Goal: Contribute content: Contribute content

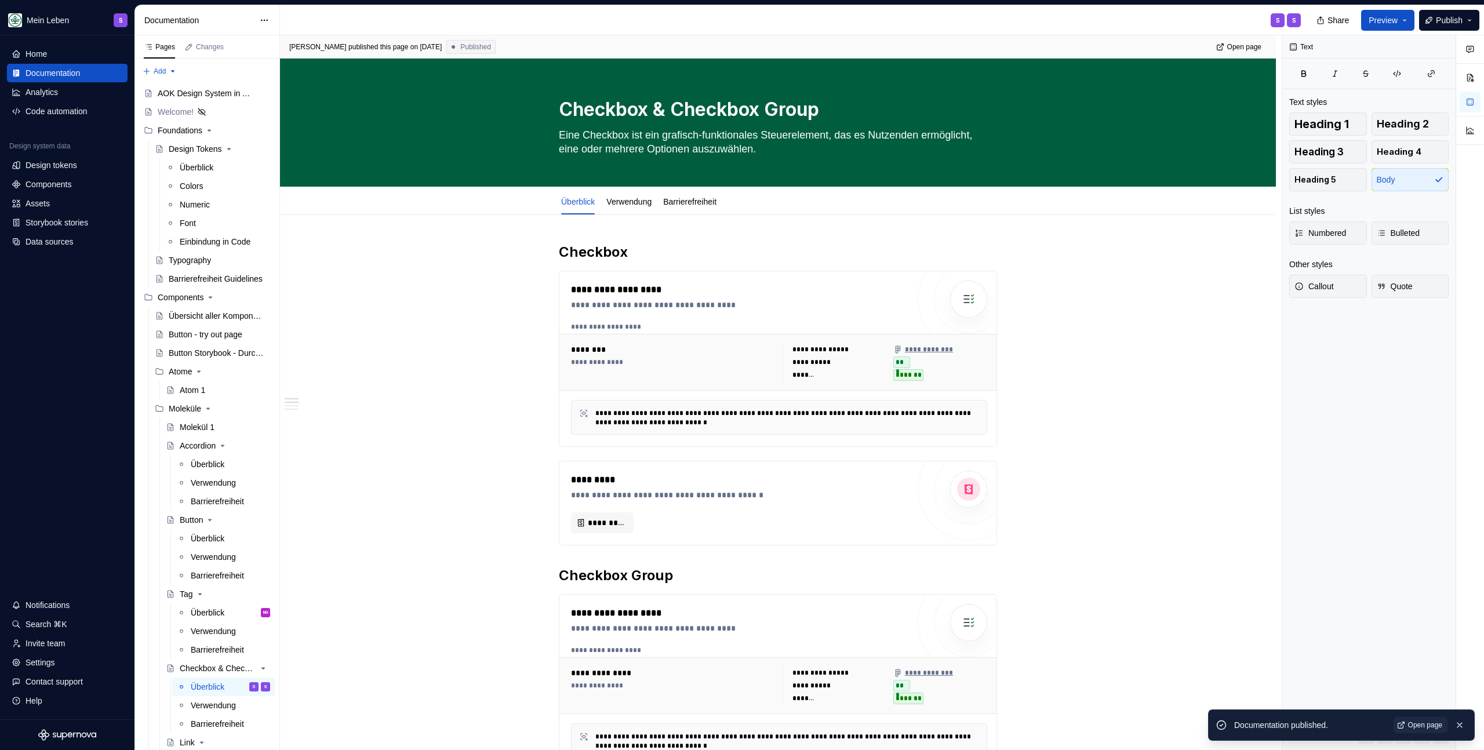
scroll to position [162, 0]
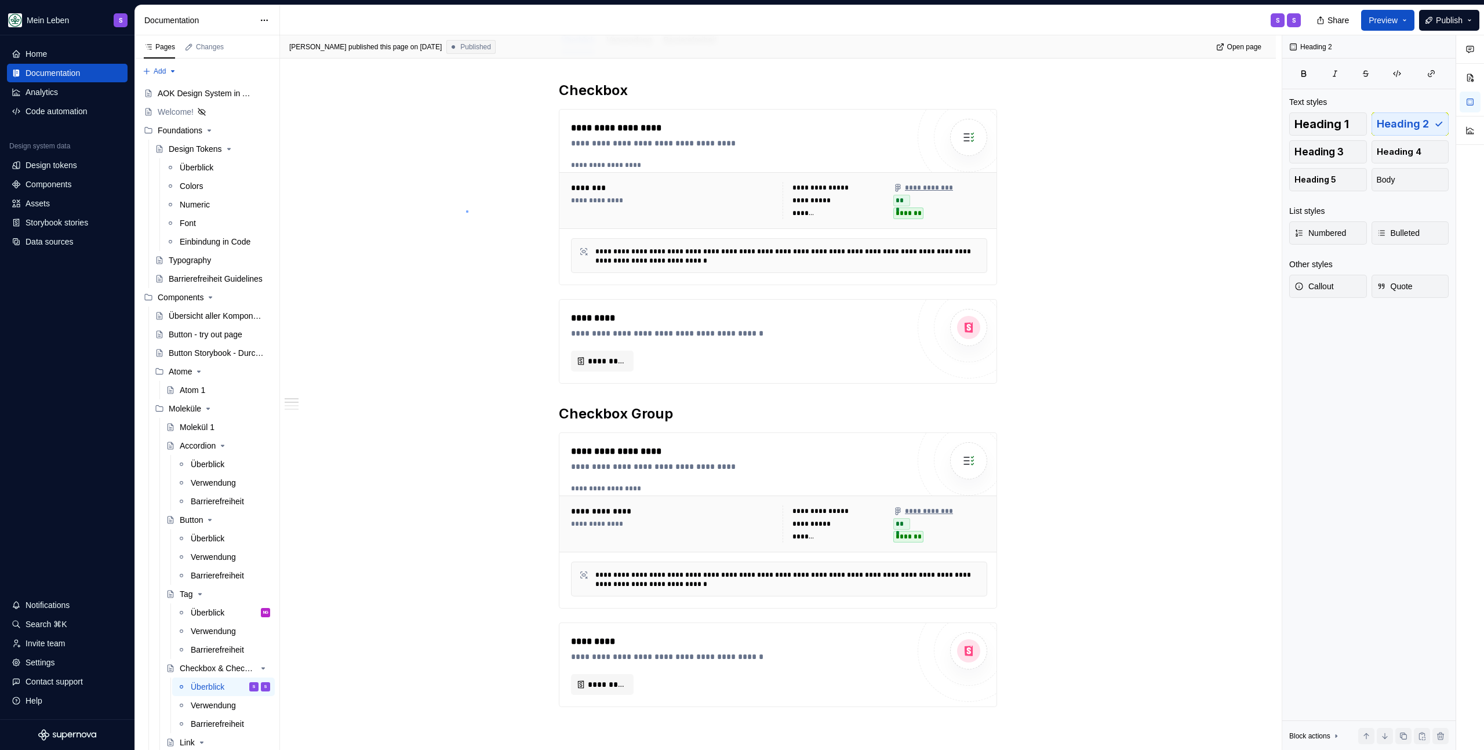
click at [466, 210] on div "**********" at bounding box center [781, 392] width 1002 height 715
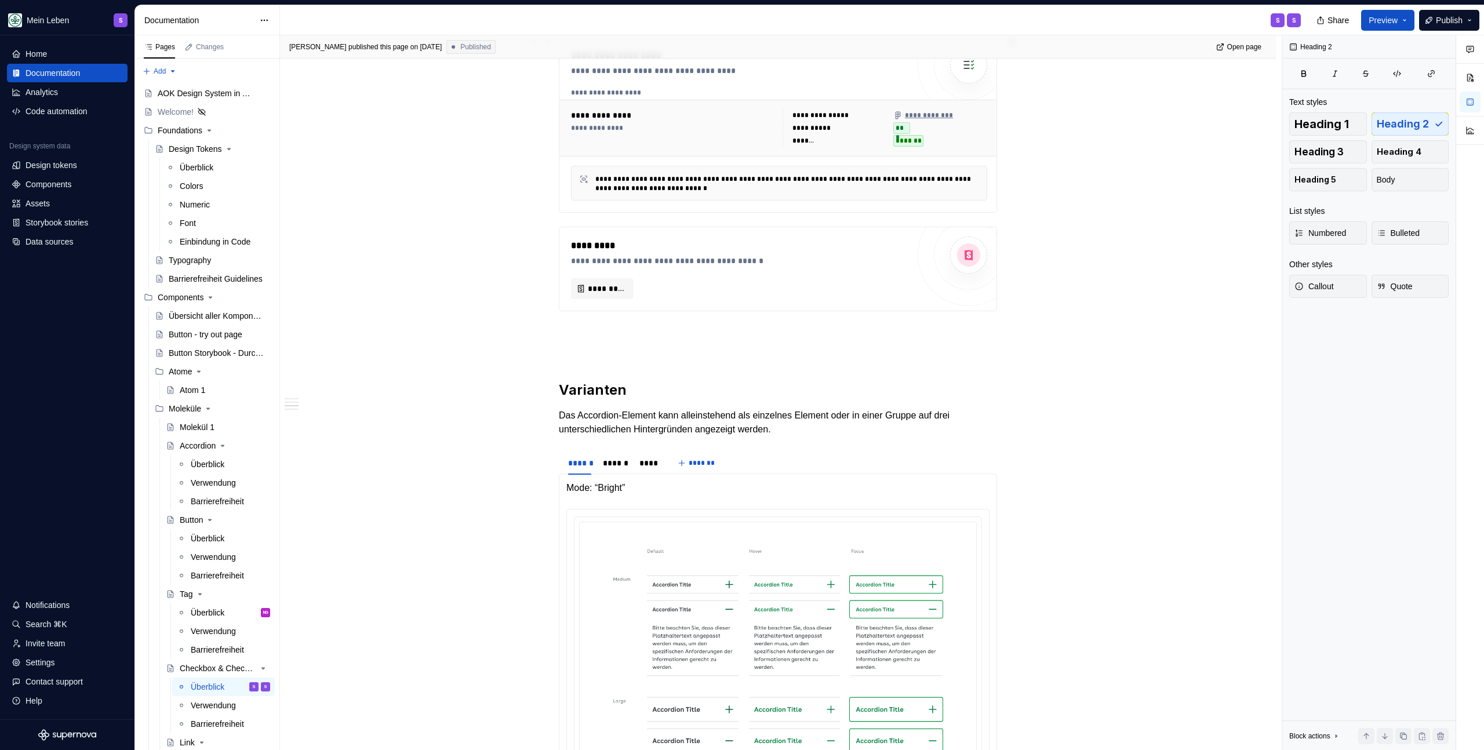
scroll to position [675, 0]
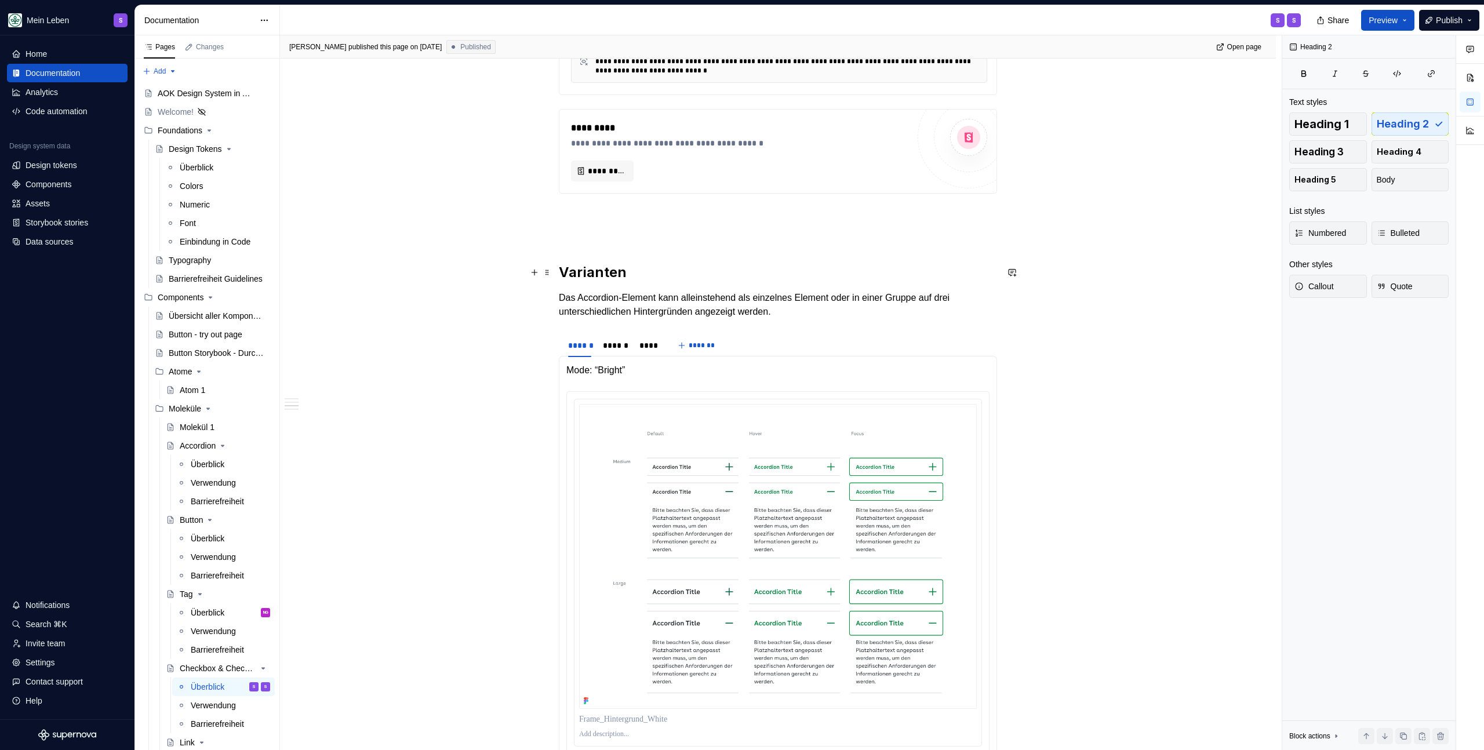
click at [621, 264] on h2 "Varianten" at bounding box center [778, 272] width 438 height 19
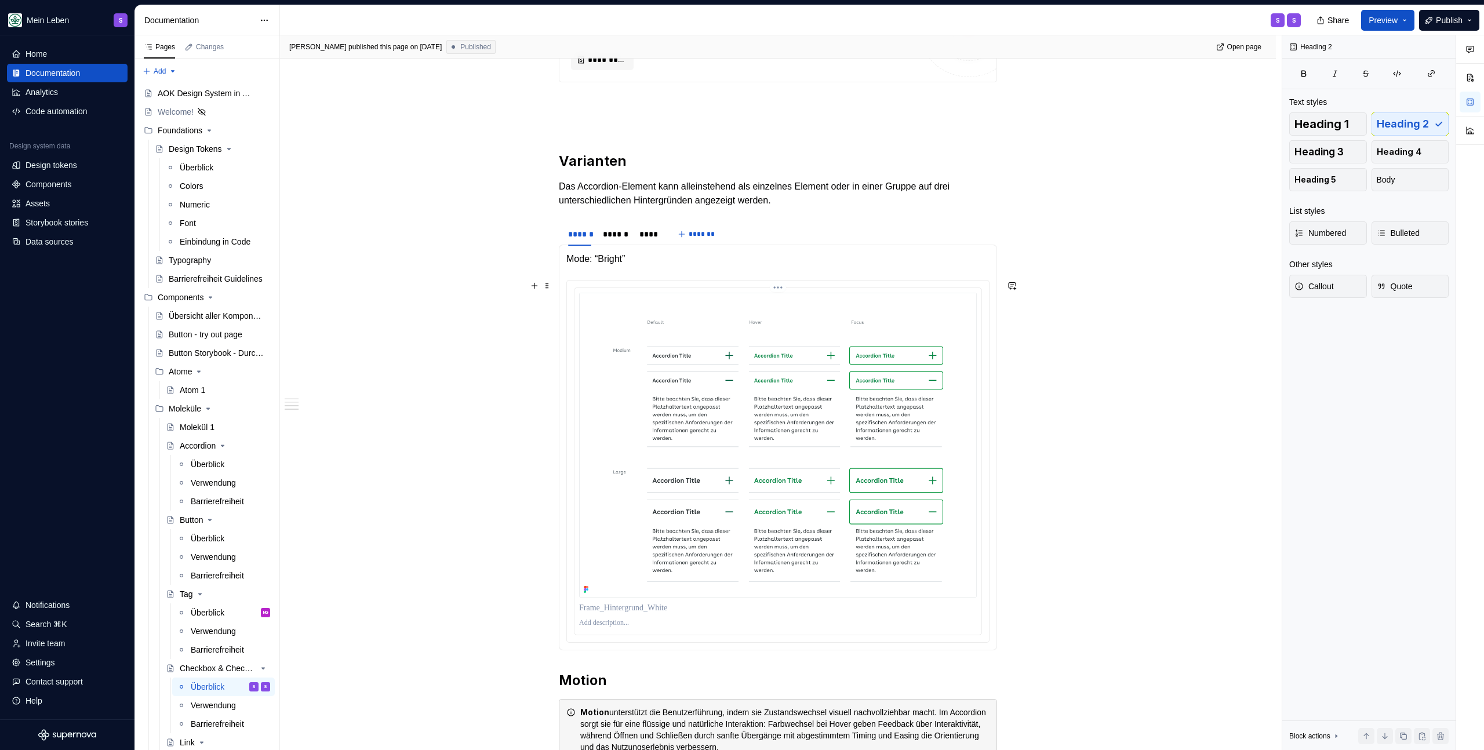
scroll to position [717, 0]
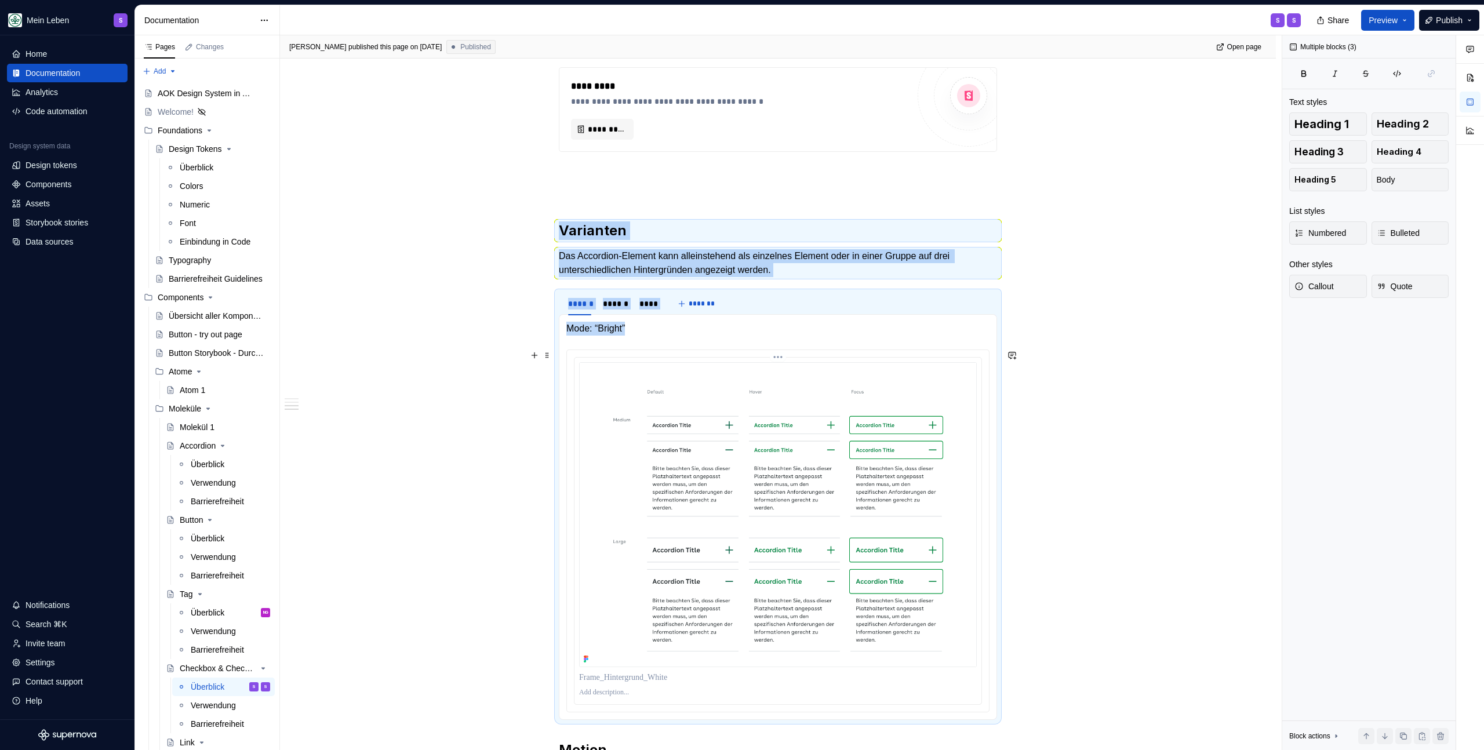
drag, startPoint x: 559, startPoint y: 232, endPoint x: 692, endPoint y: 227, distance: 132.3
click at [673, 399] on div "**********" at bounding box center [778, 353] width 438 height 1654
click at [699, 207] on div "**********" at bounding box center [778, 353] width 438 height 1654
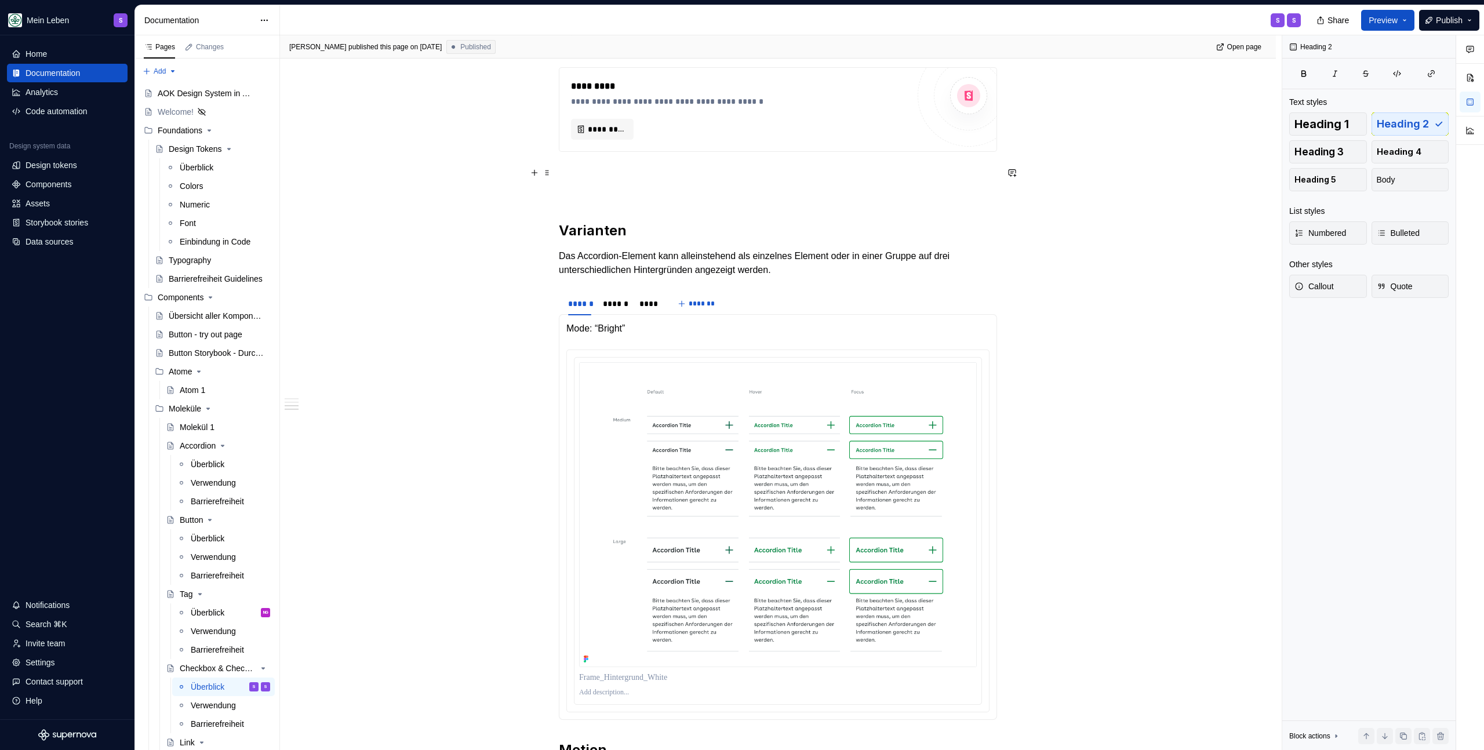
click at [665, 176] on p at bounding box center [778, 173] width 438 height 14
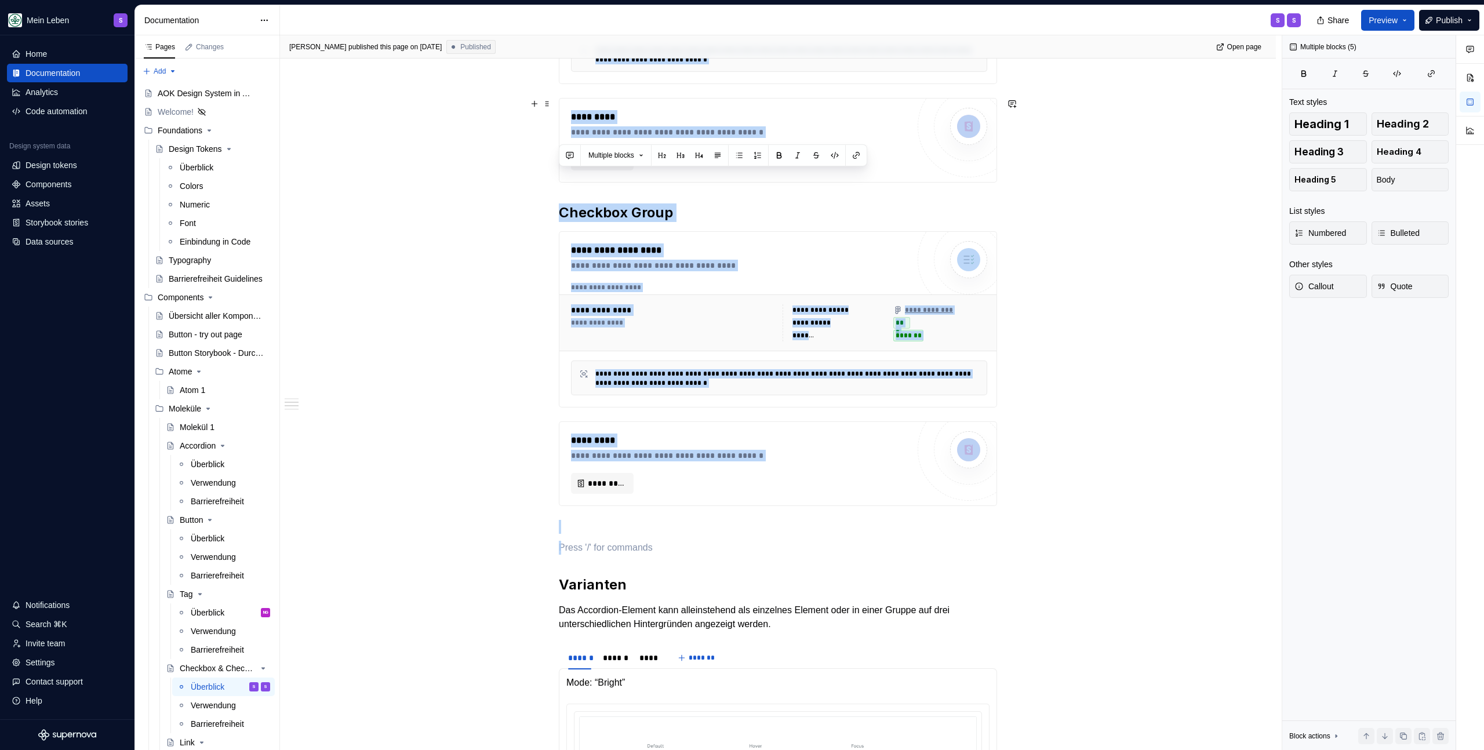
scroll to position [329, 0]
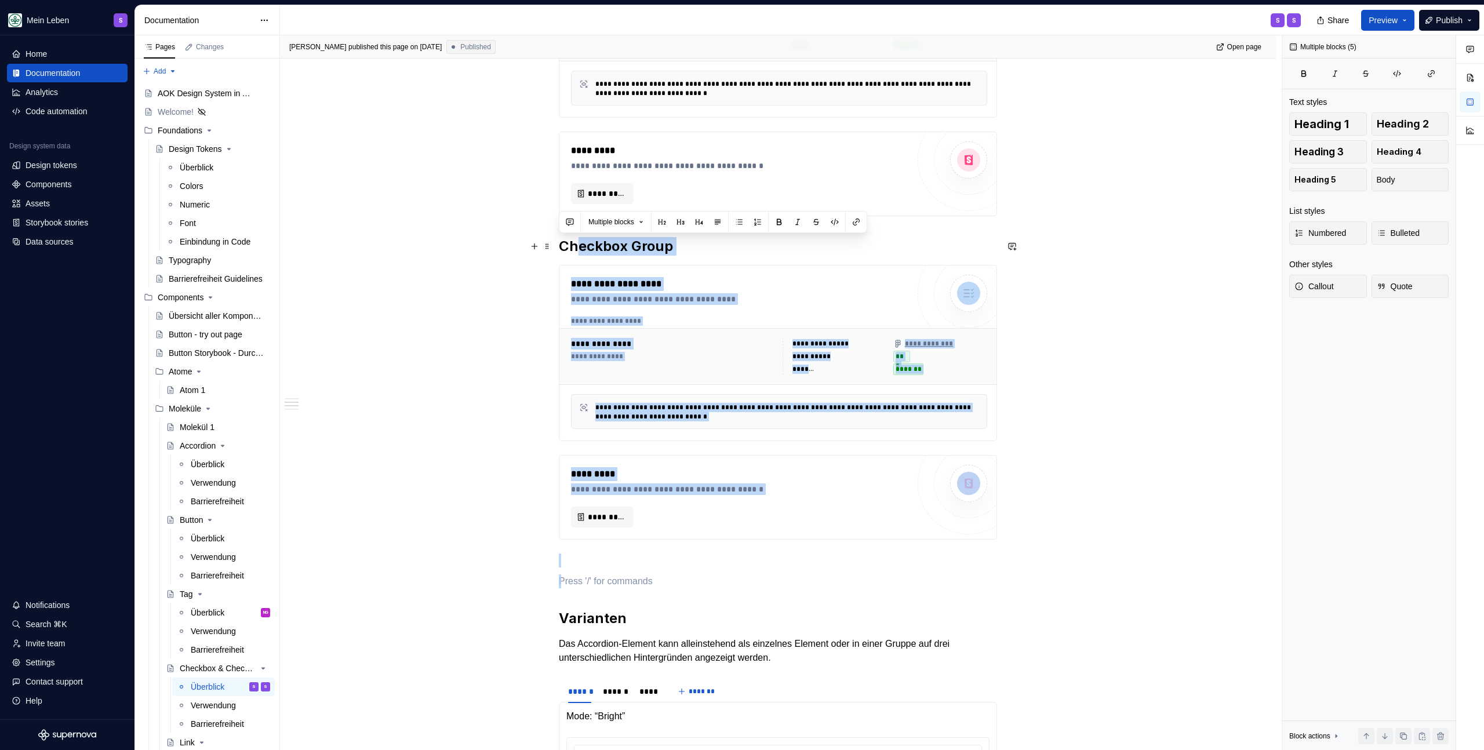
drag, startPoint x: 613, startPoint y: 410, endPoint x: 553, endPoint y: 249, distance: 171.9
click at [559, 248] on div "**********" at bounding box center [778, 748] width 438 height 1668
click at [638, 558] on p at bounding box center [778, 561] width 438 height 14
drag, startPoint x: 631, startPoint y: 572, endPoint x: 561, endPoint y: 242, distance: 336.7
click at [561, 242] on div "**********" at bounding box center [778, 741] width 438 height 1654
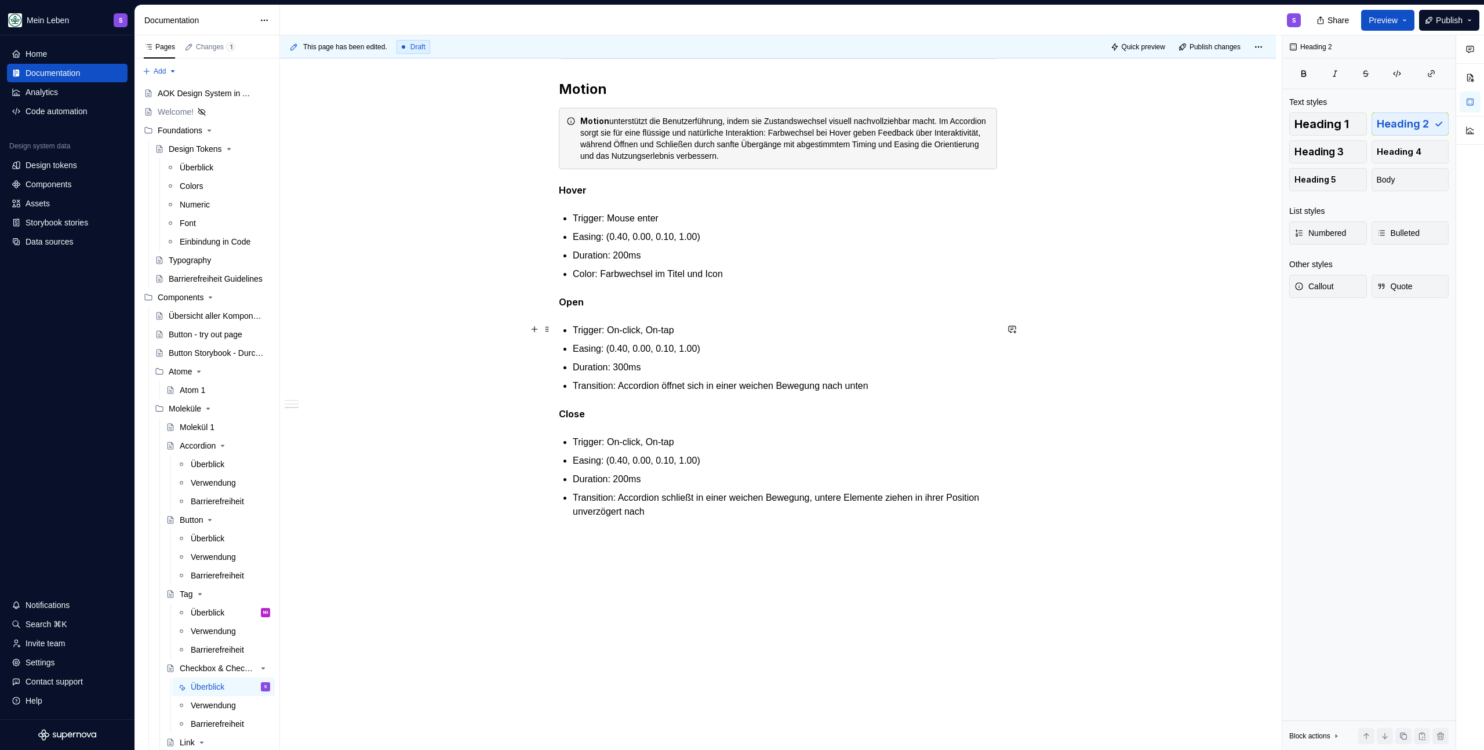
scroll to position [1011, 0]
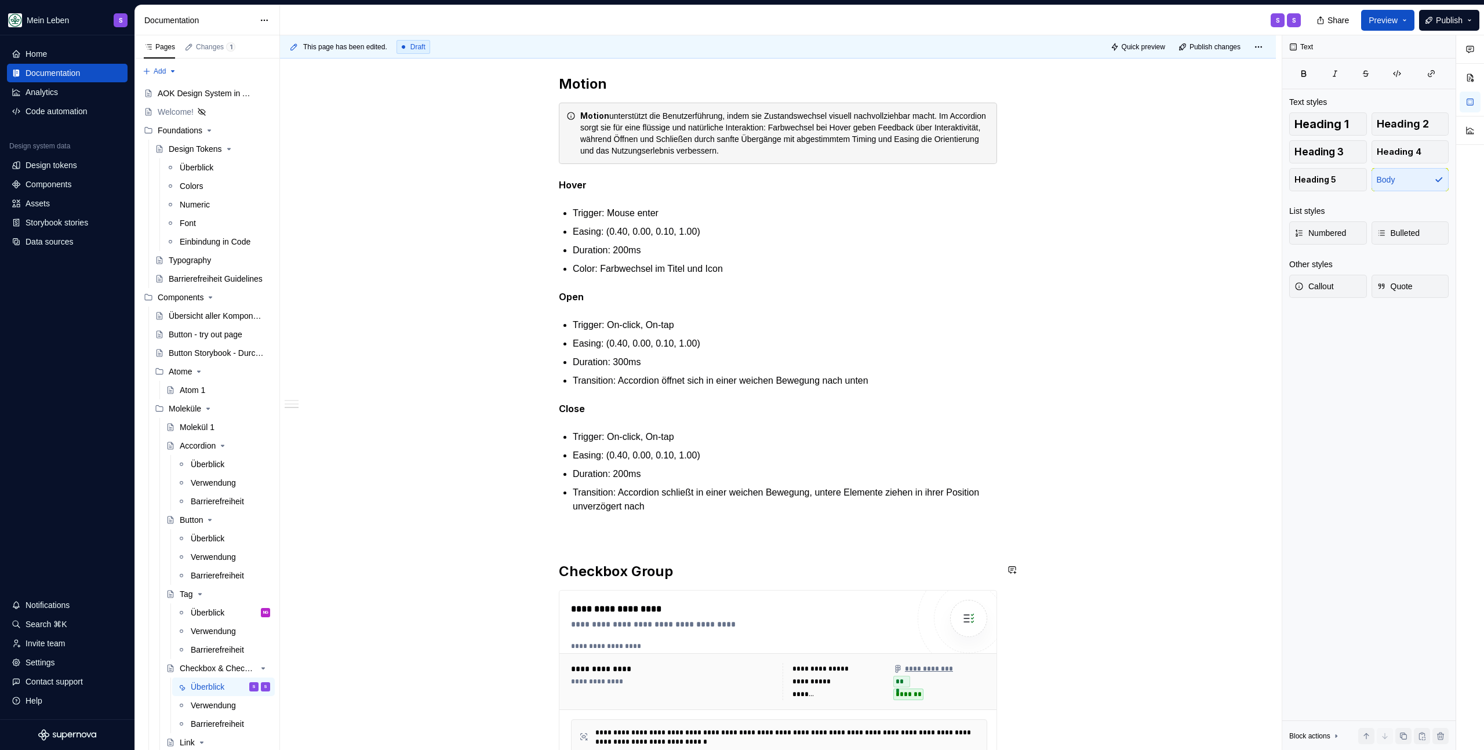
click at [617, 541] on div "**********" at bounding box center [778, 73] width 438 height 1682
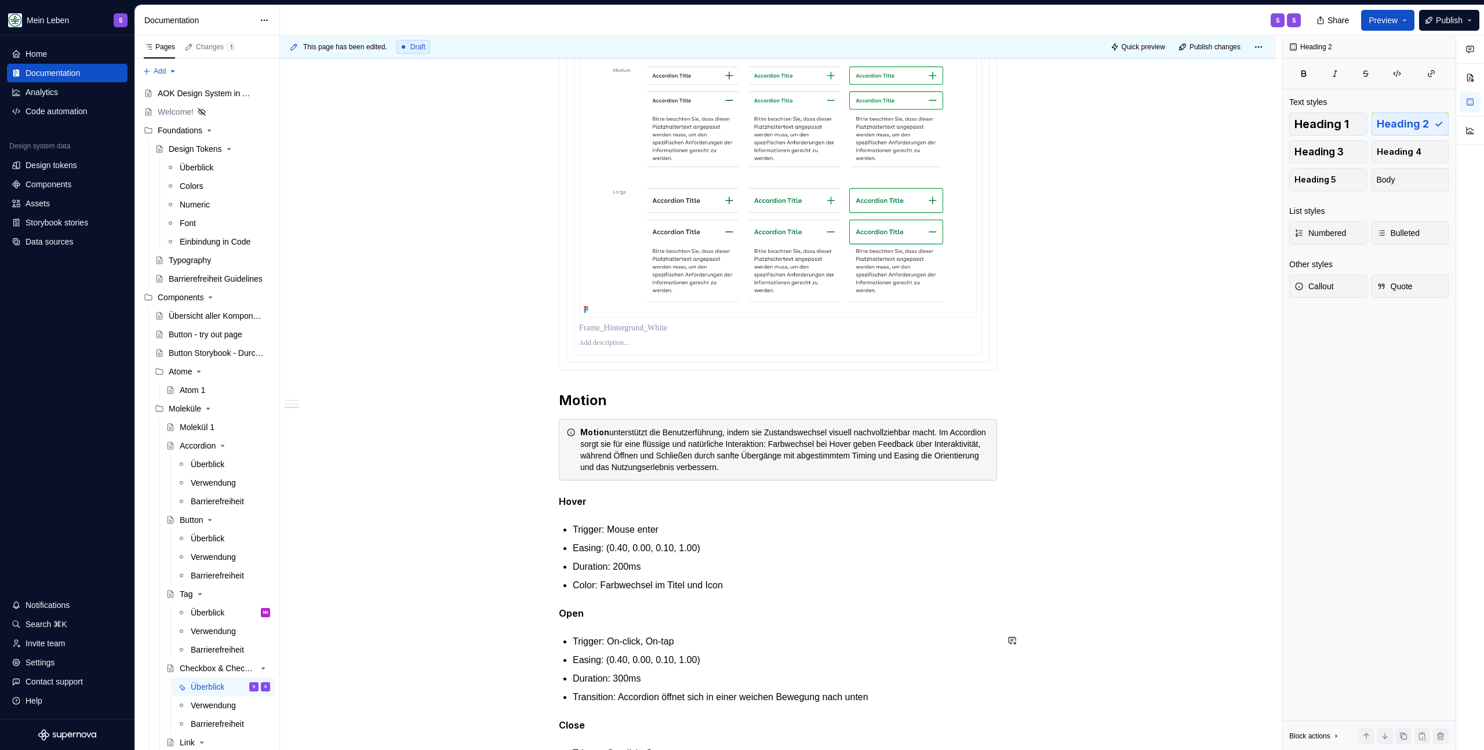
scroll to position [607, 0]
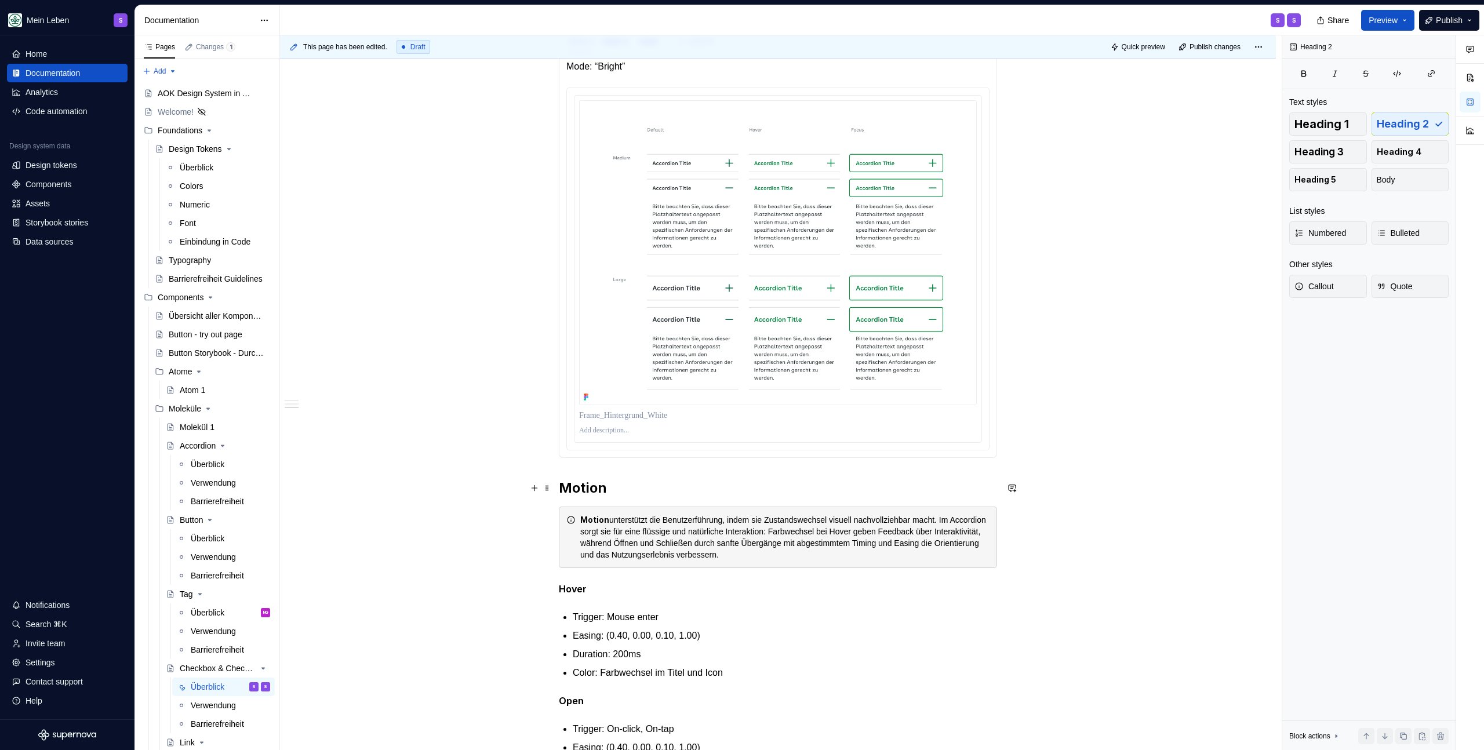
click at [583, 481] on h2 "Motion" at bounding box center [778, 488] width 438 height 19
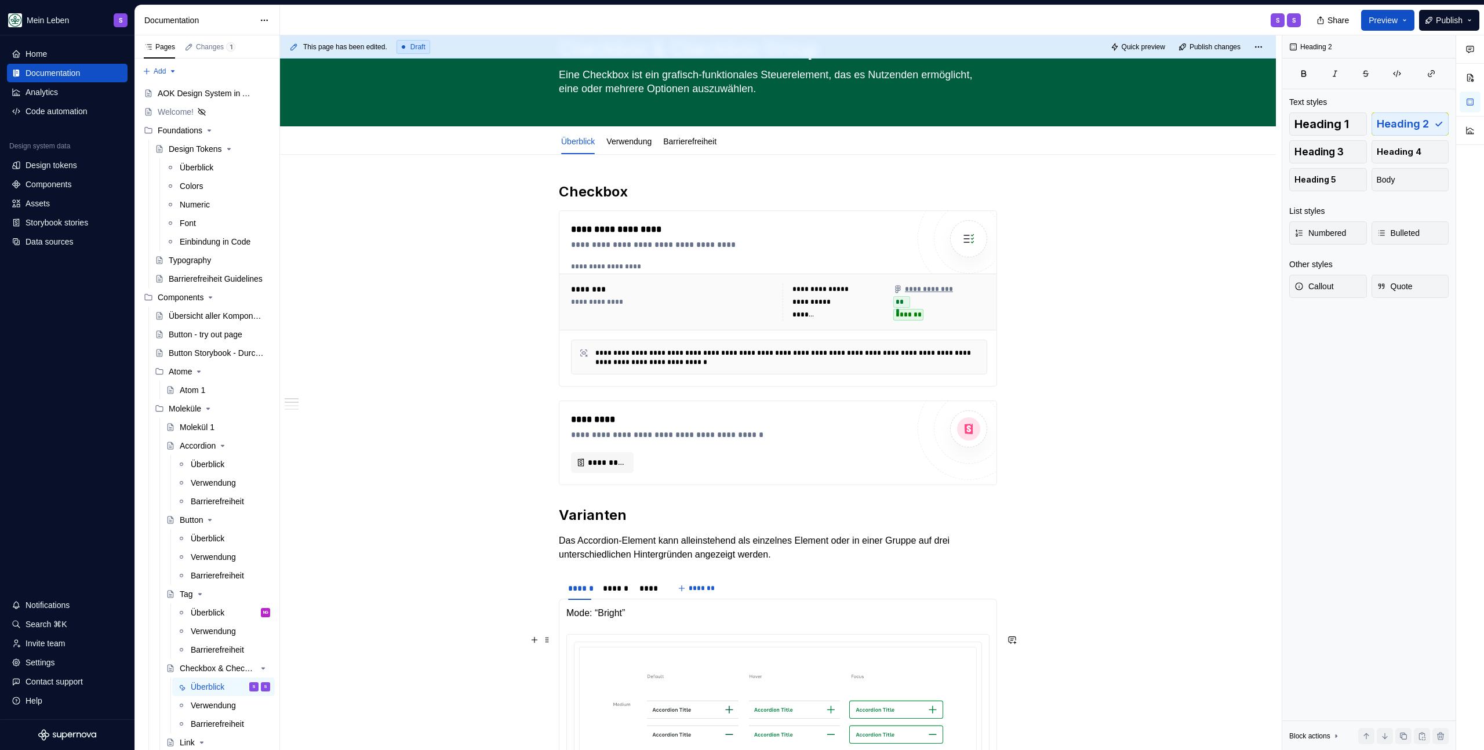
scroll to position [0, 0]
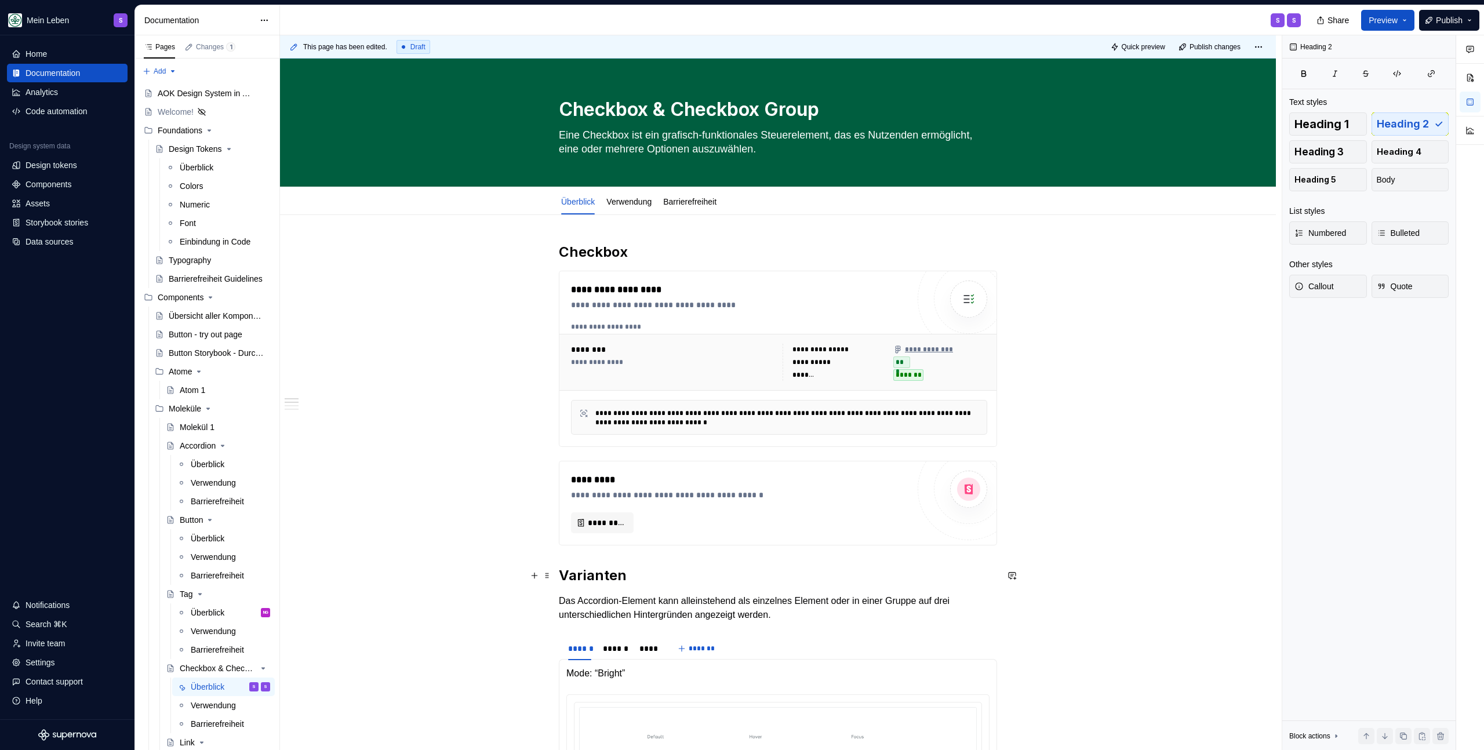
click at [583, 578] on h2 "Varianten" at bounding box center [778, 575] width 438 height 19
click at [583, 577] on h2 "Varianten" at bounding box center [778, 575] width 438 height 19
click at [612, 551] on span "Heading 2" at bounding box center [604, 551] width 32 height 9
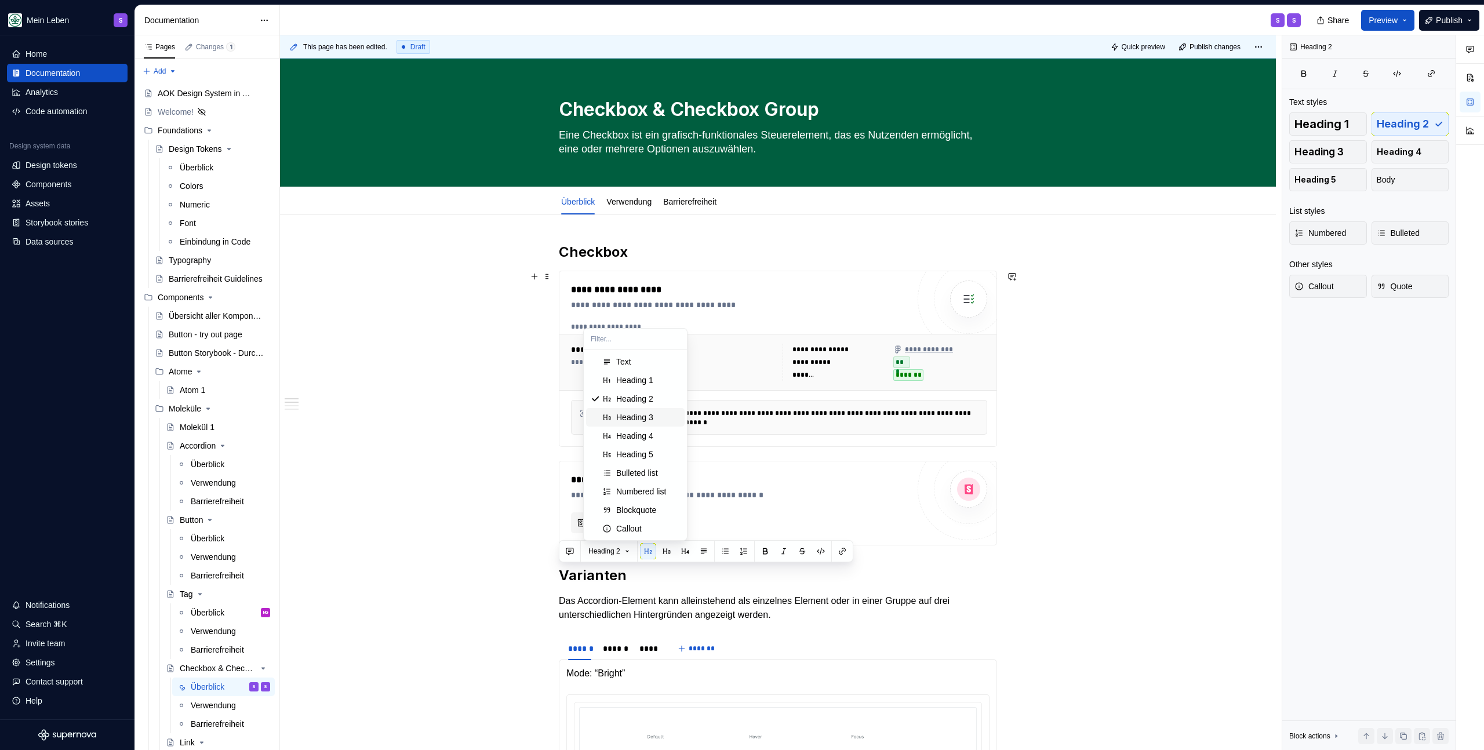
click at [649, 412] on div "Heading 3" at bounding box center [634, 418] width 37 height 12
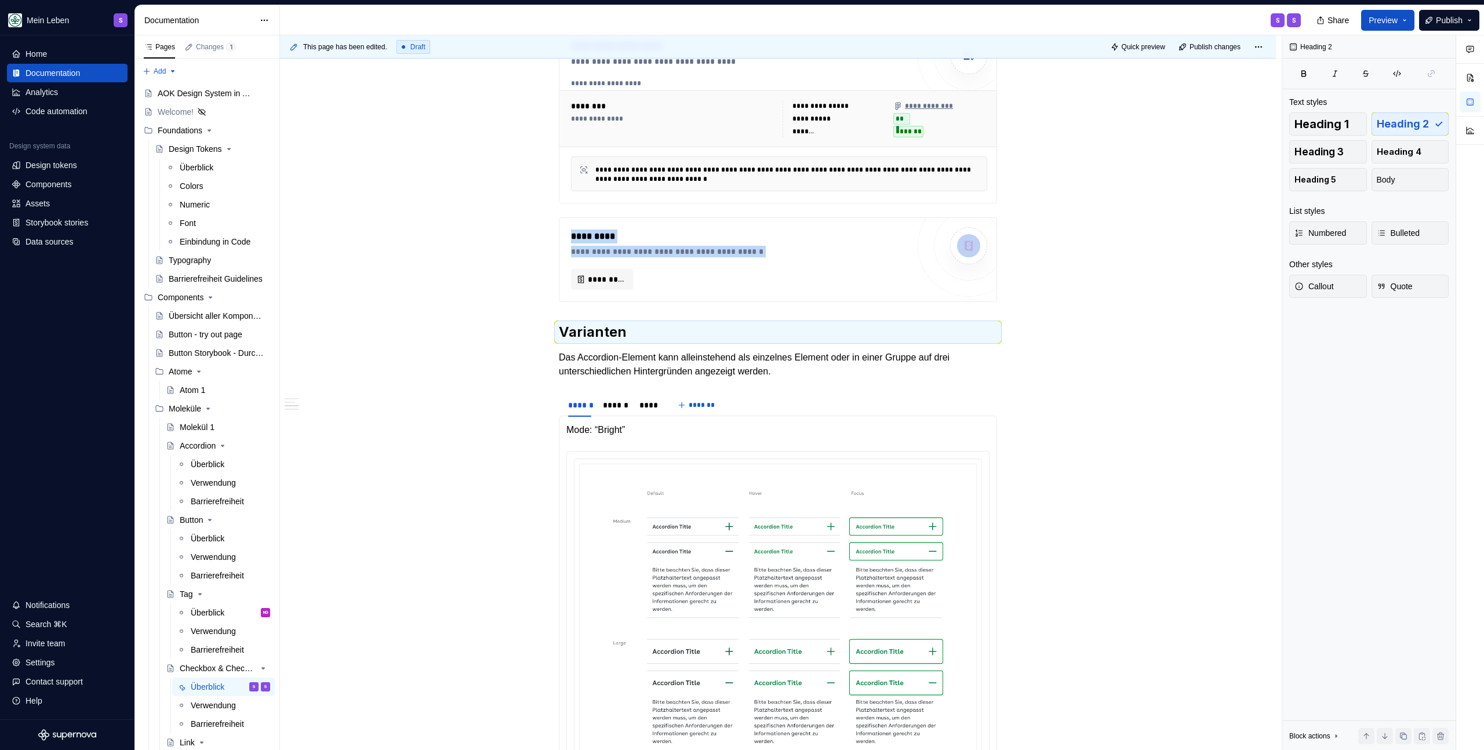
scroll to position [40, 0]
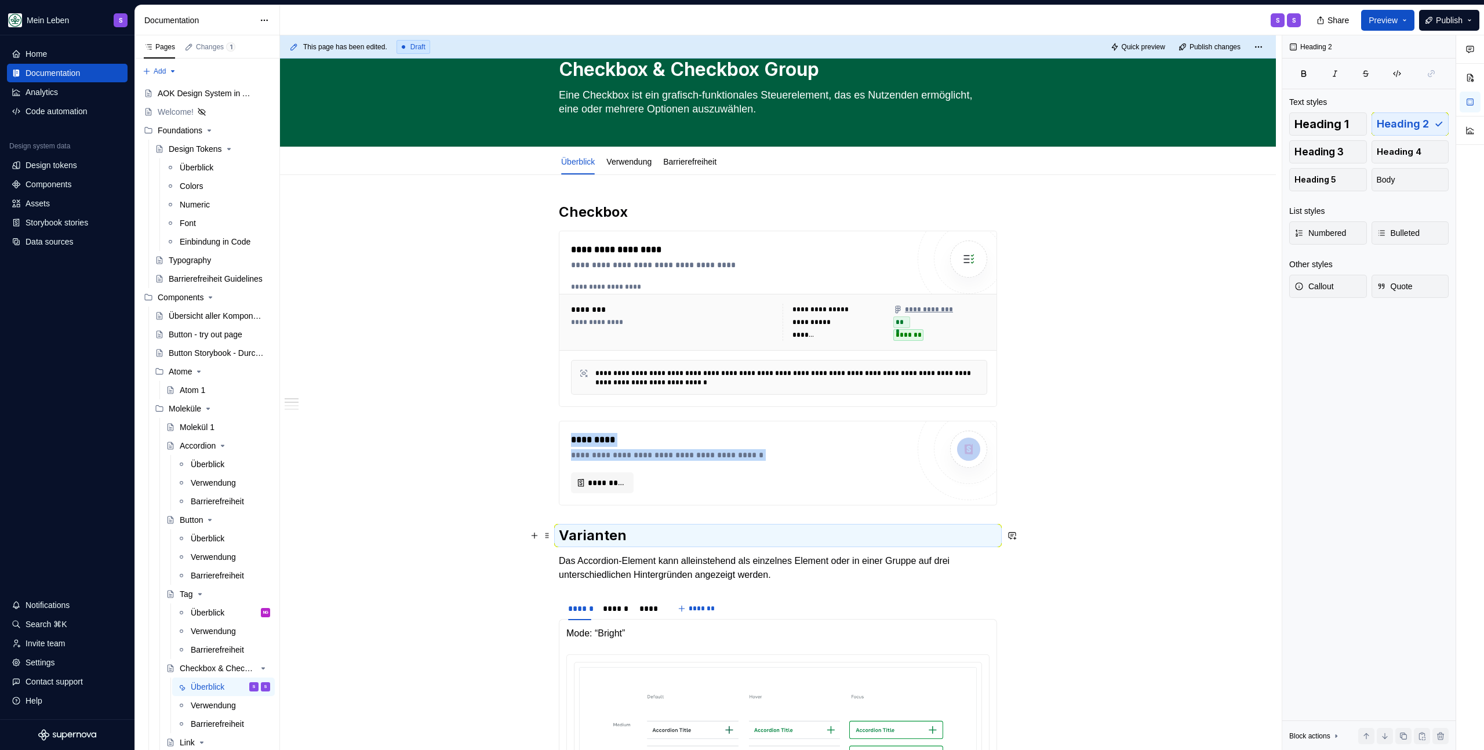
click at [629, 534] on h2 "Varianten" at bounding box center [778, 535] width 438 height 19
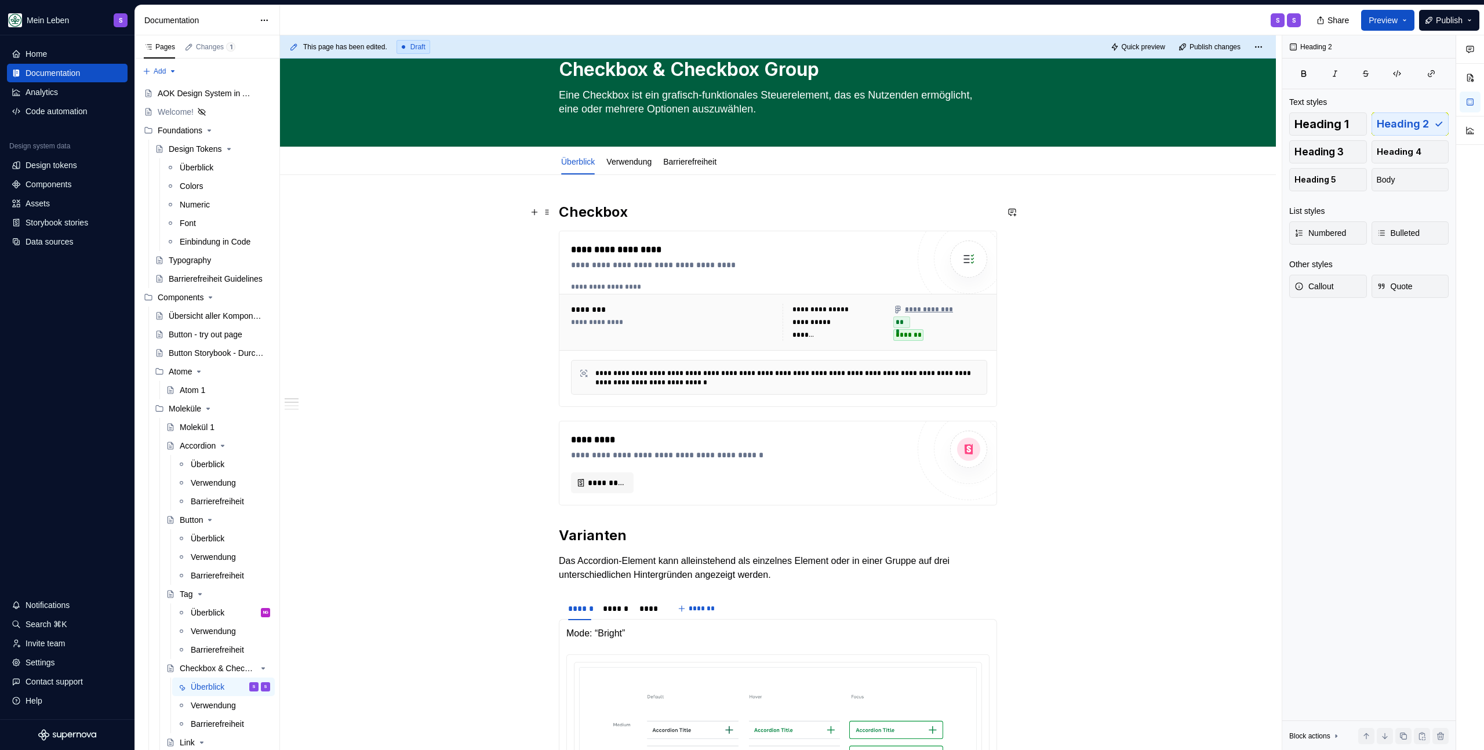
click at [635, 210] on h2 "Checkbox" at bounding box center [778, 212] width 438 height 19
click at [633, 543] on h2 "Varianten" at bounding box center [778, 535] width 438 height 19
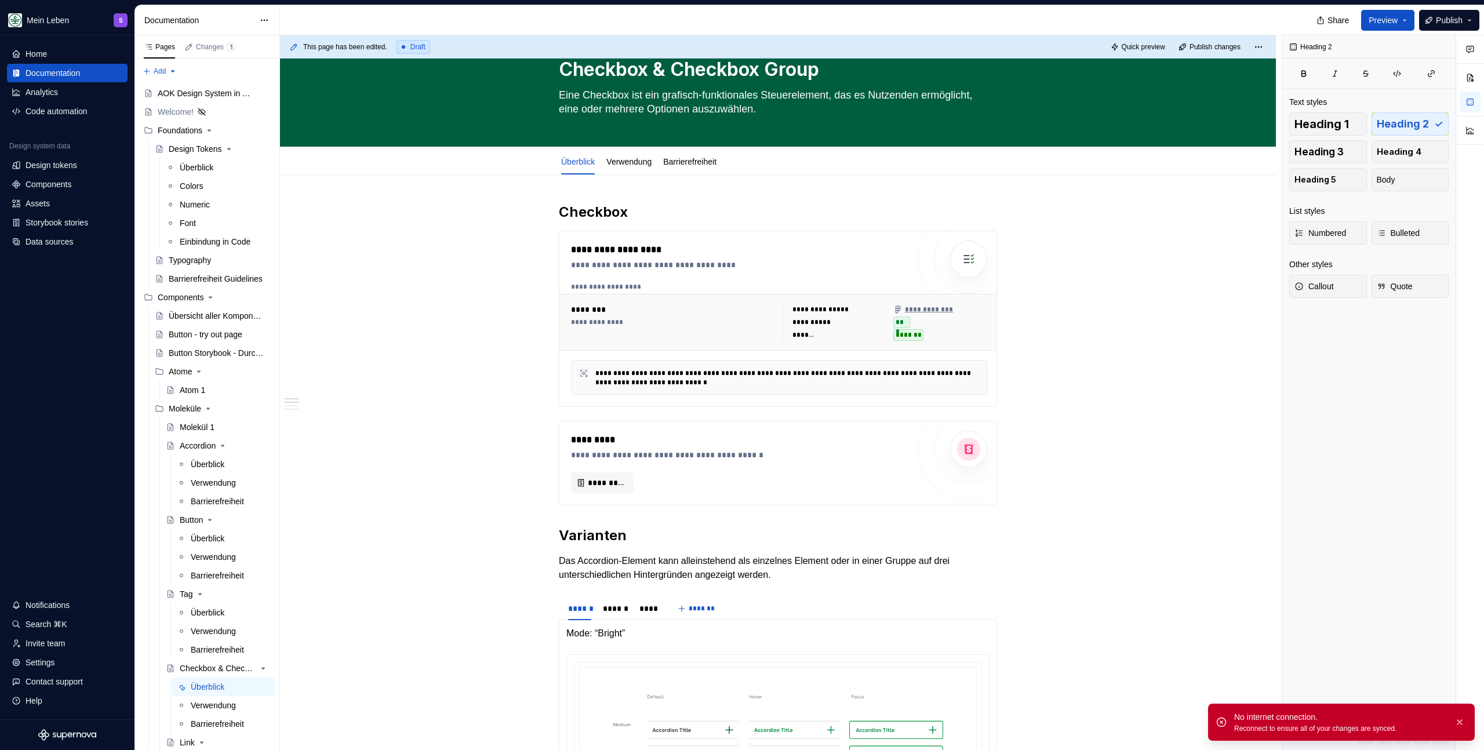
type textarea "*"
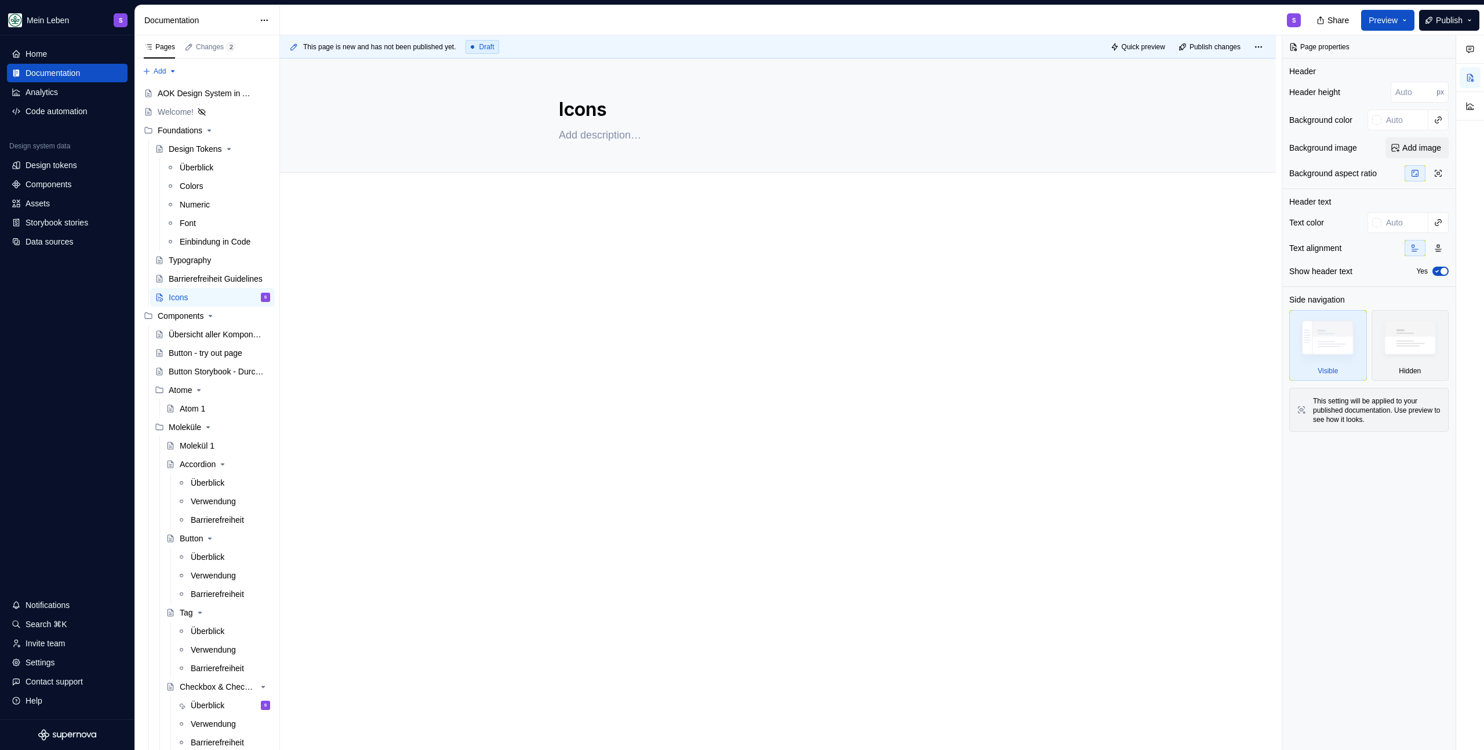
type textarea "*"
click at [590, 232] on p at bounding box center [778, 233] width 438 height 14
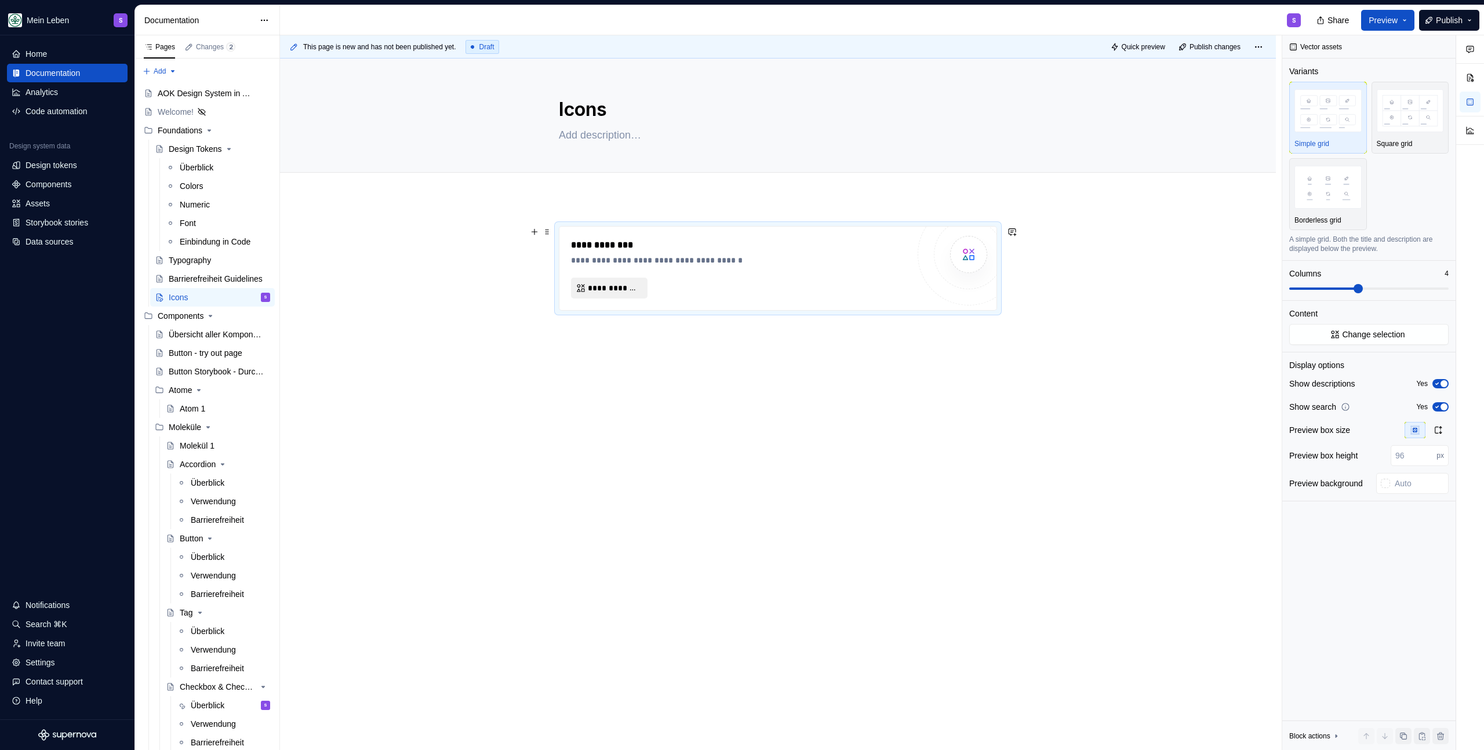
click at [627, 279] on button "**********" at bounding box center [609, 288] width 77 height 21
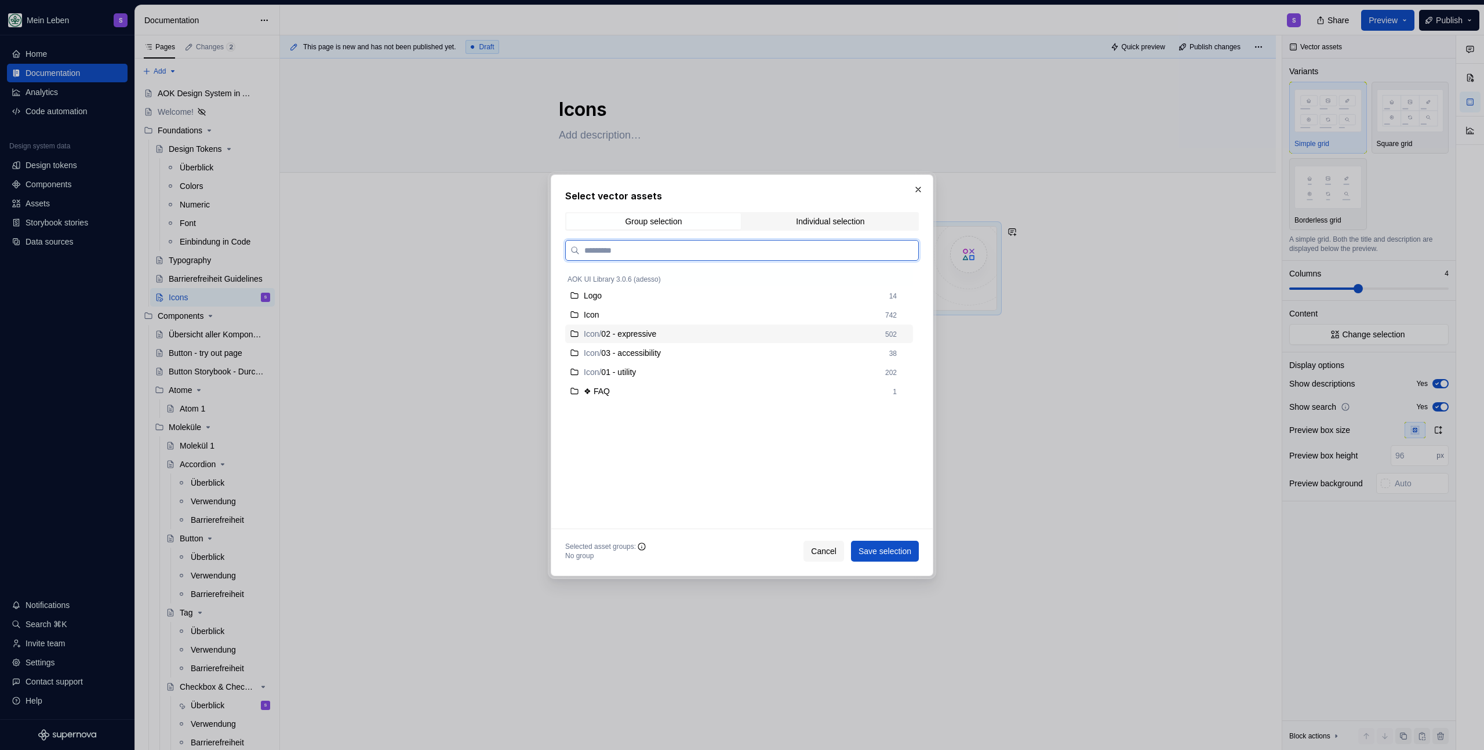
click at [729, 333] on div "Icon / 02 - expressive" at bounding box center [731, 334] width 295 height 12
click at [897, 550] on span "Save selection" at bounding box center [885, 552] width 53 height 12
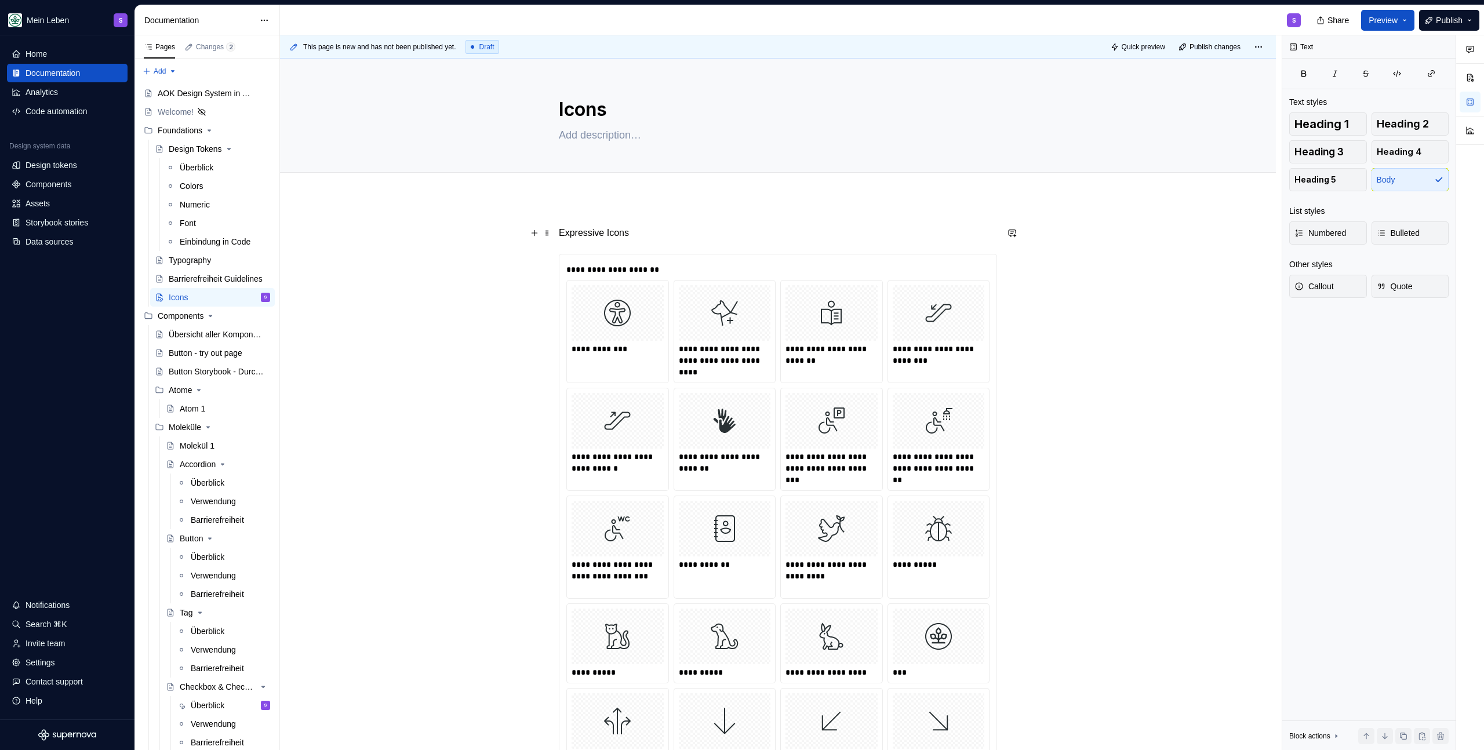
click at [597, 232] on p "Expressive Icons" at bounding box center [778, 233] width 438 height 14
click at [635, 212] on button "button" at bounding box center [629, 212] width 16 height 16
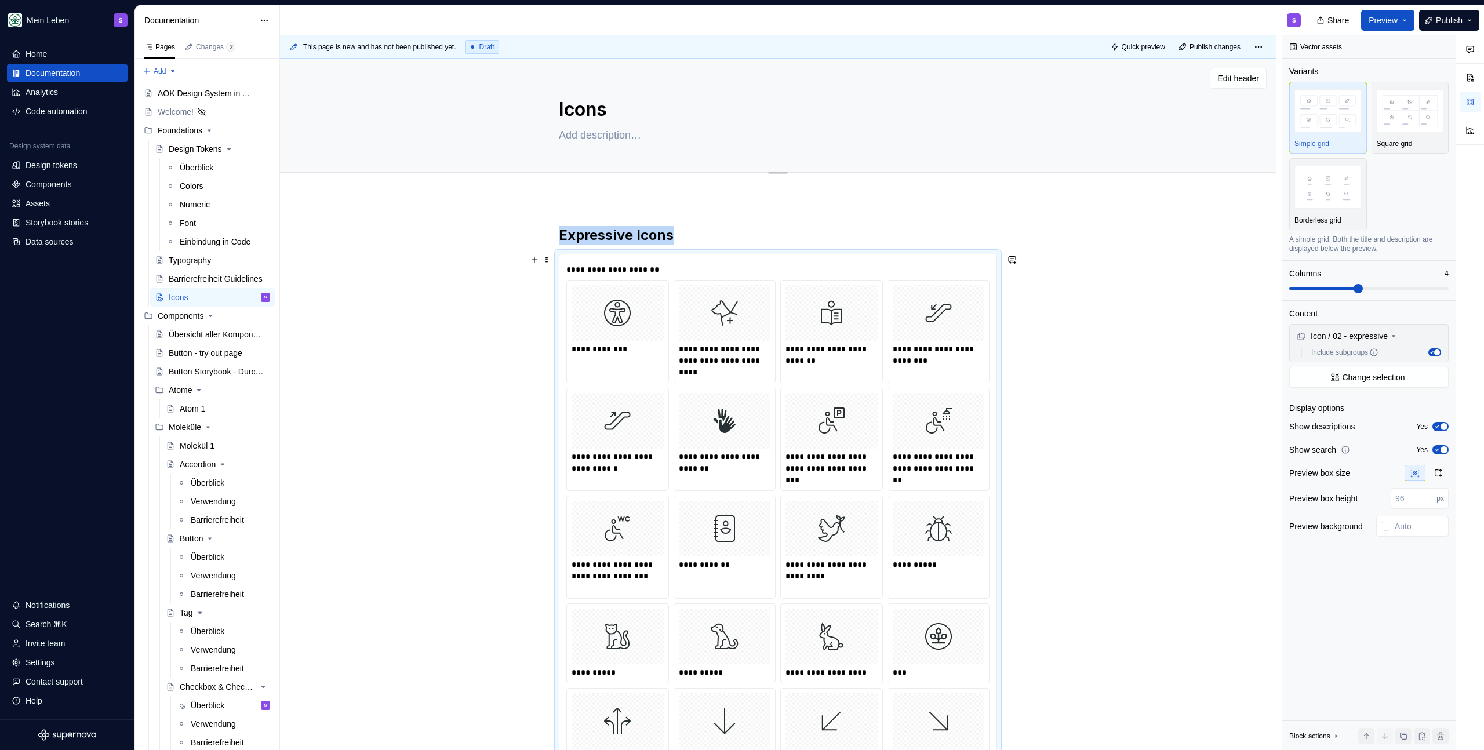
type textarea "*"
click at [582, 190] on button "Add tab" at bounding box center [580, 185] width 43 height 16
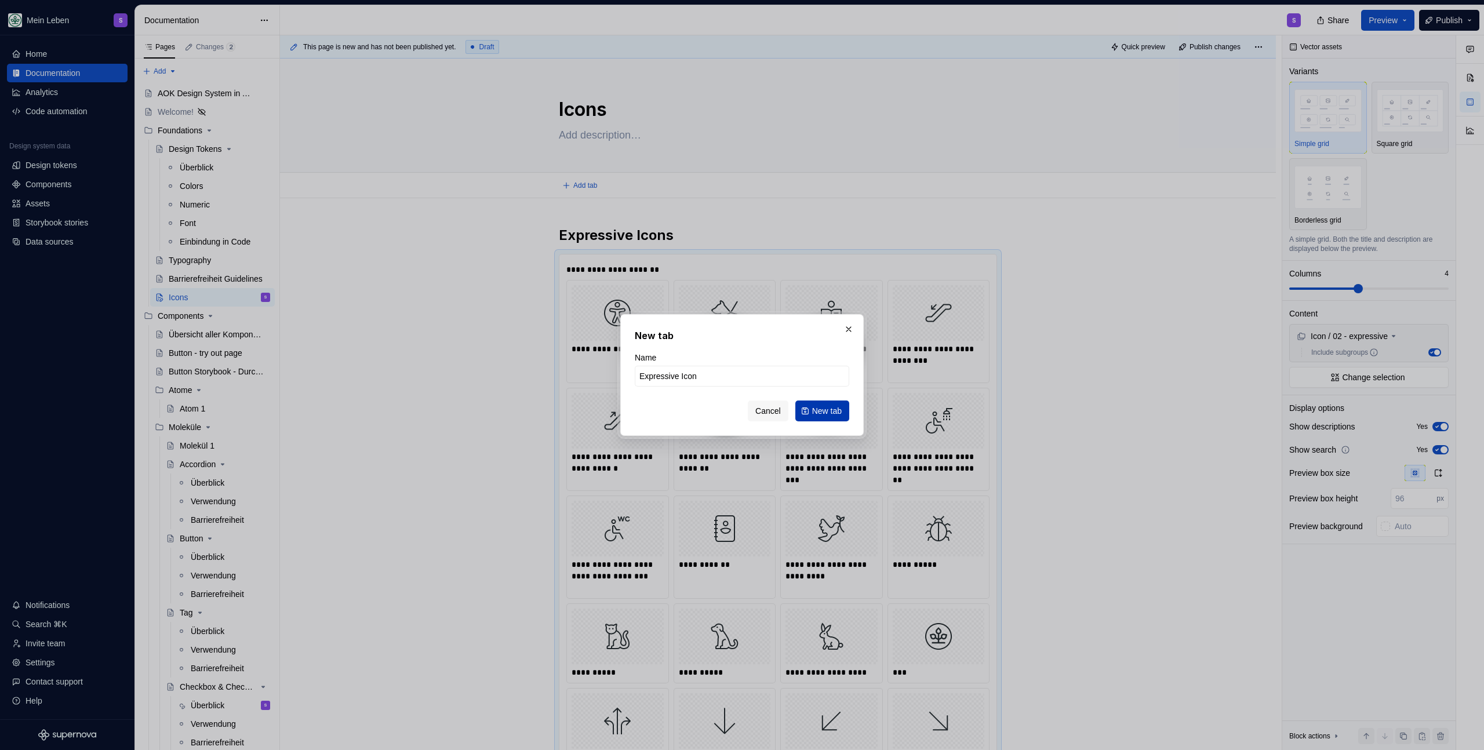
type input "Expressive Icons"
click at [829, 409] on span "New tab" at bounding box center [827, 411] width 30 height 12
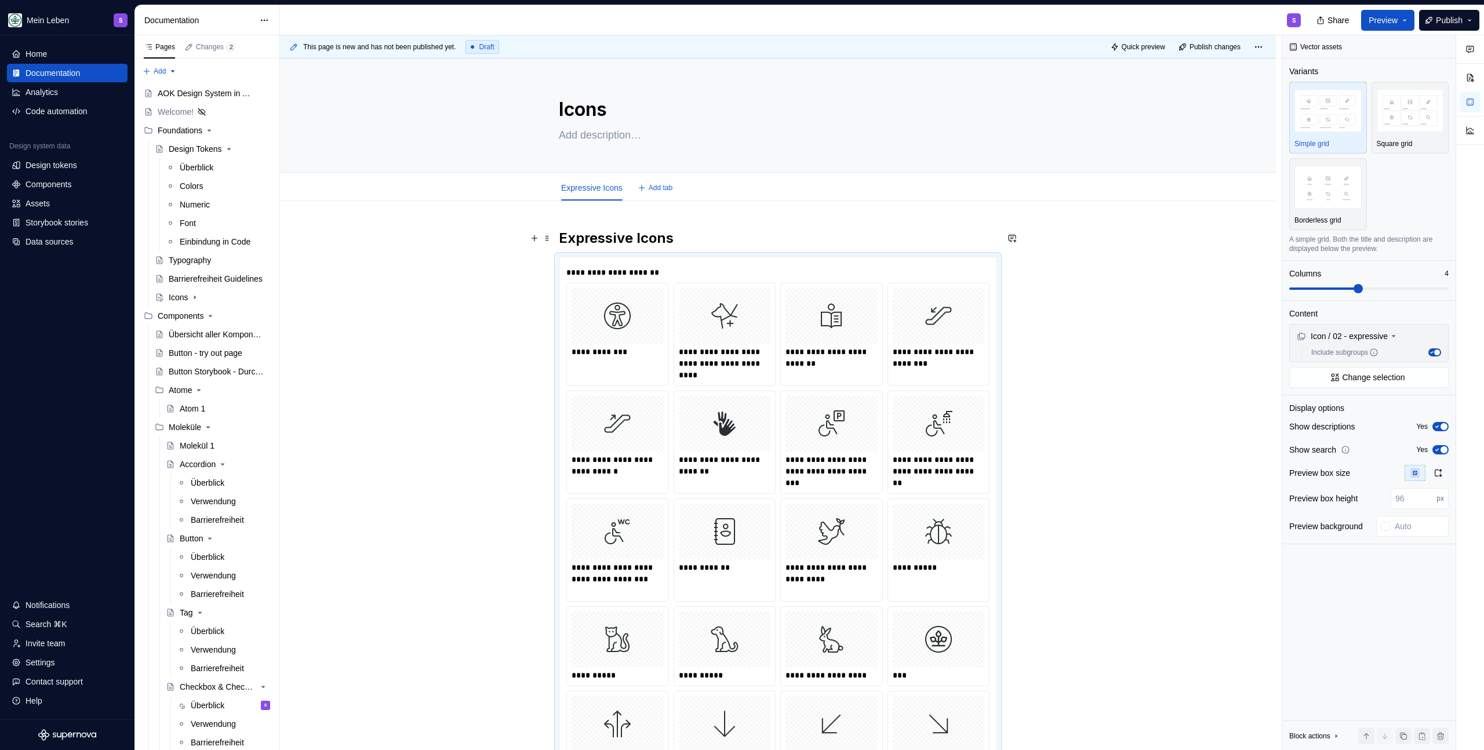
click at [674, 235] on h2 "Expressive Icons" at bounding box center [778, 238] width 438 height 19
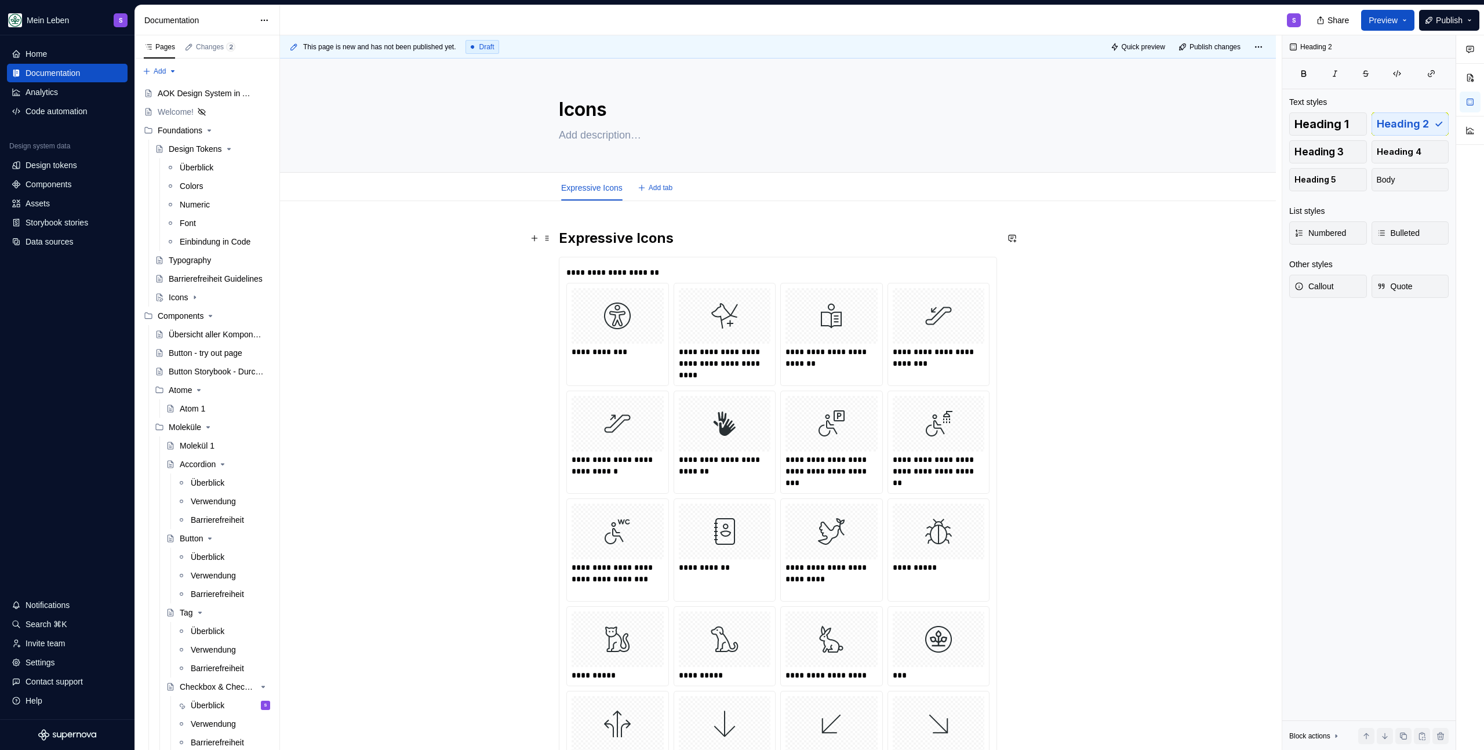
click at [674, 235] on h2 "Expressive Icons" at bounding box center [778, 238] width 438 height 19
click at [671, 189] on span "Add tab" at bounding box center [661, 187] width 24 height 9
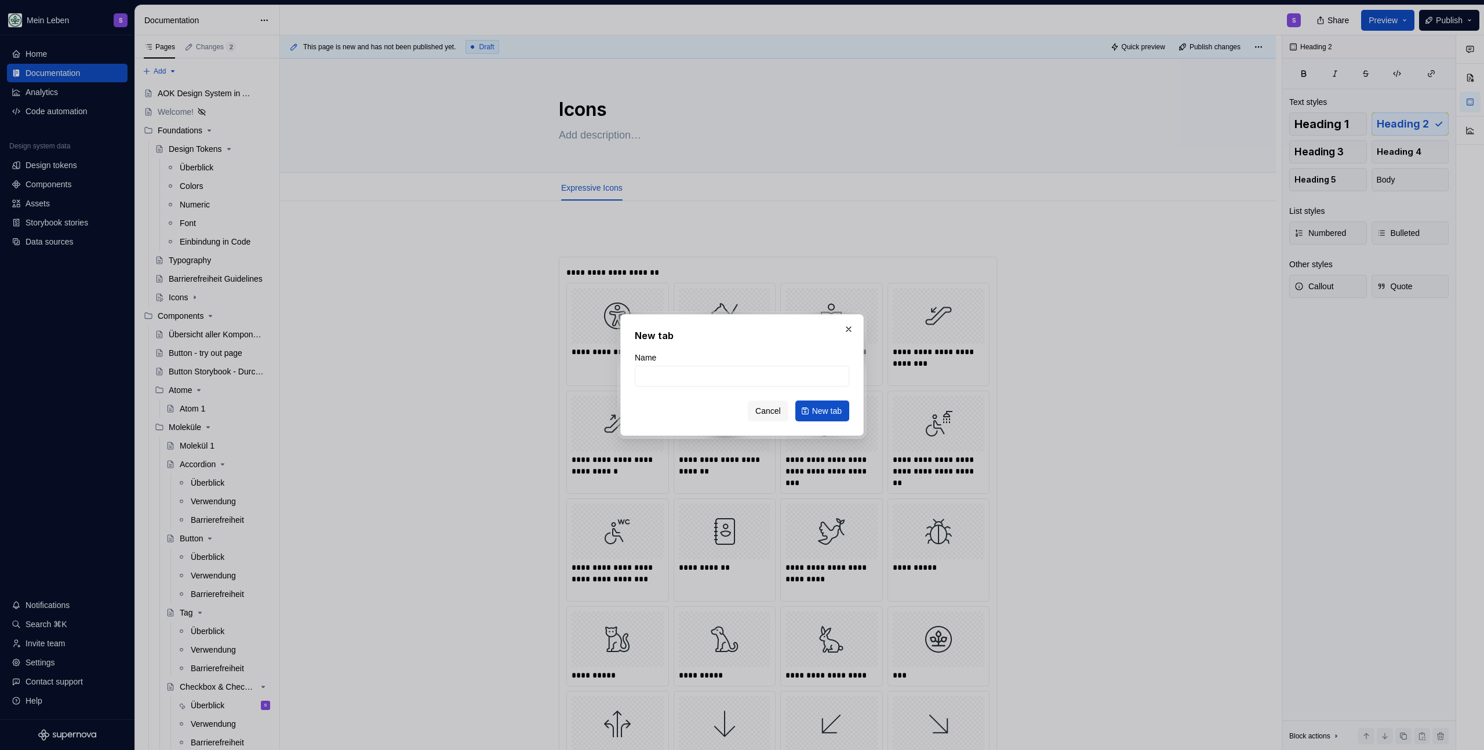
type textarea "*"
type input "A"
type textarea "*"
type input "Ac"
type textarea "*"
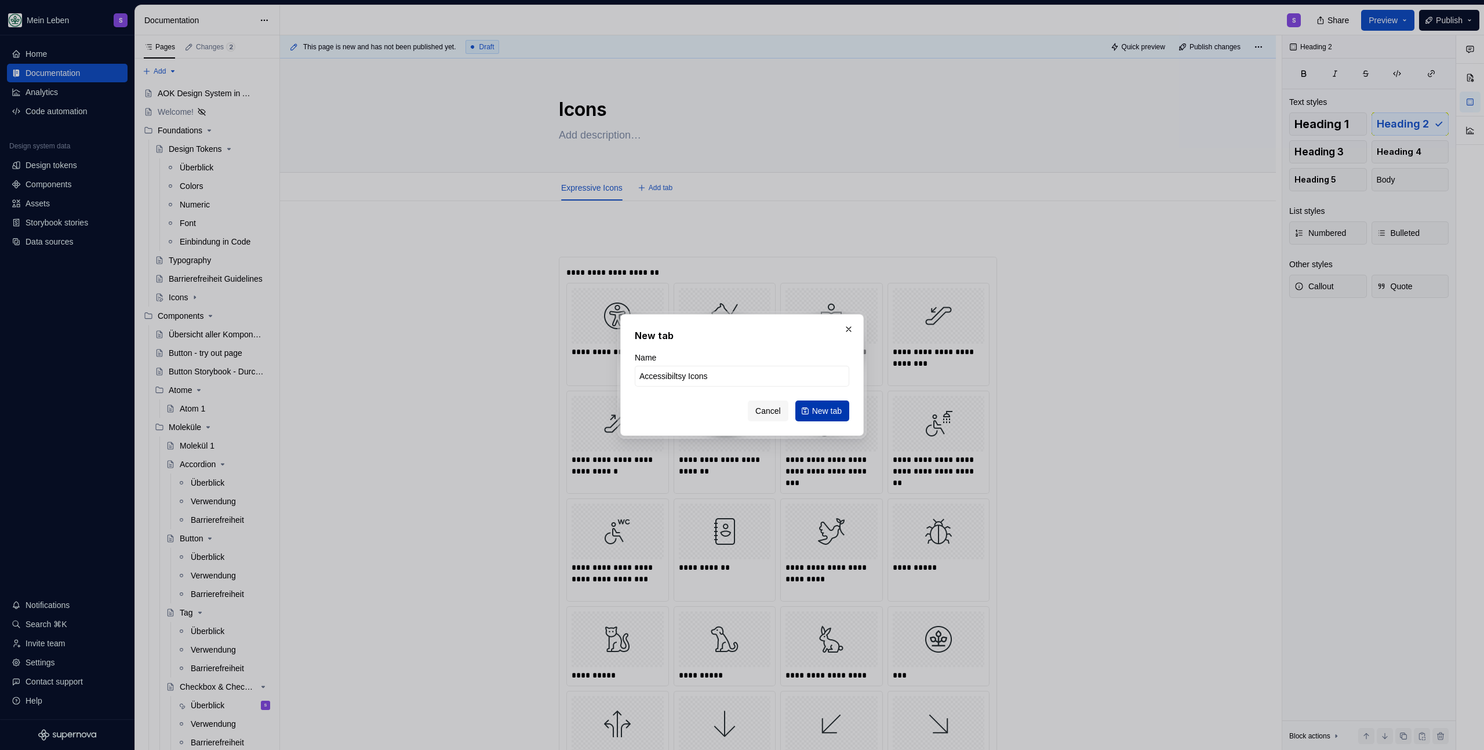
type input "Accessibiltsy Icons"
click at [818, 415] on span "New tab" at bounding box center [827, 411] width 30 height 12
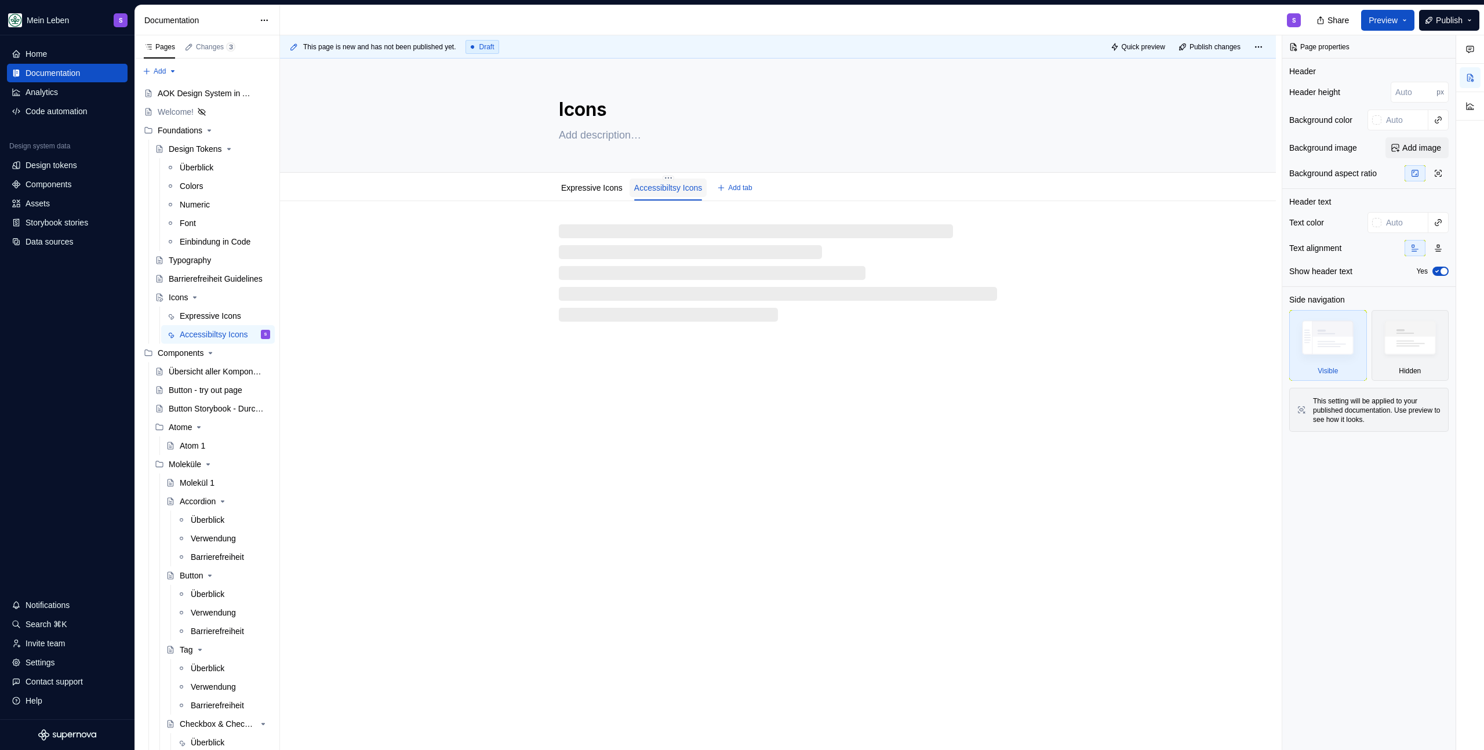
click at [671, 189] on link "Accessibiltsy Icons" at bounding box center [668, 187] width 68 height 9
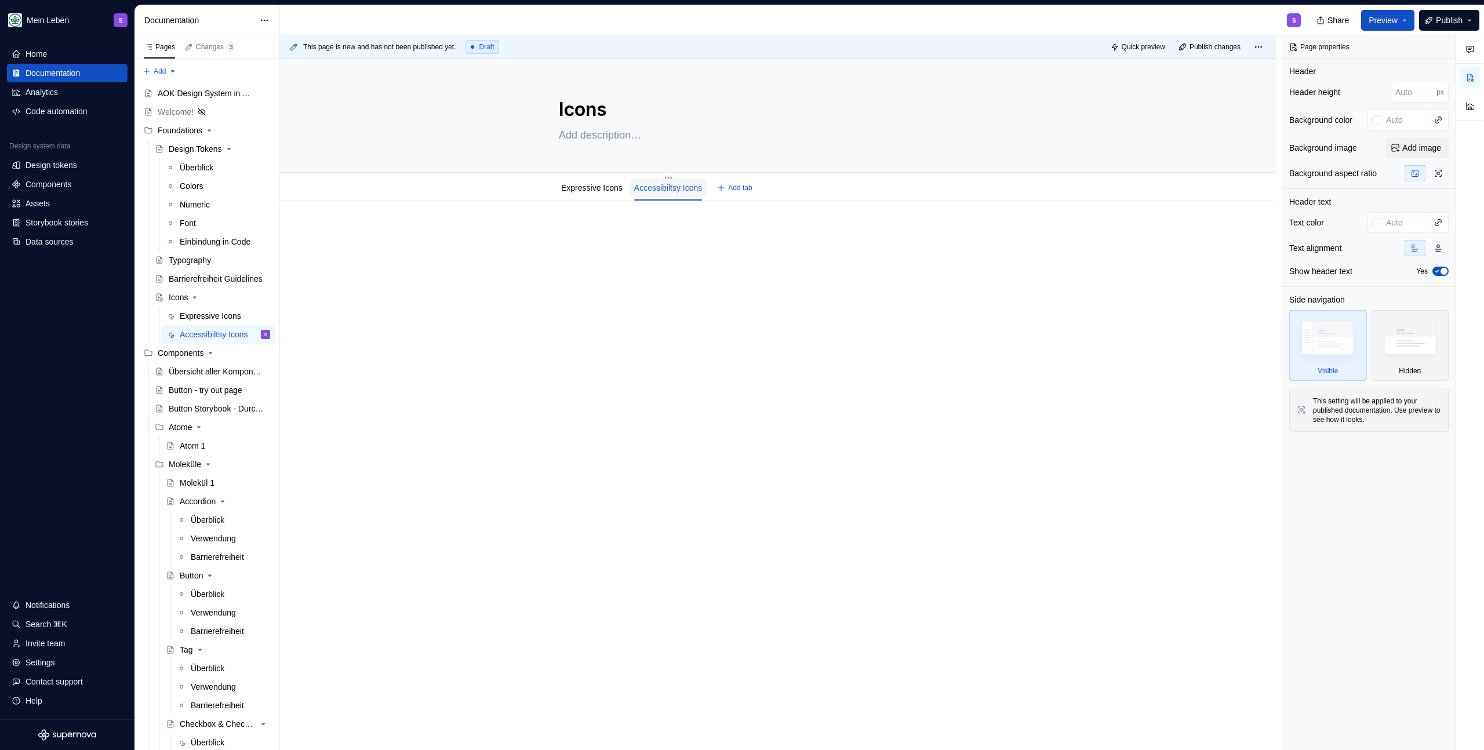
click at [676, 190] on link "Accessibiltsy Icons" at bounding box center [668, 187] width 68 height 9
click at [674, 177] on html "Mein Leben S Home Documentation Analytics Code automation Design system data De…" at bounding box center [742, 375] width 1484 height 750
type textarea "*"
click at [700, 195] on div "Rename tab" at bounding box center [739, 195] width 96 height 12
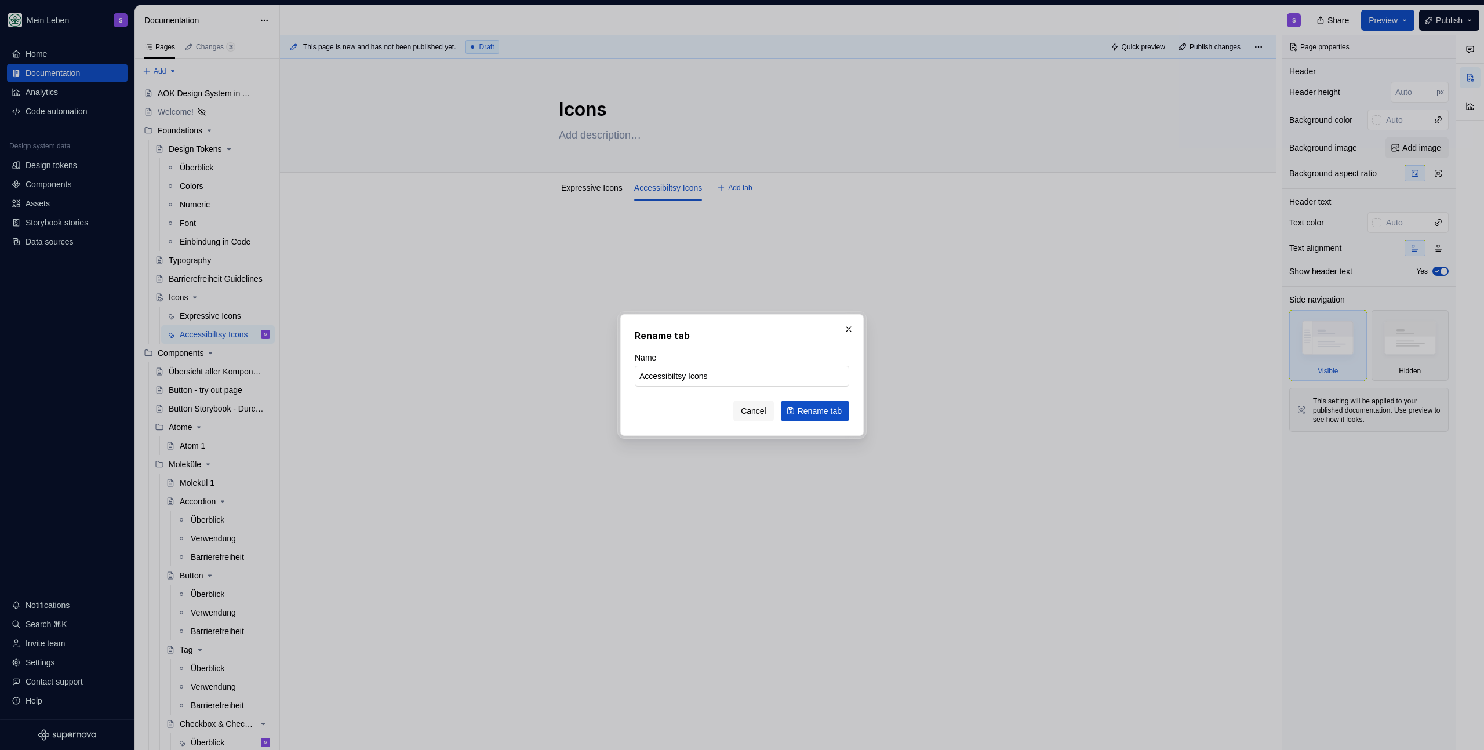
click at [682, 376] on input "Accessibiltsy Icons" at bounding box center [742, 376] width 215 height 21
type input "Accessibility Icons"
click button "Rename tab" at bounding box center [815, 411] width 68 height 21
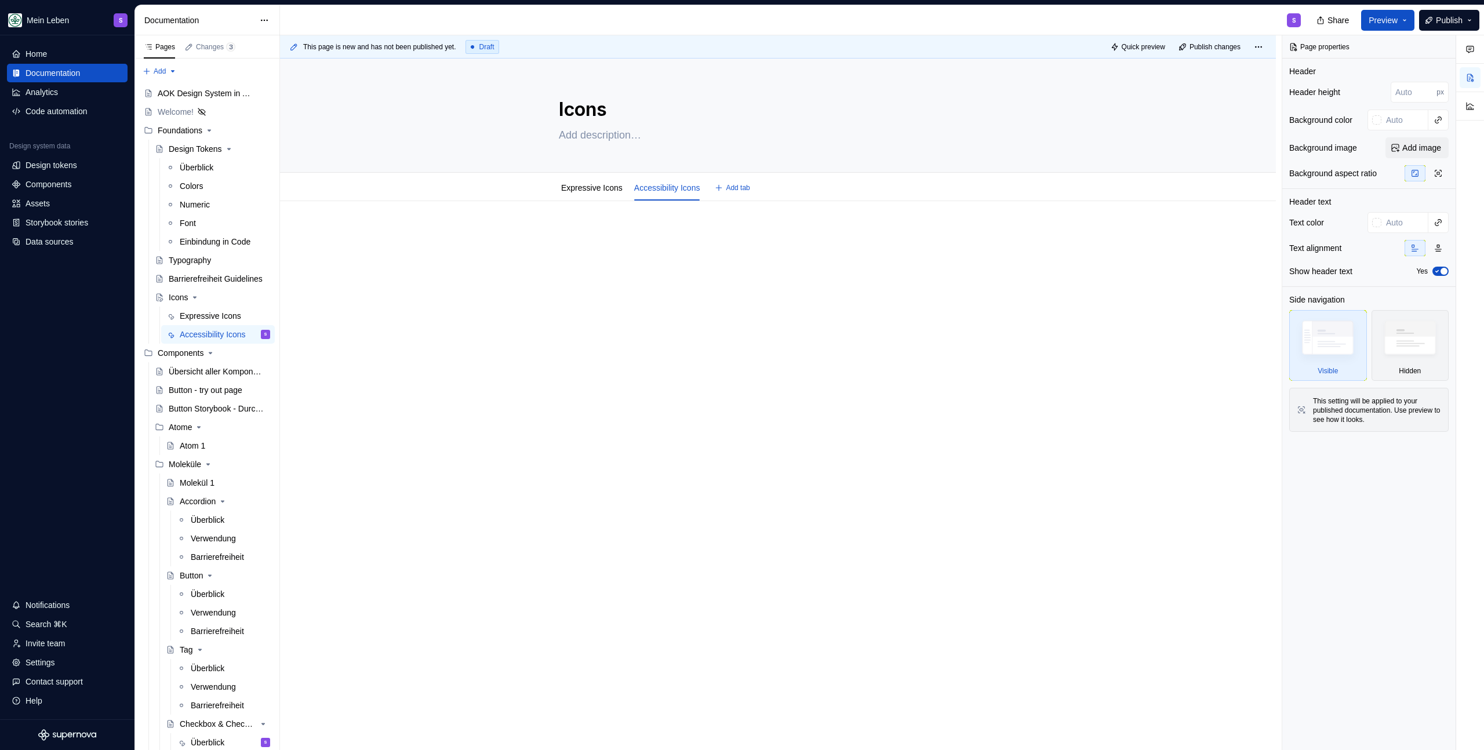
click at [659, 212] on div at bounding box center [778, 356] width 996 height 311
type textarea "*"
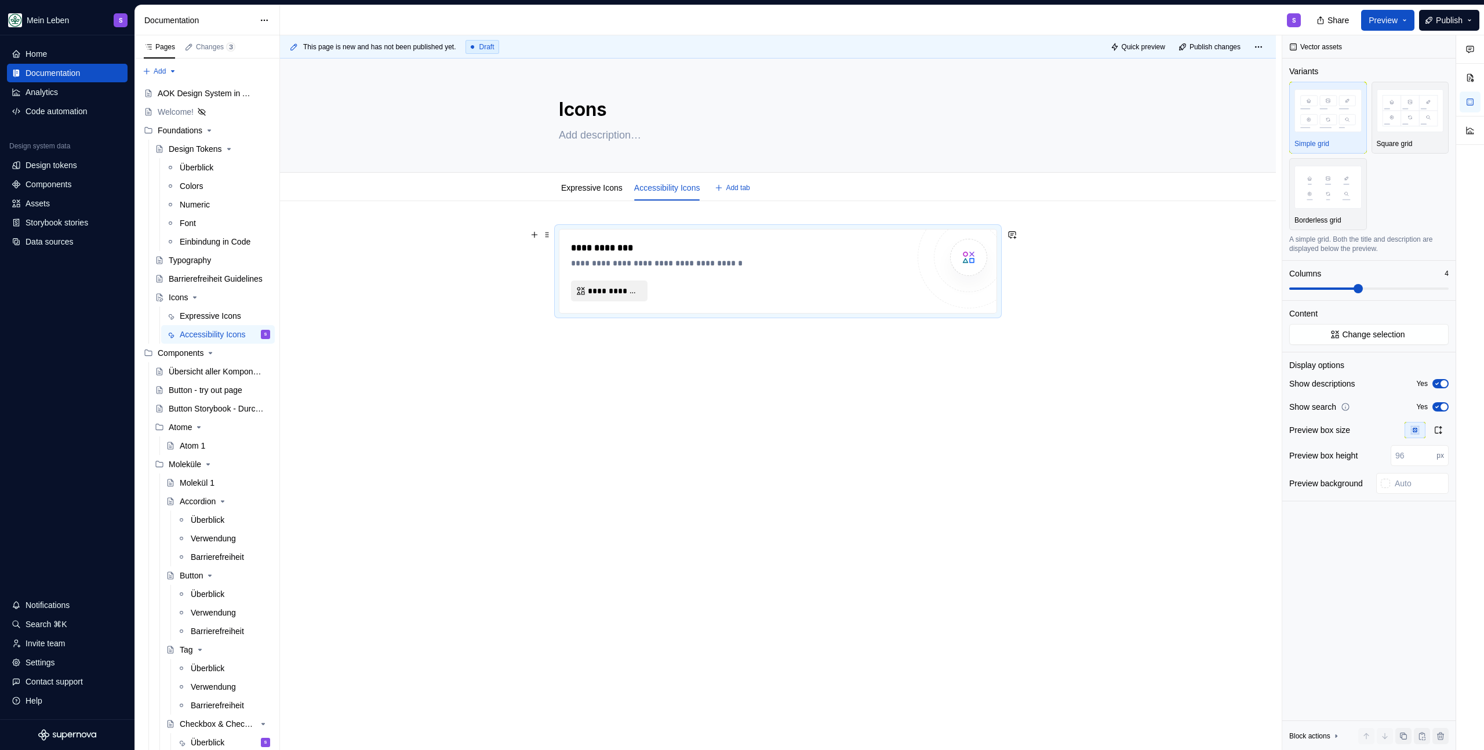
click at [632, 285] on span "**********" at bounding box center [614, 291] width 52 height 12
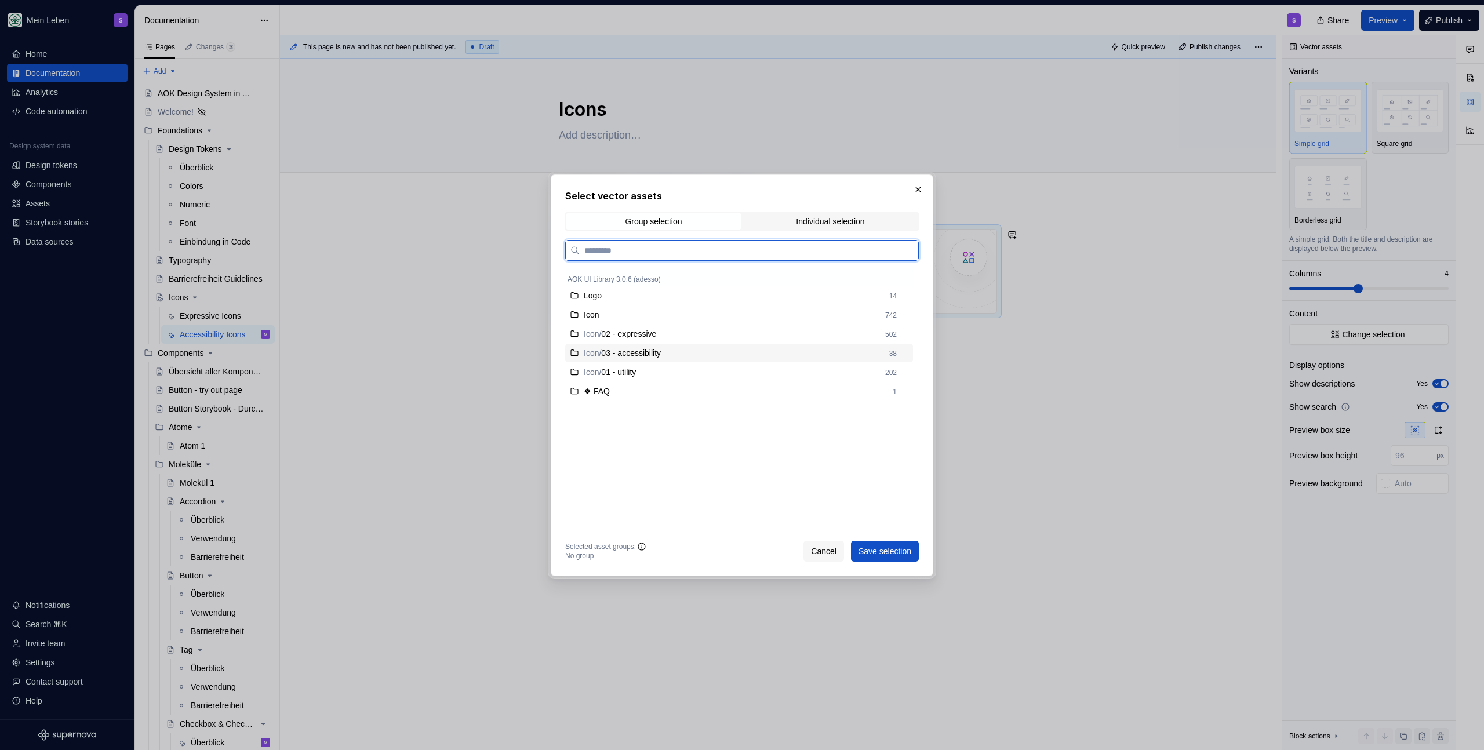
click at [742, 355] on div "Icon / 03 - accessibility" at bounding box center [733, 353] width 299 height 12
click at [881, 544] on button "Save selection" at bounding box center [885, 551] width 68 height 21
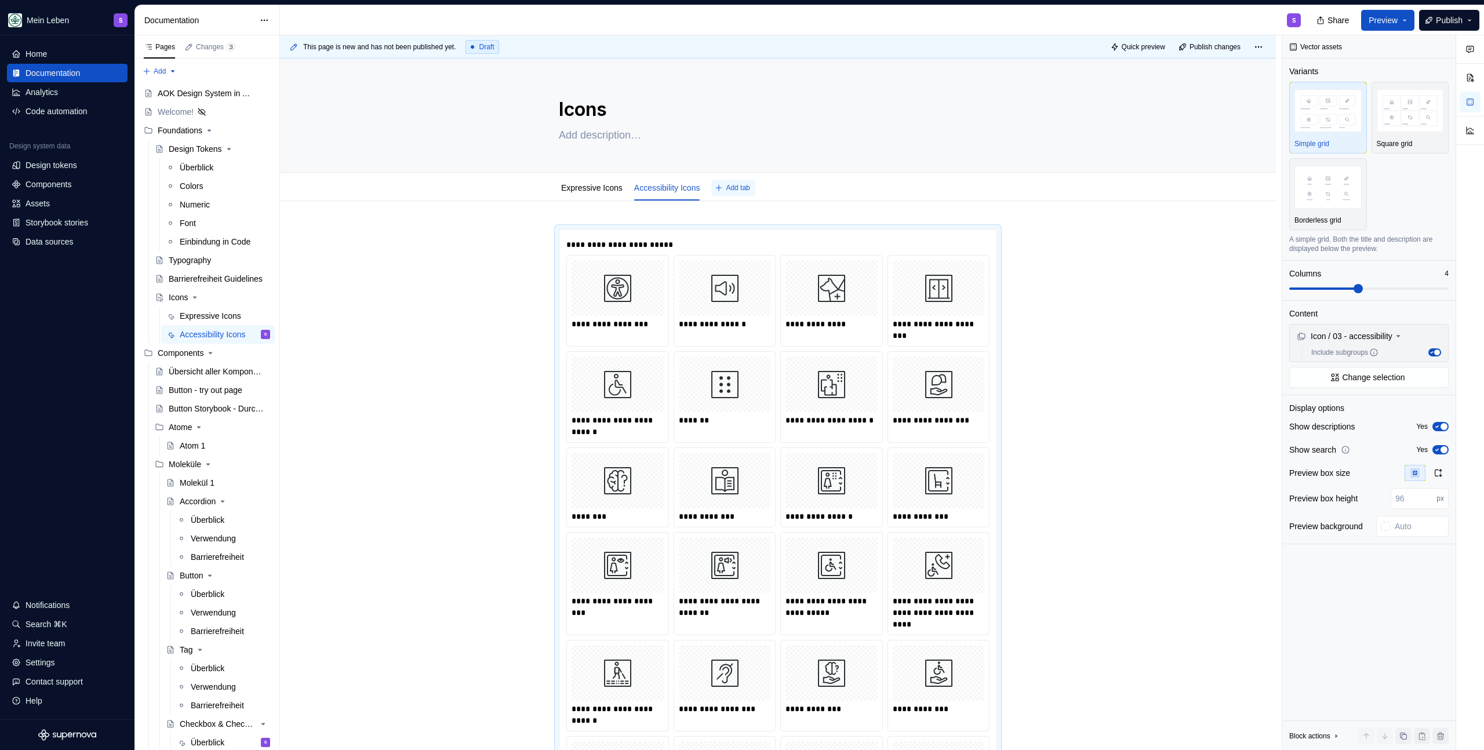
click at [741, 194] on button "Add tab" at bounding box center [732, 188] width 43 height 16
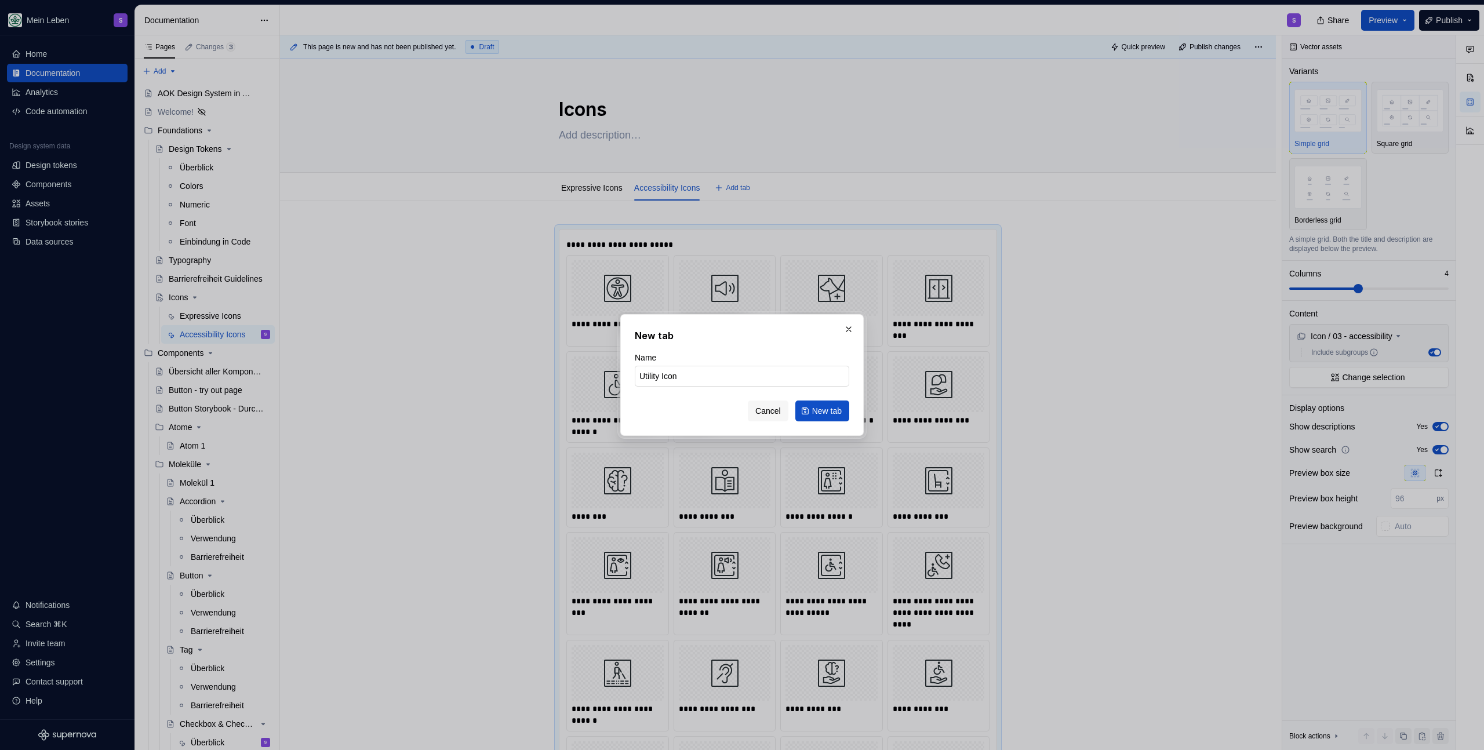
type input "Utility Icons"
click at [812, 412] on span "New tab" at bounding box center [827, 411] width 30 height 12
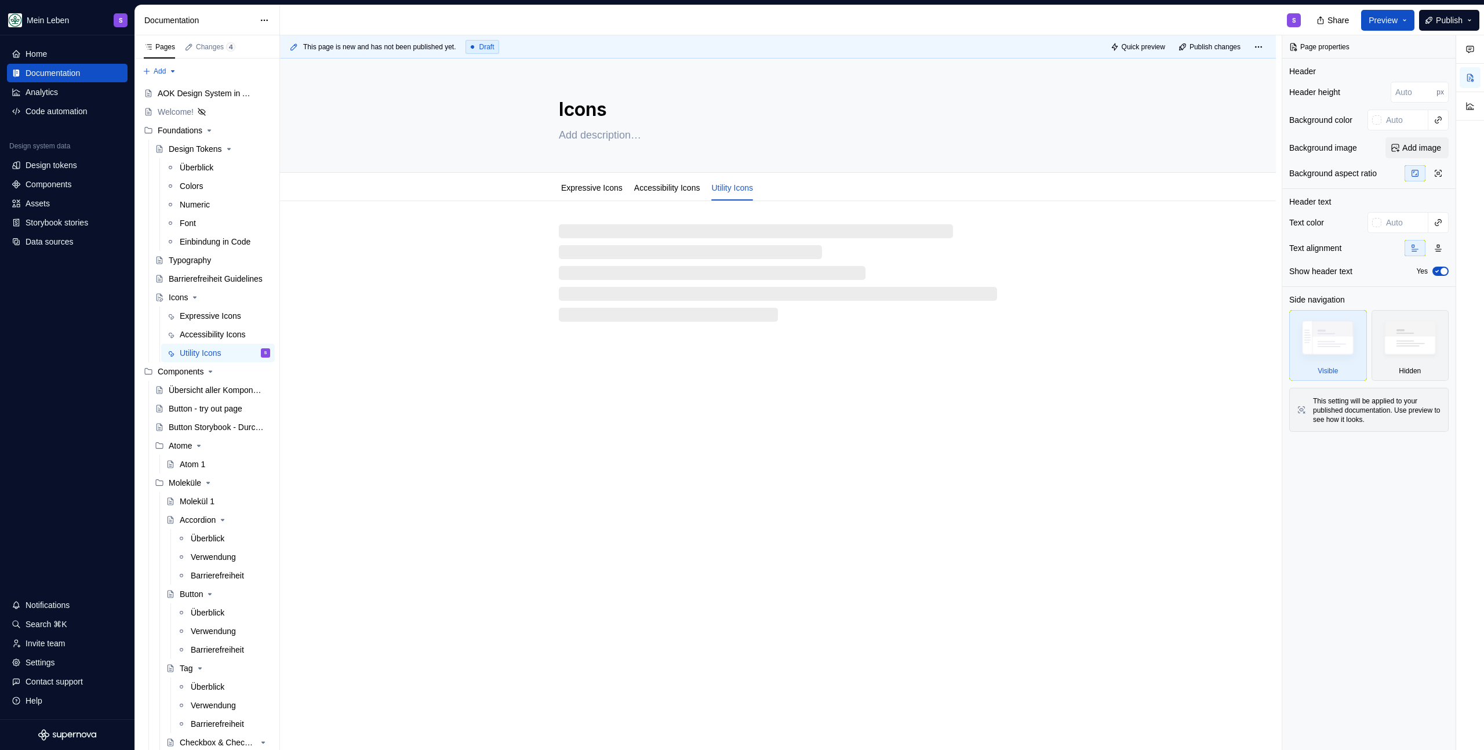
click at [611, 238] on div at bounding box center [778, 272] width 438 height 97
type textarea "*"
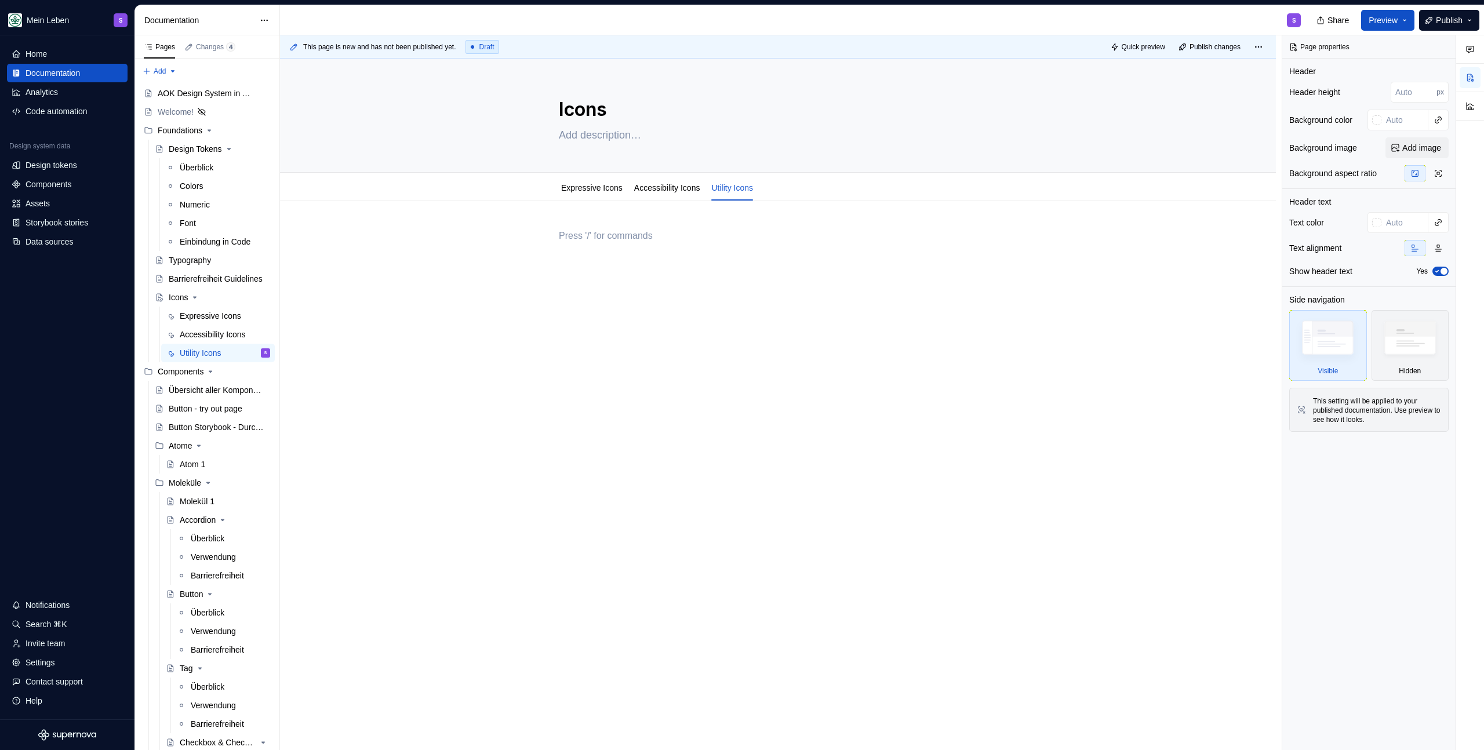
click at [657, 252] on div at bounding box center [778, 251] width 438 height 44
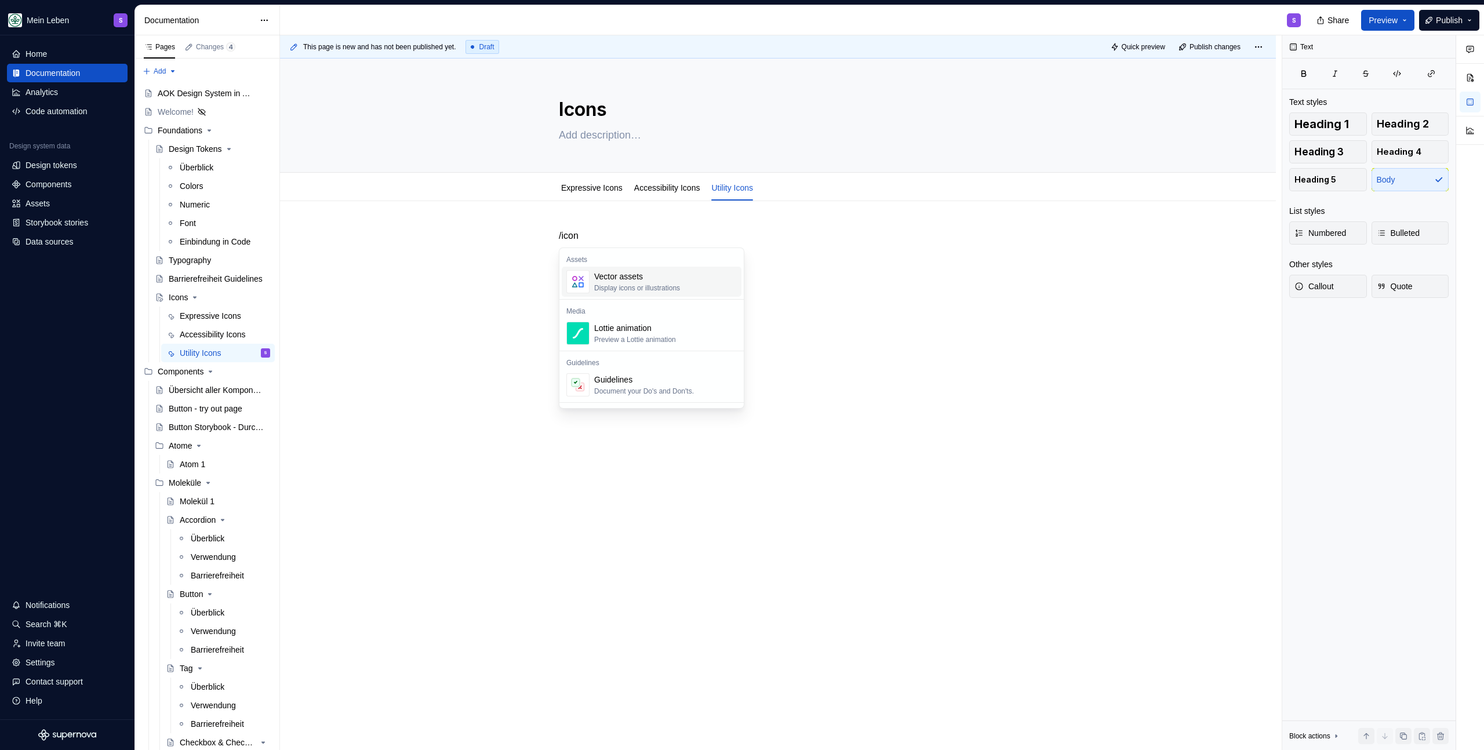
click at [645, 272] on div "Vector assets" at bounding box center [637, 277] width 86 height 12
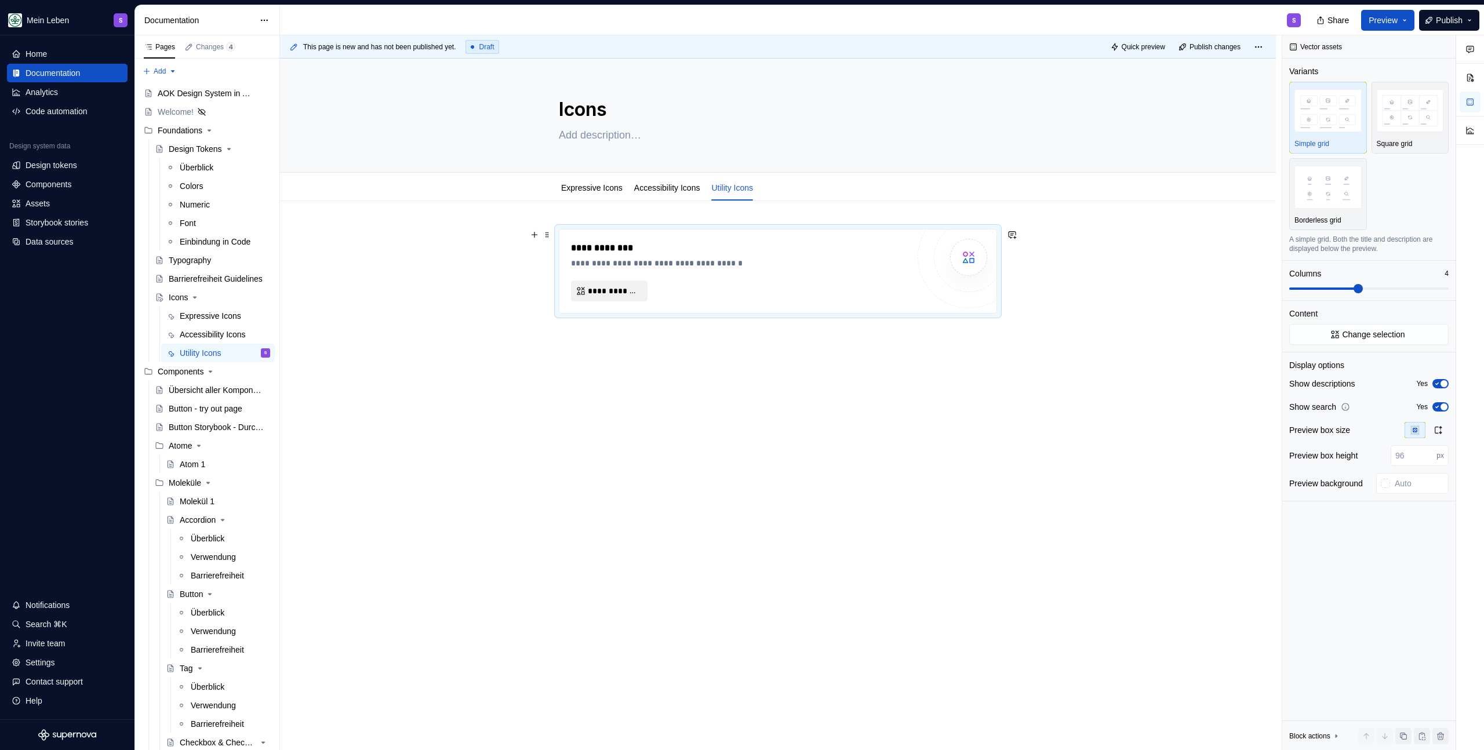
click at [601, 292] on span "**********" at bounding box center [614, 291] width 52 height 12
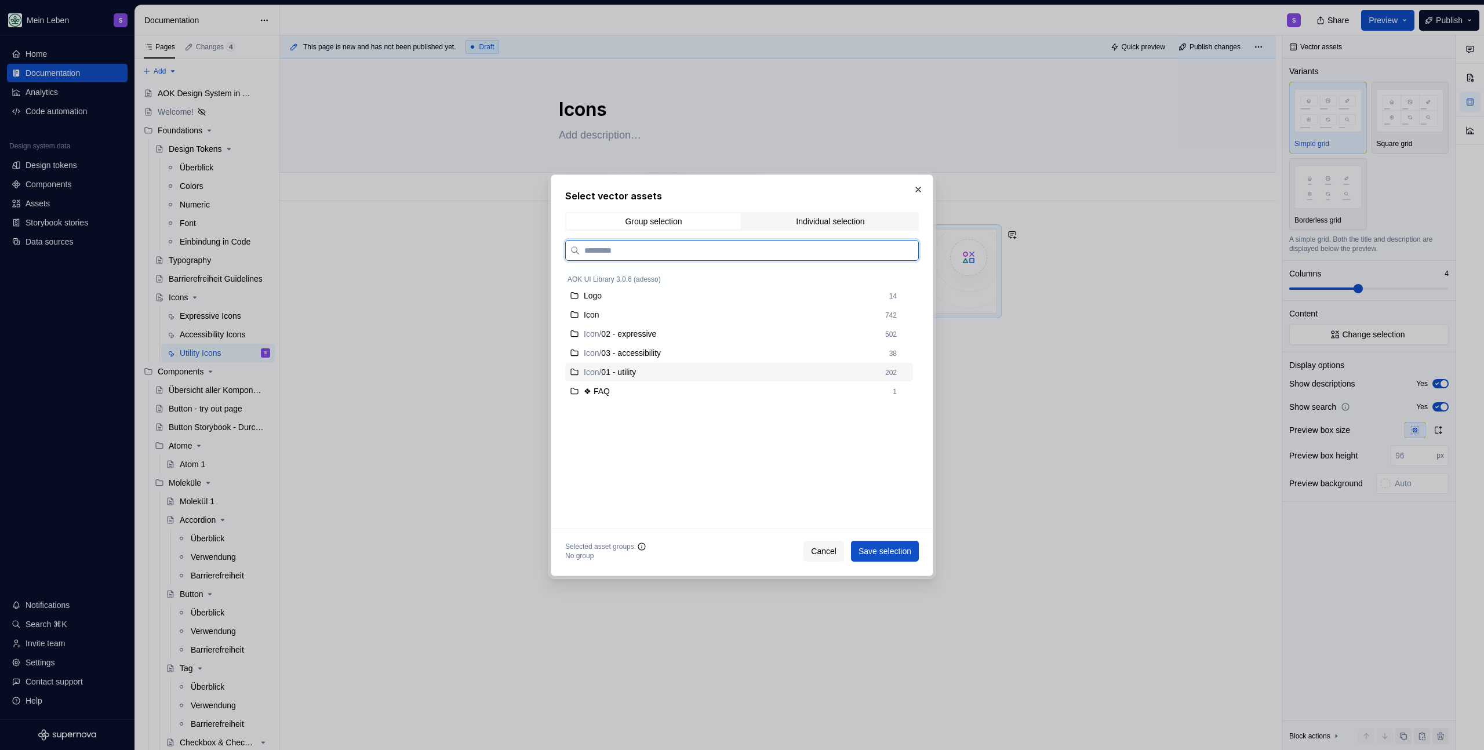
click at [635, 368] on span "01 - utility" at bounding box center [618, 372] width 35 height 12
click at [899, 557] on button "Save selection" at bounding box center [885, 551] width 68 height 21
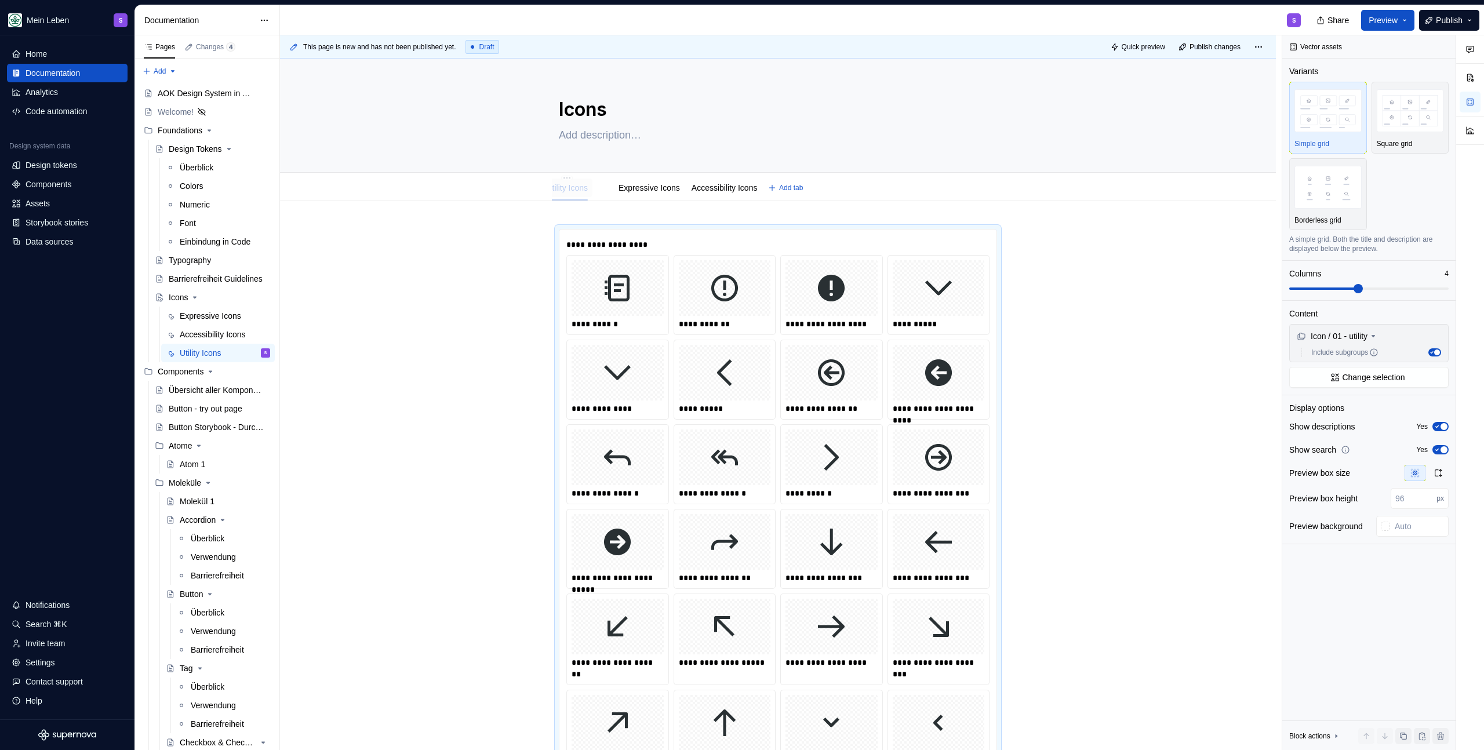
drag, startPoint x: 746, startPoint y: 191, endPoint x: 577, endPoint y: 192, distance: 169.3
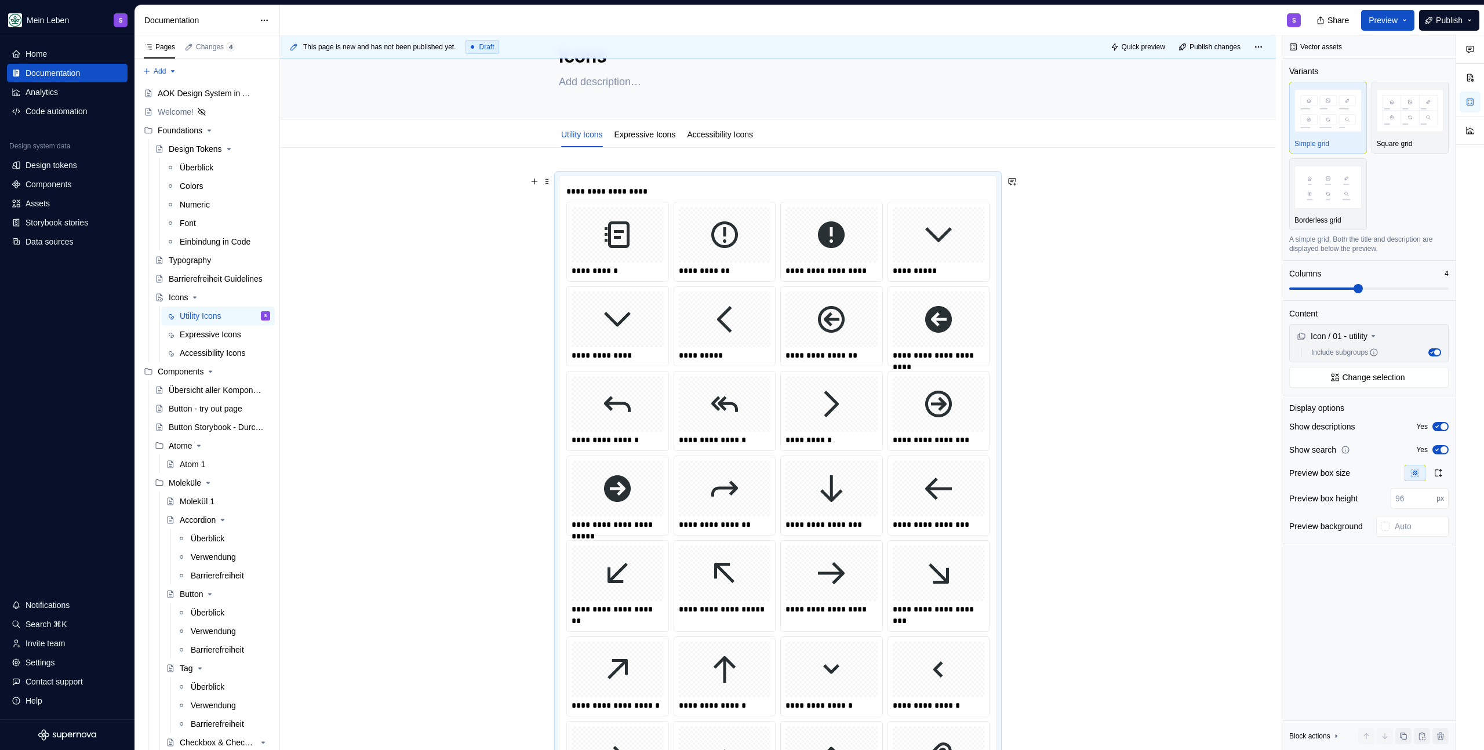
scroll to position [0, 0]
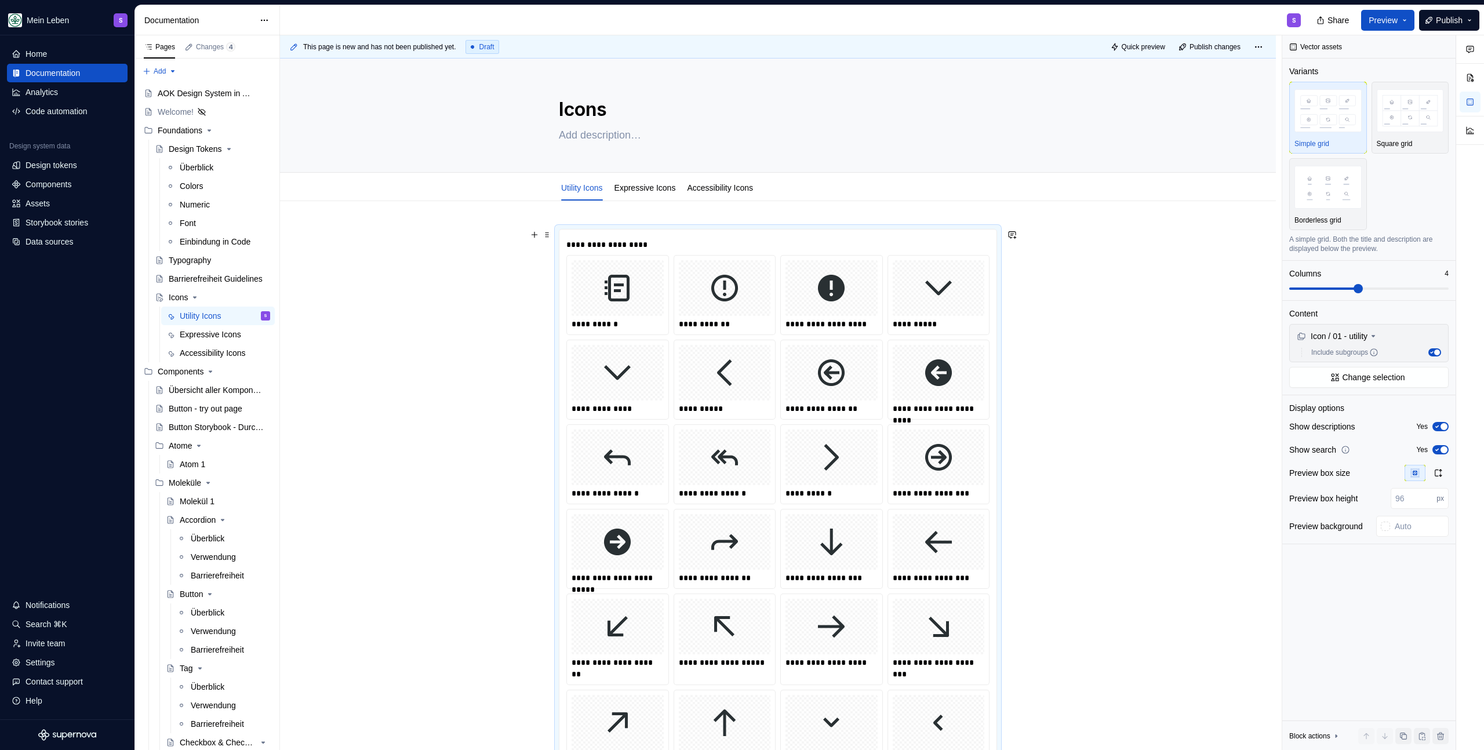
click at [642, 191] on link "Expressive Icons" at bounding box center [645, 187] width 61 height 9
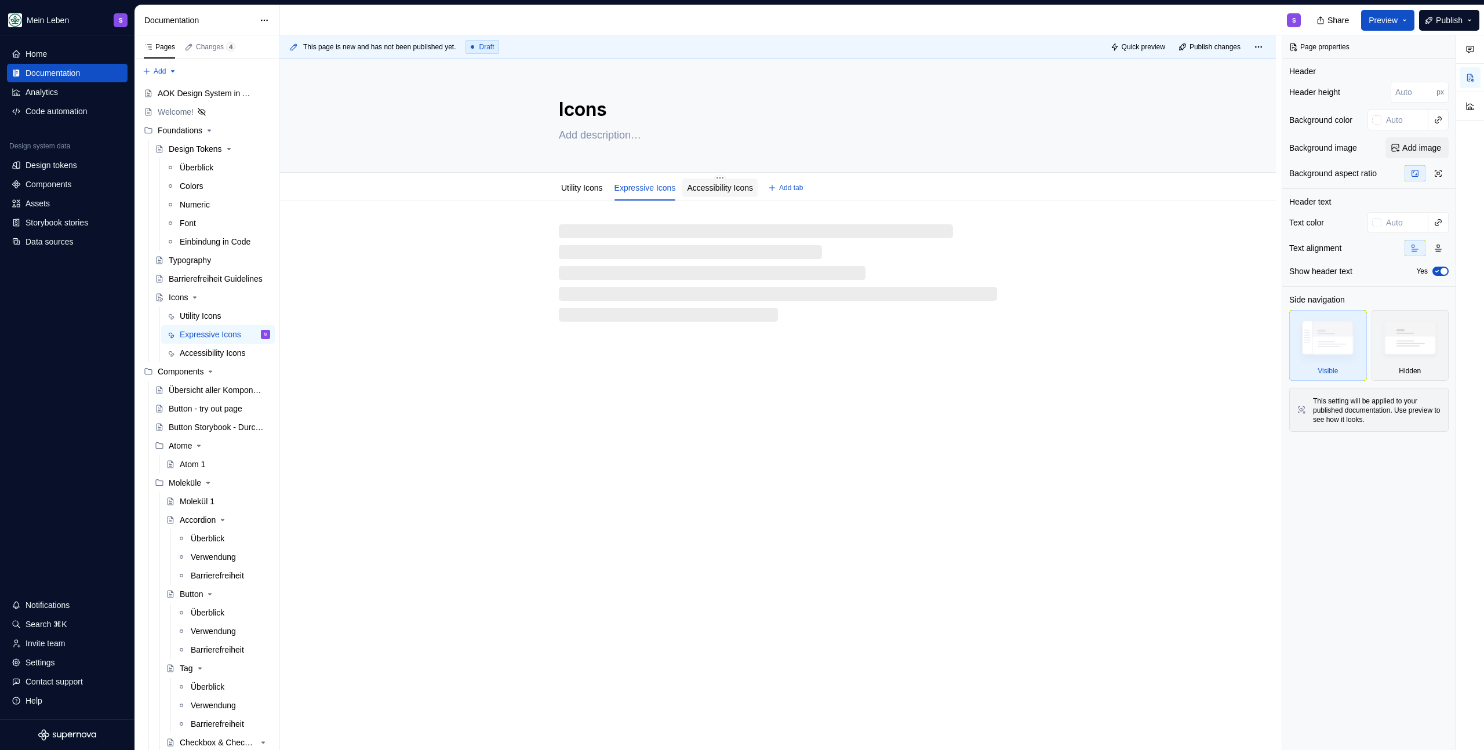
click at [742, 193] on div "Accessibility Icons" at bounding box center [720, 188] width 66 height 12
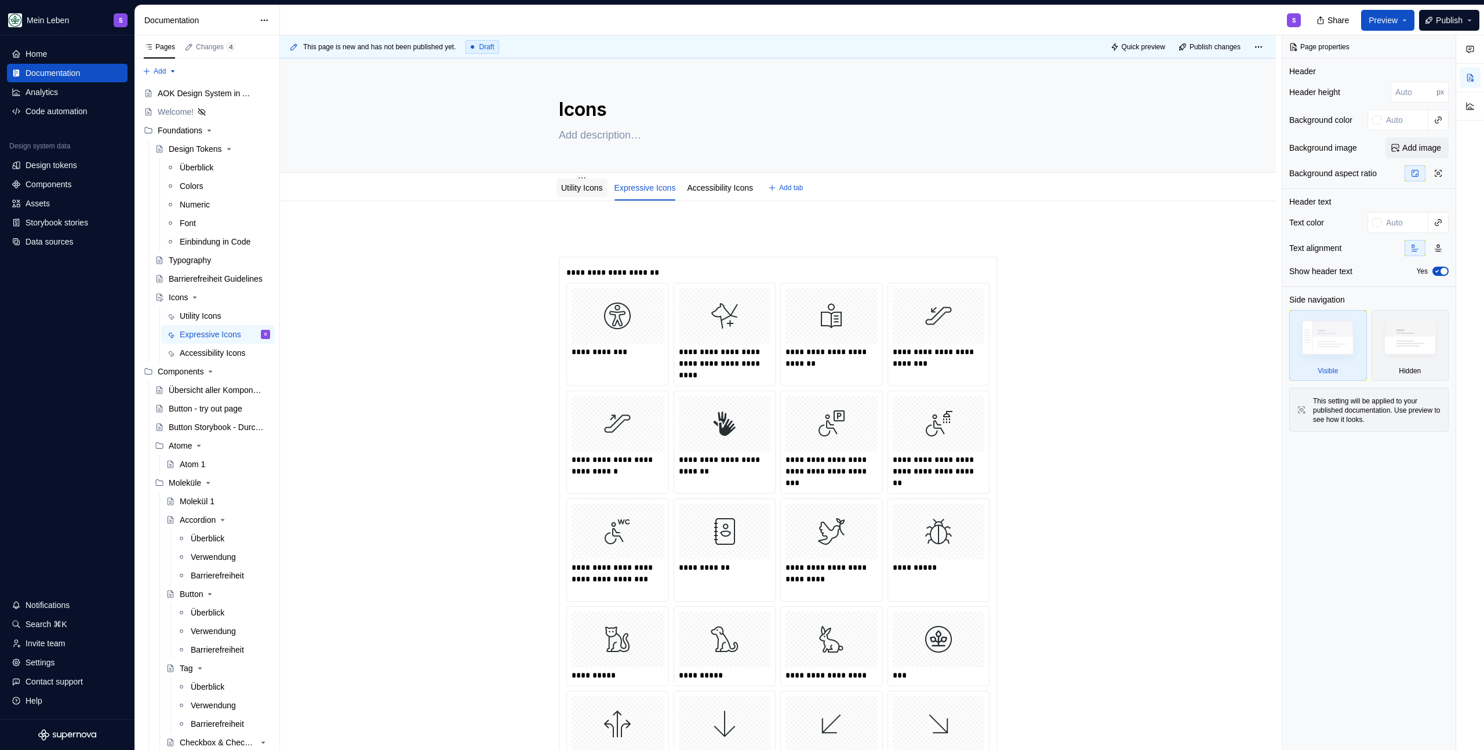
click at [570, 186] on link "Utility Icons" at bounding box center [582, 187] width 42 height 9
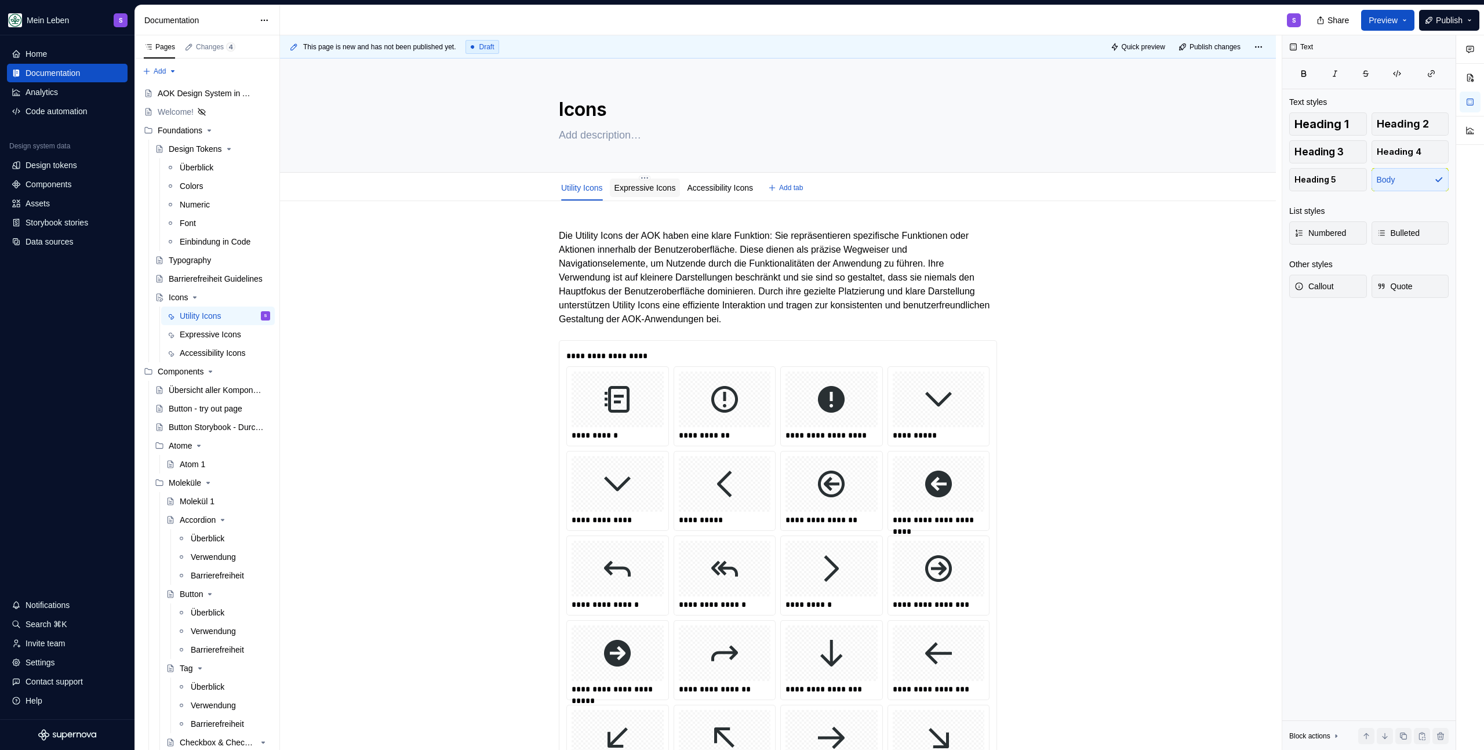
click at [649, 189] on link "Expressive Icons" at bounding box center [645, 187] width 61 height 9
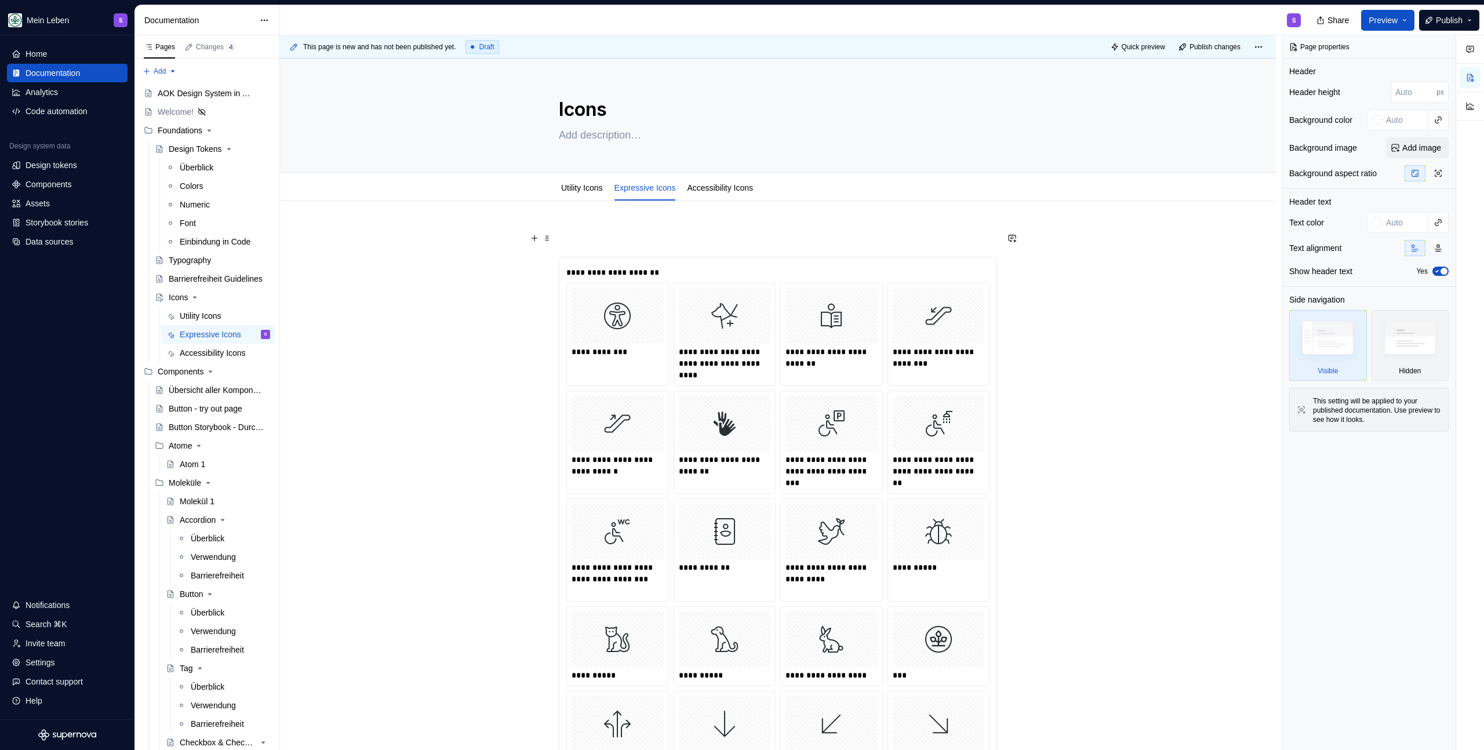
click at [593, 230] on h2 at bounding box center [778, 238] width 438 height 19
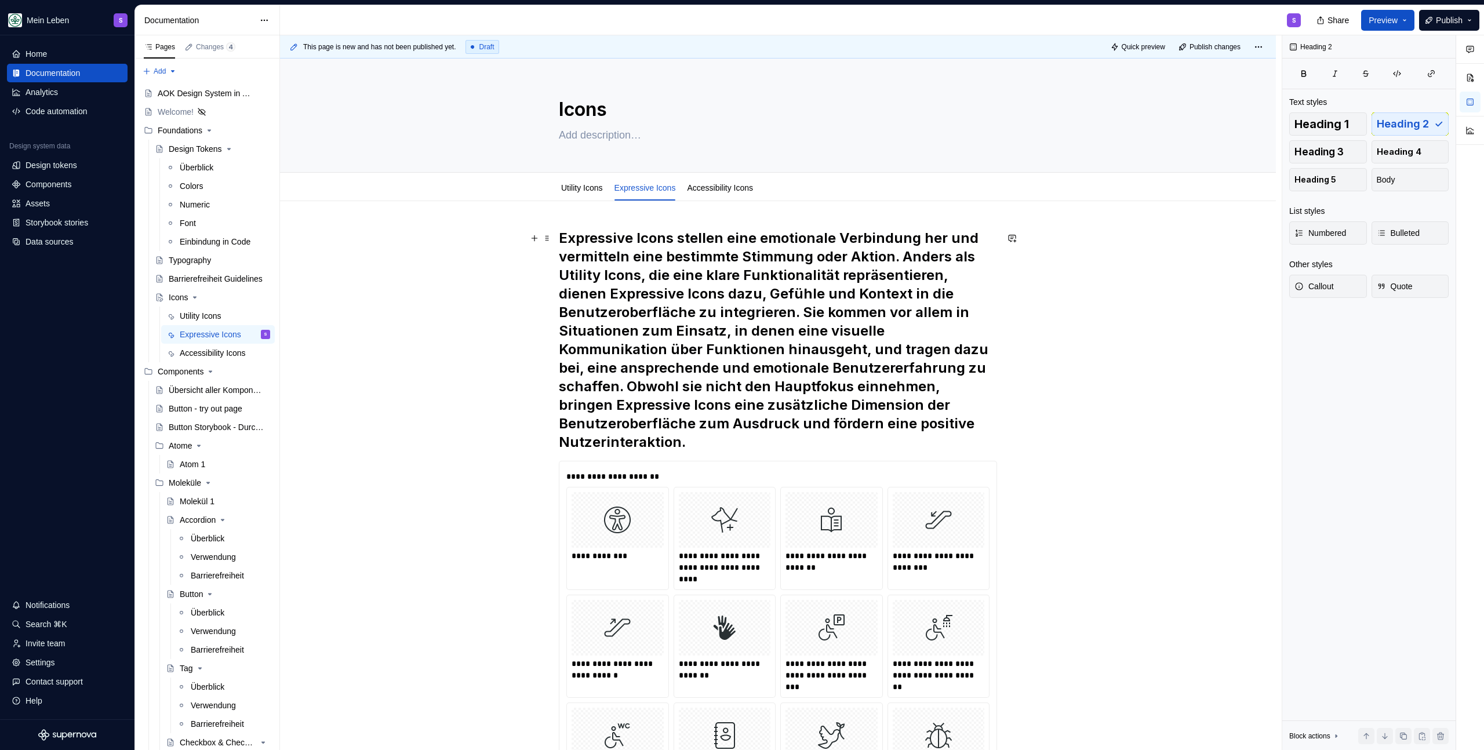
click at [620, 248] on h2 "Expressive Icons stellen eine emotionale Verbindung her und vermitteln eine bes…" at bounding box center [778, 340] width 438 height 223
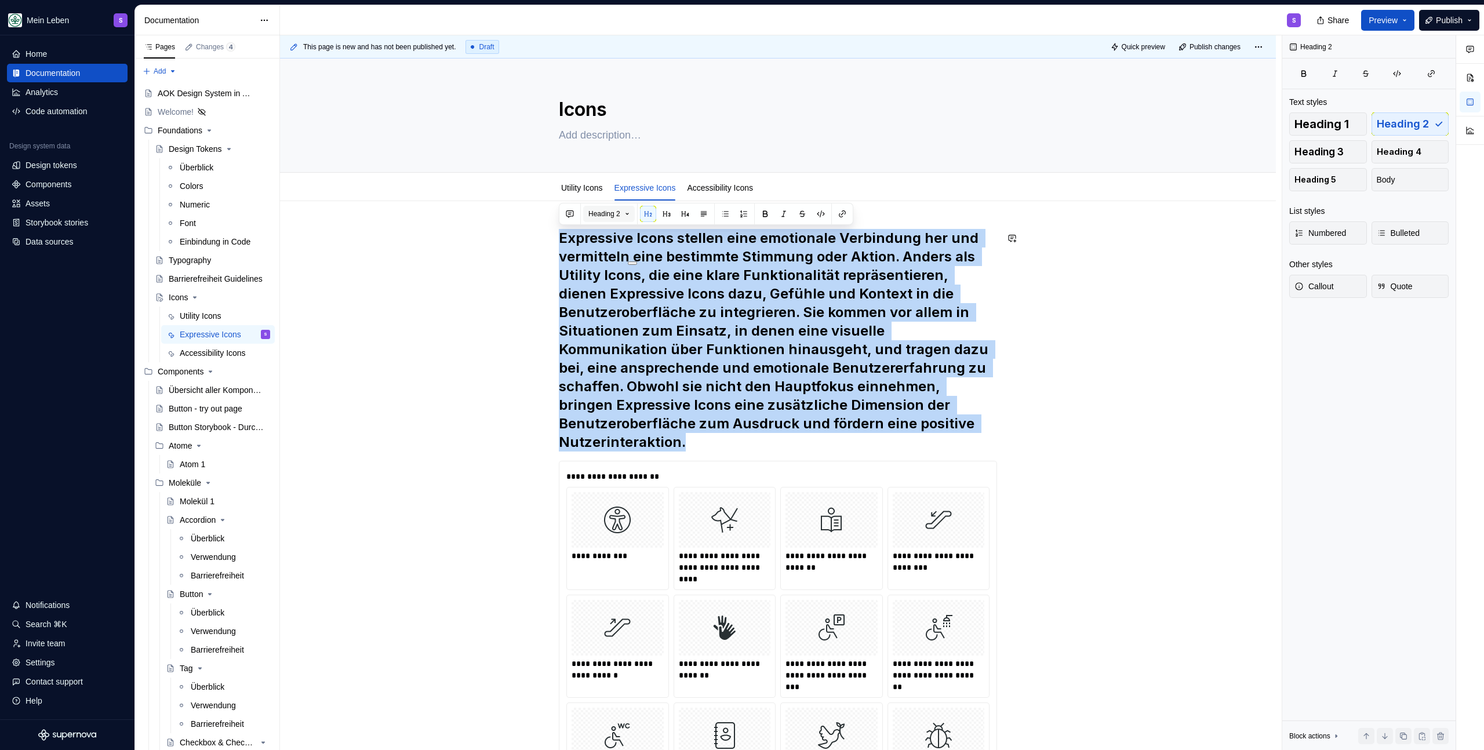
click at [608, 210] on span "Heading 2" at bounding box center [604, 213] width 32 height 9
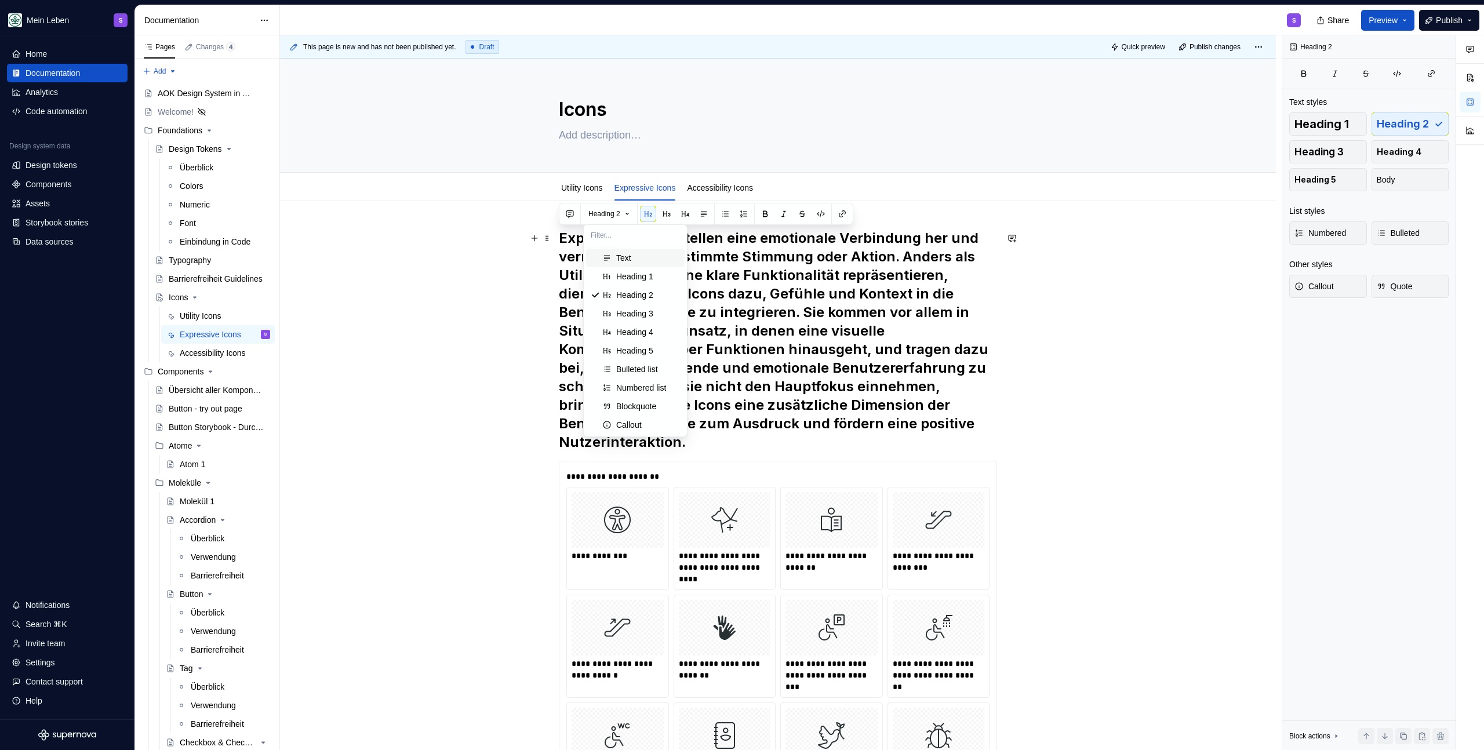
click at [631, 256] on div "Text" at bounding box center [623, 258] width 15 height 12
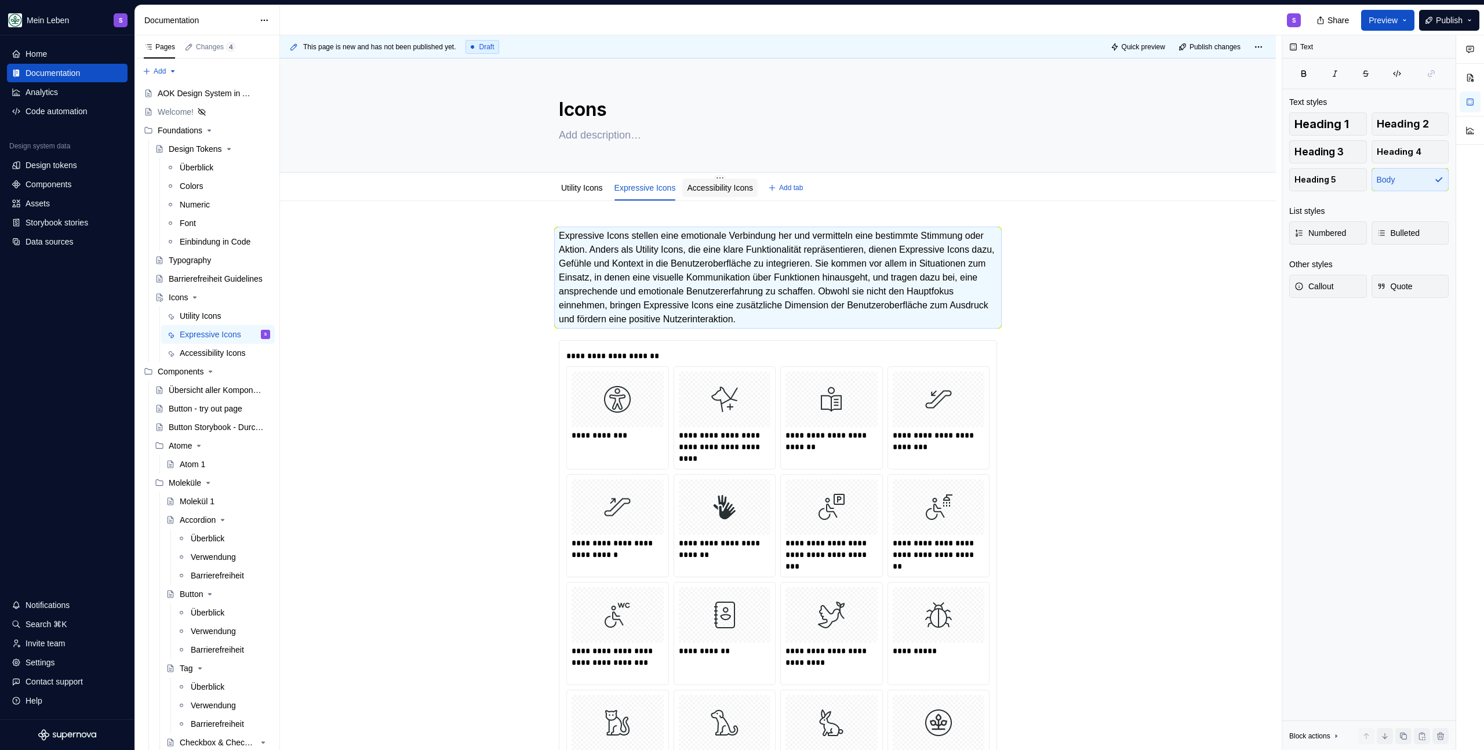
click at [735, 184] on link "Accessibility Icons" at bounding box center [720, 187] width 66 height 9
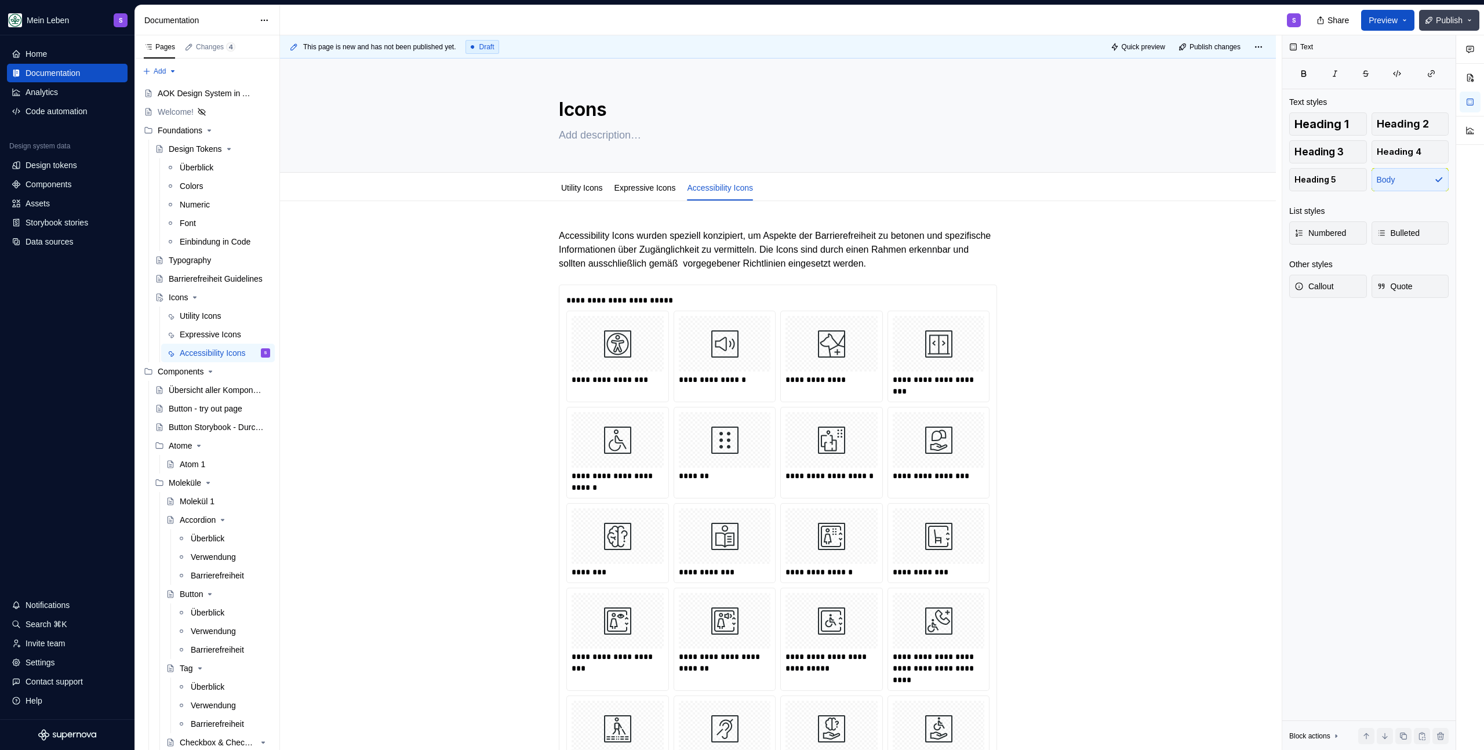
click at [1436, 23] on span "Publish" at bounding box center [1449, 20] width 27 height 12
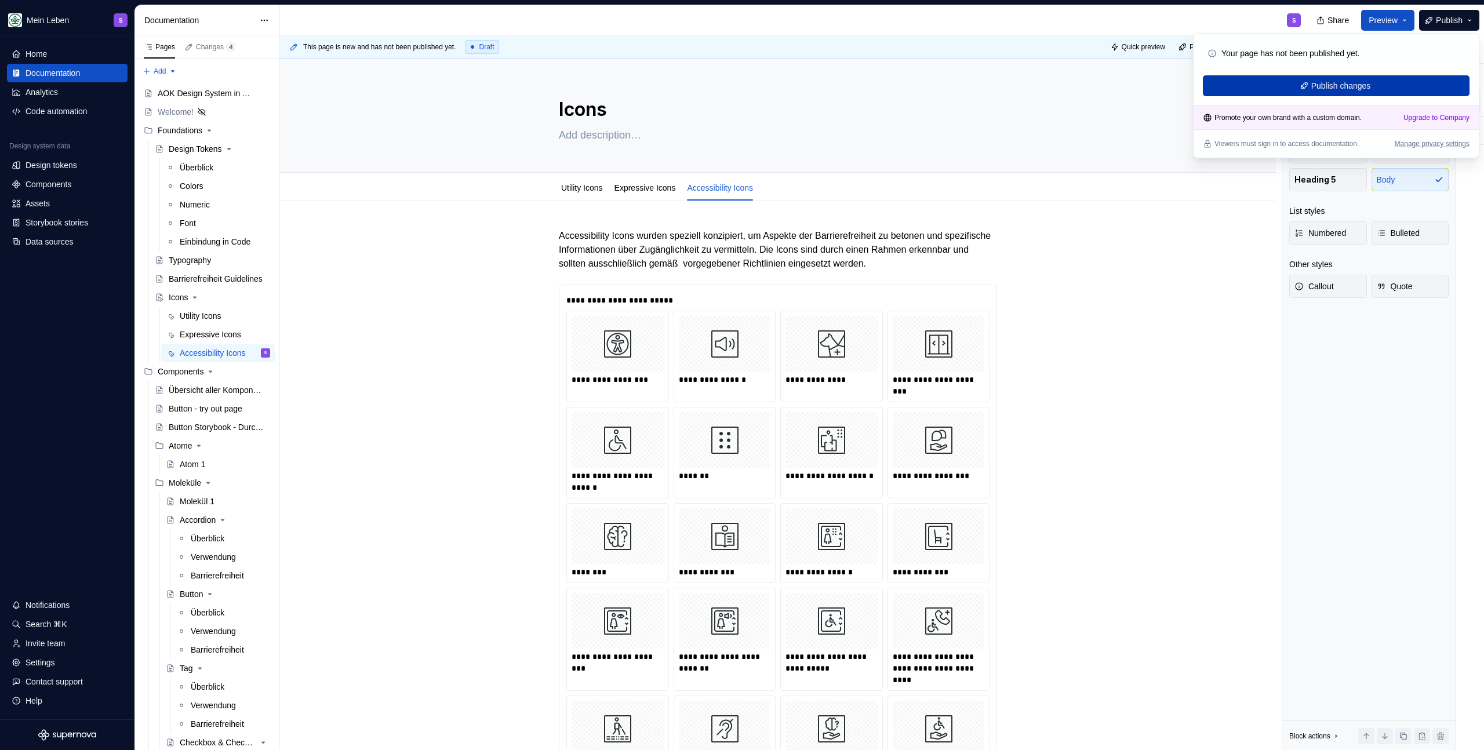
click at [1338, 82] on span "Publish changes" at bounding box center [1341, 86] width 60 height 12
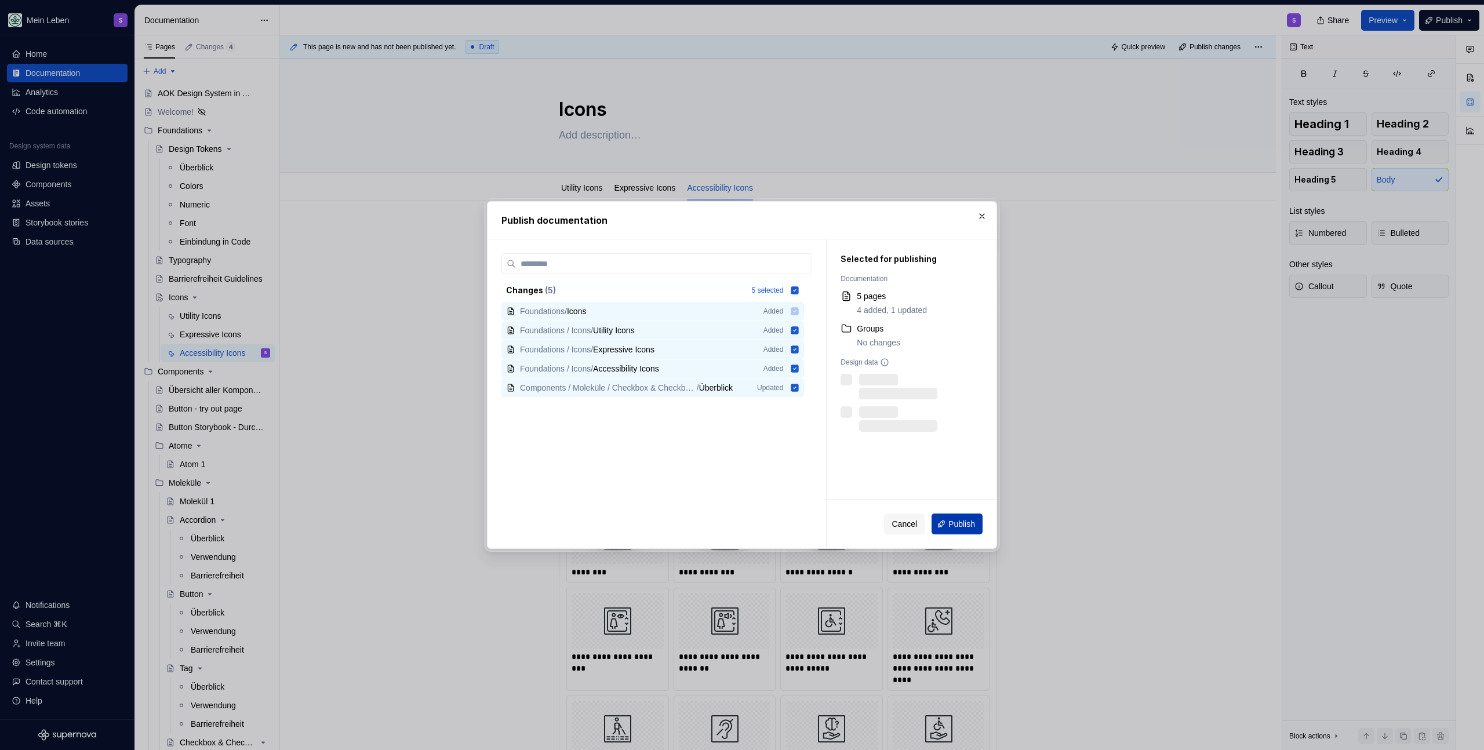
click at [958, 526] on span "Publish" at bounding box center [962, 524] width 27 height 12
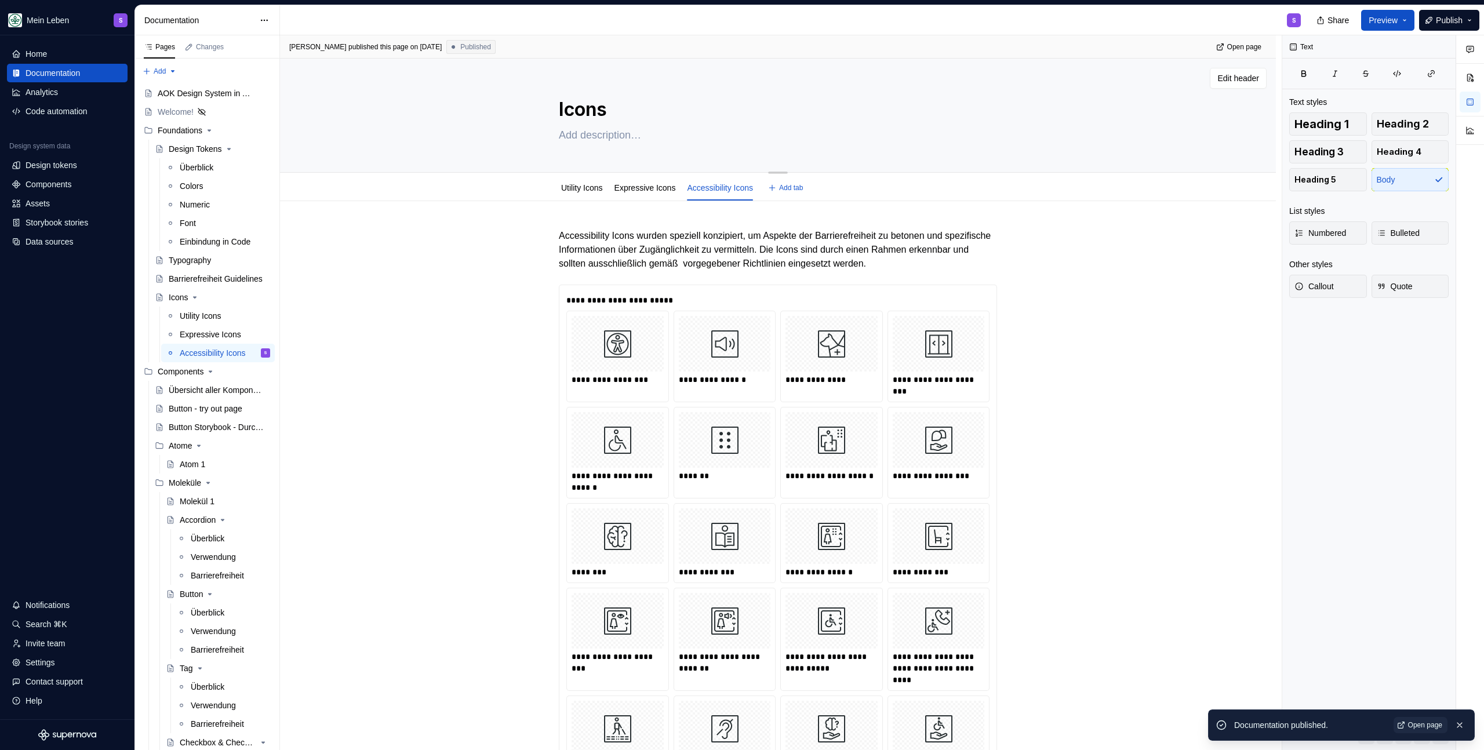
click at [594, 133] on textarea at bounding box center [776, 135] width 438 height 19
paste textarea "Icons sind Symbole, die dazu dienen, ein Objekt, einen Befehl oder eine Aktion …"
type textarea "*"
type textarea "Icons sind Symbole, die dazu dienen, ein Objekt, einen Befehl oder eine Aktion …"
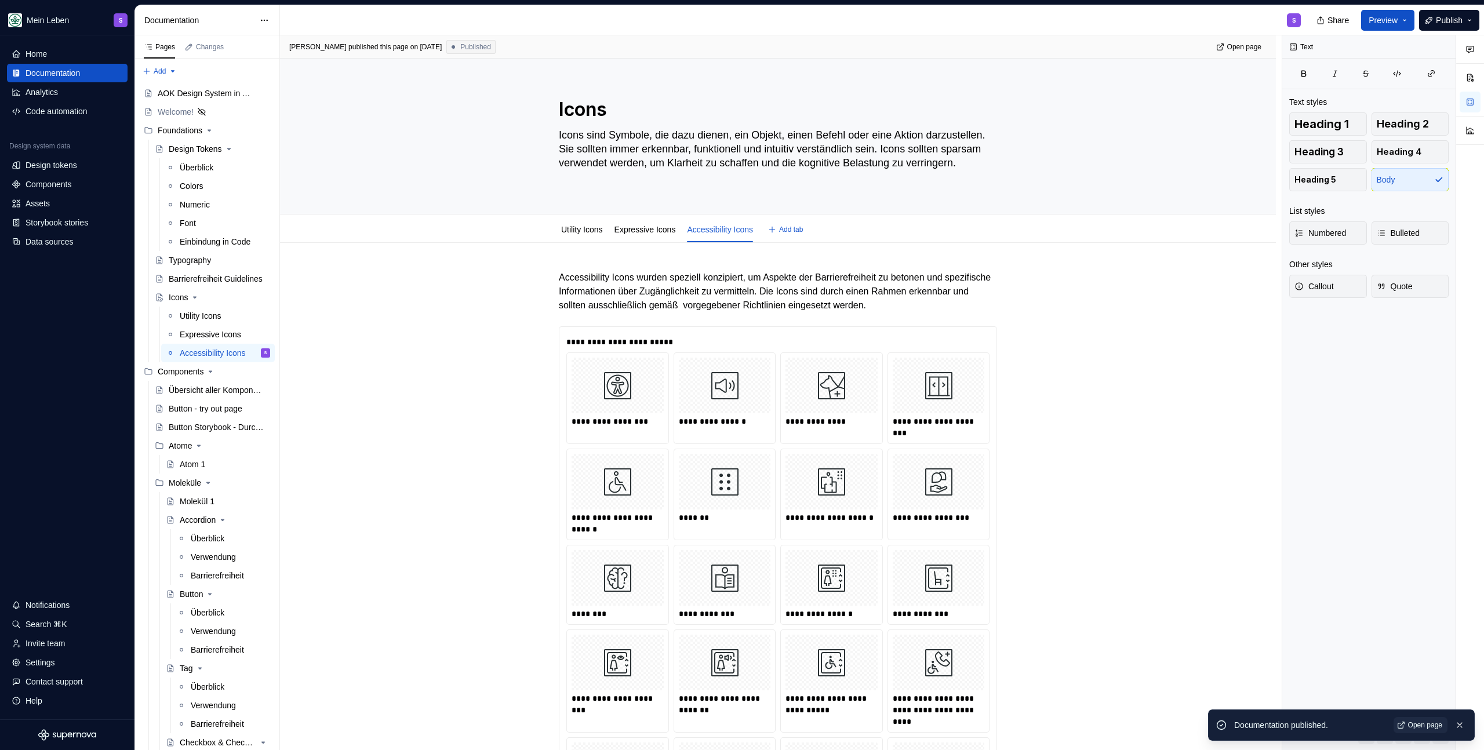
type textarea "*"
type textarea "Icons sind Symbole, die dazu dienen, ein Objekt, einen Befehl oder eine Aktion …"
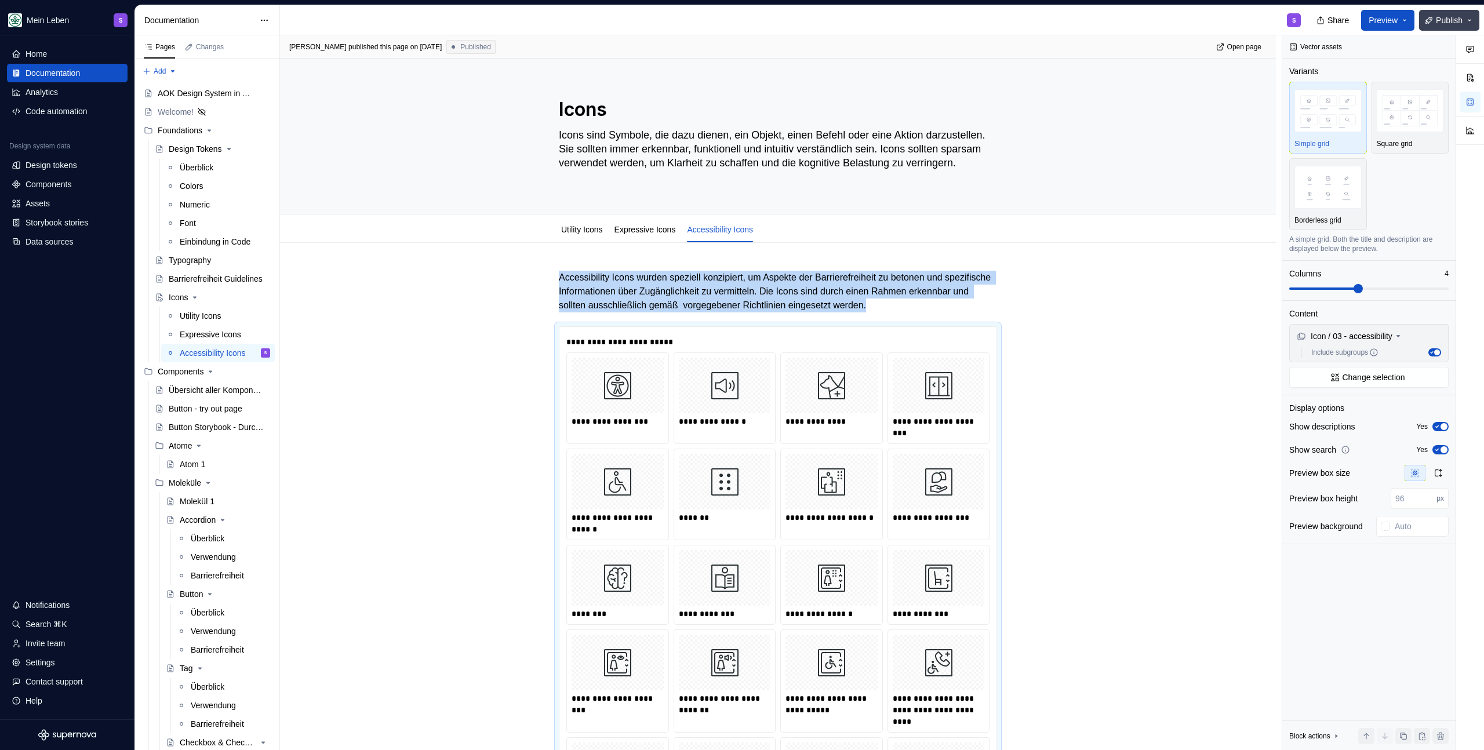
click at [1444, 22] on span "Publish" at bounding box center [1449, 20] width 27 height 12
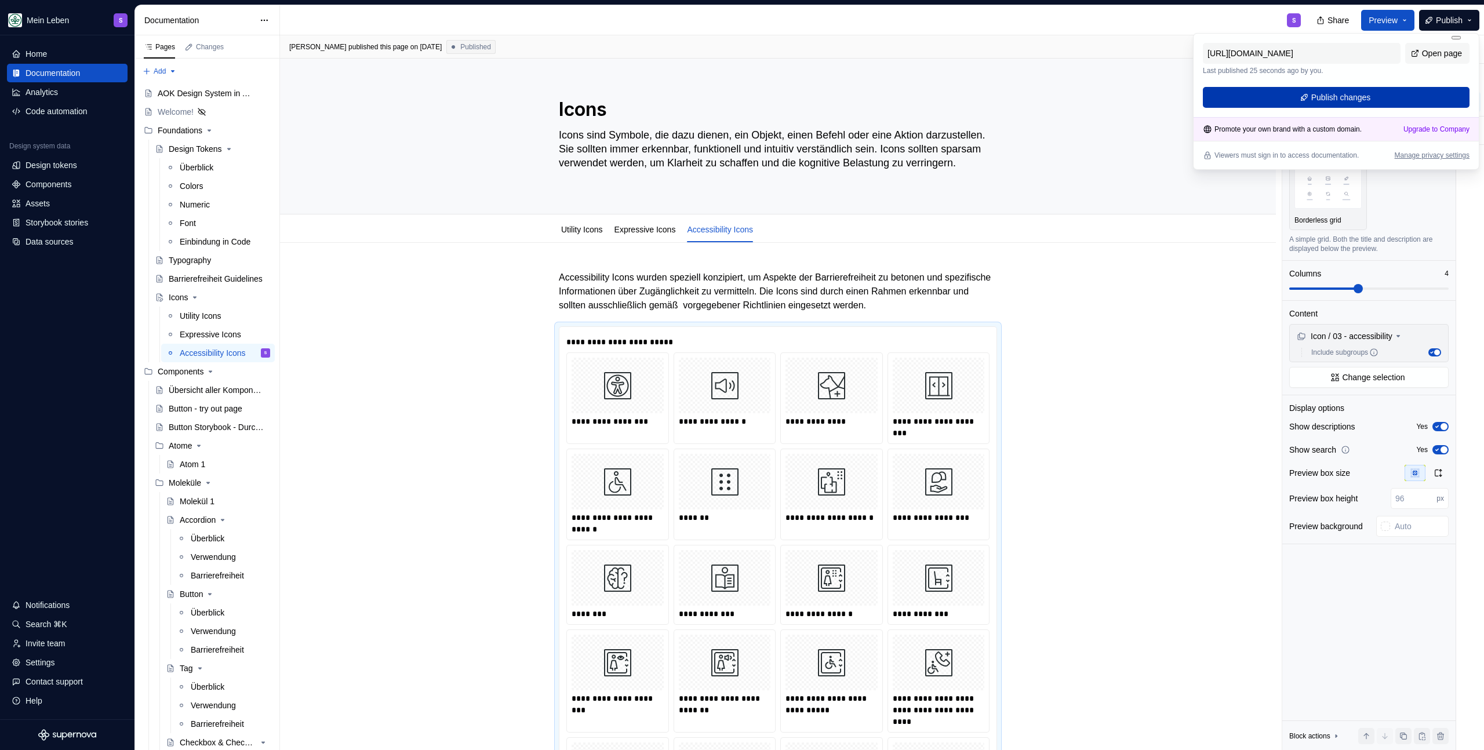
click at [1350, 99] on span "Publish changes" at bounding box center [1341, 98] width 60 height 12
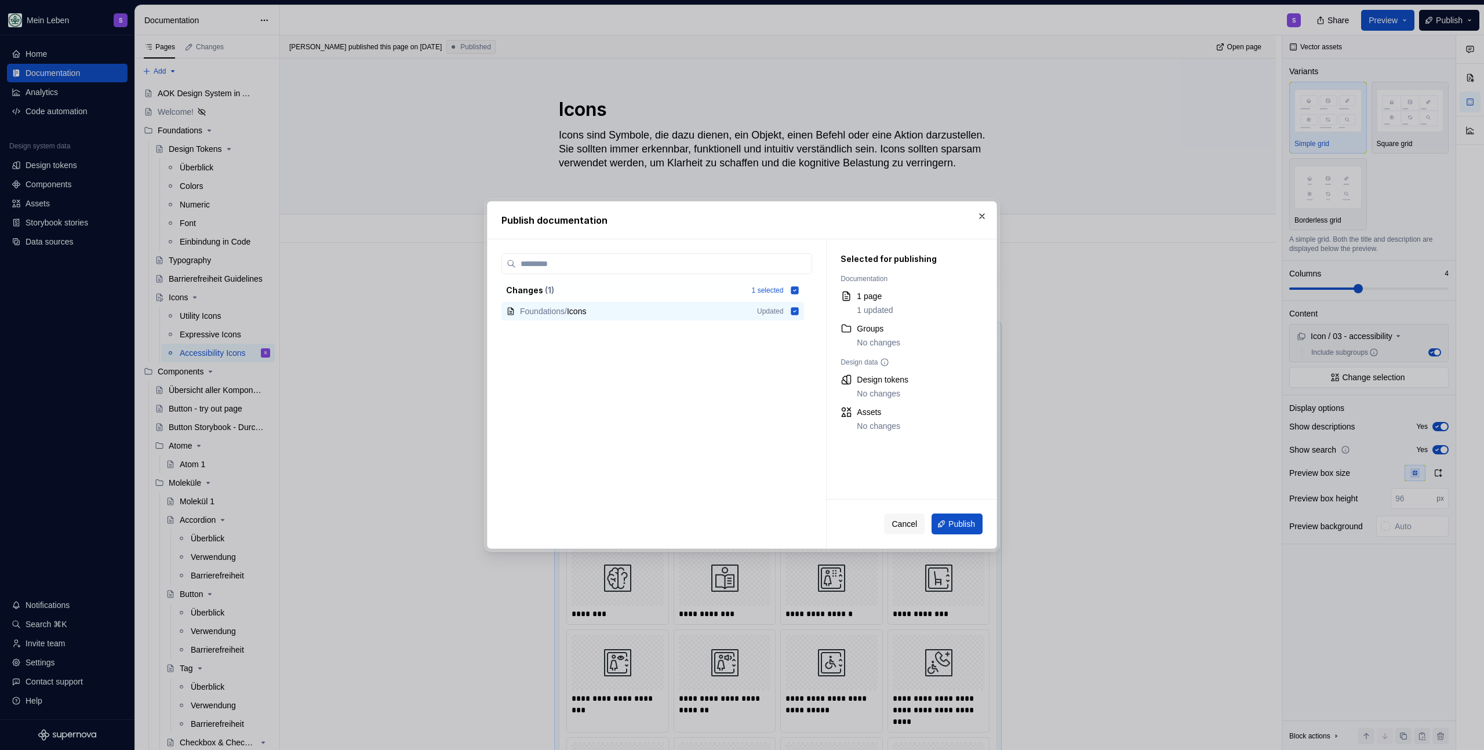
click at [944, 516] on button "Publish" at bounding box center [957, 524] width 51 height 21
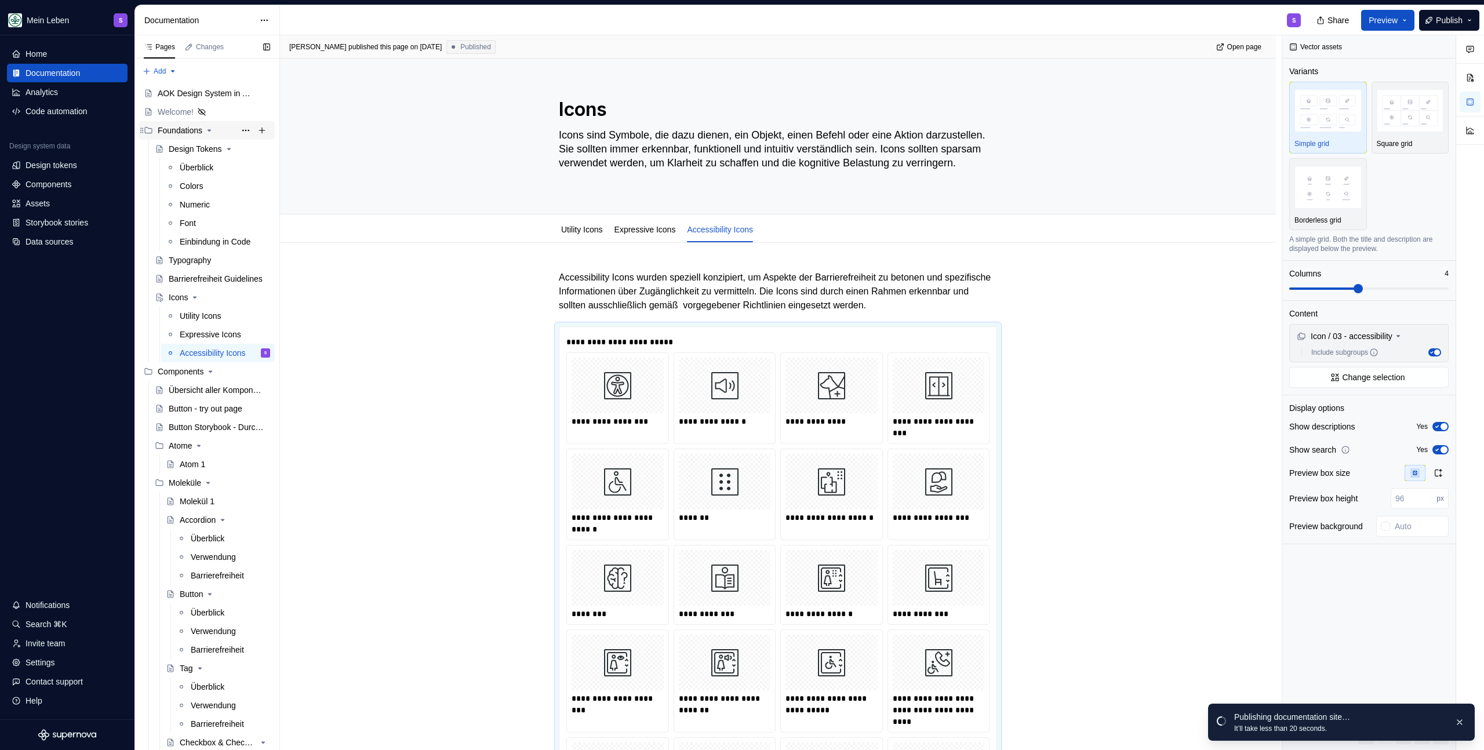
click at [185, 133] on div "Foundations" at bounding box center [180, 131] width 45 height 12
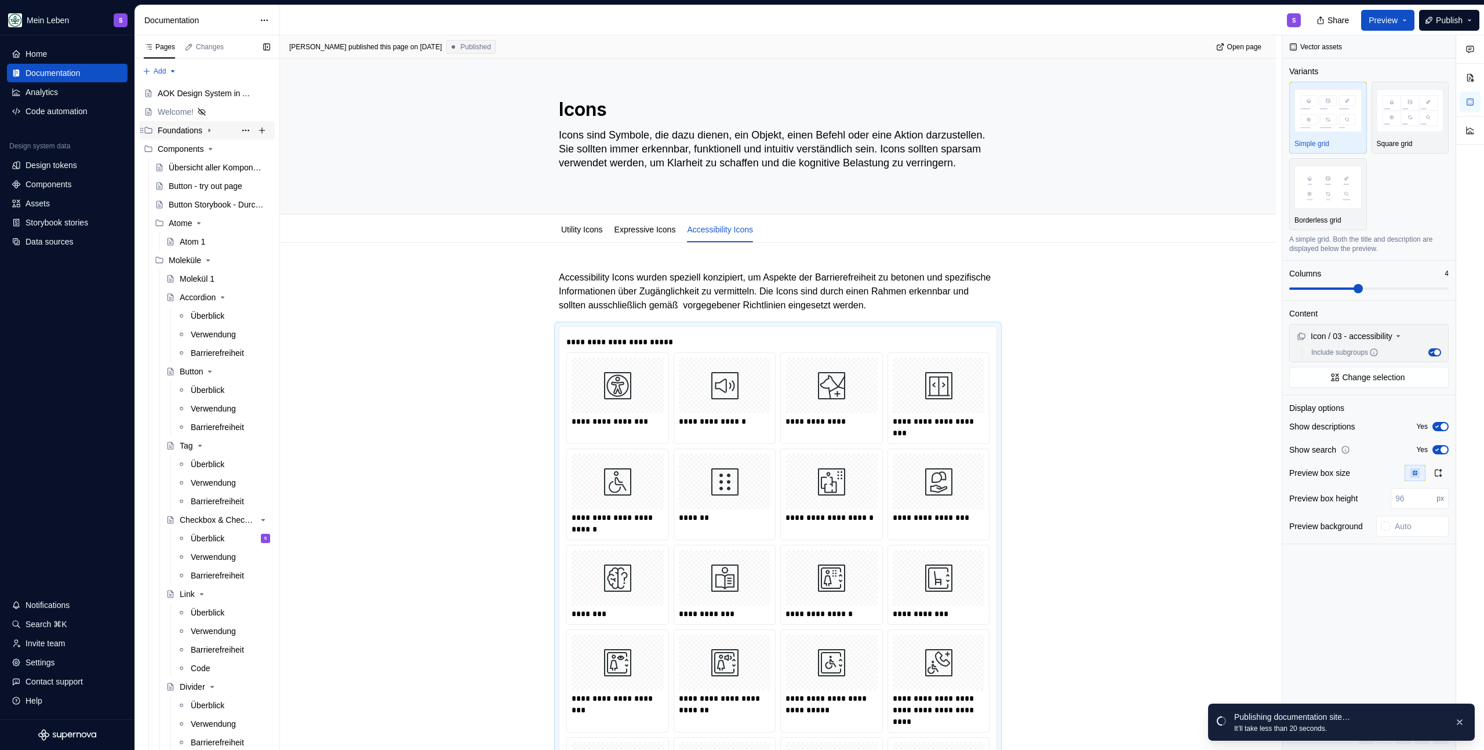
click at [187, 129] on div "Foundations" at bounding box center [180, 131] width 45 height 12
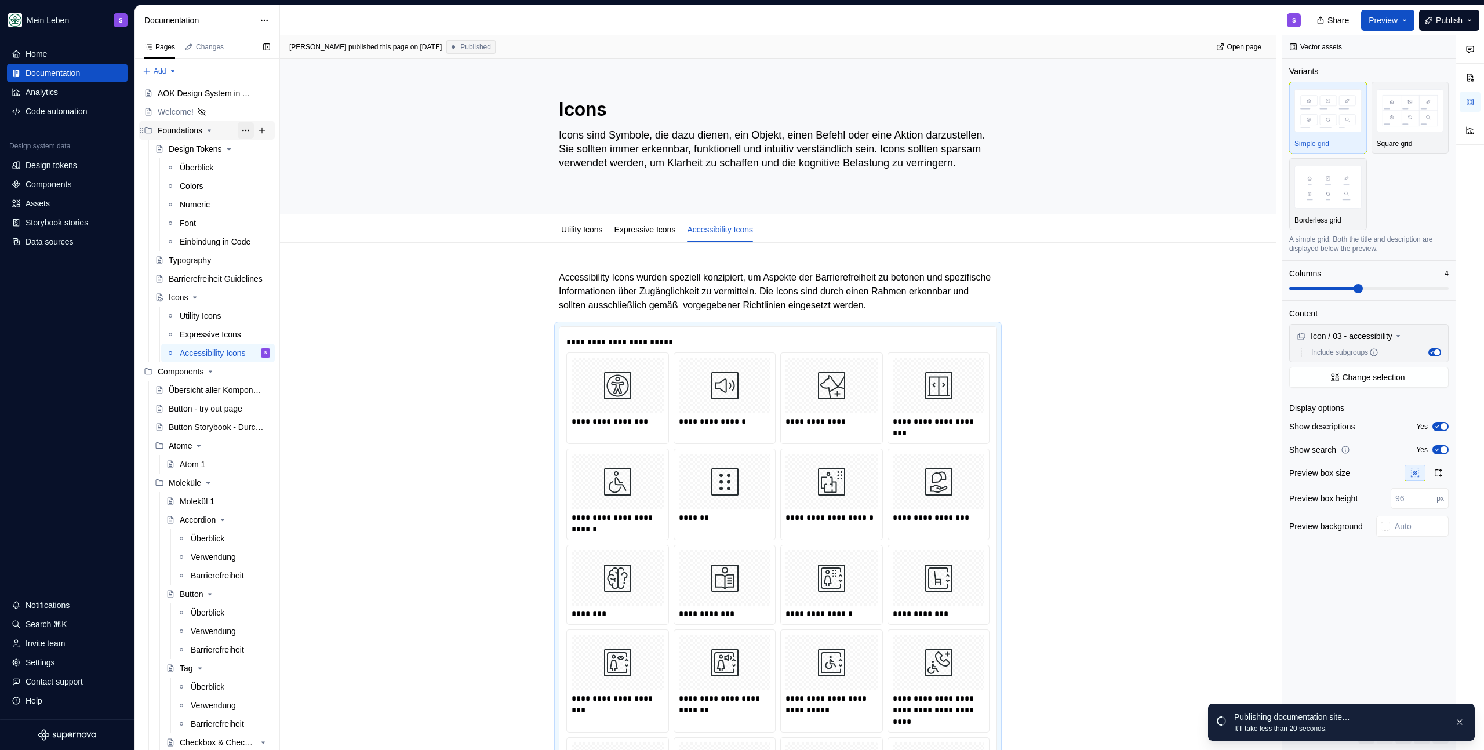
click at [238, 132] on button "Page tree" at bounding box center [246, 130] width 16 height 16
type textarea "*"
click at [274, 149] on div "Rename group" at bounding box center [310, 151] width 114 height 12
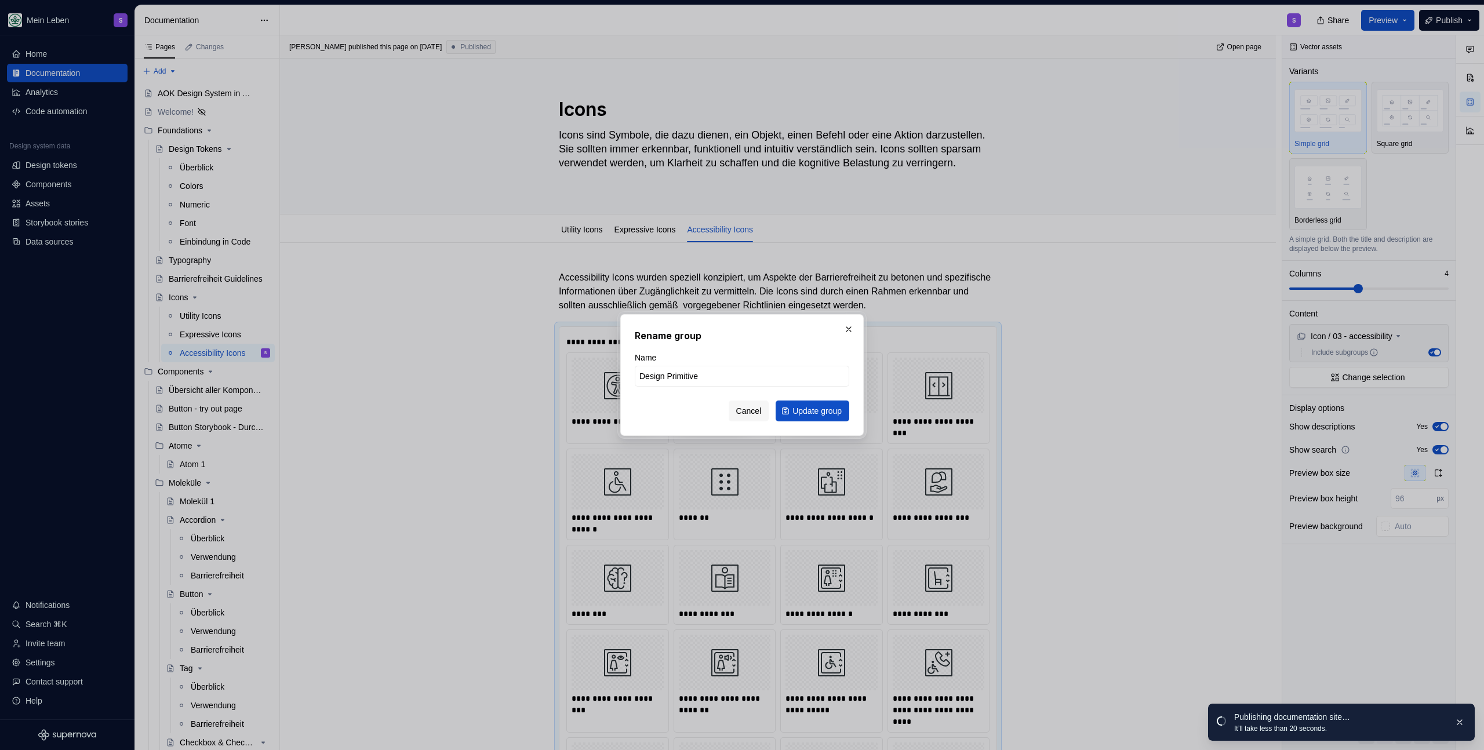
type input "Design Primitives"
click at [822, 406] on span "Update group" at bounding box center [817, 411] width 49 height 12
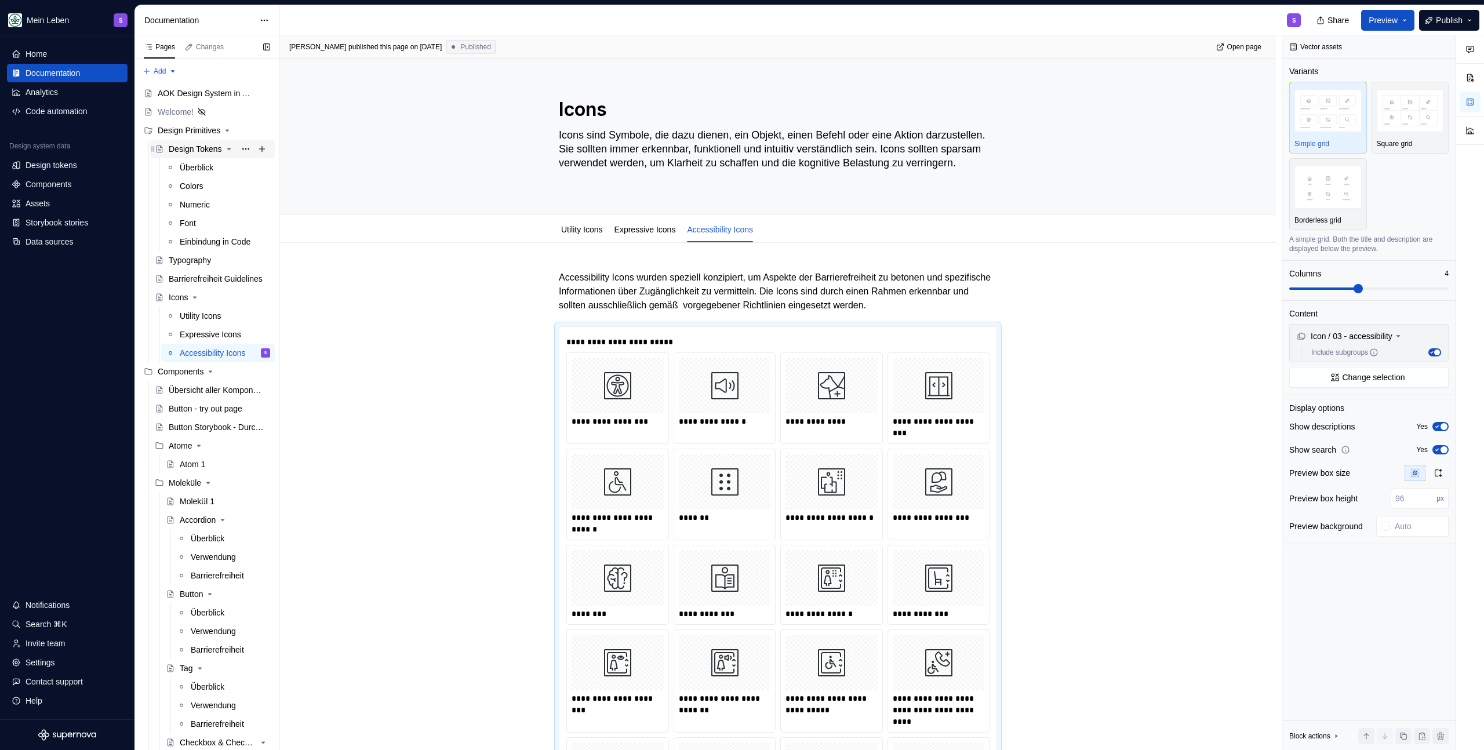
click at [226, 148] on icon "Page tree" at bounding box center [228, 148] width 9 height 9
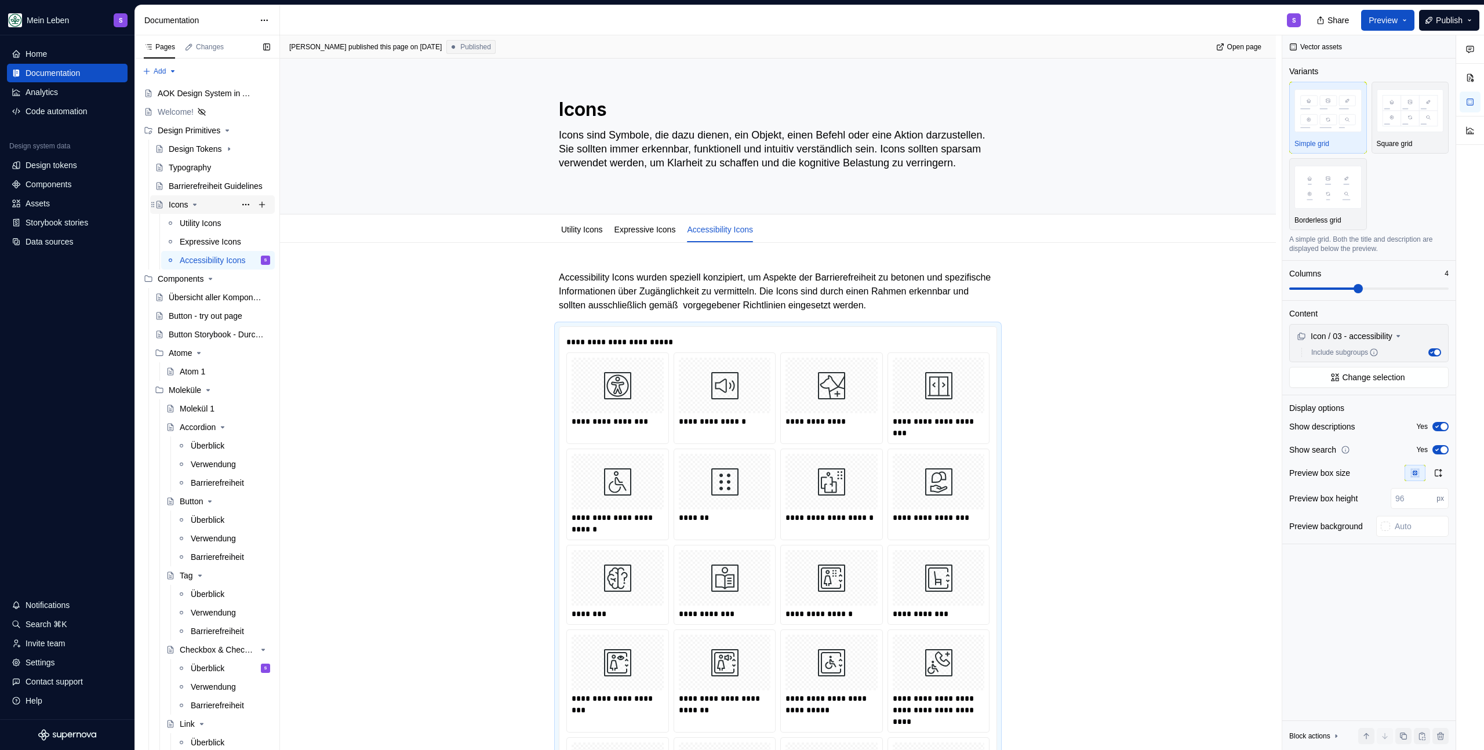
click at [198, 205] on icon "Page tree" at bounding box center [194, 204] width 9 height 9
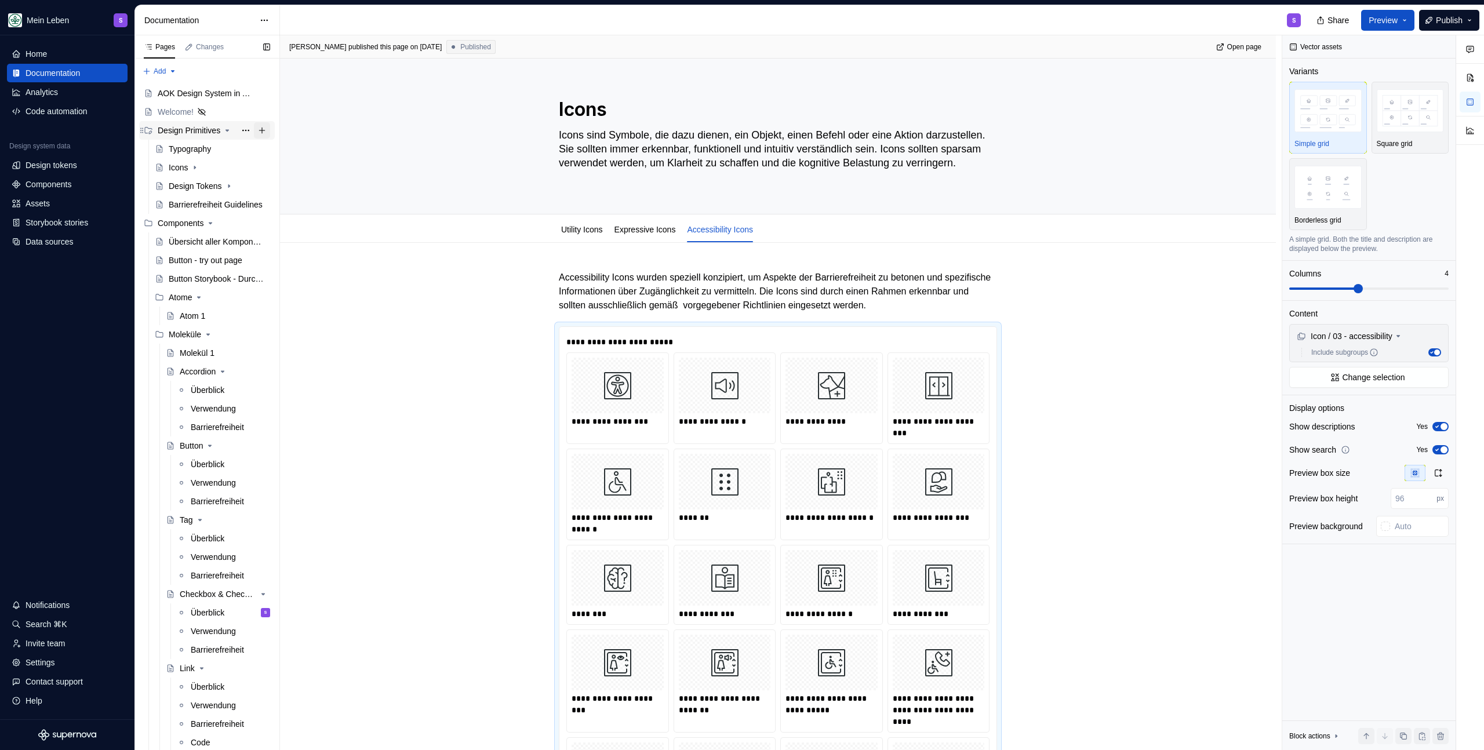
click at [255, 130] on button "Page tree" at bounding box center [262, 130] width 16 height 16
type textarea "*"
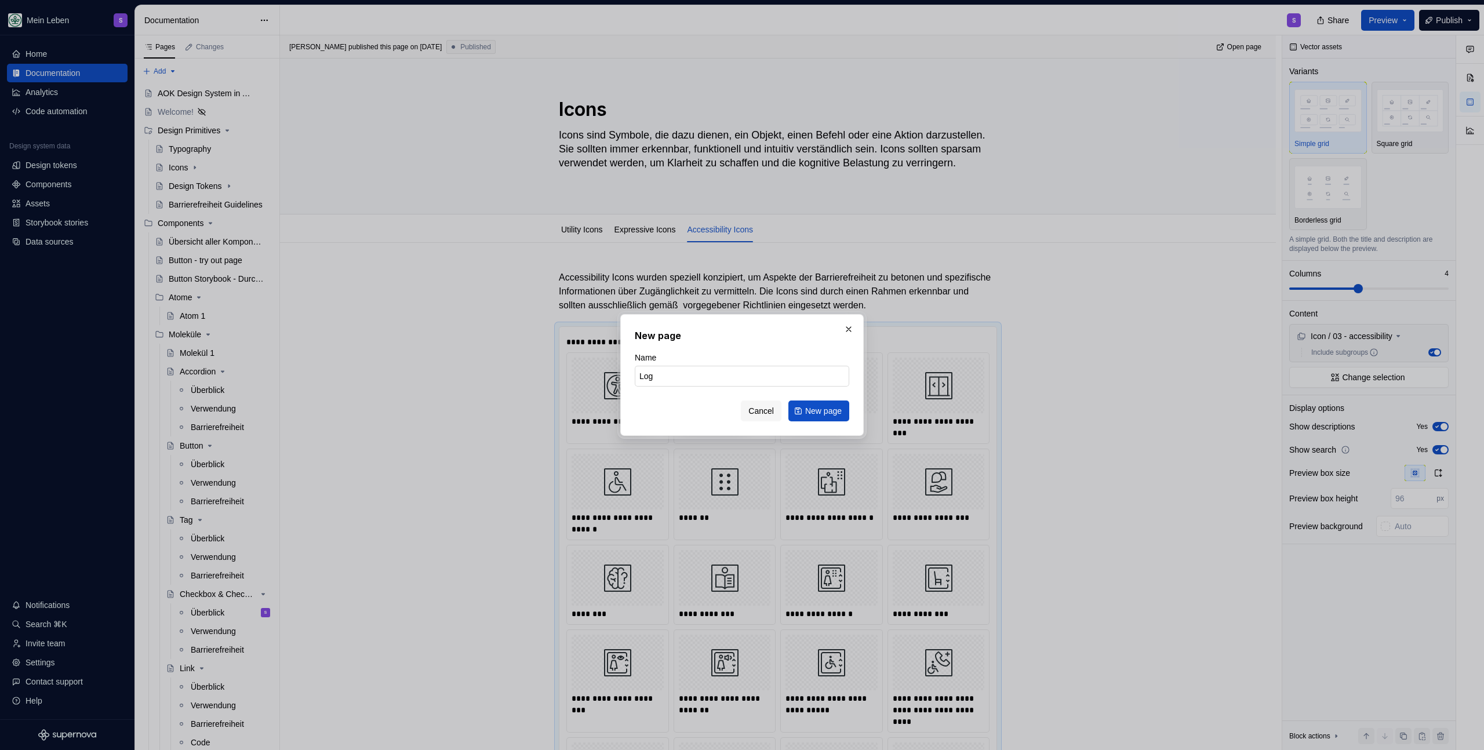
type input "Logo"
click at [833, 415] on span "New page" at bounding box center [823, 411] width 37 height 12
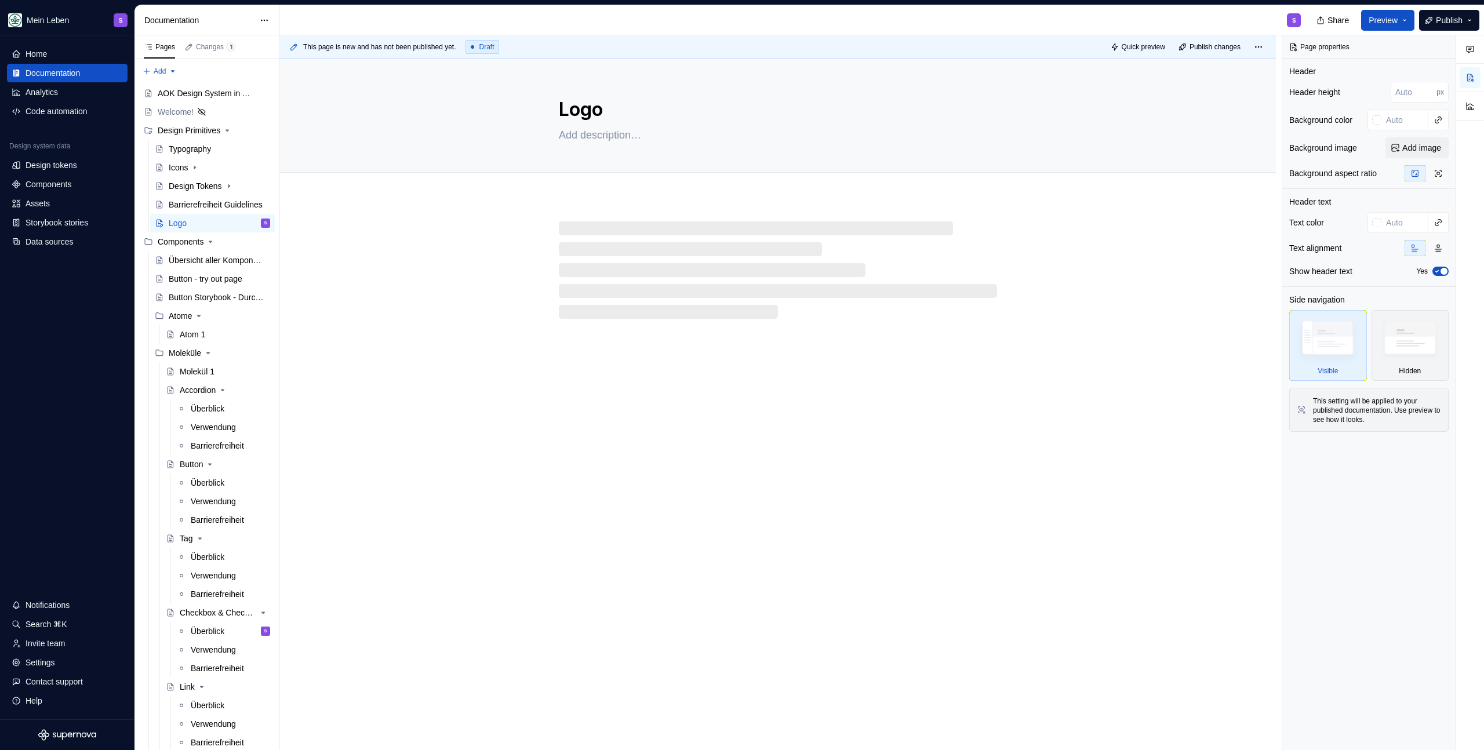
type textarea "*"
click at [605, 222] on div "This page is new and has not been published yet. Draft Quick preview Publish ch…" at bounding box center [781, 392] width 1002 height 715
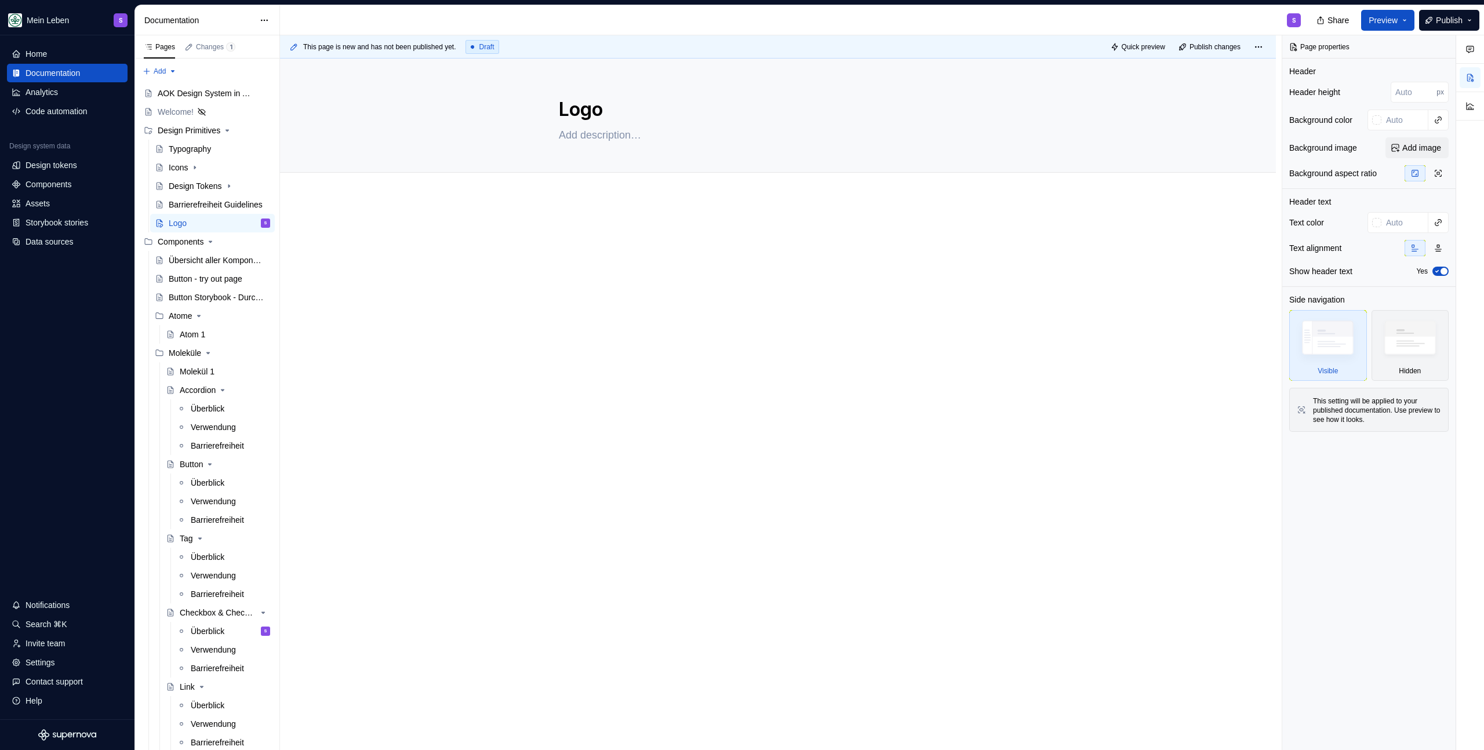
click at [602, 230] on p at bounding box center [778, 233] width 438 height 14
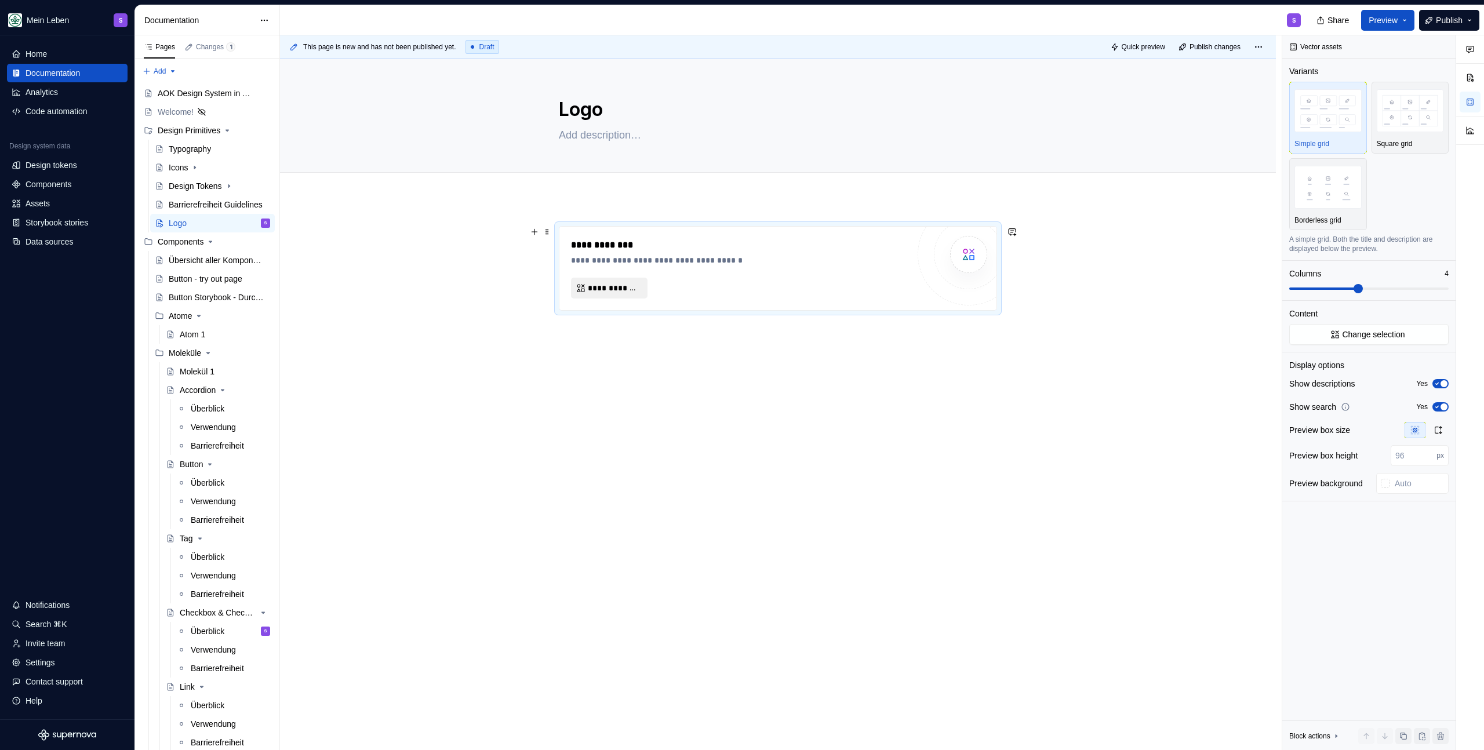
click at [638, 279] on button "**********" at bounding box center [609, 288] width 77 height 21
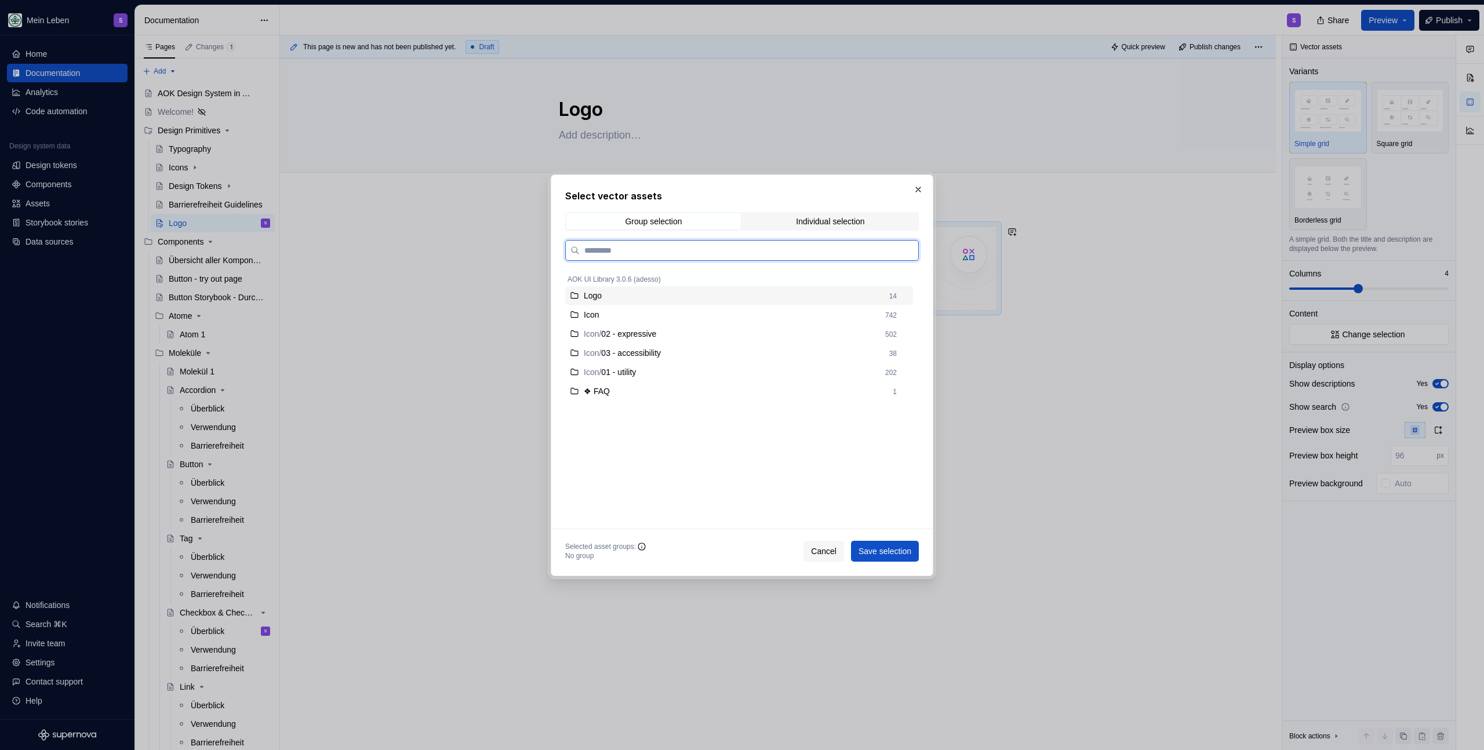
click at [617, 299] on div "Logo" at bounding box center [733, 296] width 299 height 12
click at [884, 547] on span "Save selection" at bounding box center [885, 552] width 53 height 12
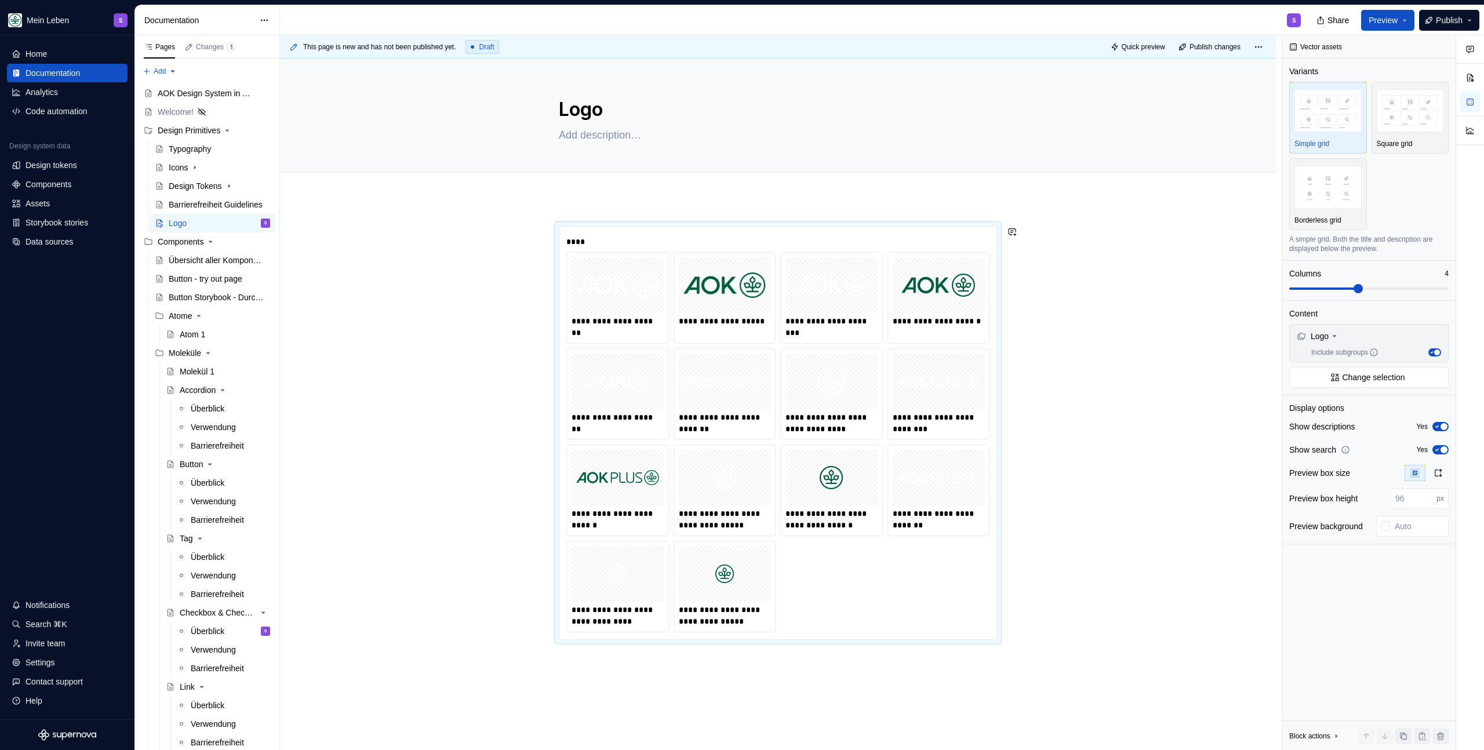
click at [612, 205] on div "**********" at bounding box center [778, 538] width 996 height 681
click at [622, 311] on div at bounding box center [618, 285] width 92 height 56
click at [604, 133] on textarea at bounding box center [776, 135] width 438 height 19
paste textarea "Das Logo ist das erste Element, das Menschen, die unsere digitalen Produkte nut…"
type textarea "*"
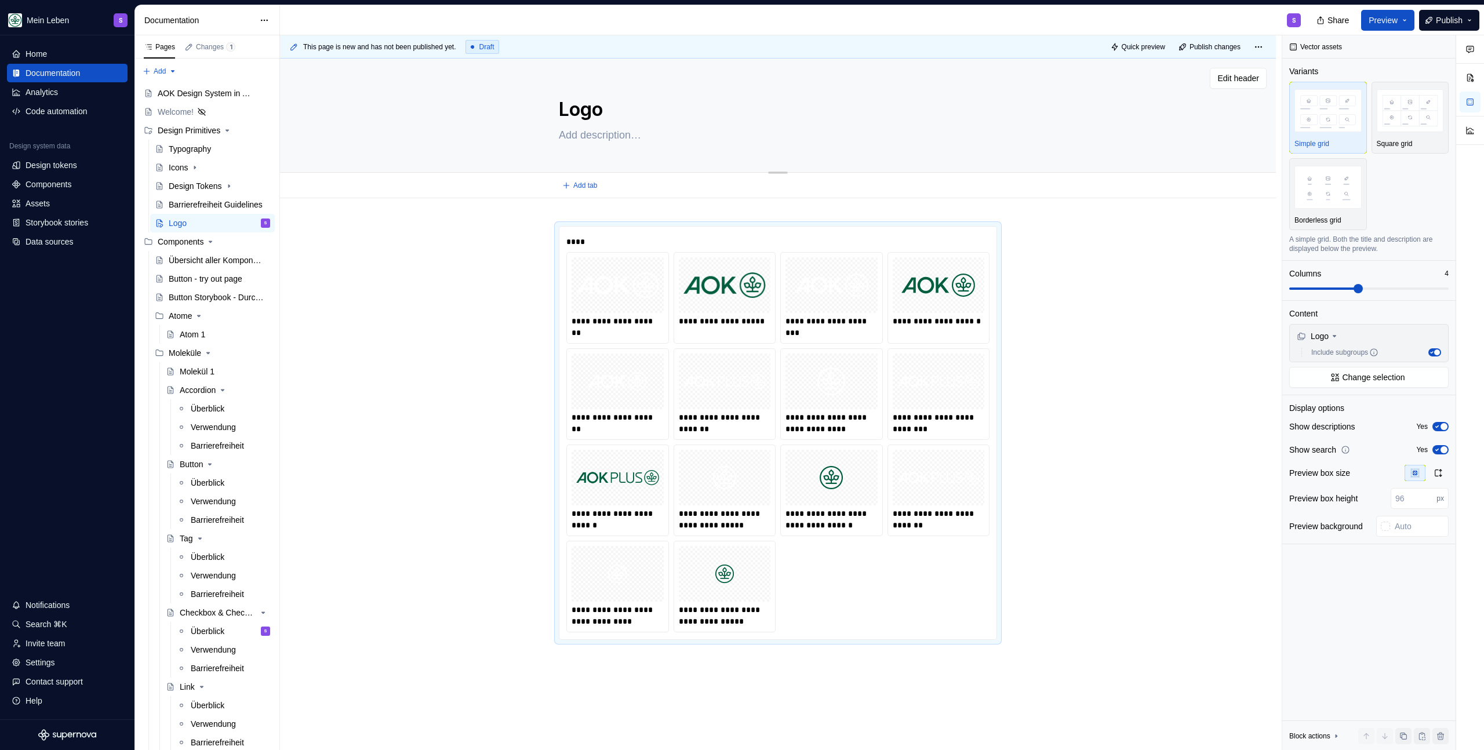
type textarea "Das Logo ist das erste Element, das Menschen, die unsere digitalen Produkte nut…"
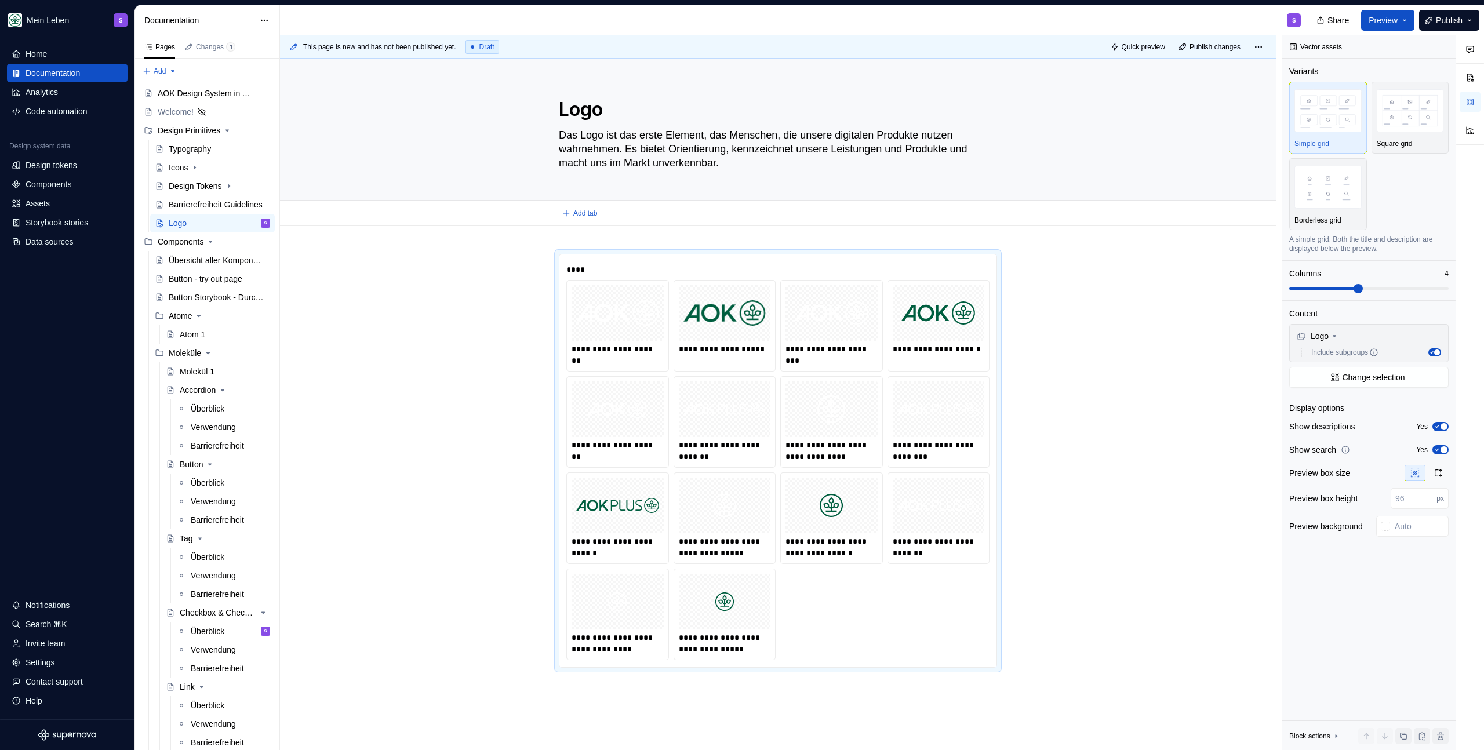
type textarea "*"
type textarea "Das Logo ist das erste Element, das Menschen, die unsere digitalen Produkte nut…"
click at [383, 369] on div "**********" at bounding box center [778, 566] width 996 height 681
click at [1429, 23] on button "Publish" at bounding box center [1449, 20] width 60 height 21
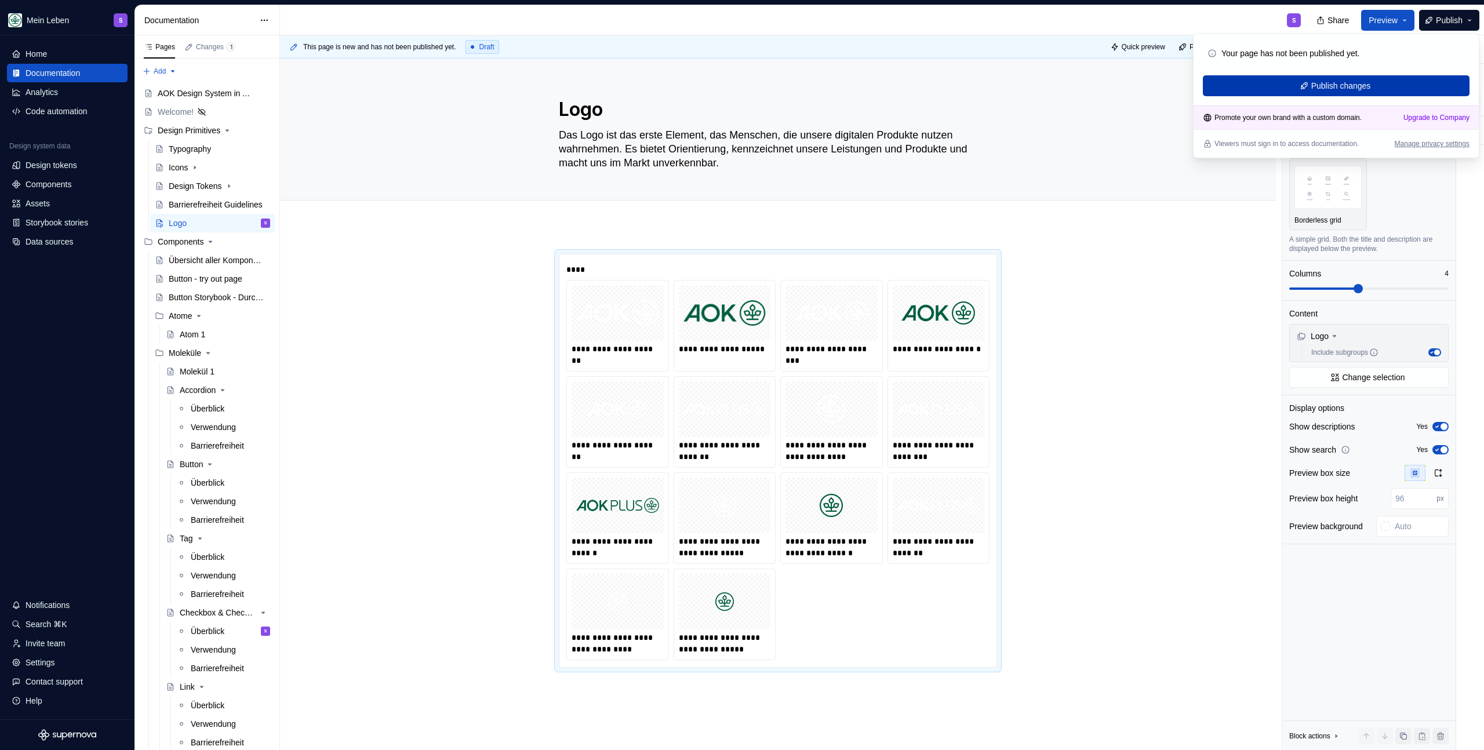
click at [1379, 92] on button "Publish changes" at bounding box center [1336, 85] width 267 height 21
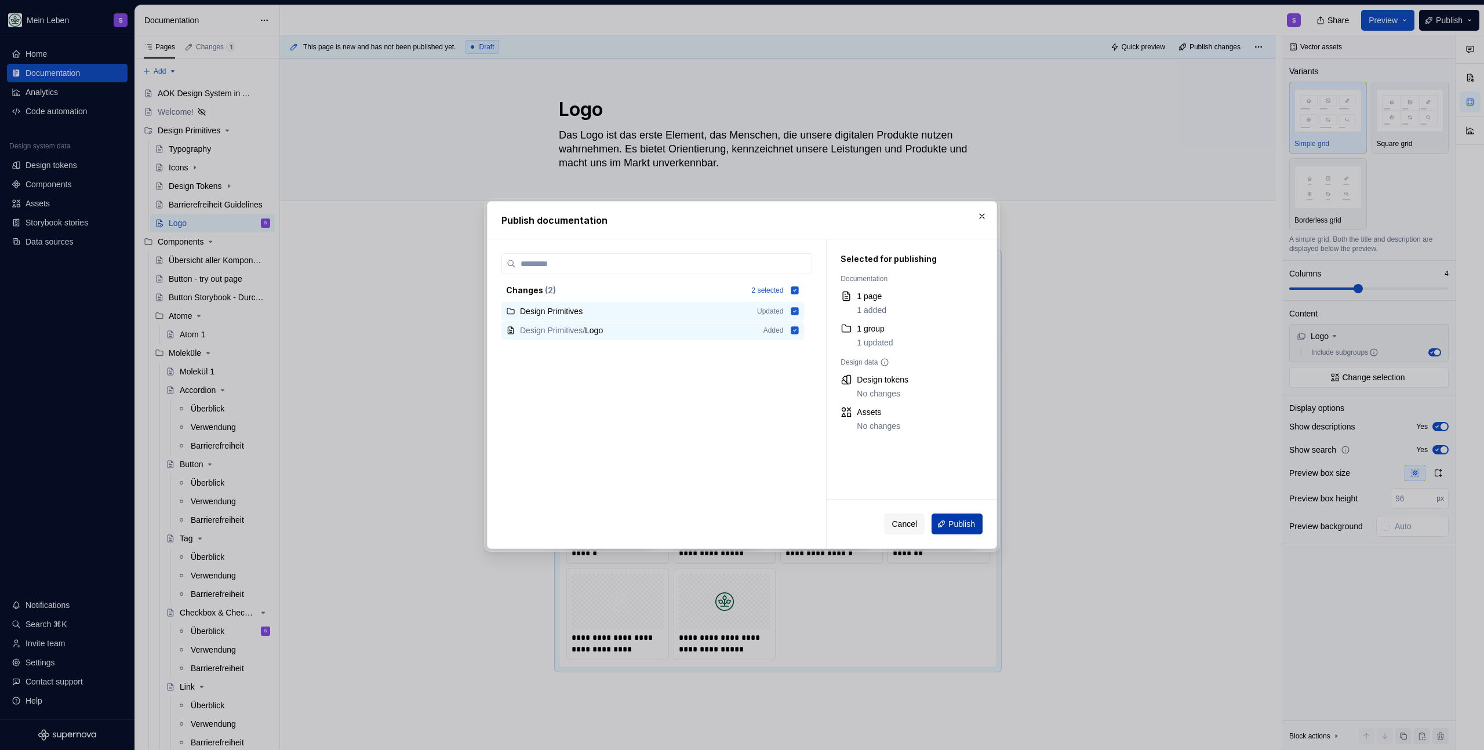
click at [975, 523] on span "Publish" at bounding box center [962, 524] width 27 height 12
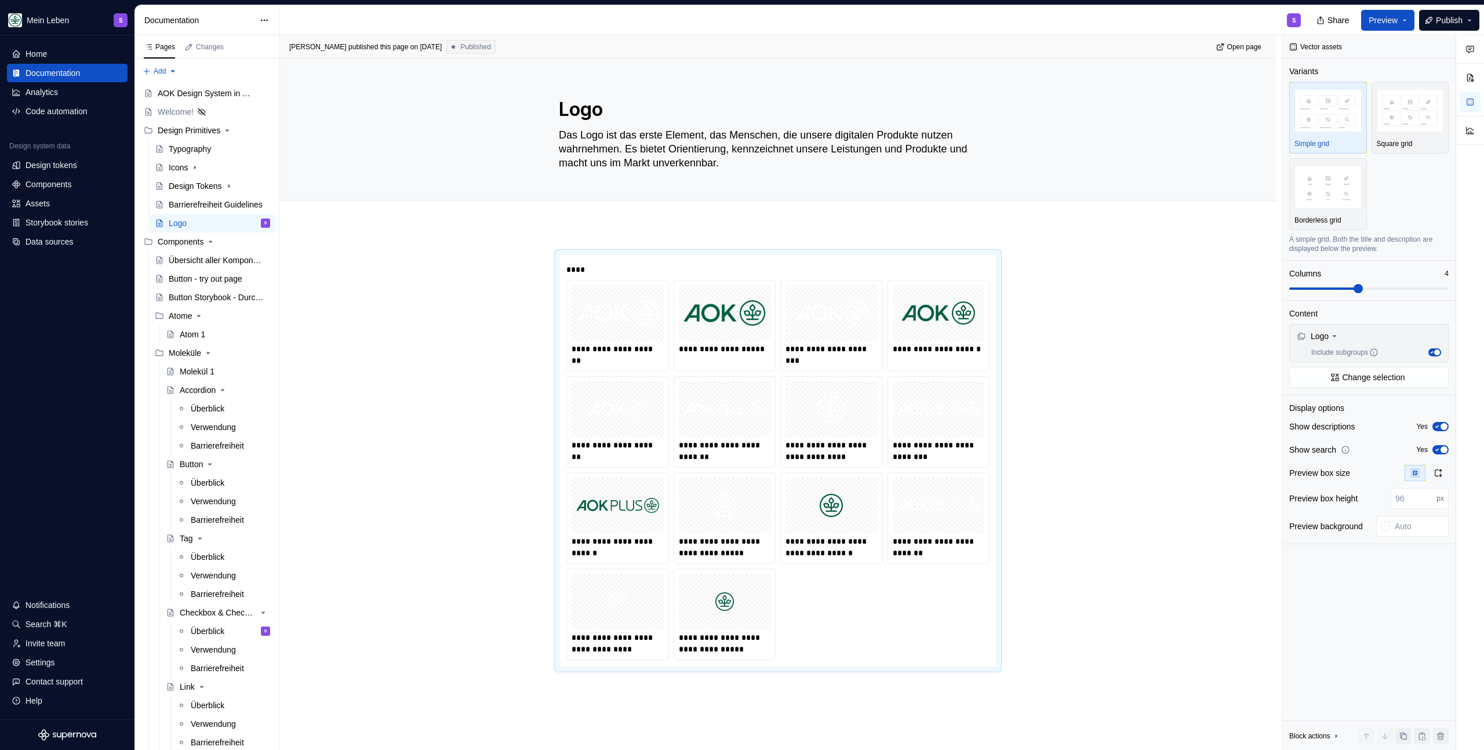
click at [783, 304] on div "**********" at bounding box center [831, 326] width 101 height 90
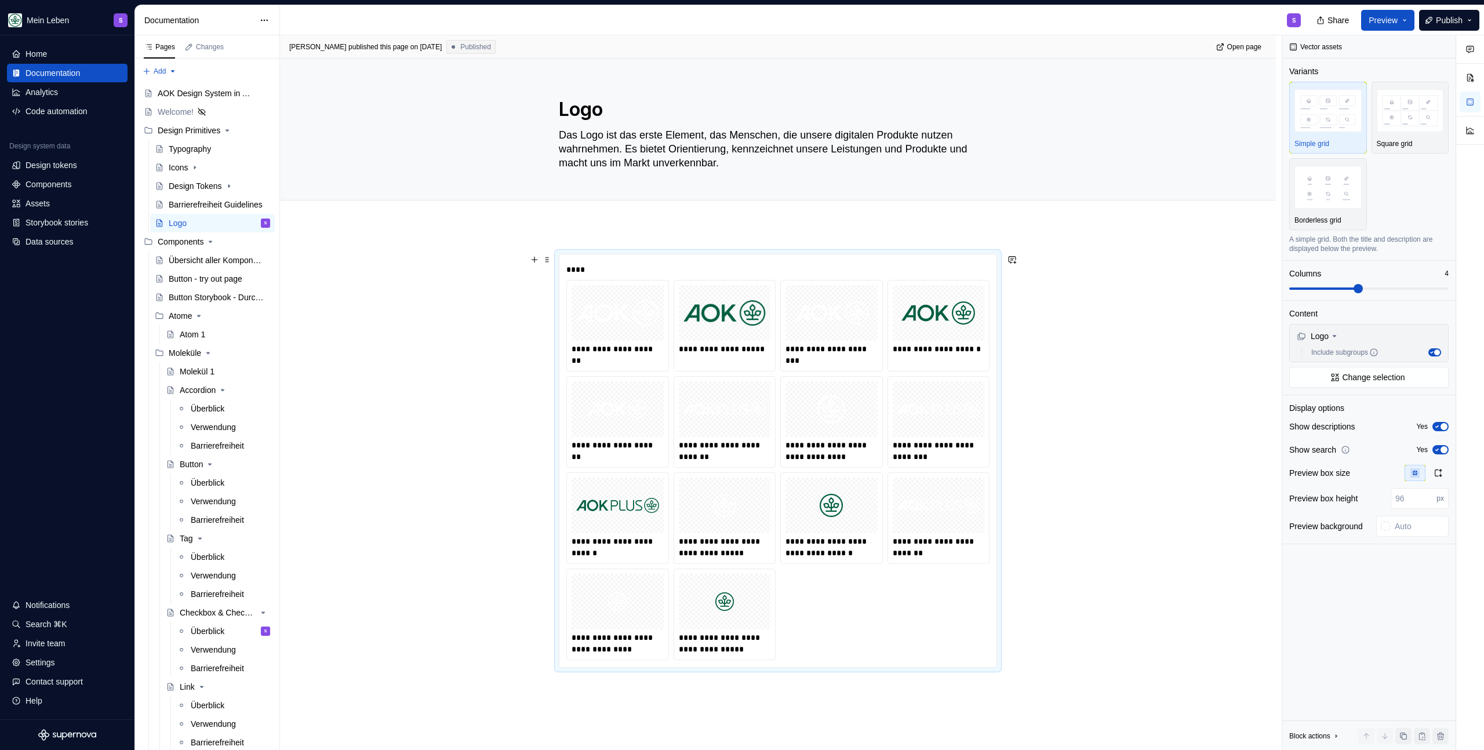
click at [783, 304] on div "**********" at bounding box center [831, 326] width 101 height 90
click at [831, 319] on img at bounding box center [832, 313] width 74 height 46
drag, startPoint x: 849, startPoint y: 355, endPoint x: 634, endPoint y: 351, distance: 215.1
click at [634, 351] on div "**********" at bounding box center [777, 470] width 423 height 380
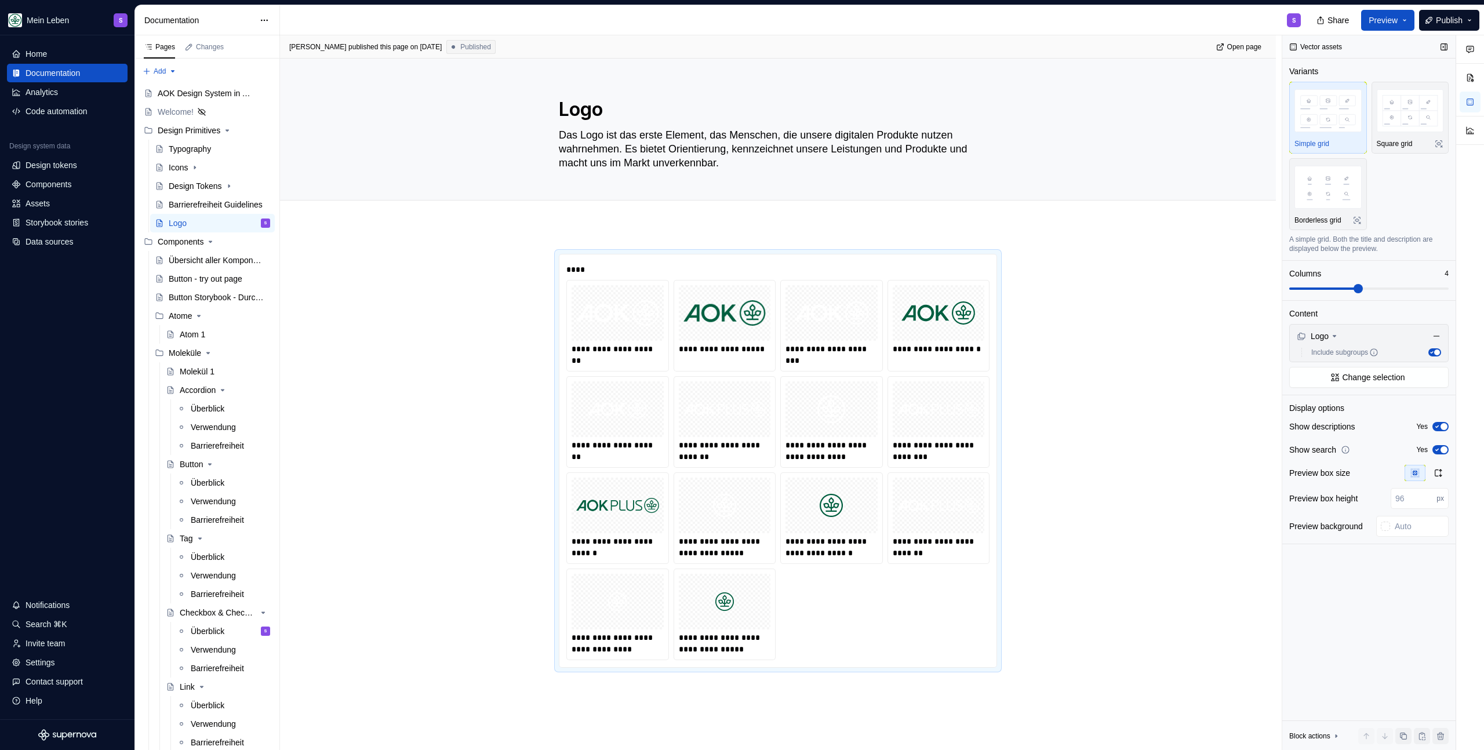
click at [1441, 449] on span "button" at bounding box center [1444, 449] width 7 height 7
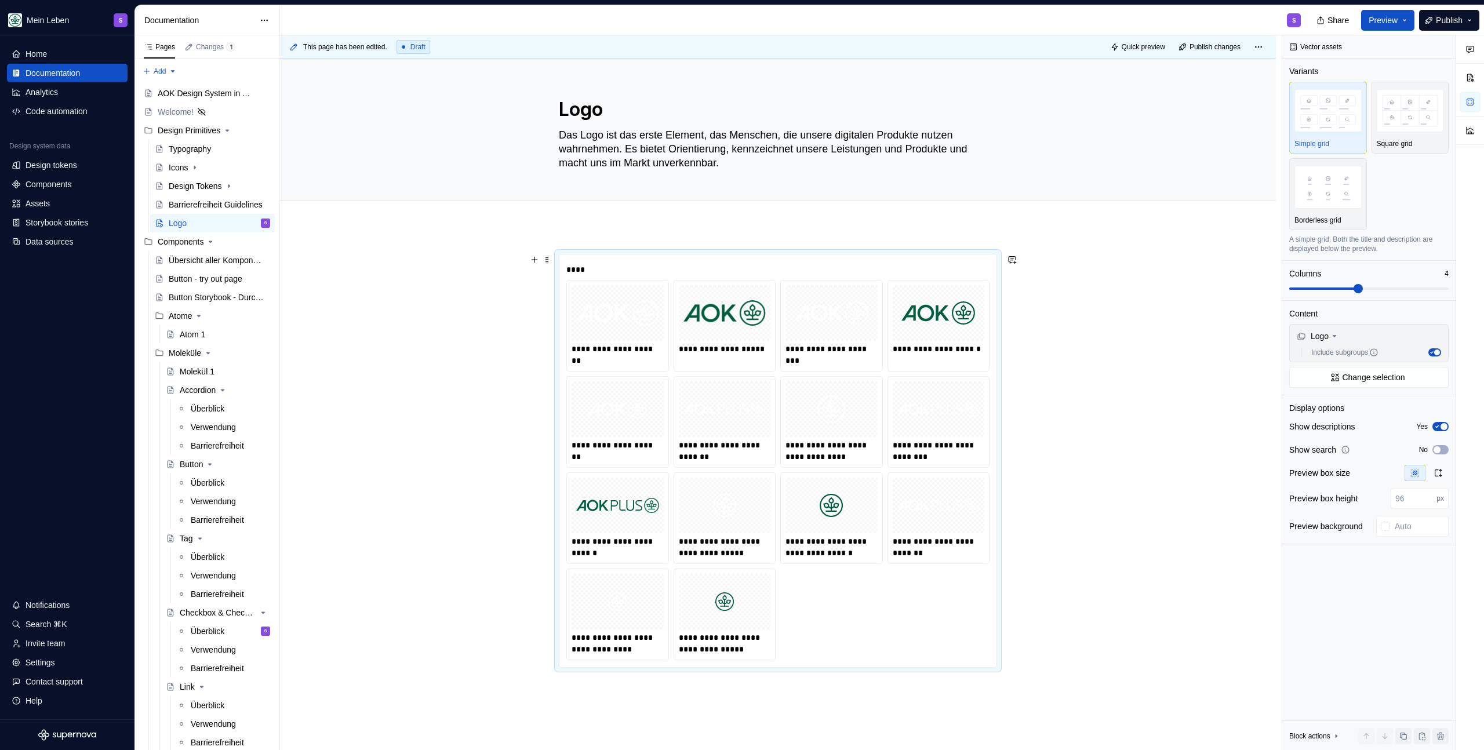
click at [740, 347] on div "**********" at bounding box center [725, 349] width 92 height 12
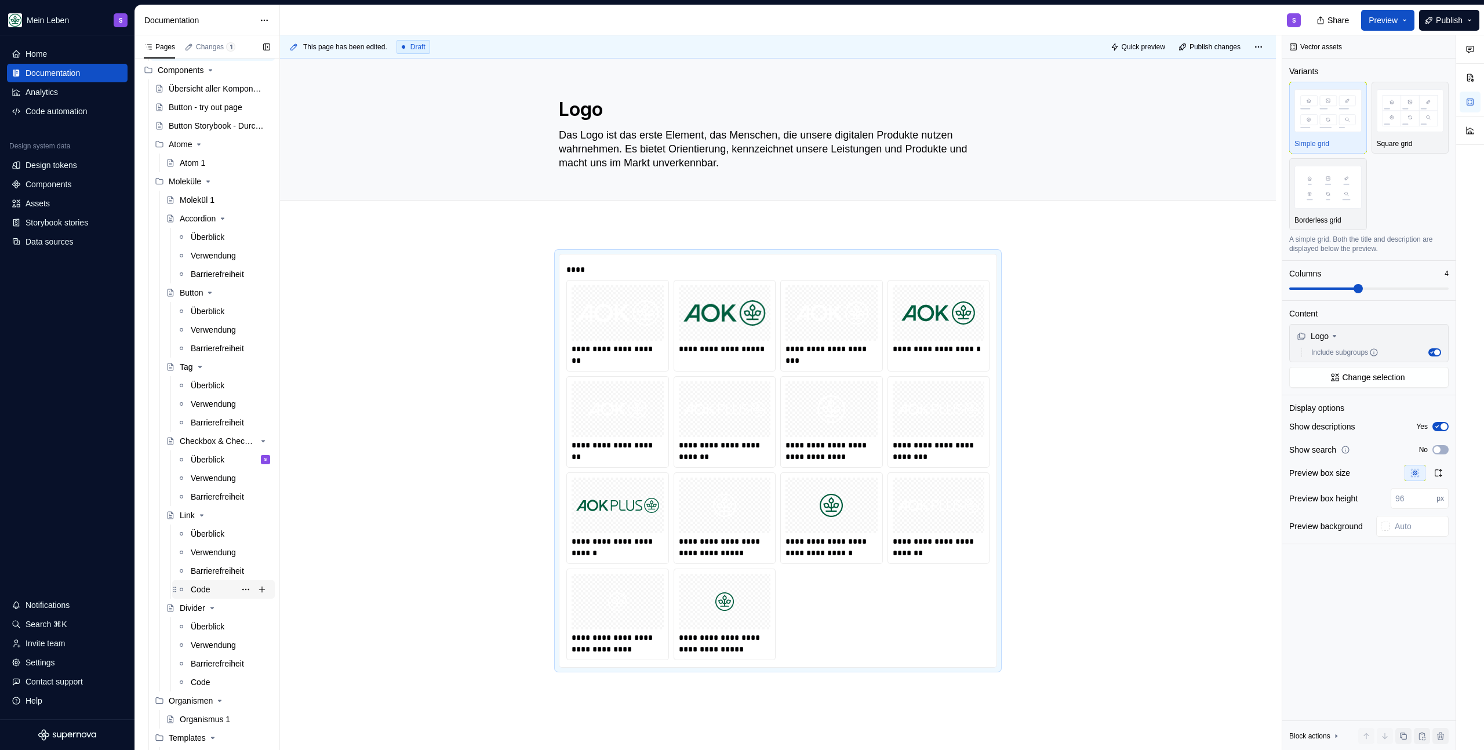
scroll to position [195, 0]
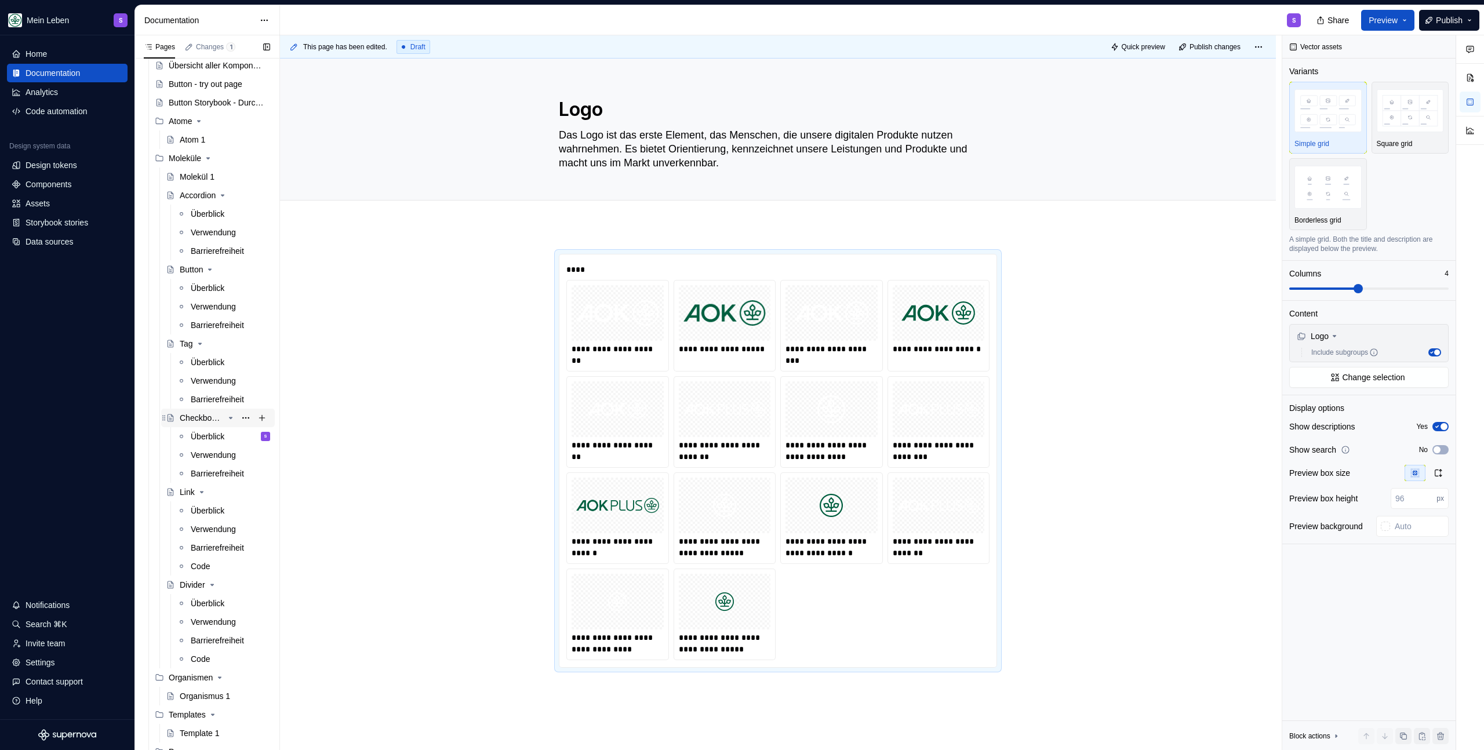
click at [202, 421] on div "Checkbox & Checkbox Group" at bounding box center [202, 418] width 44 height 12
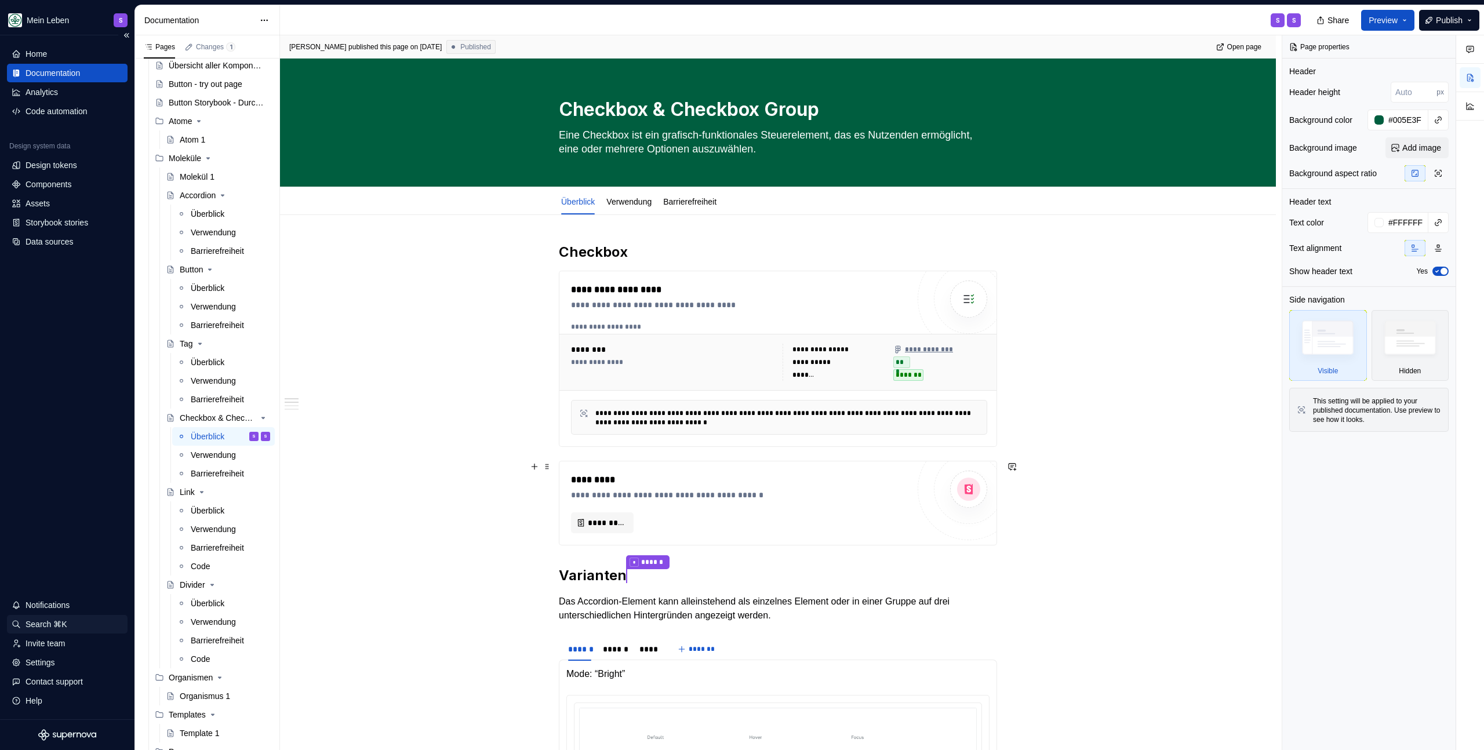
scroll to position [221, 0]
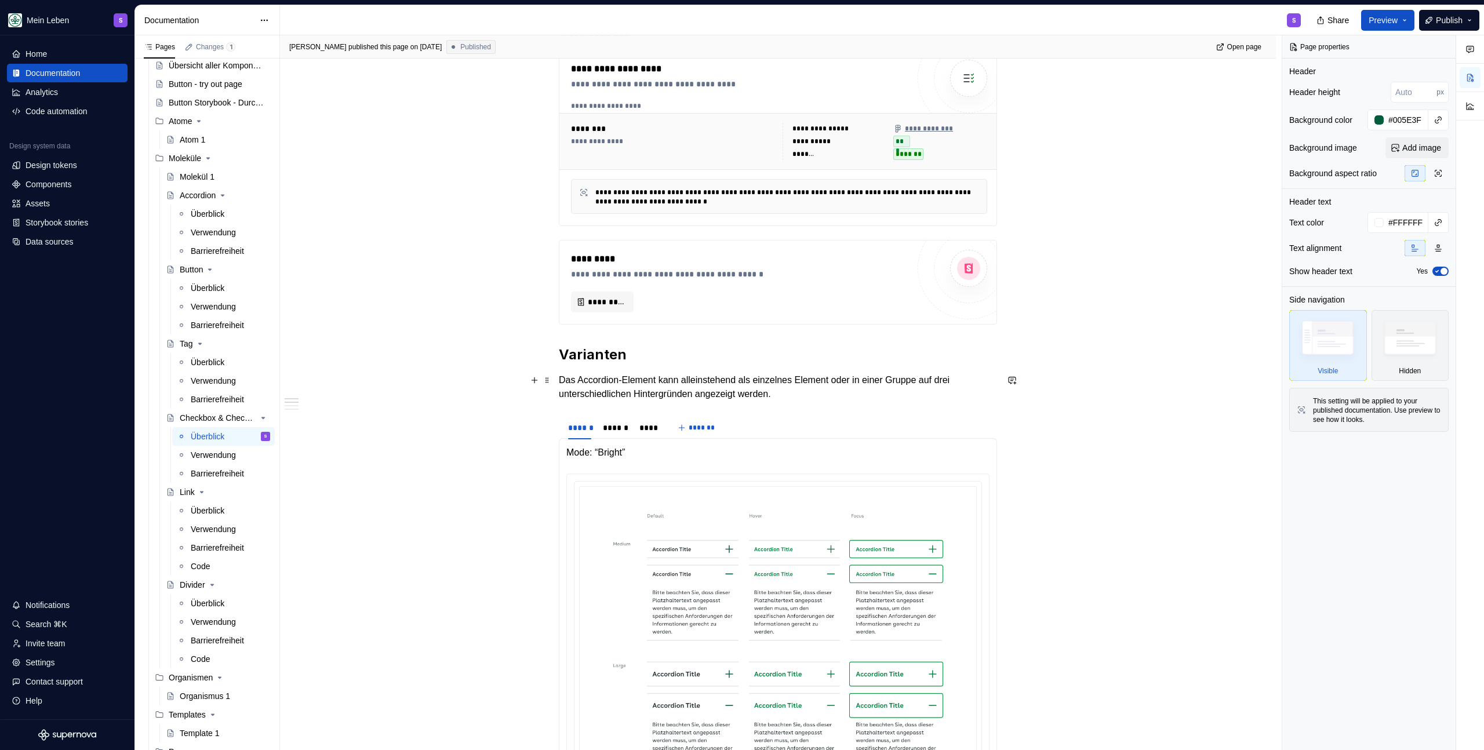
click at [816, 391] on p "Das Accordion-Element kann alleinstehend als einzelnes Element oder in einer Gr…" at bounding box center [778, 387] width 438 height 28
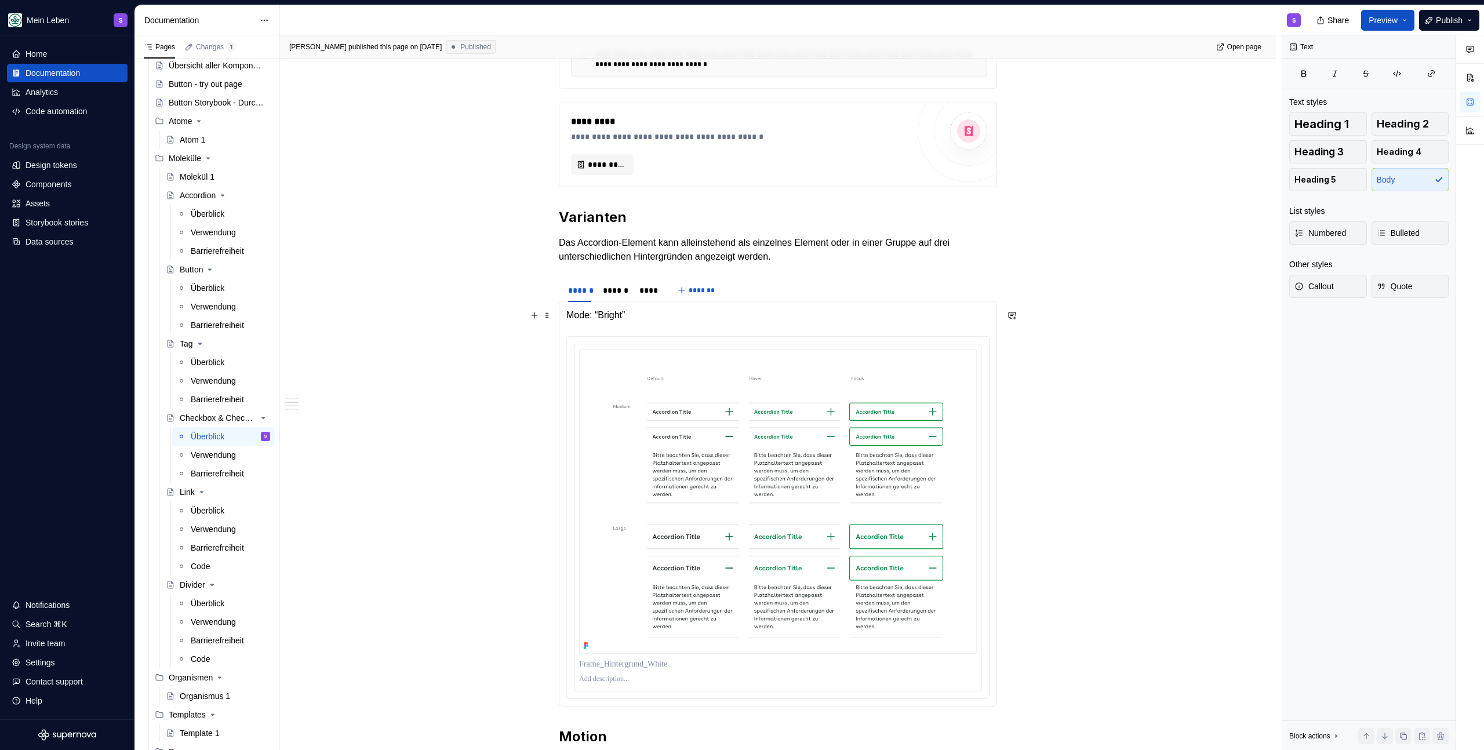
scroll to position [0, 0]
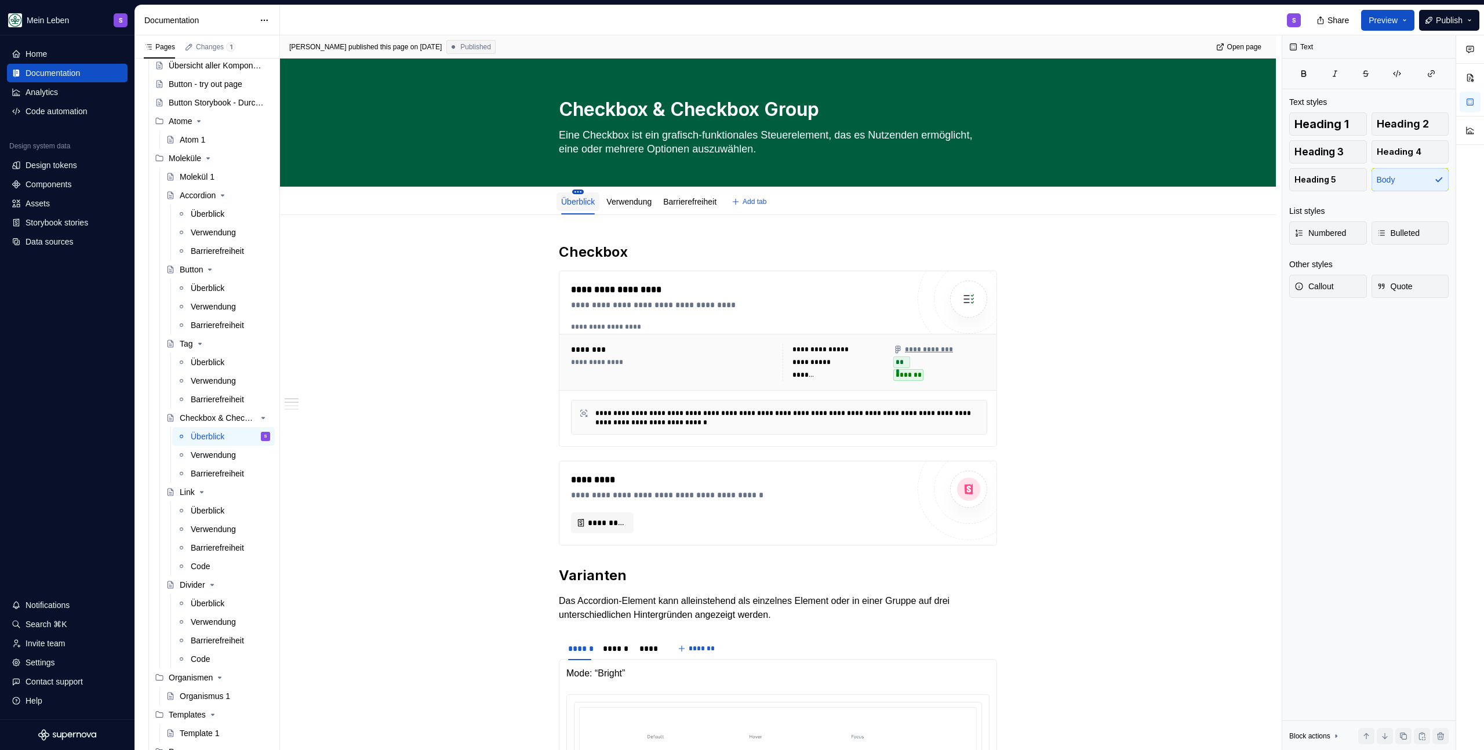
click at [577, 191] on html "Mein Leben S Home Documentation Analytics Code automation Design system data De…" at bounding box center [742, 375] width 1484 height 750
click at [602, 210] on div "Rename tab" at bounding box center [643, 209] width 96 height 12
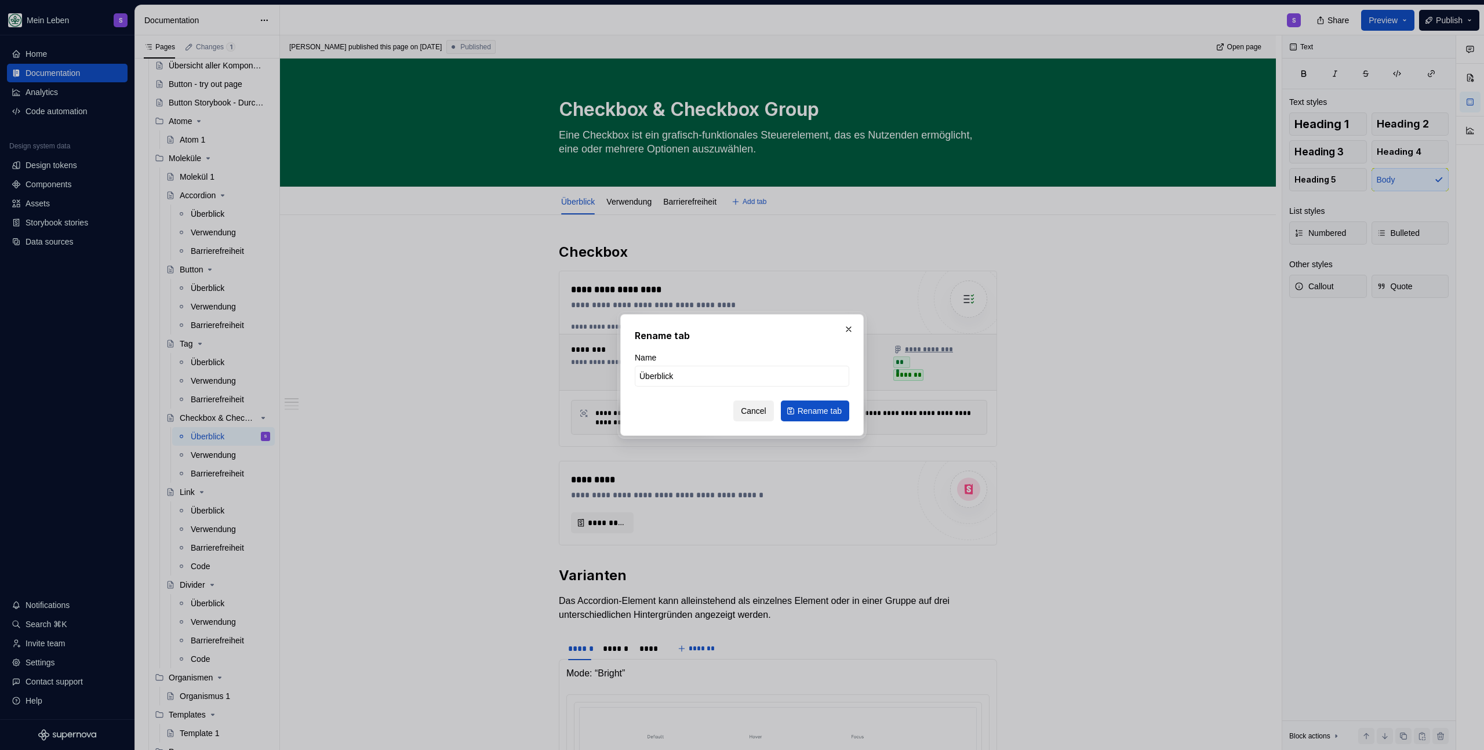
click at [741, 410] on span "Cancel" at bounding box center [754, 411] width 26 height 12
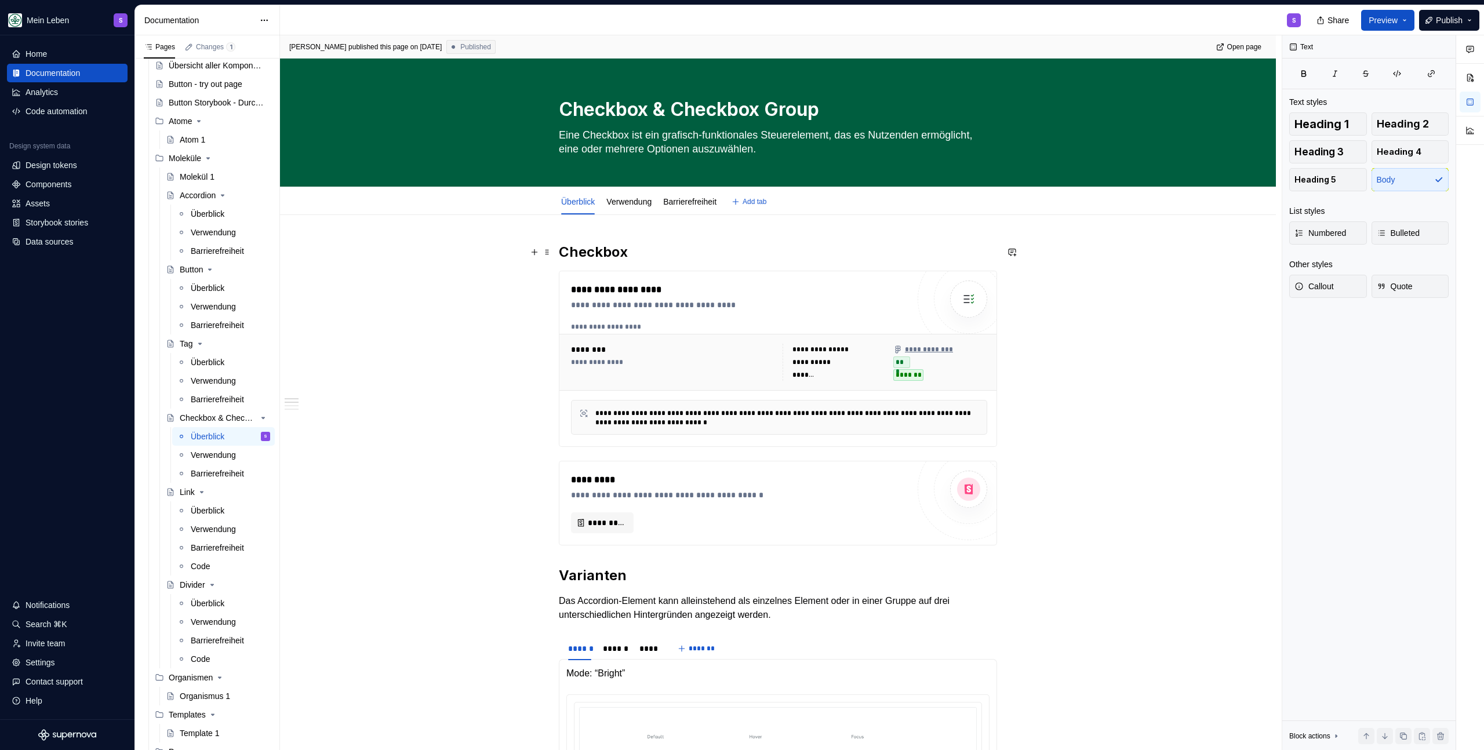
click at [670, 256] on h2 "Checkbox" at bounding box center [778, 252] width 438 height 19
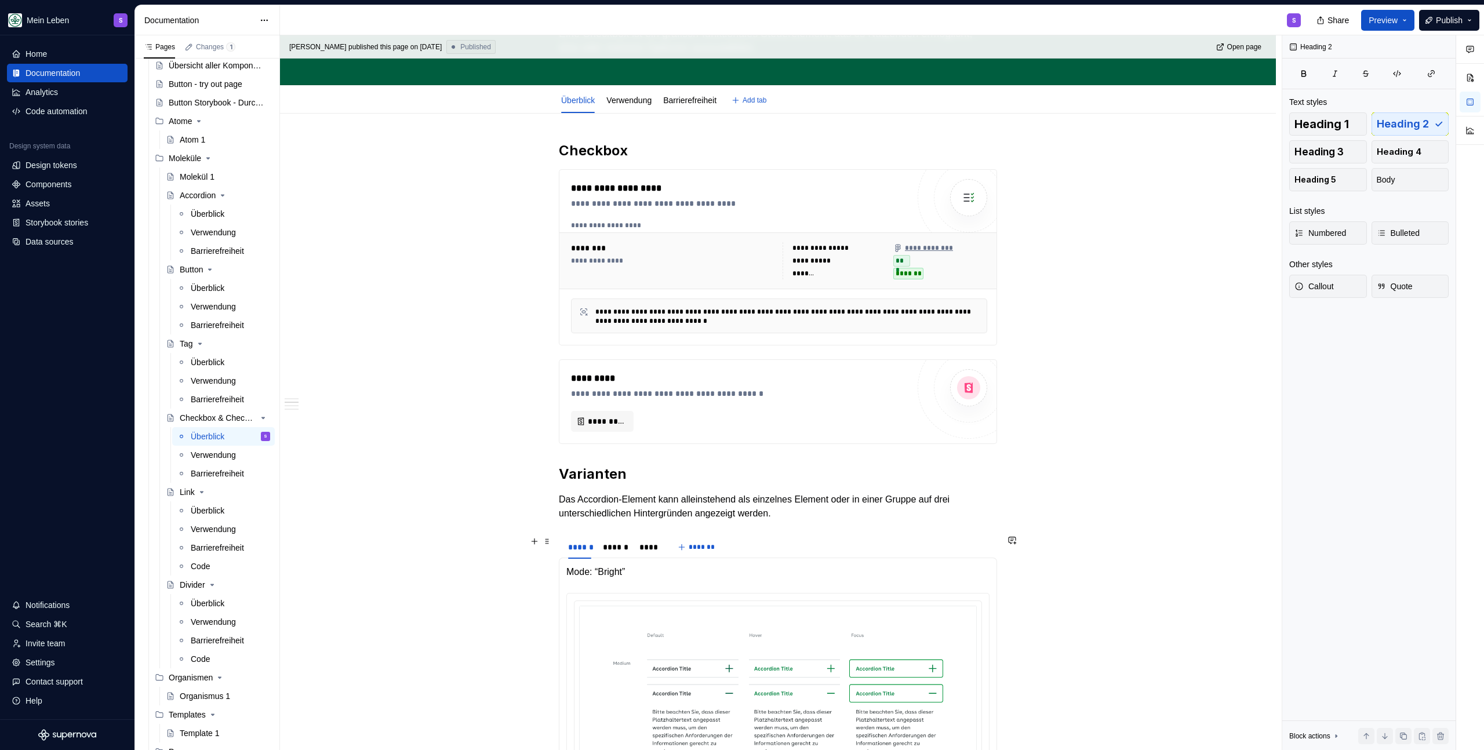
scroll to position [240, 0]
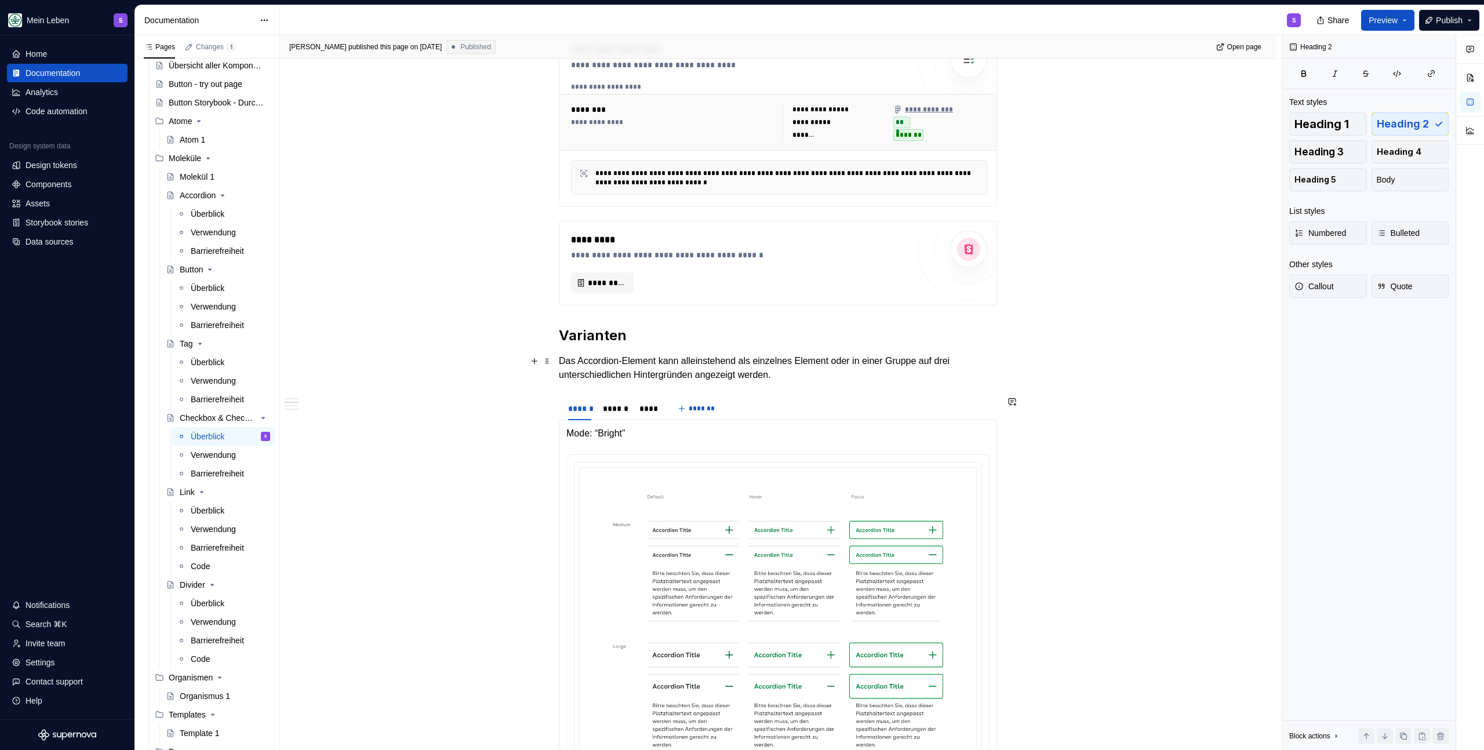
click at [661, 333] on h2 "Varianten" at bounding box center [778, 335] width 438 height 19
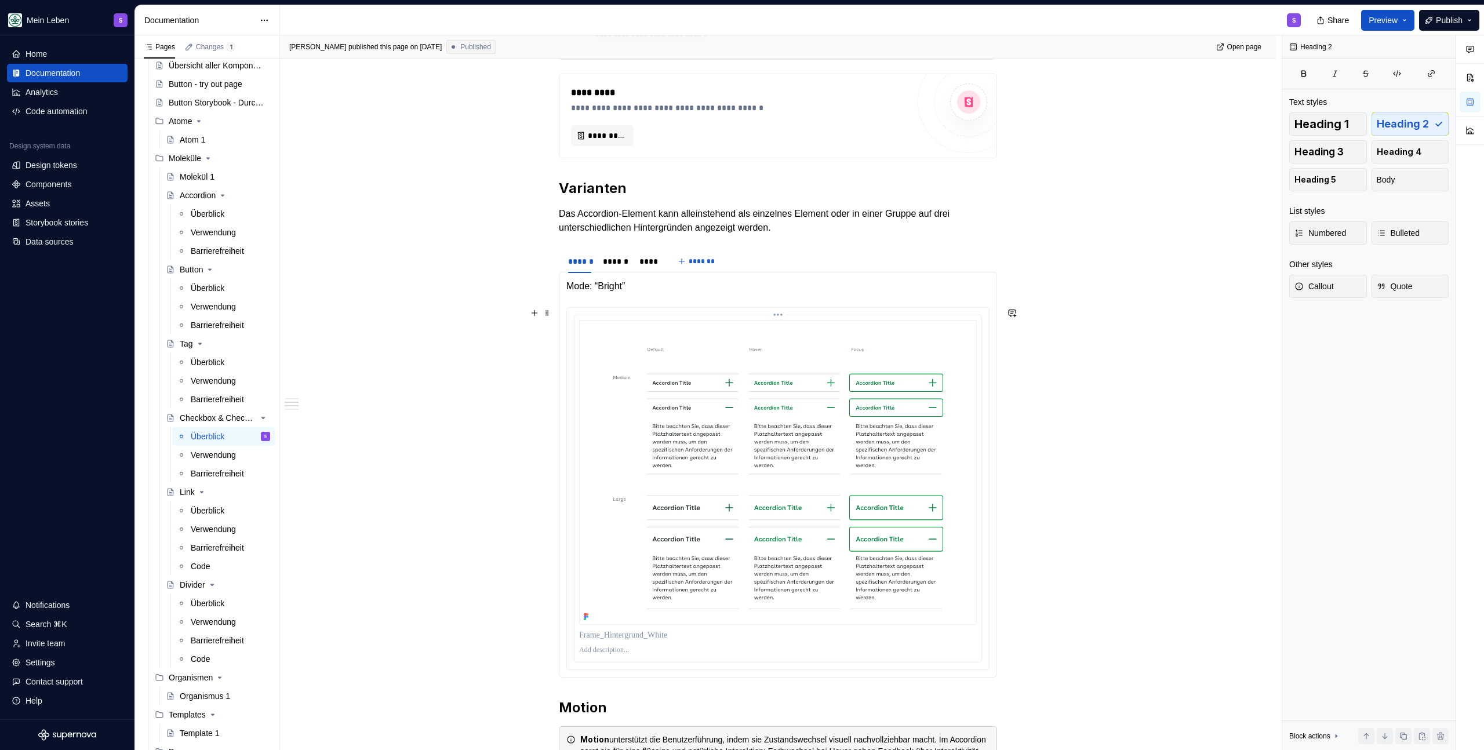
scroll to position [397, 0]
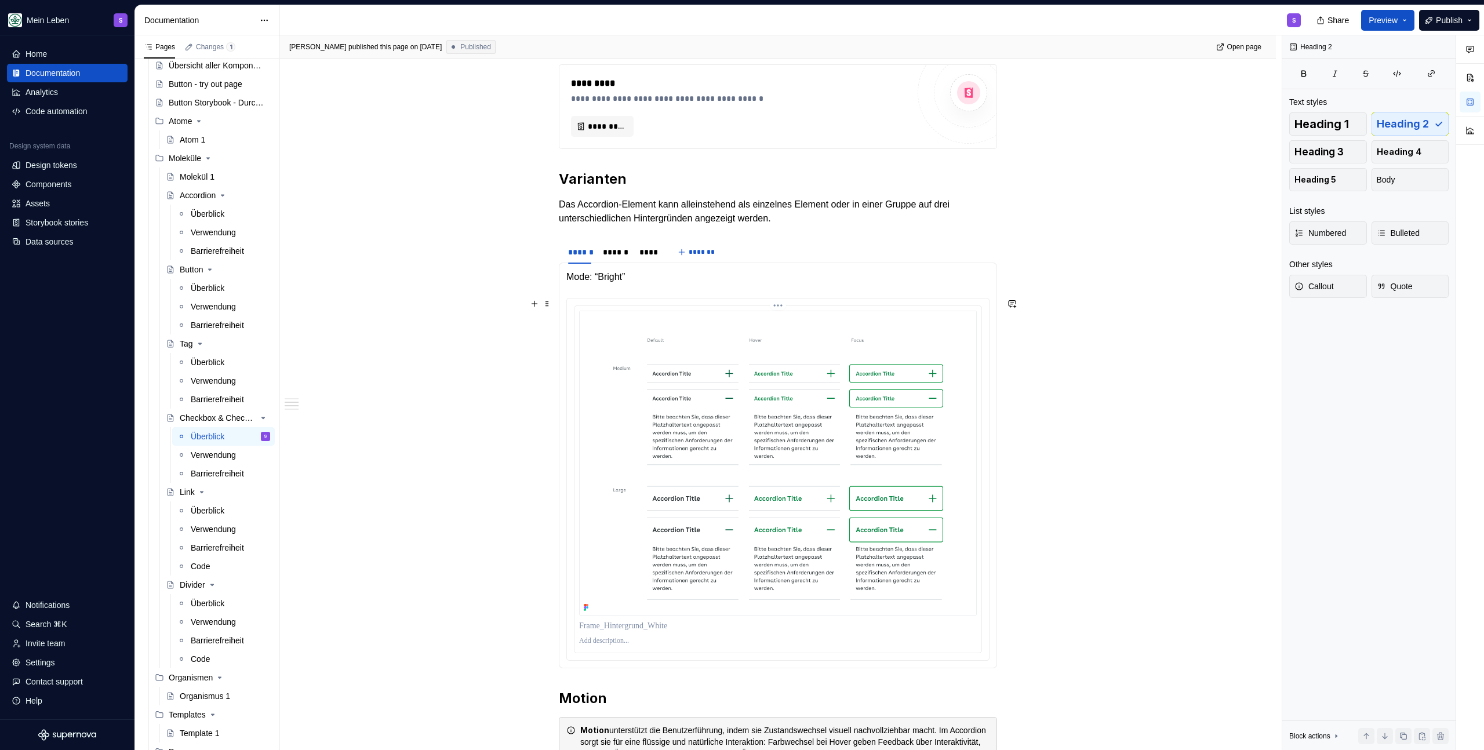
click at [702, 384] on img at bounding box center [778, 463] width 398 height 305
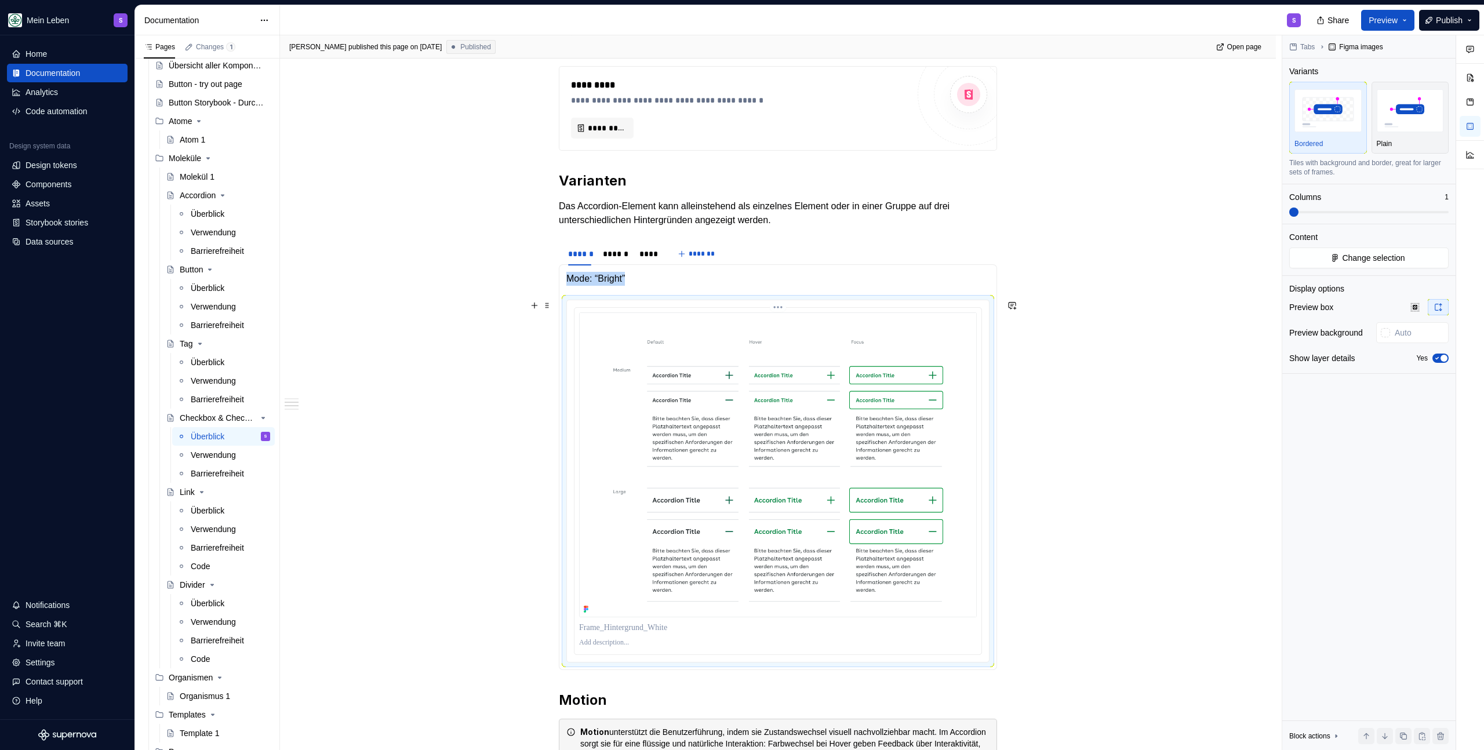
scroll to position [394, 0]
click at [1372, 261] on span "Change selection" at bounding box center [1373, 258] width 63 height 12
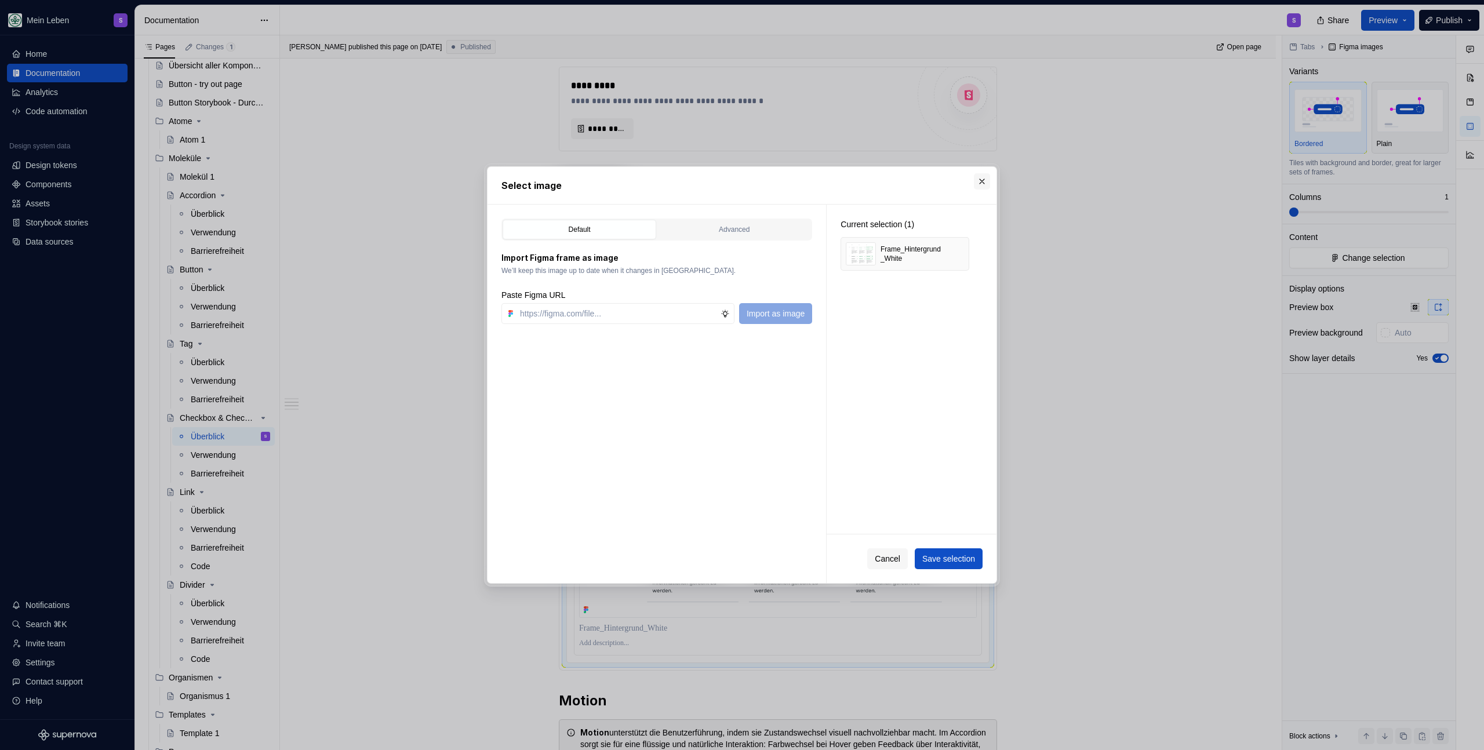
click at [980, 180] on button "button" at bounding box center [982, 181] width 16 height 16
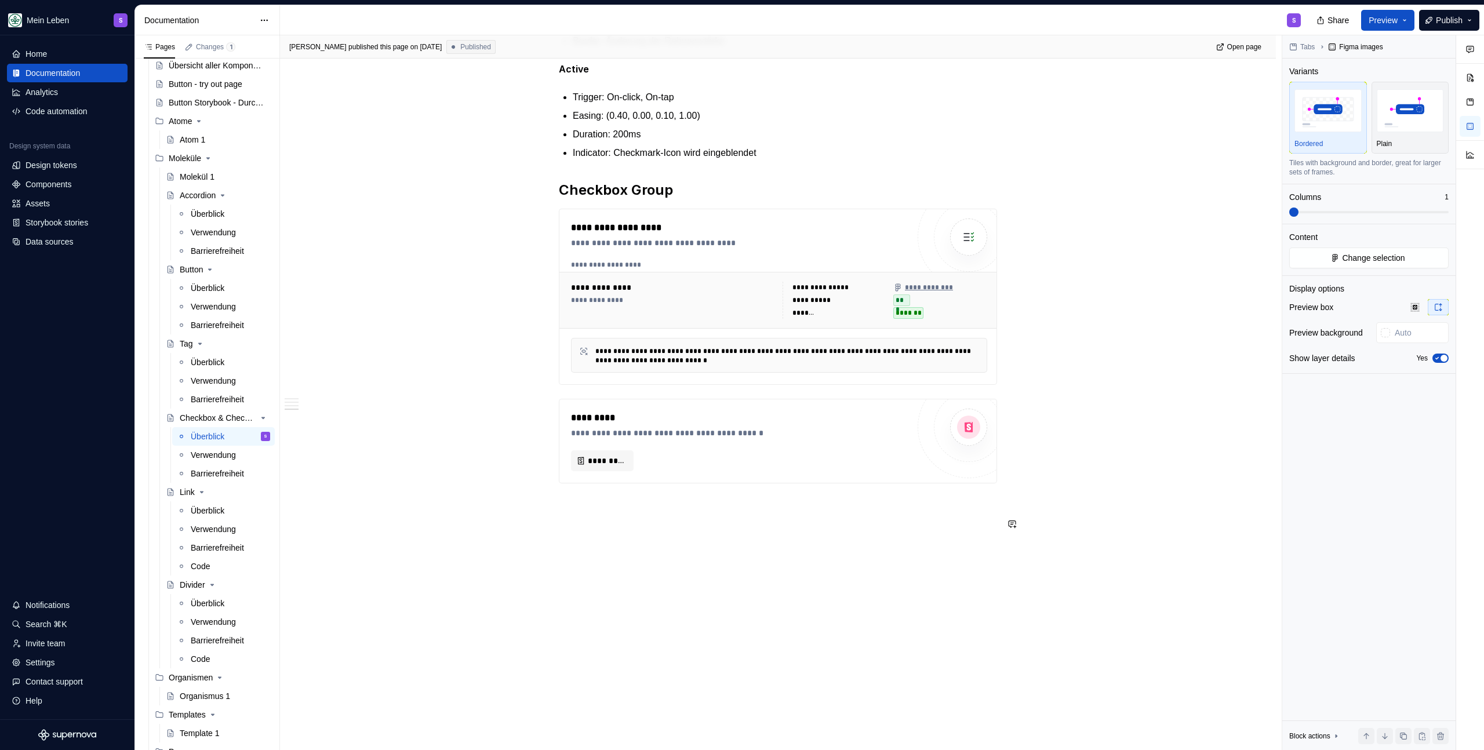
scroll to position [1277, 0]
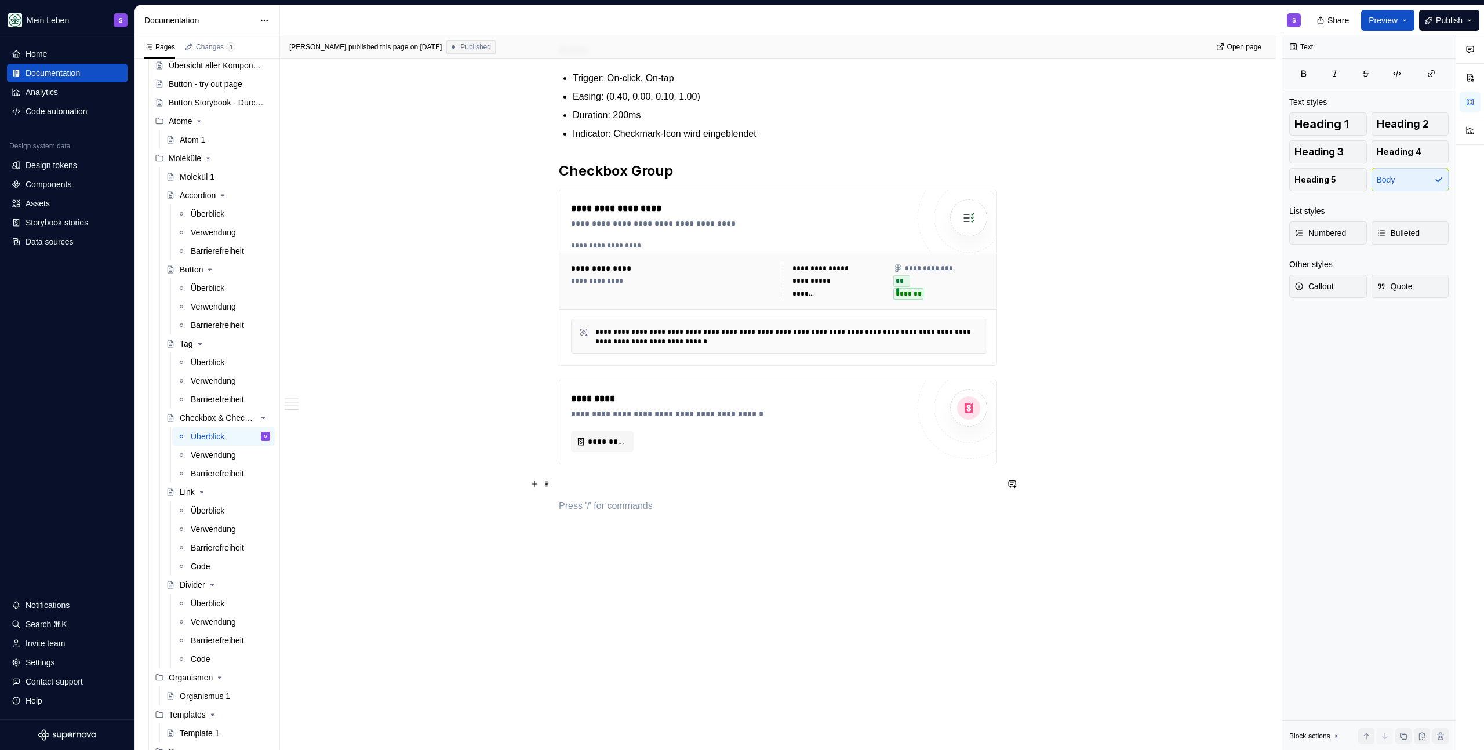
click at [604, 486] on p at bounding box center [778, 485] width 438 height 14
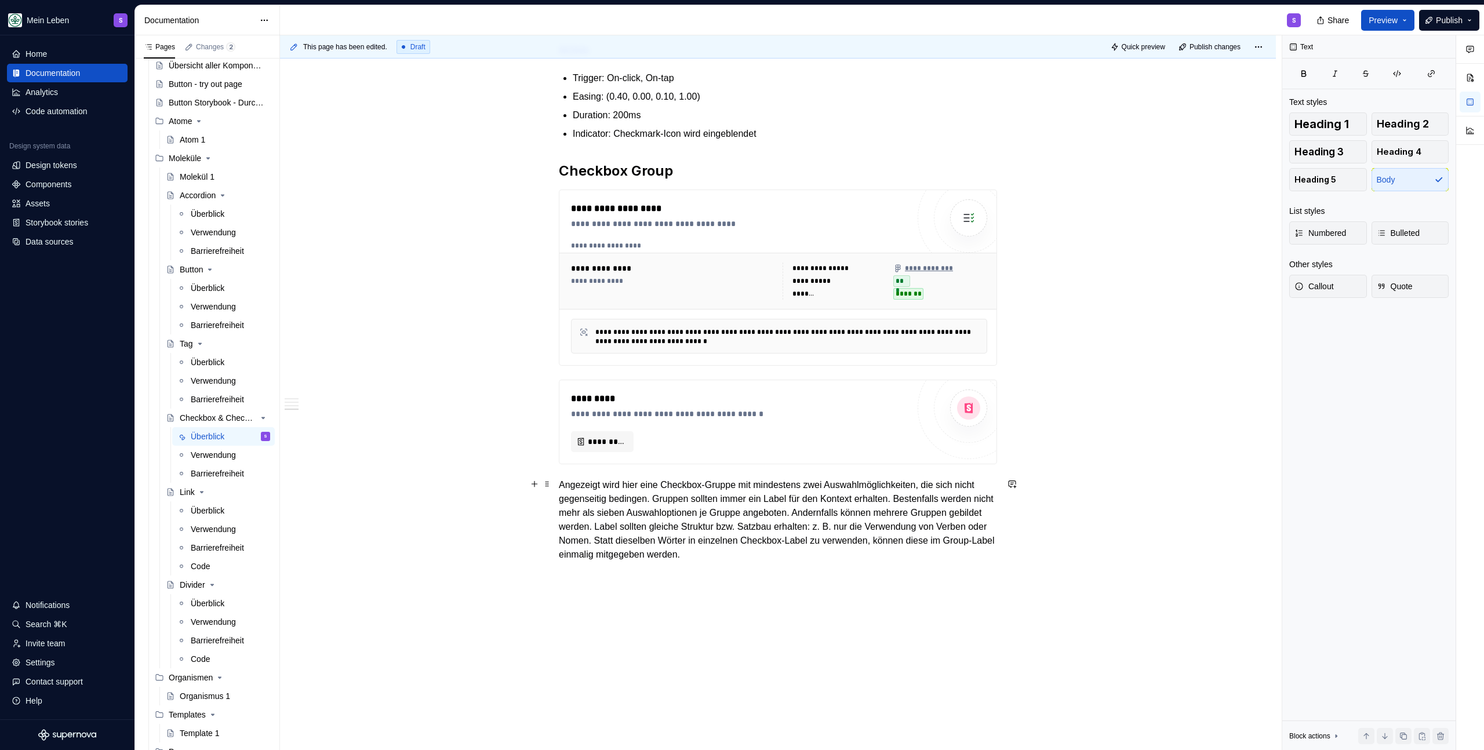
click at [636, 504] on p "Angezeigt wird hier eine Checkbox-Gruppe mit mindestens zwei Auswahlmöglichkeit…" at bounding box center [778, 519] width 438 height 83
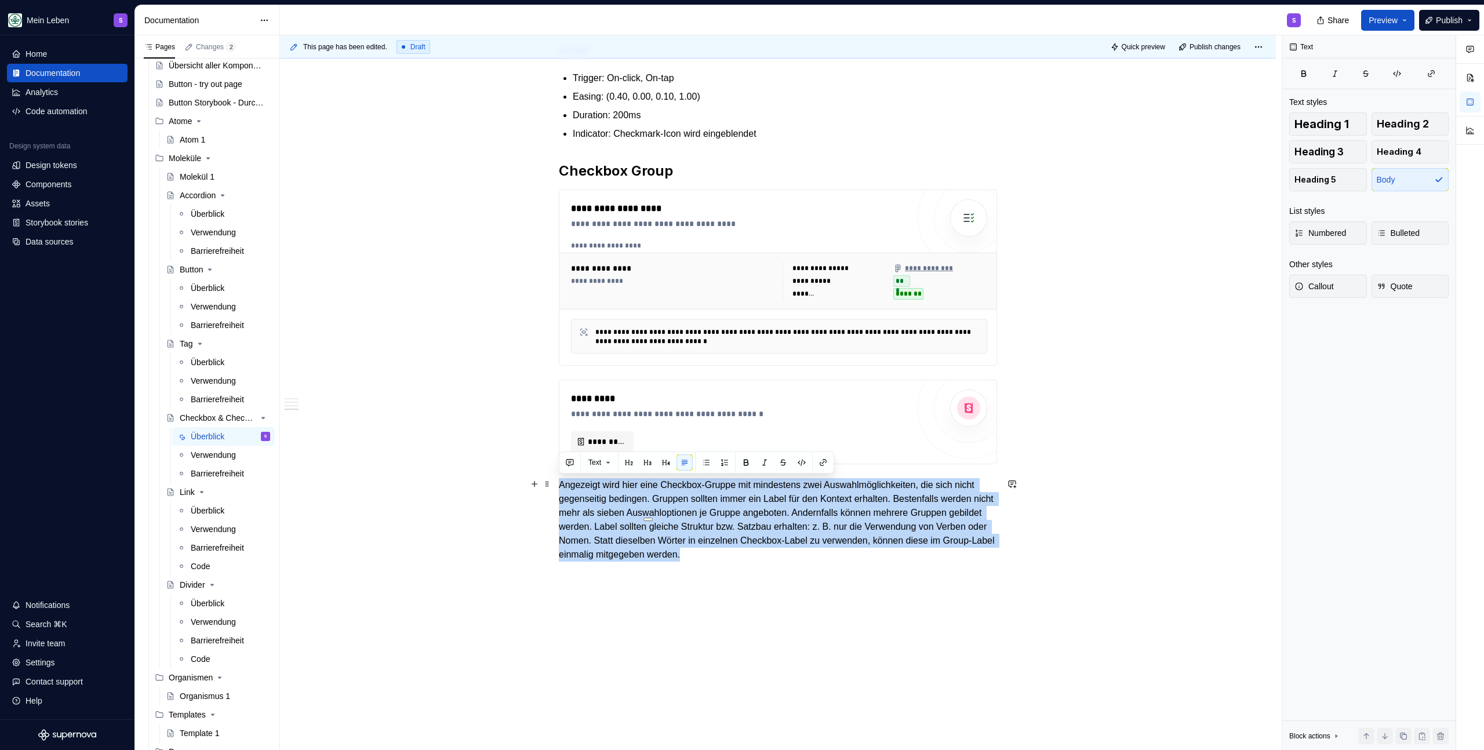
click at [628, 525] on p "Angezeigt wird hier eine Checkbox-Gruppe mit mindestens zwei Auswahlmöglichkeit…" at bounding box center [778, 519] width 438 height 83
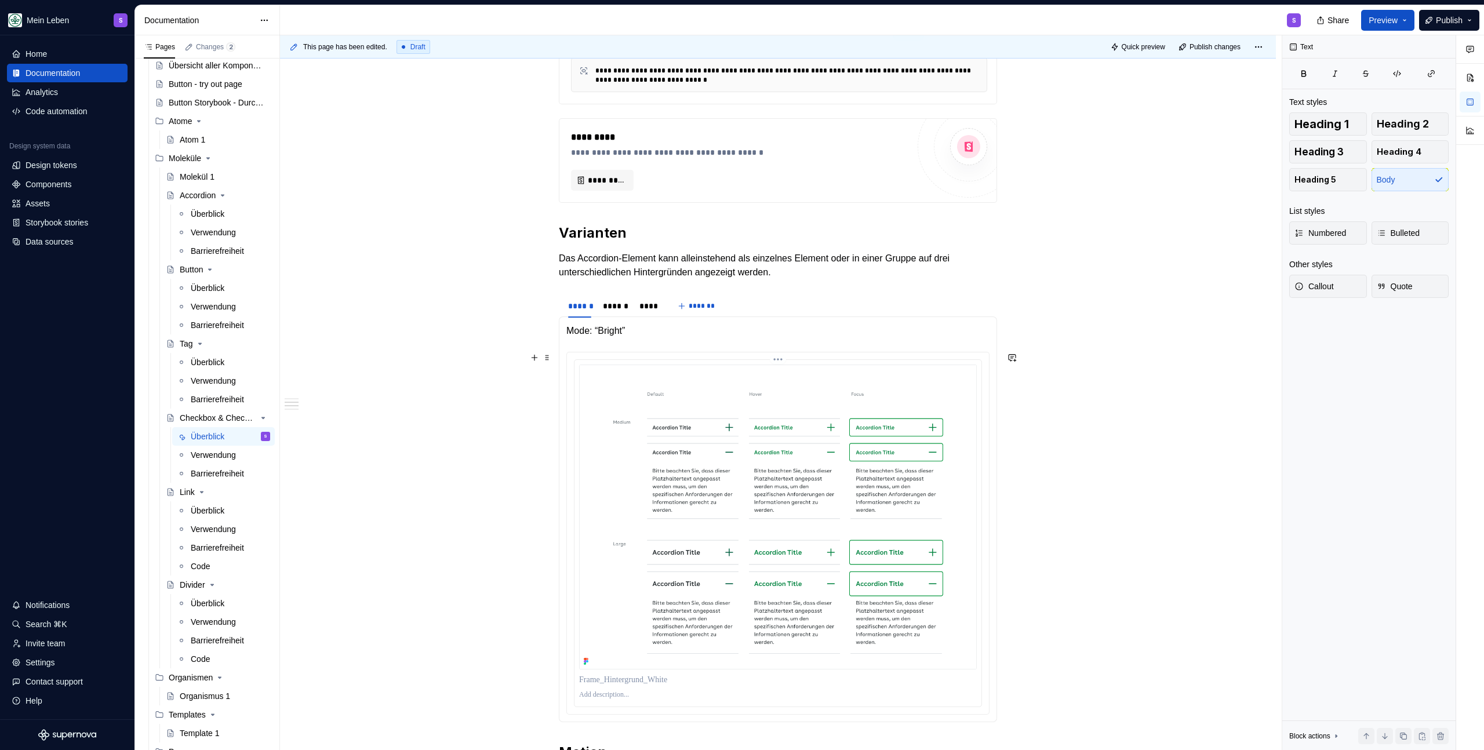
scroll to position [0, 0]
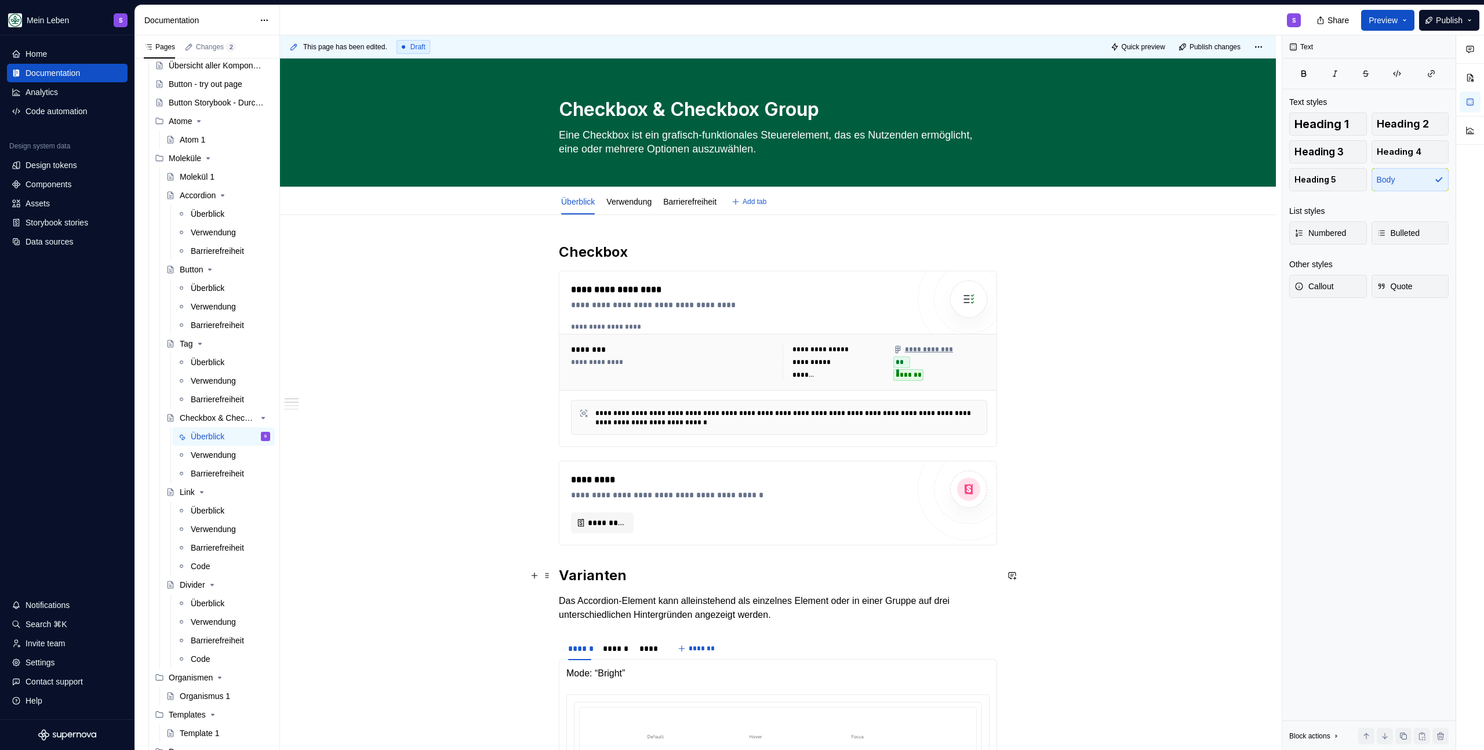
click at [598, 580] on h2 "Varianten" at bounding box center [778, 575] width 438 height 19
copy h2 "Varianten"
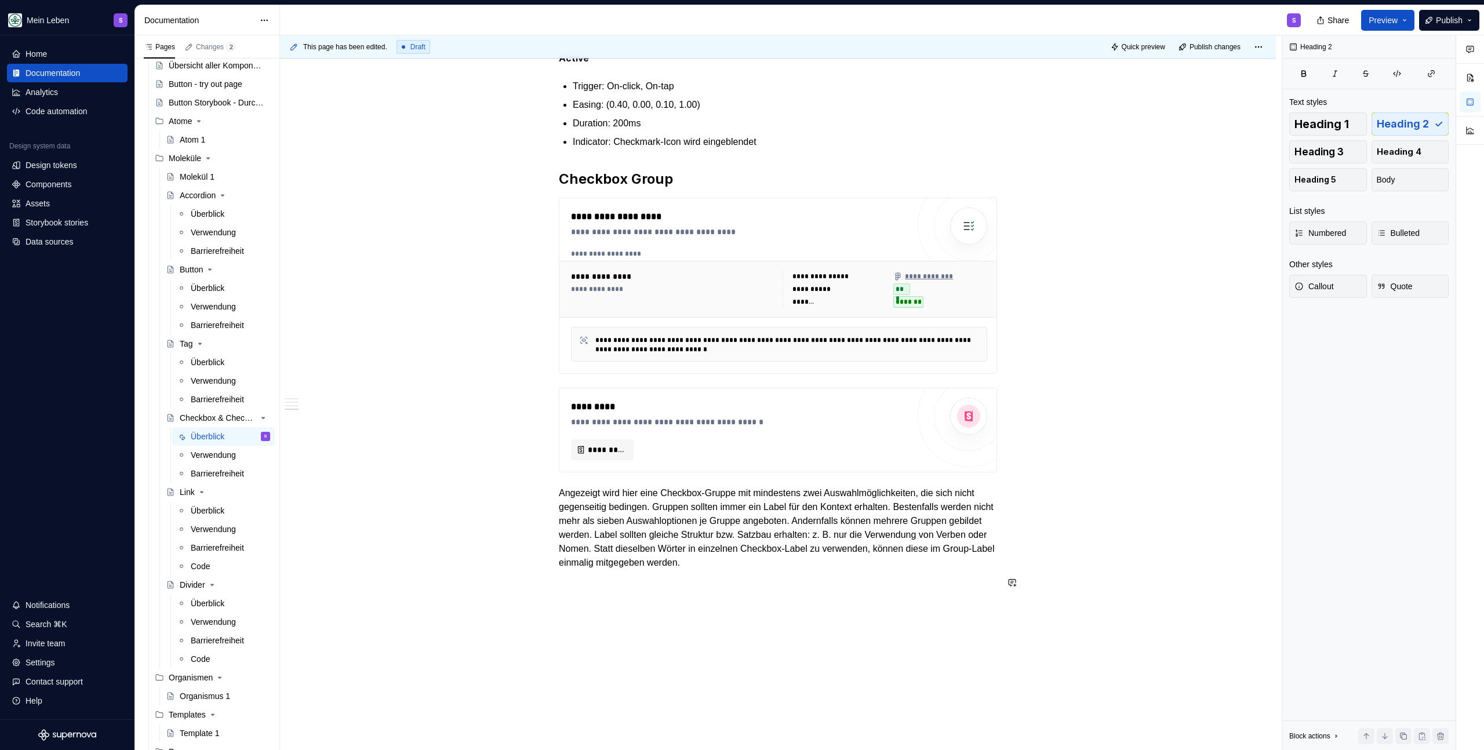
scroll to position [1346, 0]
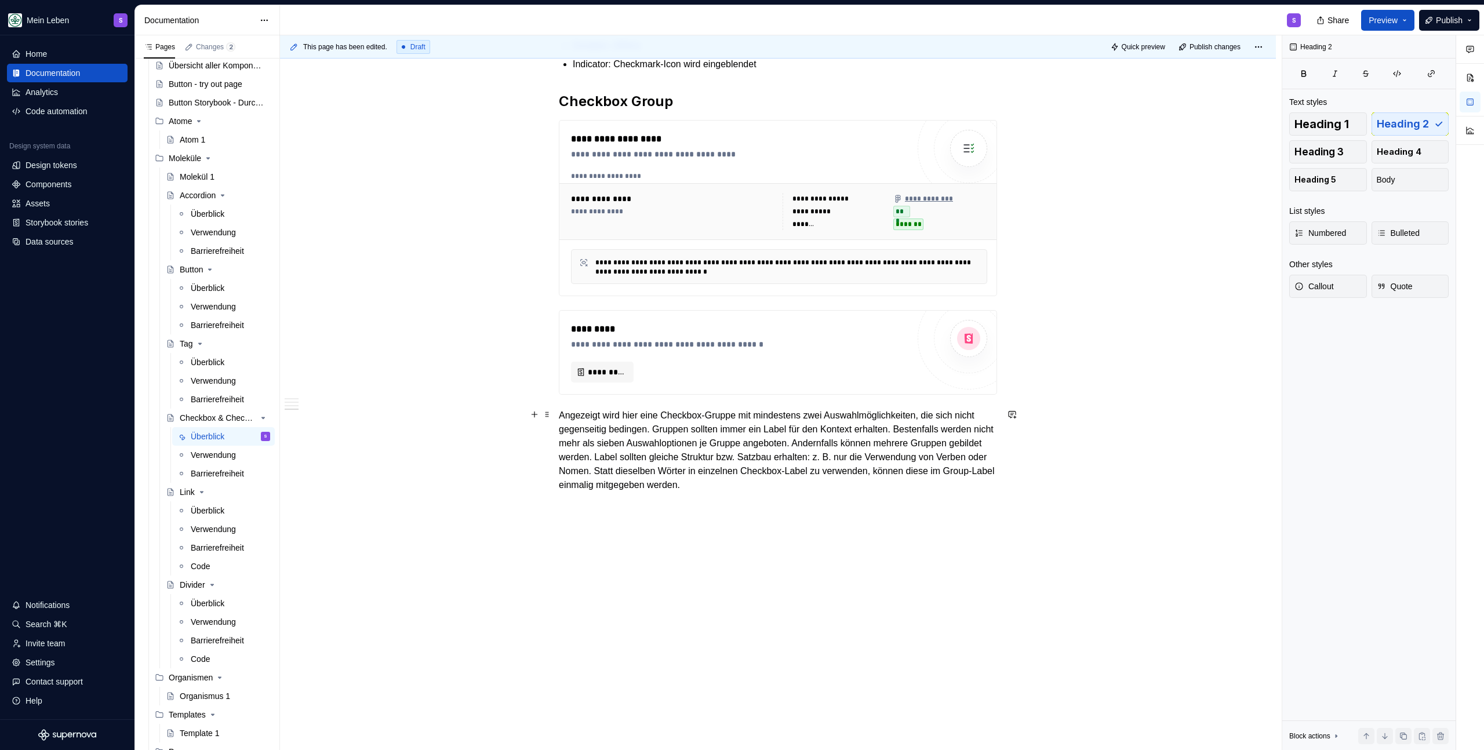
click at [559, 411] on p "Angezeigt wird hier eine Checkbox-Gruppe mit mindestens zwei Auswahlmöglichkeit…" at bounding box center [778, 450] width 438 height 83
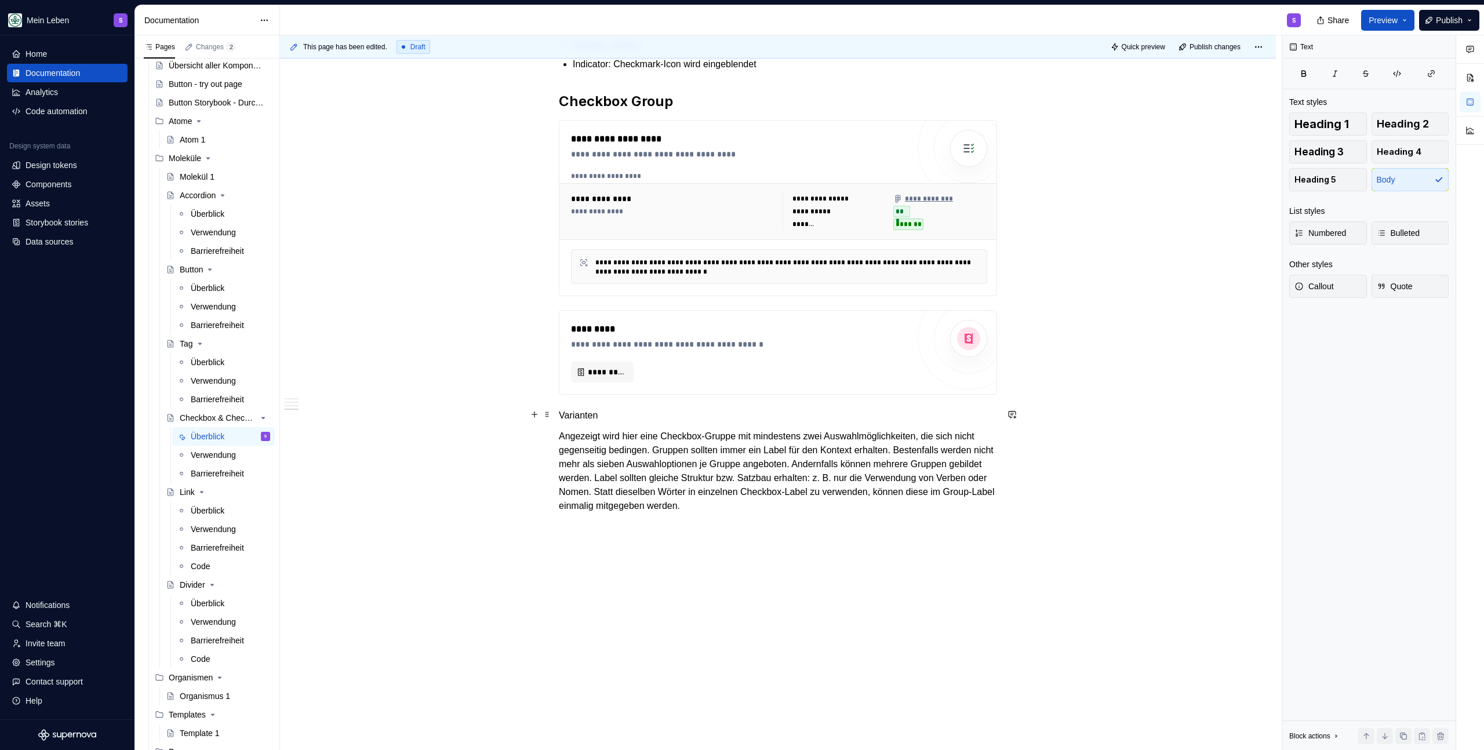
click at [583, 413] on p "Varianten" at bounding box center [778, 416] width 438 height 14
click at [644, 392] on button "button" at bounding box center [647, 393] width 16 height 16
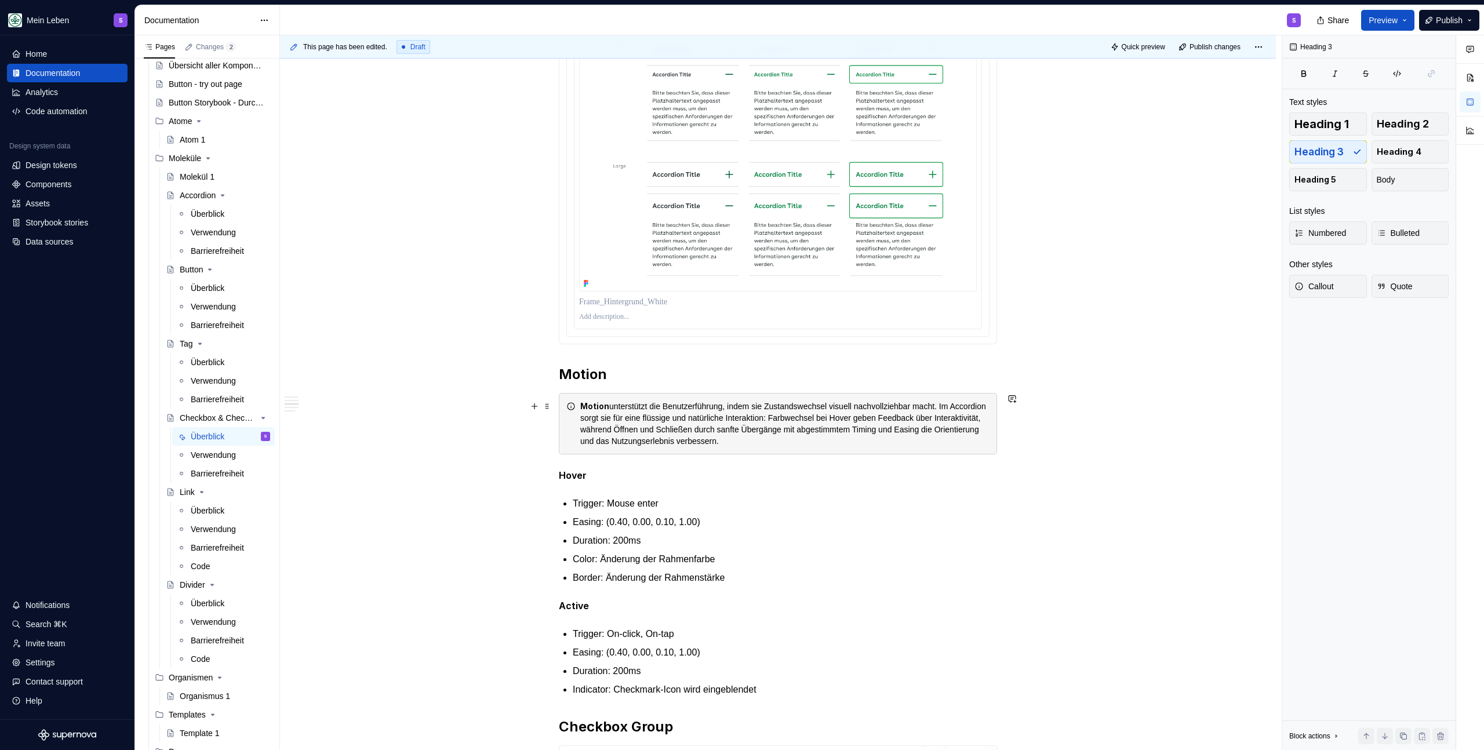
scroll to position [645, 0]
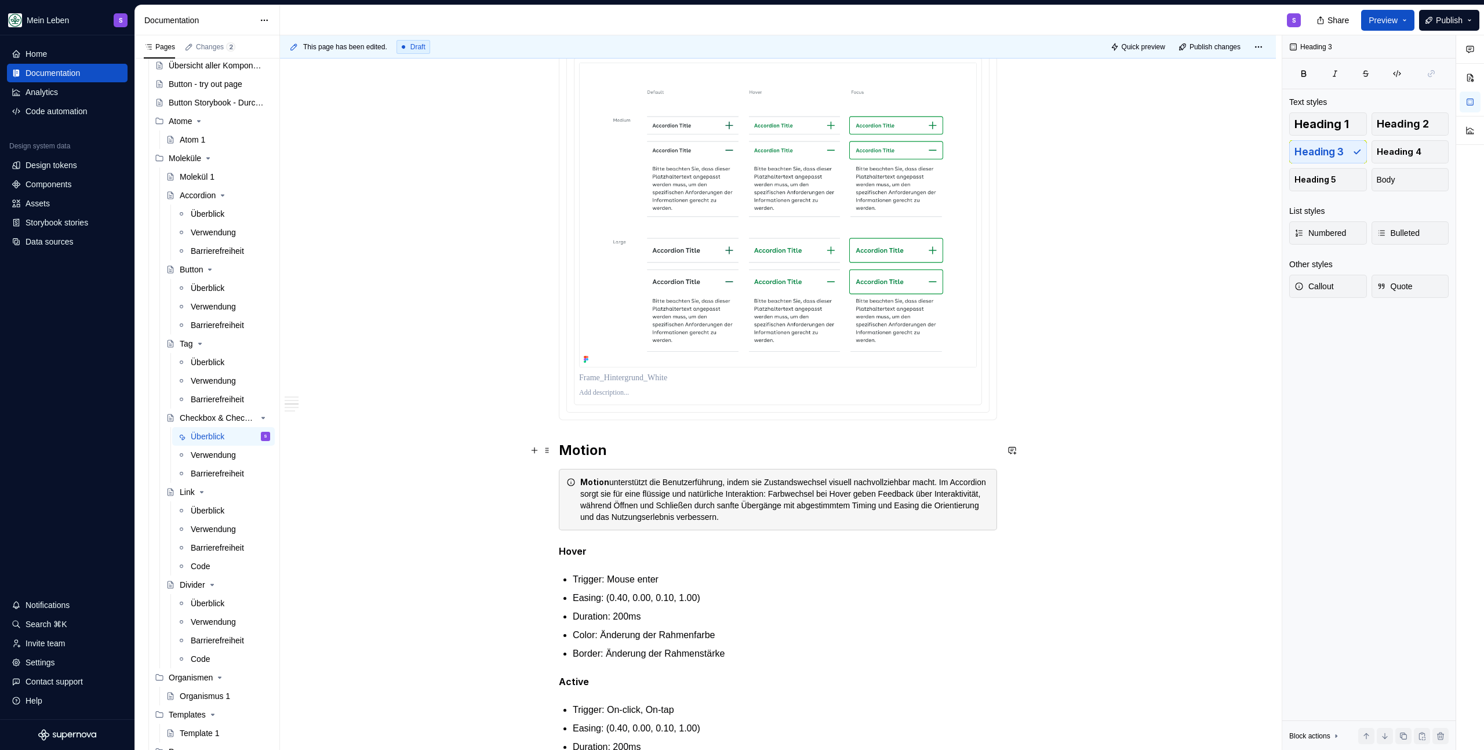
click at [605, 450] on h2 "Motion" at bounding box center [778, 450] width 438 height 19
click at [583, 452] on h2 "Motion" at bounding box center [778, 450] width 438 height 19
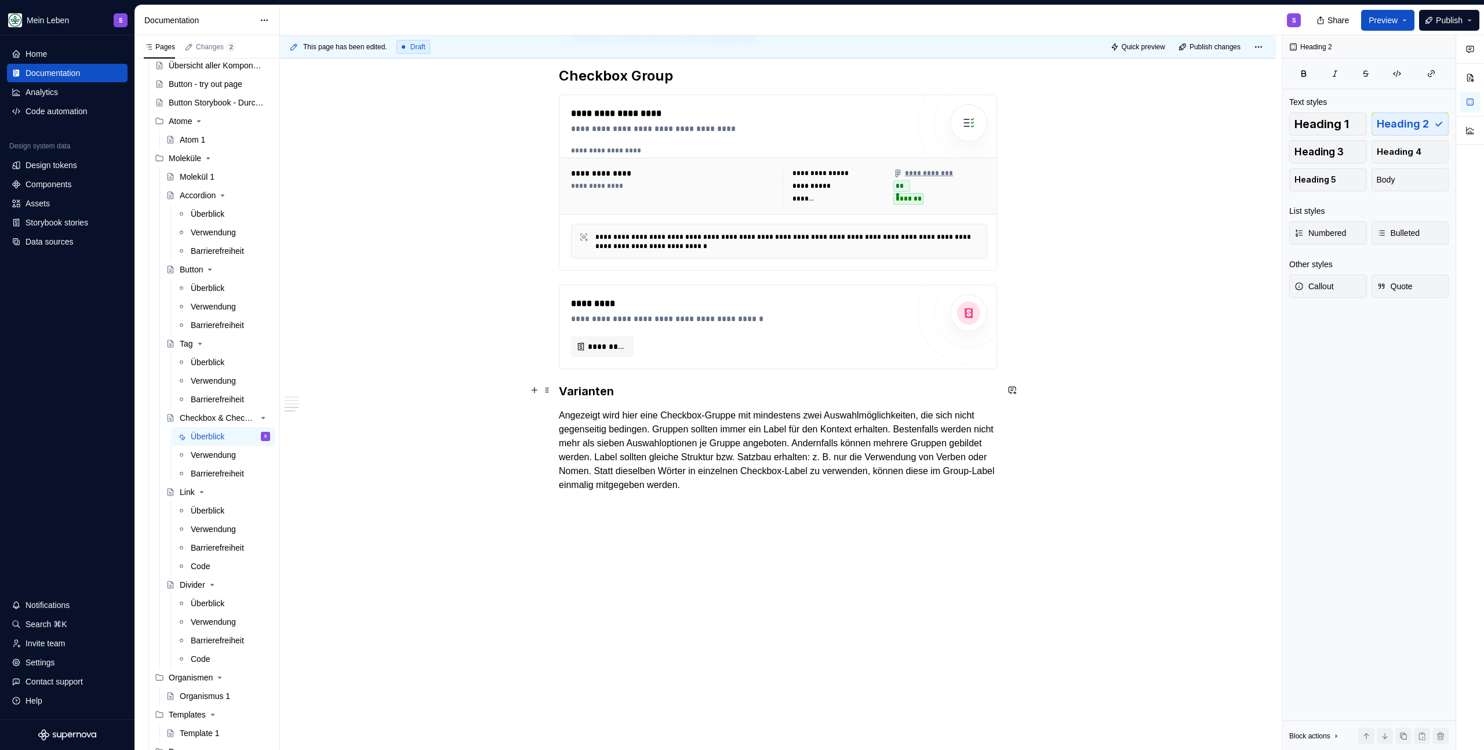
click at [581, 388] on h3 "Varianten" at bounding box center [778, 391] width 438 height 16
click at [636, 433] on p "Angezeigt wird hier eine Checkbox-Gruppe mit mindestens zwei Auswahlmöglichkeit…" at bounding box center [778, 450] width 438 height 83
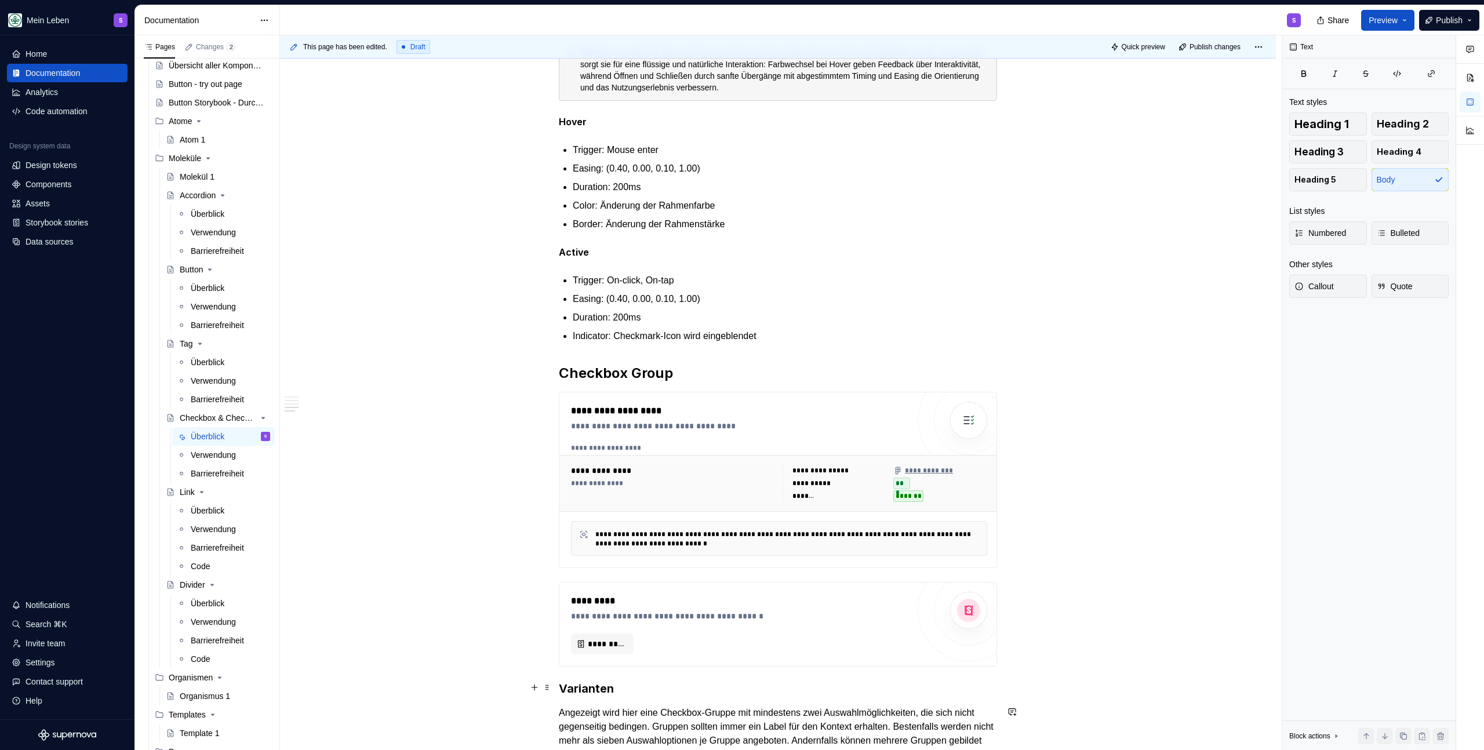
scroll to position [806, 0]
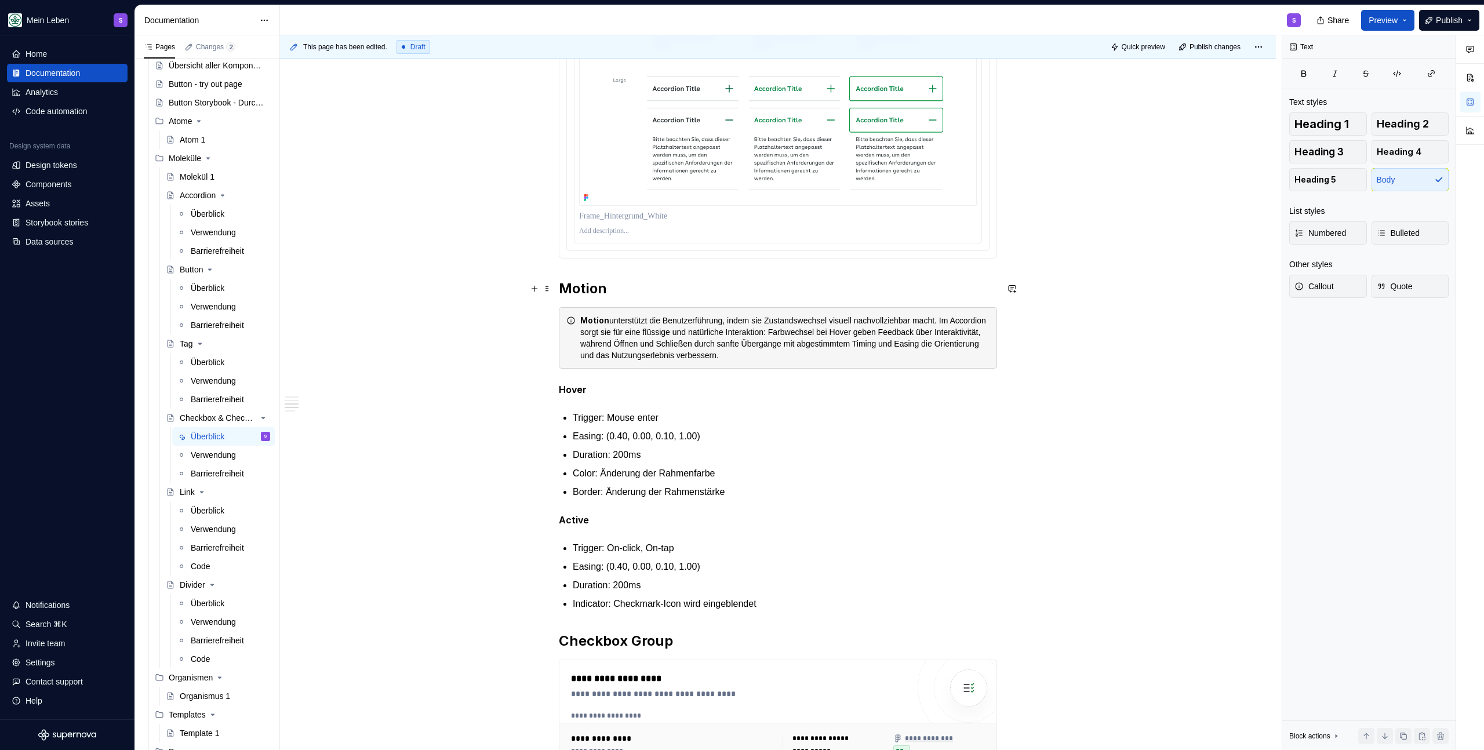
click at [590, 291] on h2 "Motion" at bounding box center [778, 288] width 438 height 19
click at [614, 268] on span "Heading 2" at bounding box center [604, 264] width 32 height 9
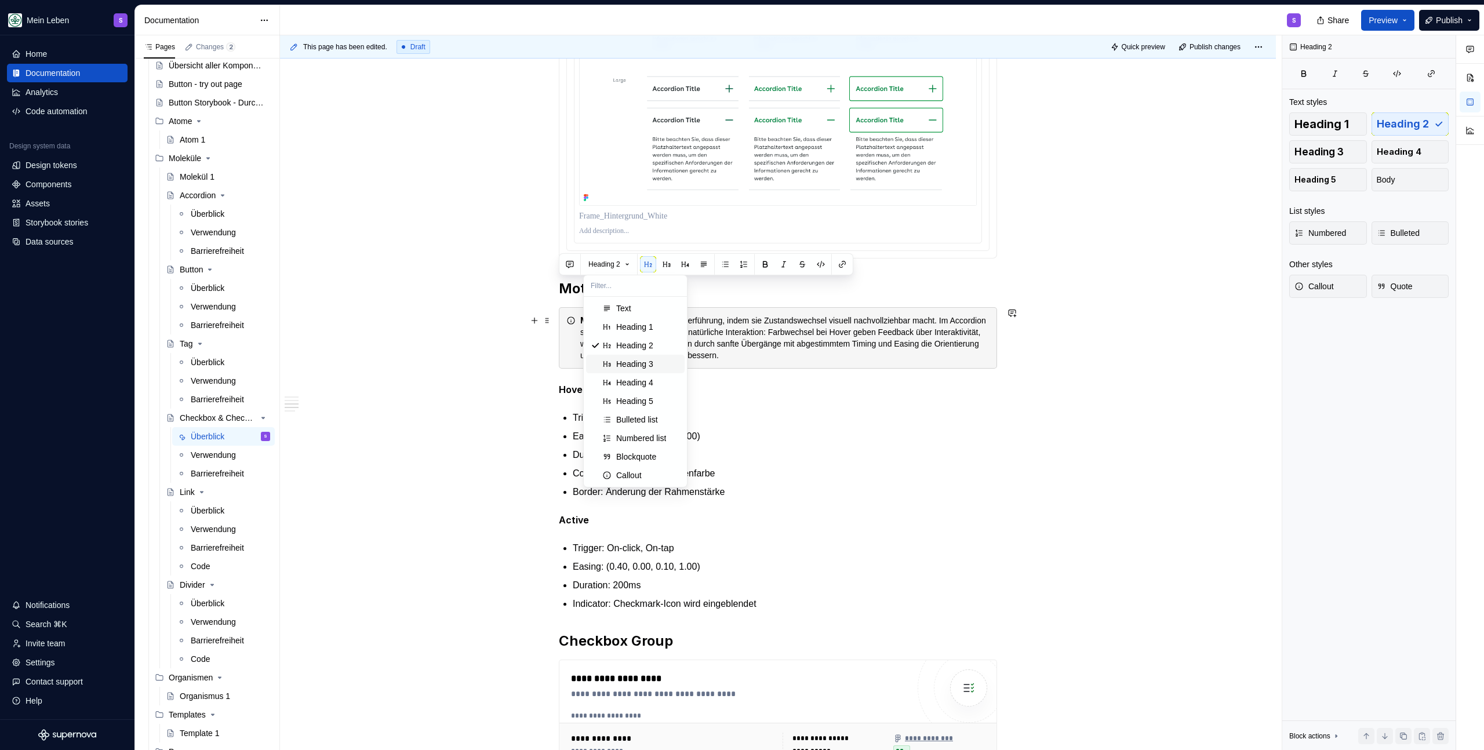
click at [637, 359] on div "Heading 3" at bounding box center [634, 364] width 37 height 12
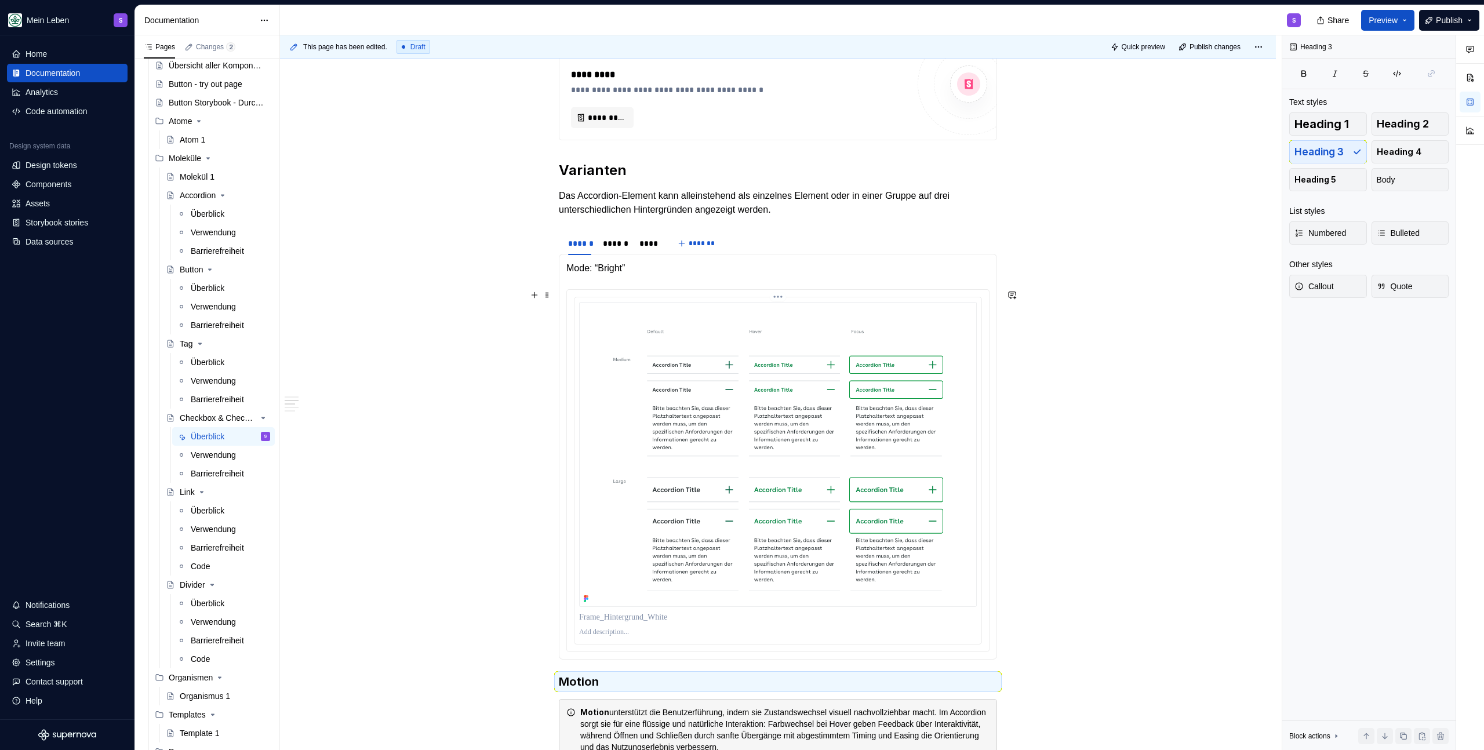
scroll to position [31, 0]
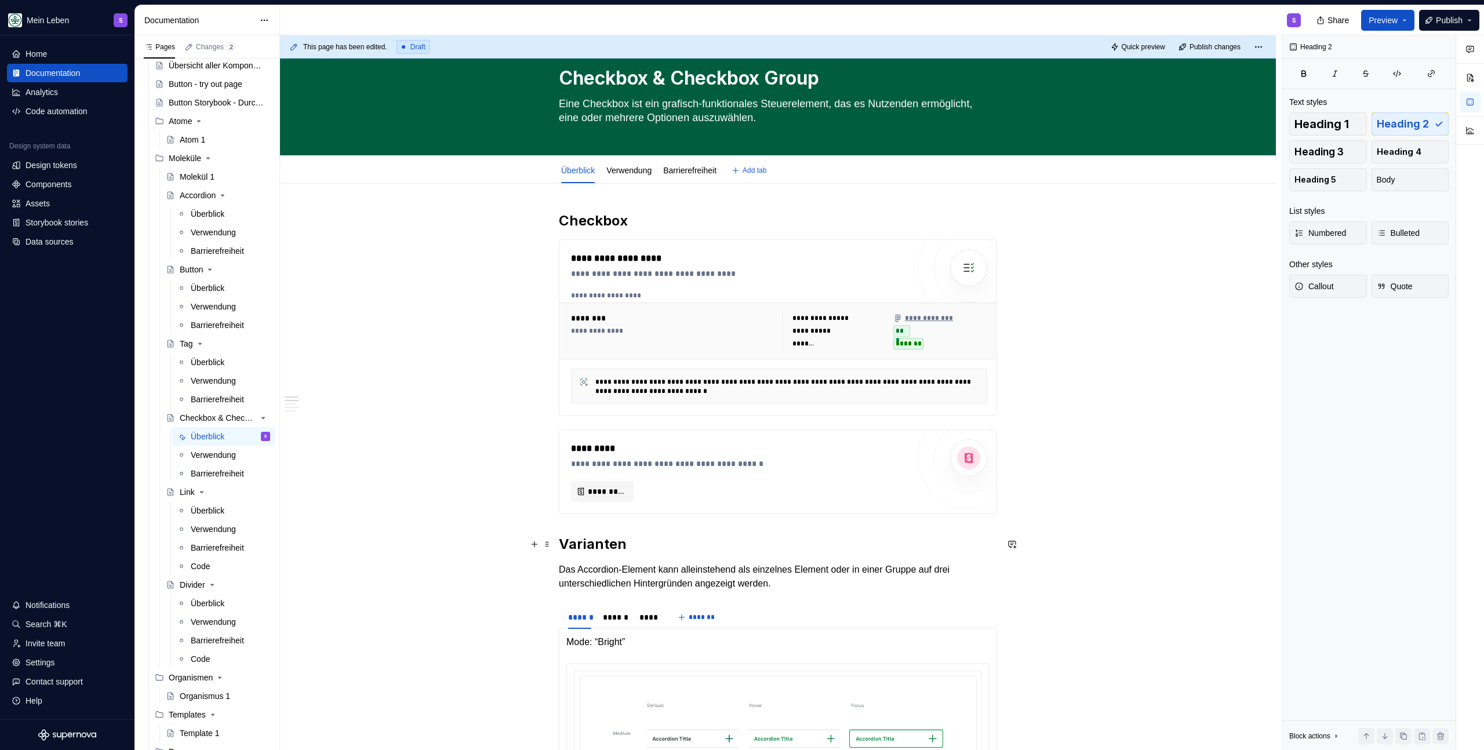
click at [584, 541] on h2 "Varianten" at bounding box center [778, 544] width 438 height 19
click at [629, 524] on button "Heading 2" at bounding box center [609, 520] width 52 height 16
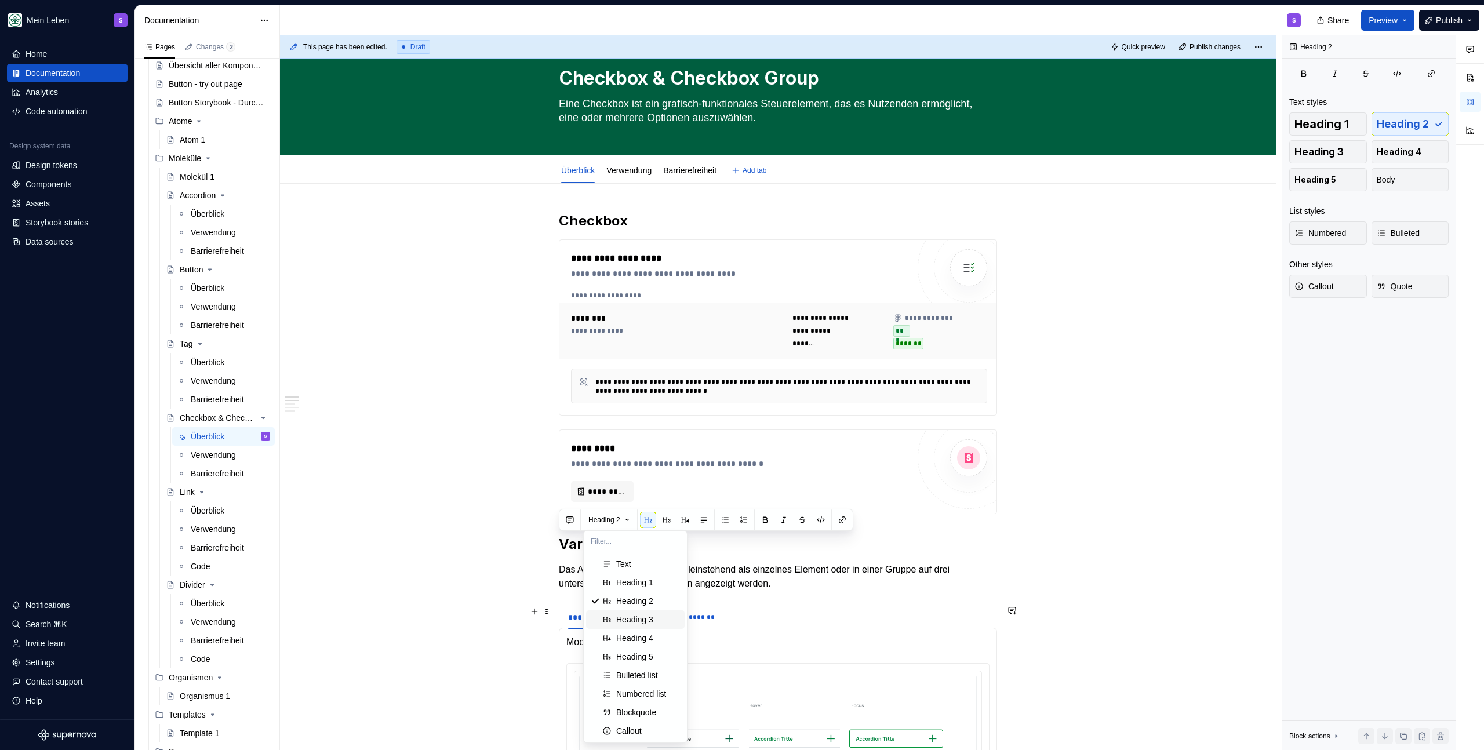
click at [644, 623] on div "Heading 3" at bounding box center [634, 620] width 37 height 12
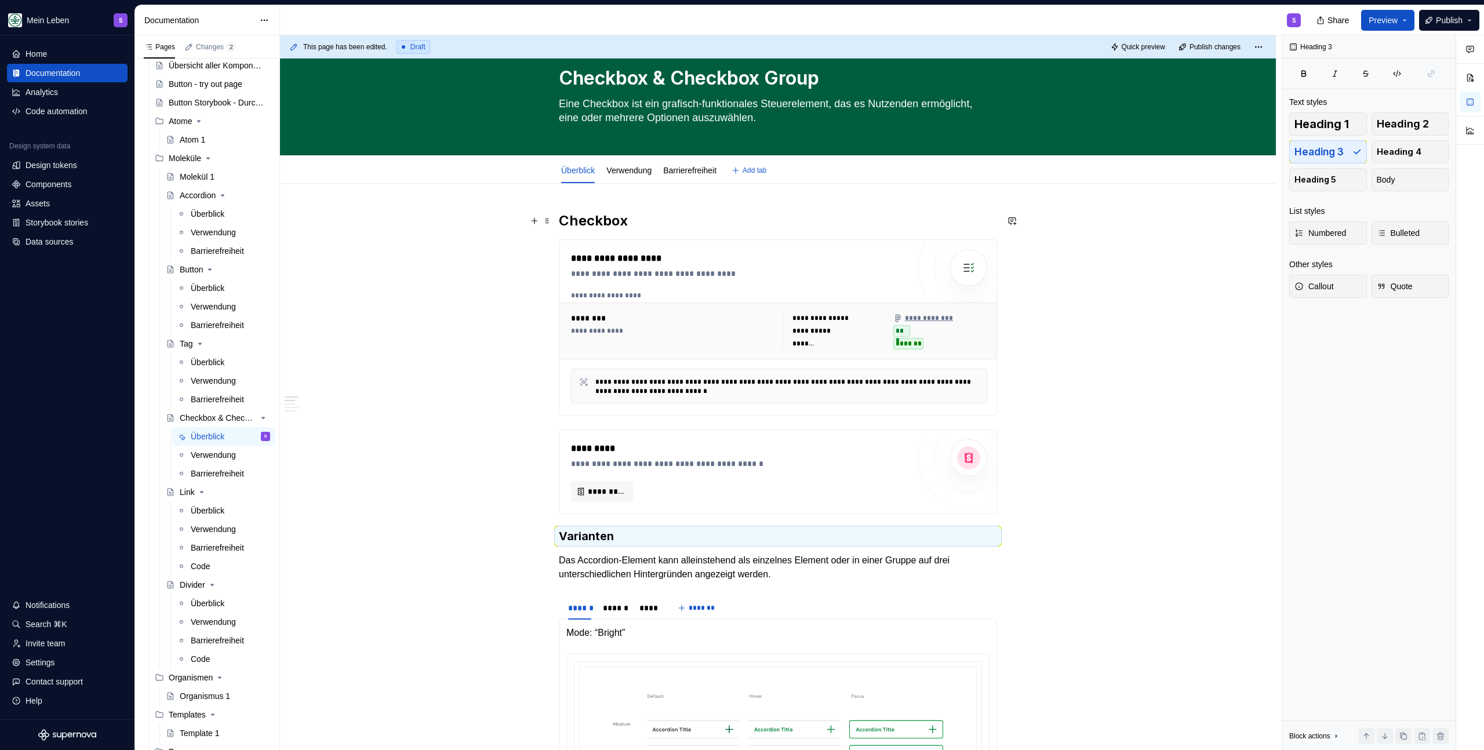
click at [602, 228] on h2 "Checkbox" at bounding box center [778, 221] width 438 height 19
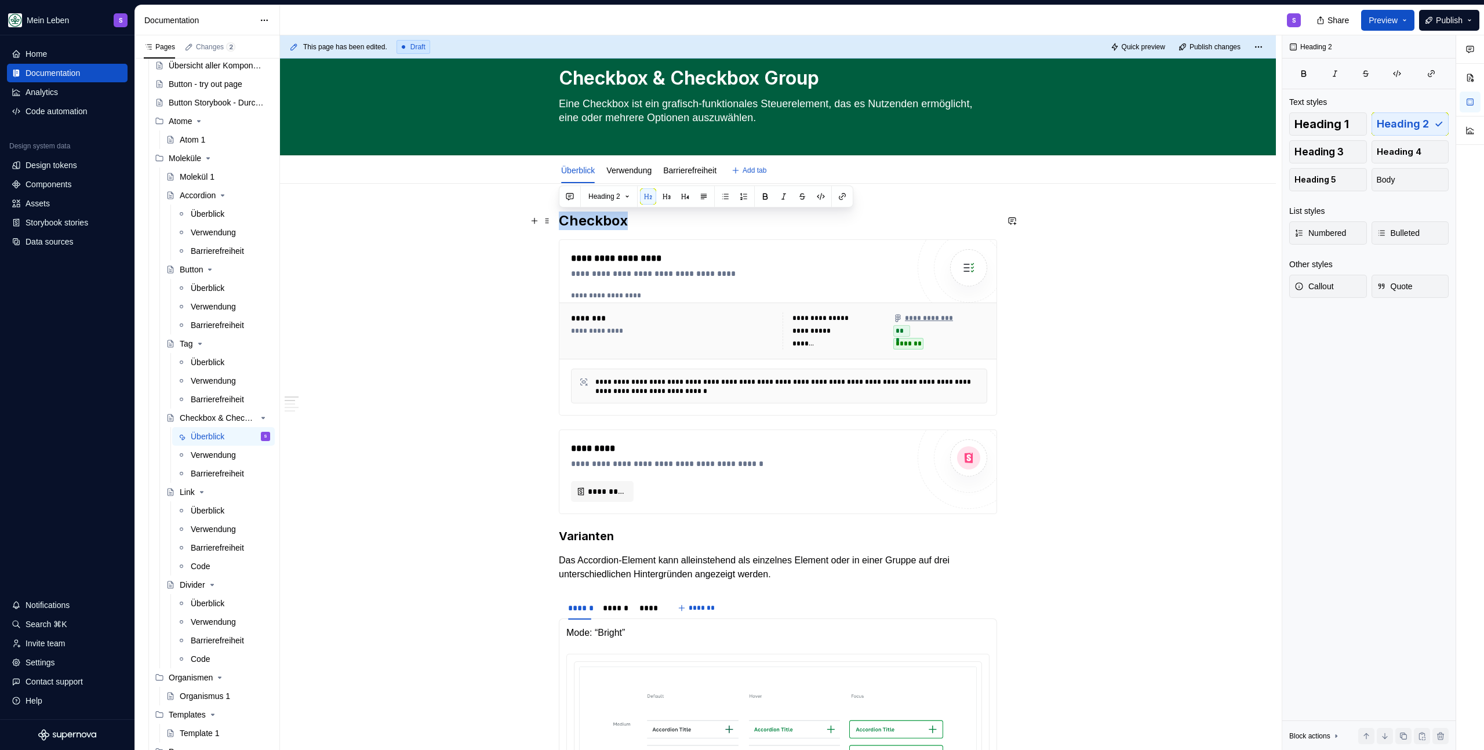
click at [602, 228] on h2 "Checkbox" at bounding box center [778, 221] width 438 height 19
click at [637, 539] on h3 "Varianten" at bounding box center [778, 536] width 438 height 16
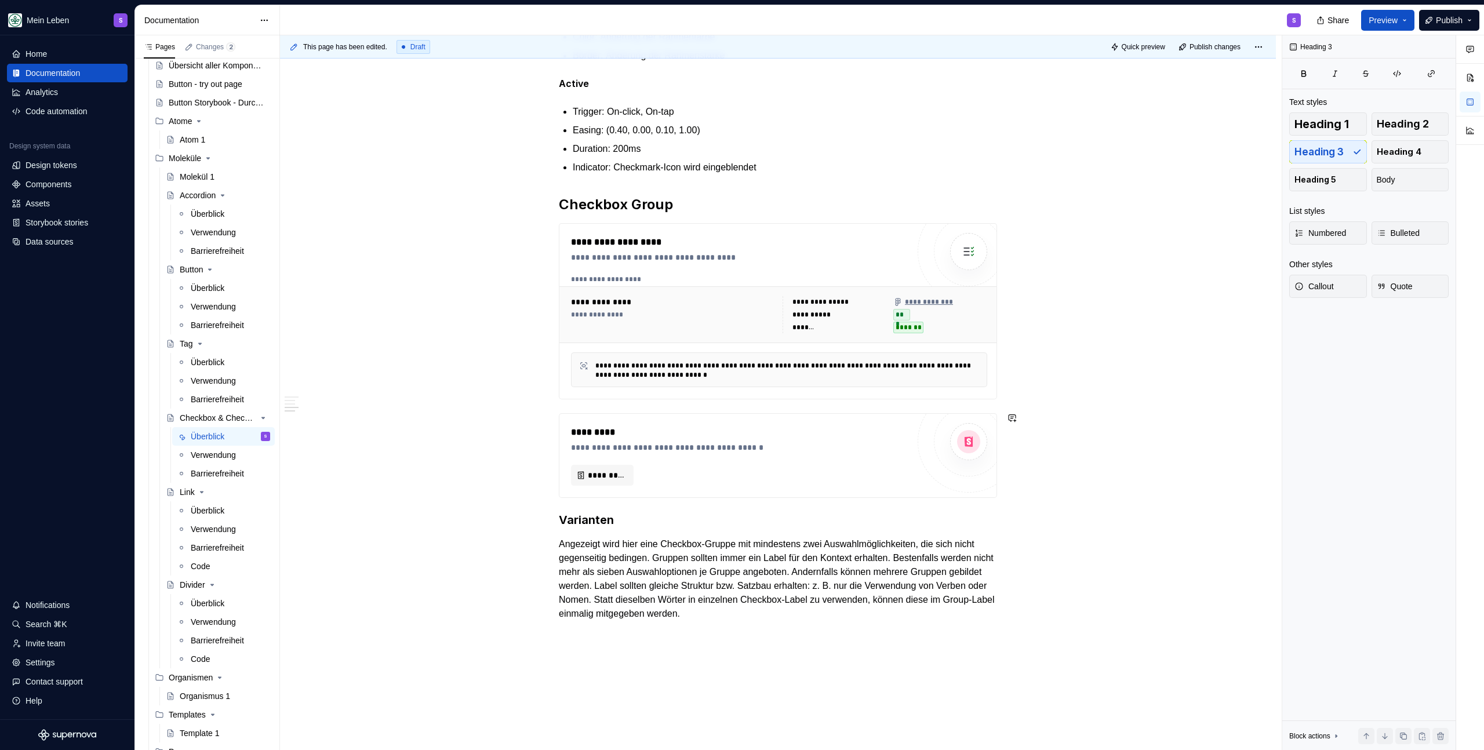
scroll to position [1353, 0]
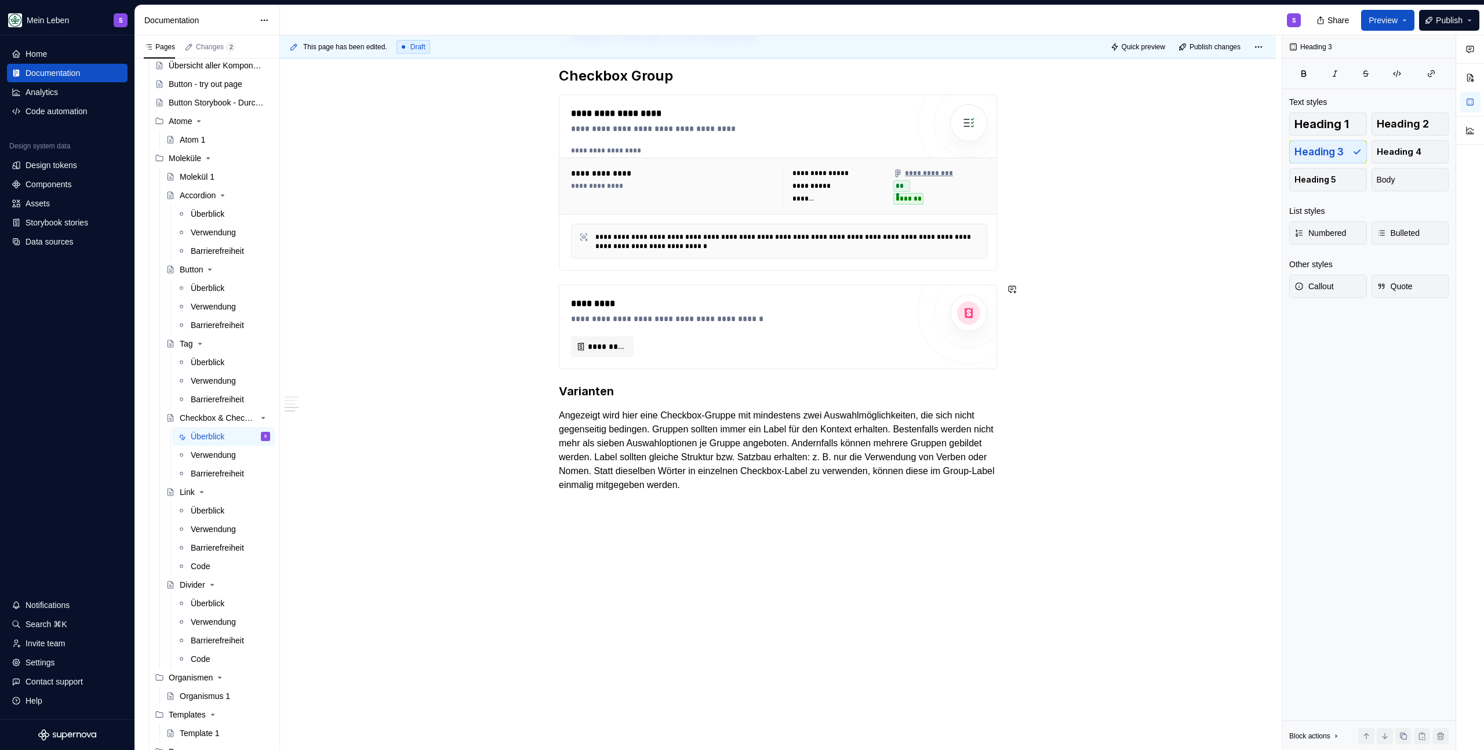
click at [630, 562] on div "**********" at bounding box center [781, 392] width 1002 height 715
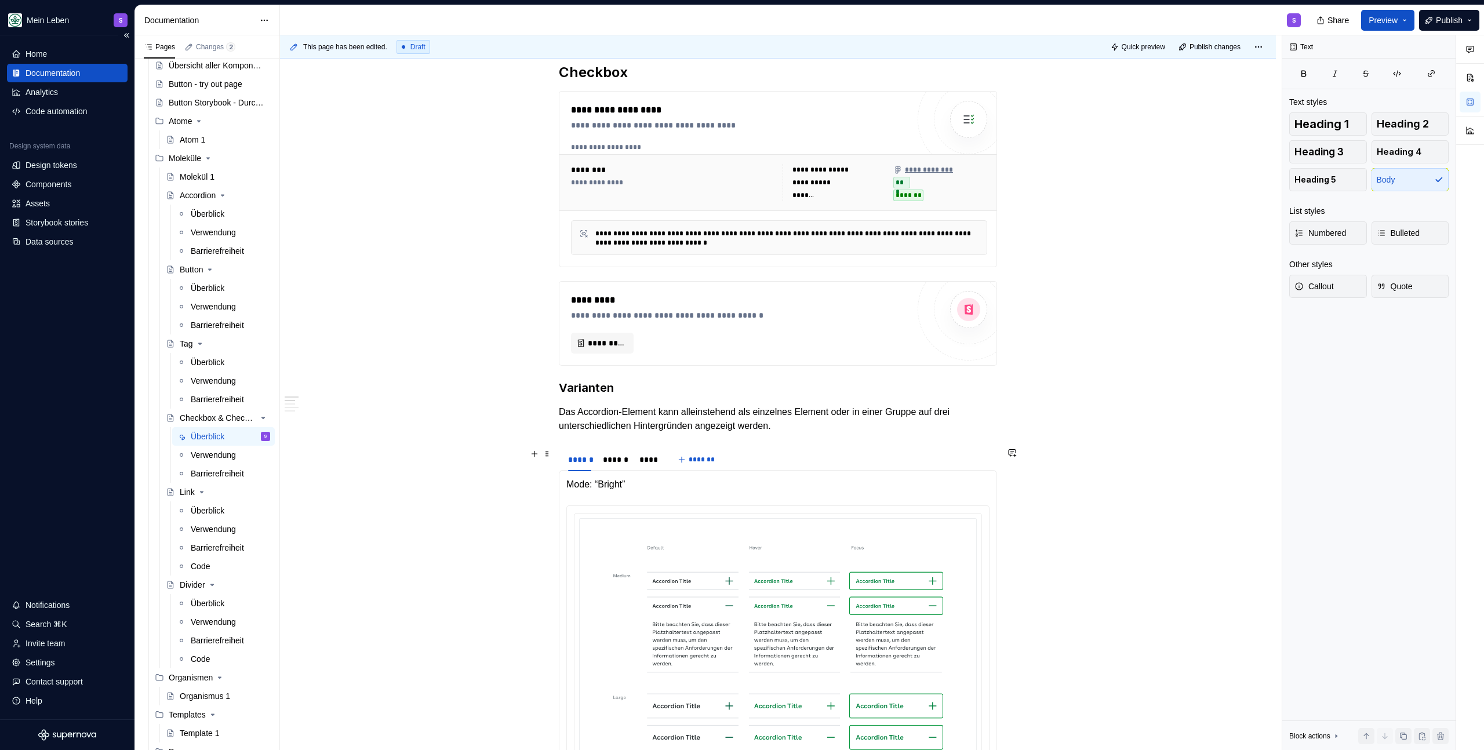
scroll to position [0, 0]
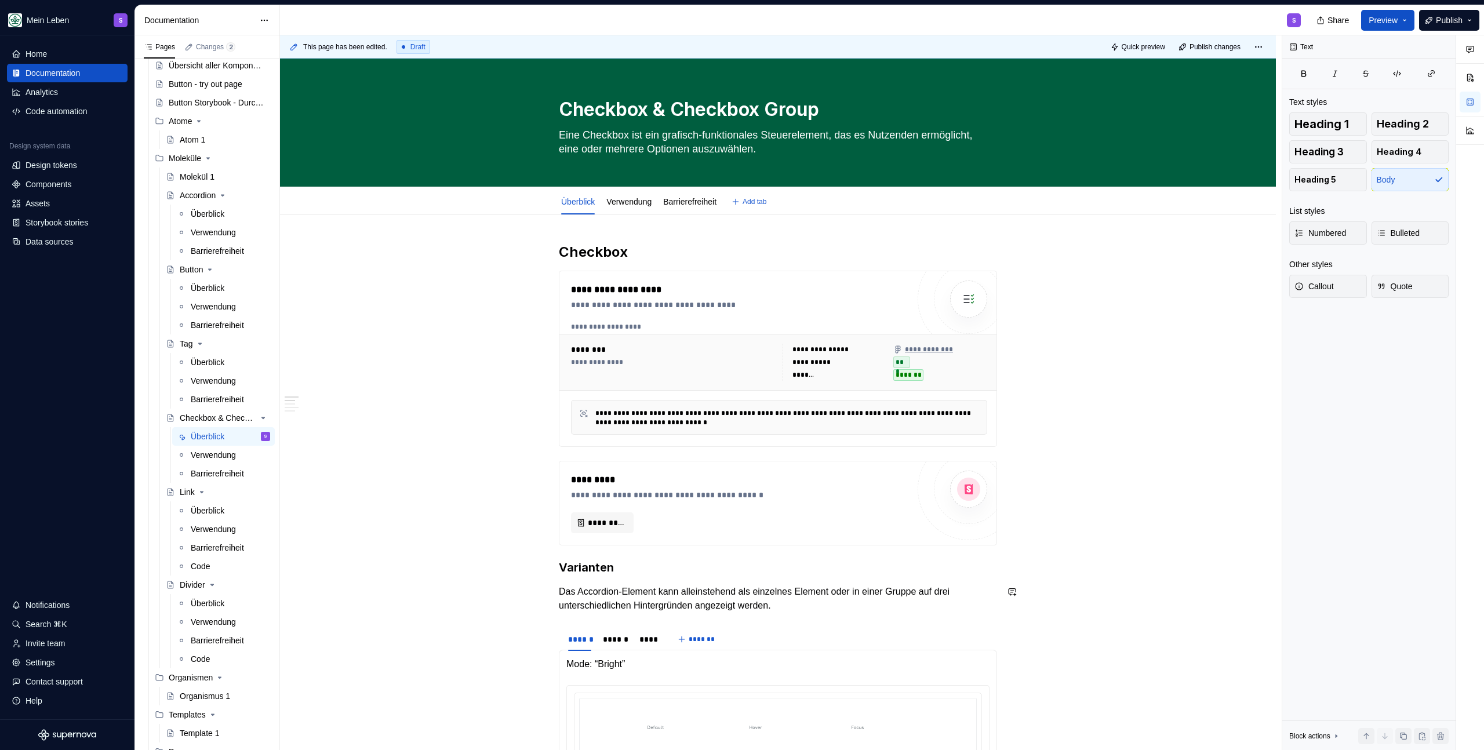
click at [635, 251] on h2 "Checkbox" at bounding box center [778, 252] width 438 height 19
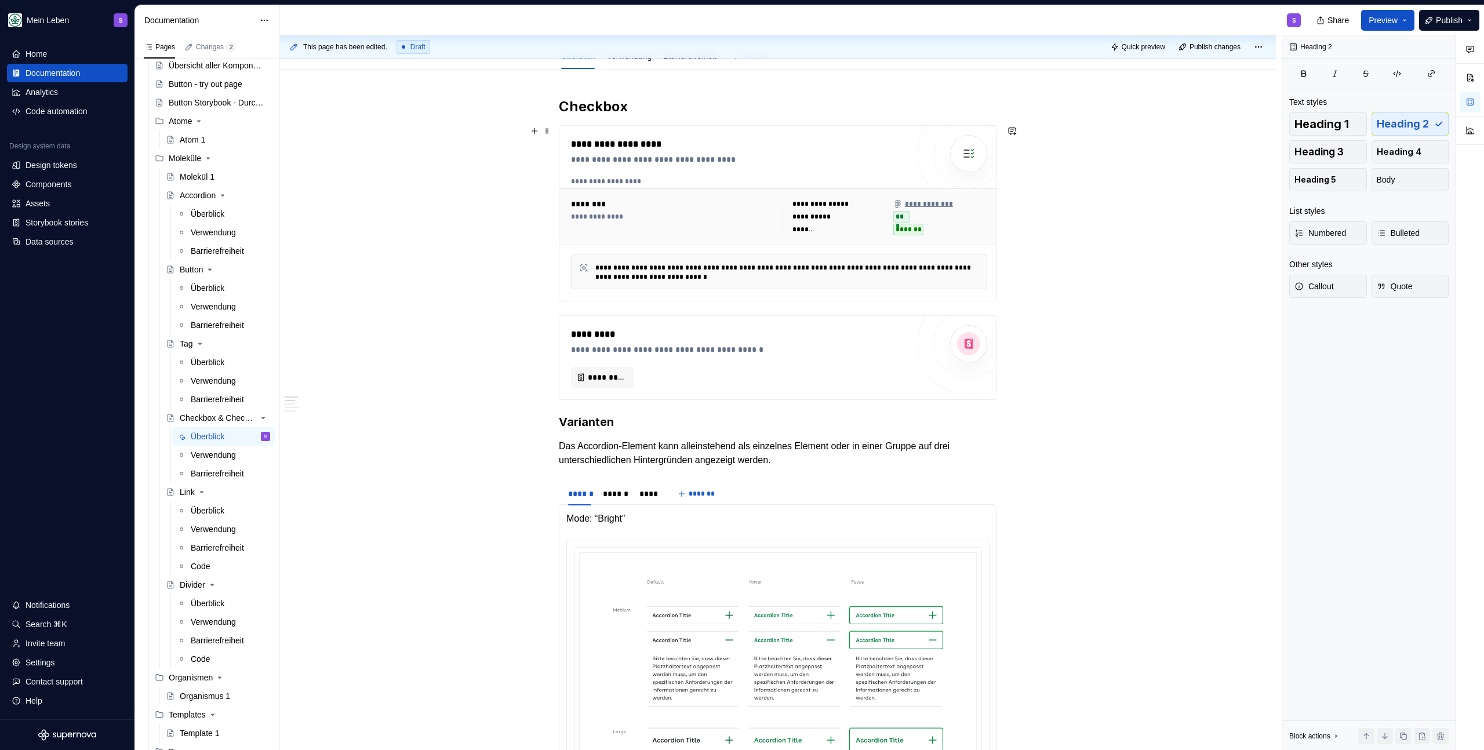
scroll to position [358, 0]
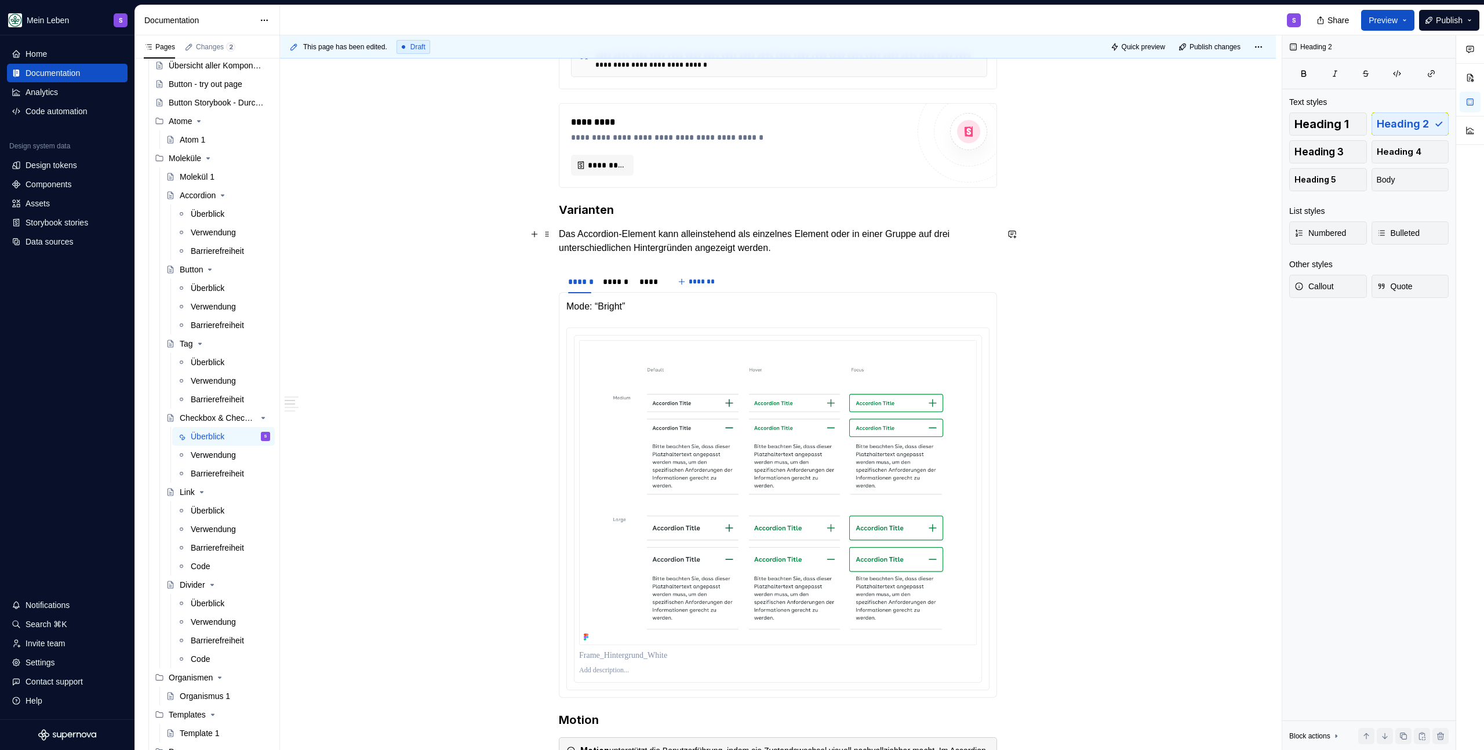
click at [711, 233] on p "Das Accordion-Element kann alleinstehend als einzelnes Element oder in einer Gr…" at bounding box center [778, 241] width 438 height 28
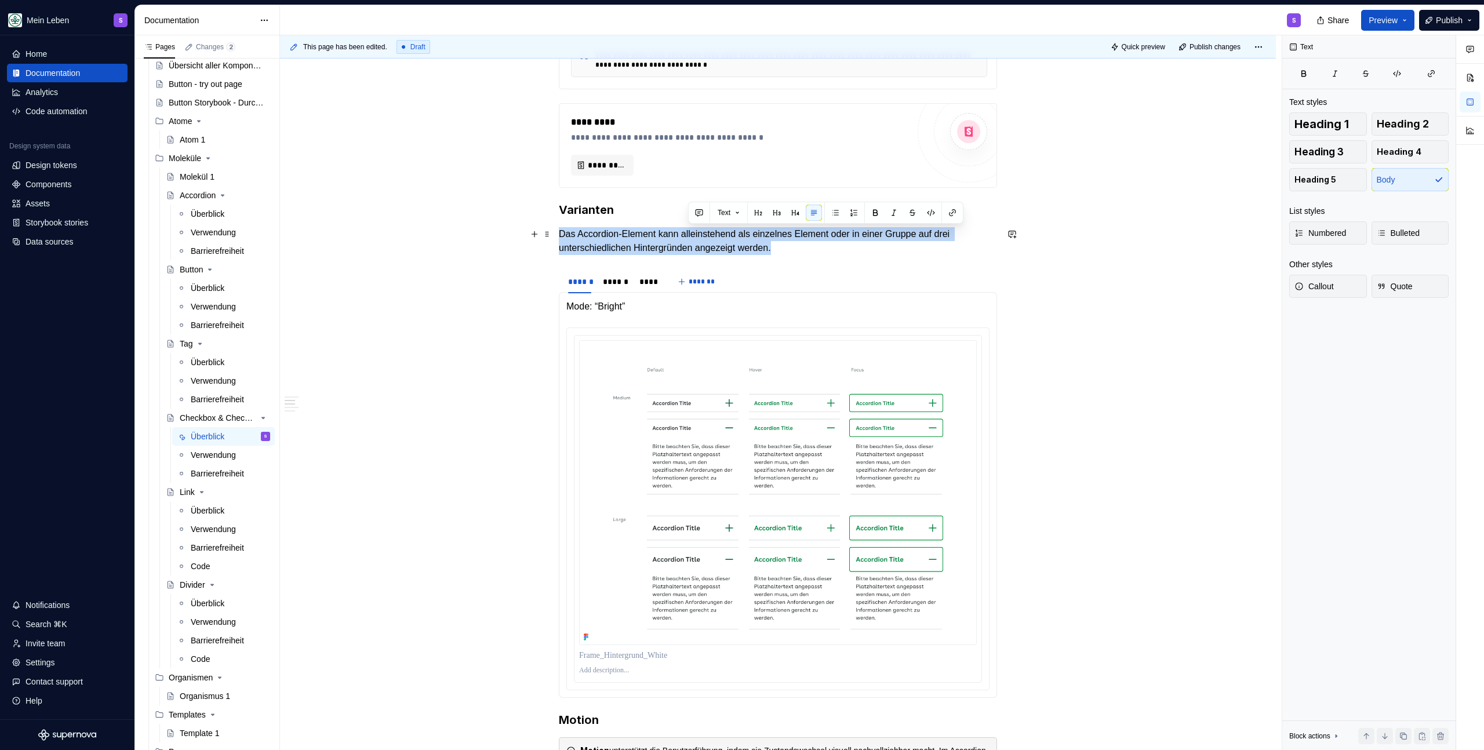
click at [711, 233] on p "Das Accordion-Element kann alleinstehend als einzelnes Element oder in einer Gr…" at bounding box center [778, 241] width 438 height 28
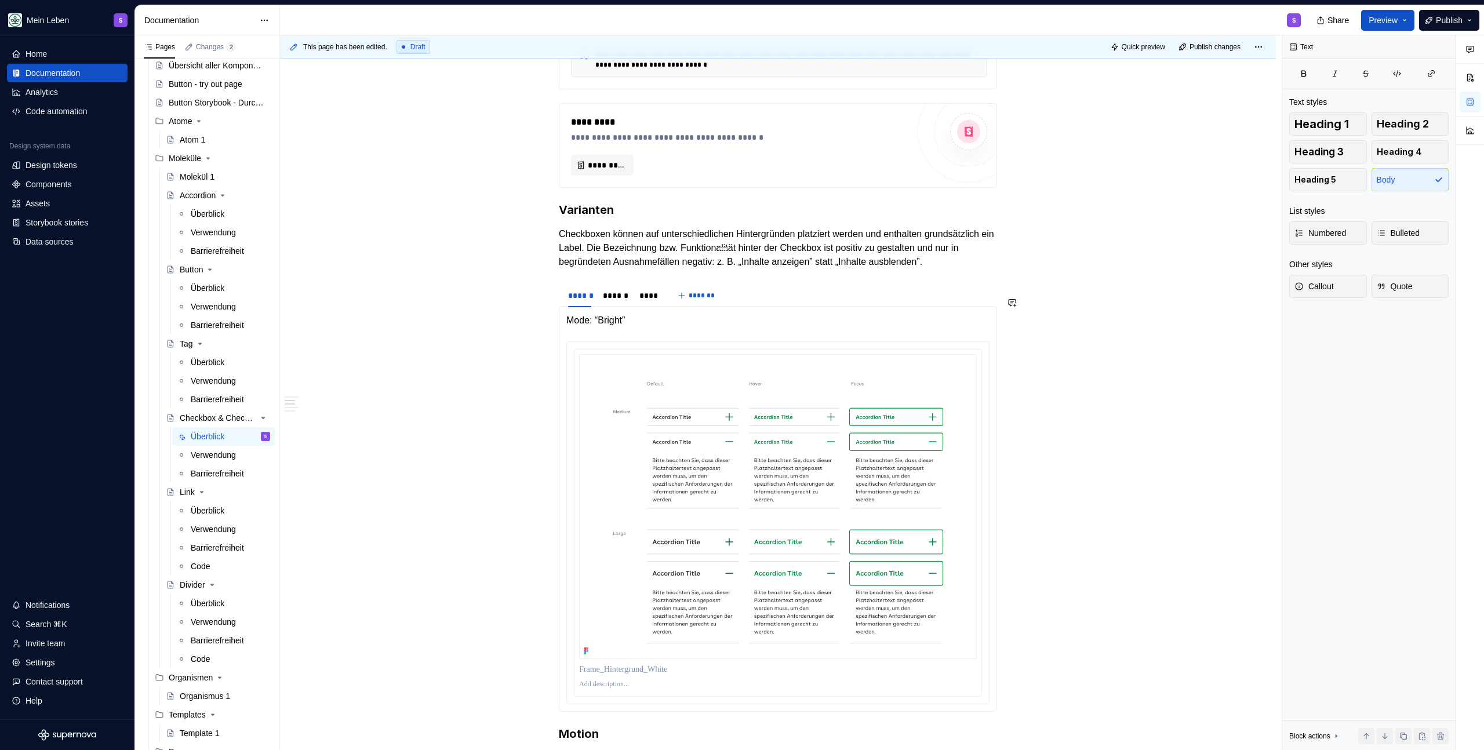
click at [645, 284] on div "**********" at bounding box center [778, 703] width 438 height 1637
click at [630, 471] on img at bounding box center [778, 506] width 398 height 305
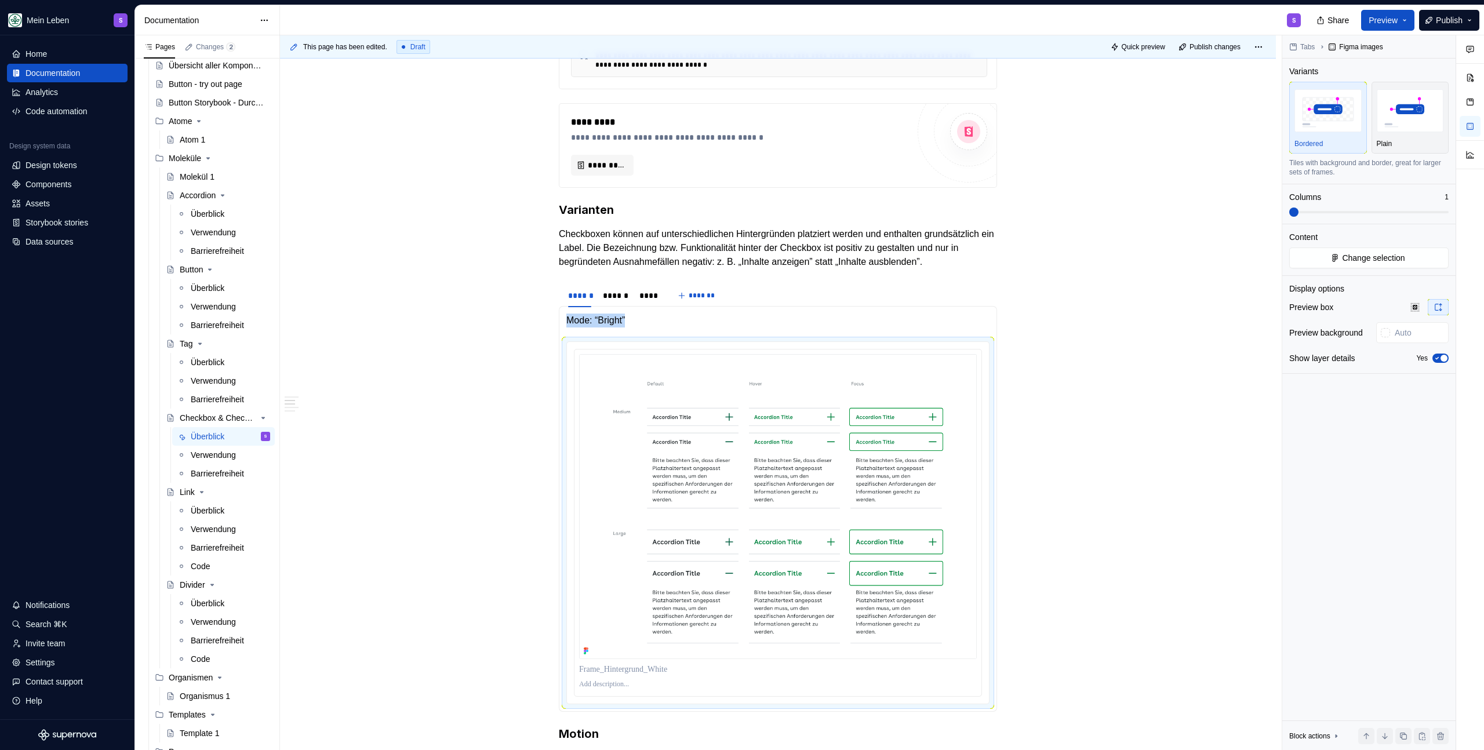
click at [716, 378] on img at bounding box center [778, 506] width 398 height 305
click at [705, 380] on img at bounding box center [778, 506] width 398 height 305
click at [1415, 260] on button "Change selection" at bounding box center [1368, 258] width 159 height 21
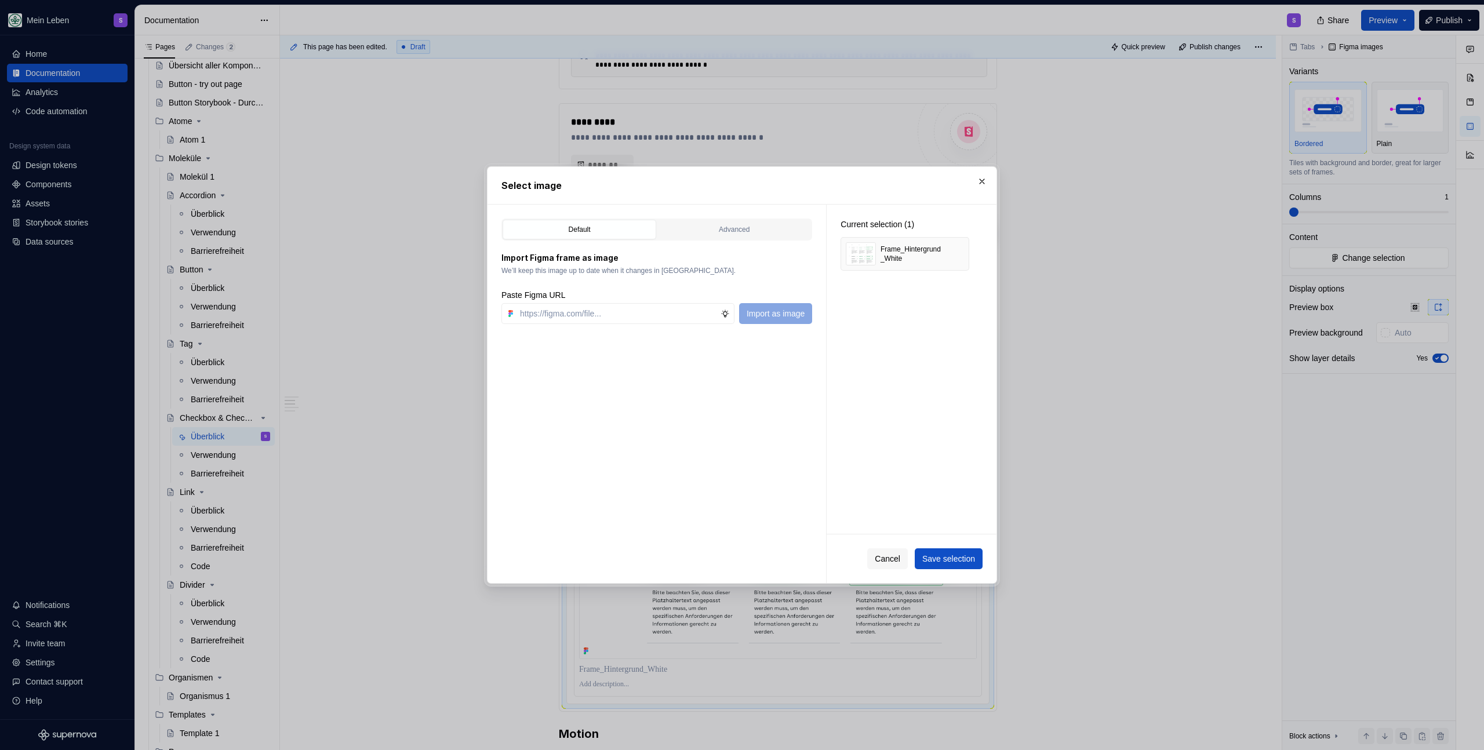
type textarea "*"
type input "[URL][DOMAIN_NAME]"
click at [801, 314] on span "Import as image" at bounding box center [776, 314] width 58 height 12
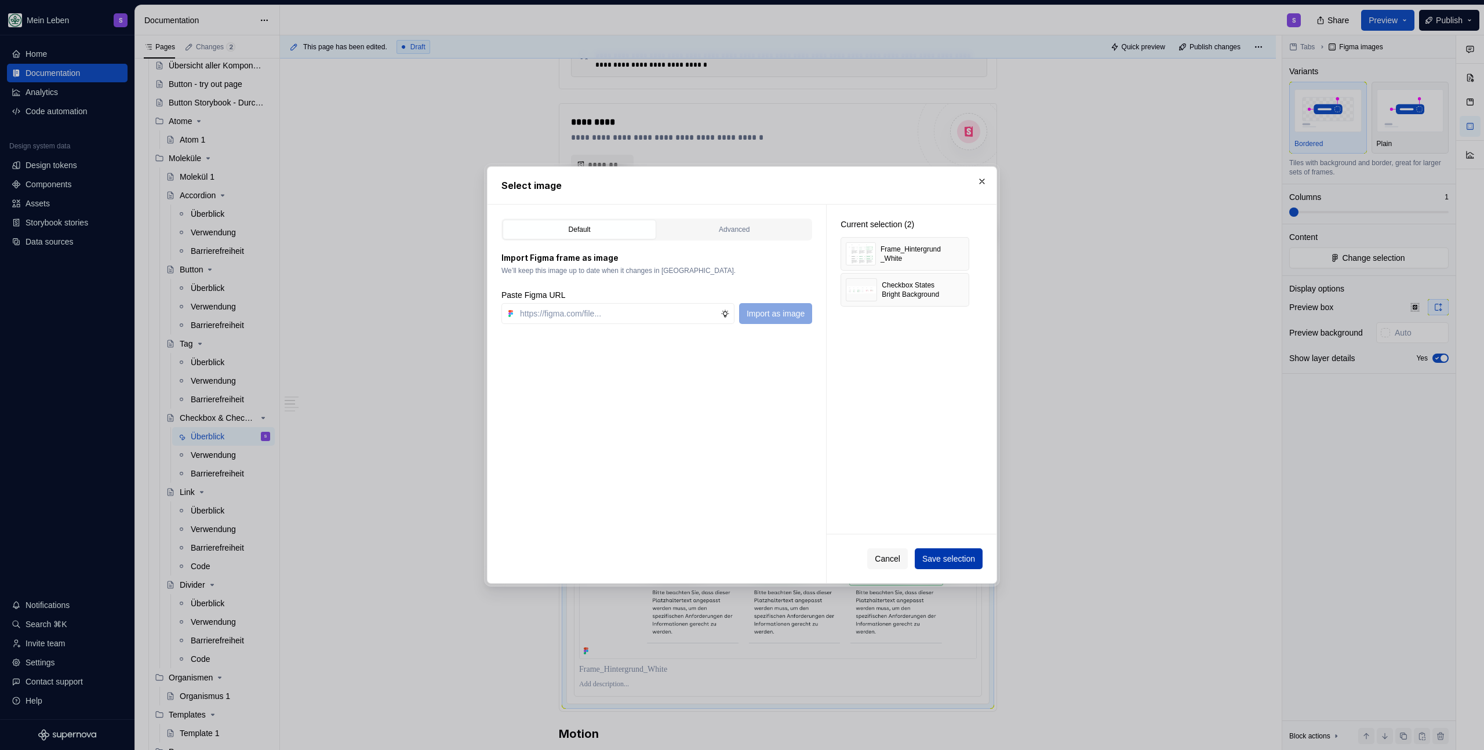
click at [949, 552] on button "Save selection" at bounding box center [949, 558] width 68 height 21
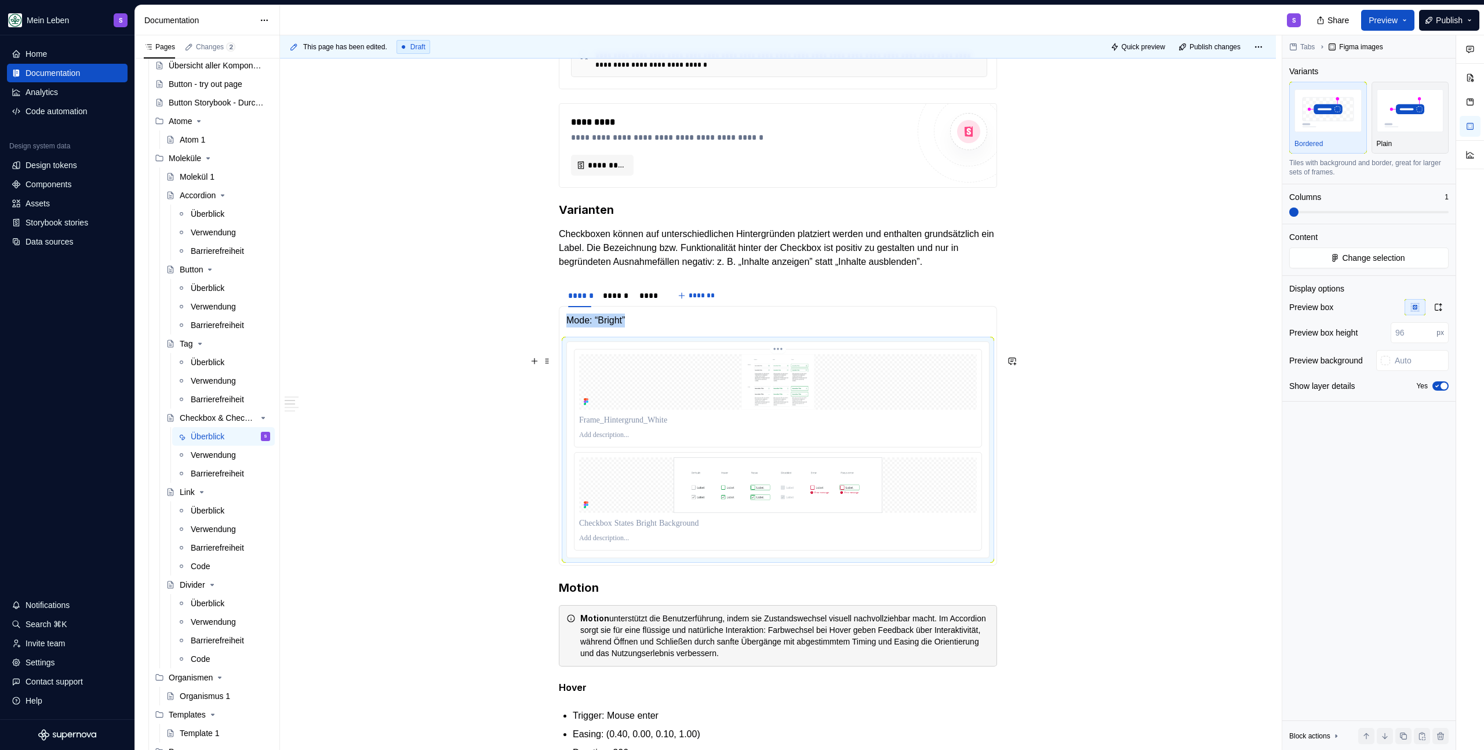
click at [779, 410] on img at bounding box center [778, 382] width 398 height 56
click at [1366, 265] on button "Change selection" at bounding box center [1368, 258] width 159 height 21
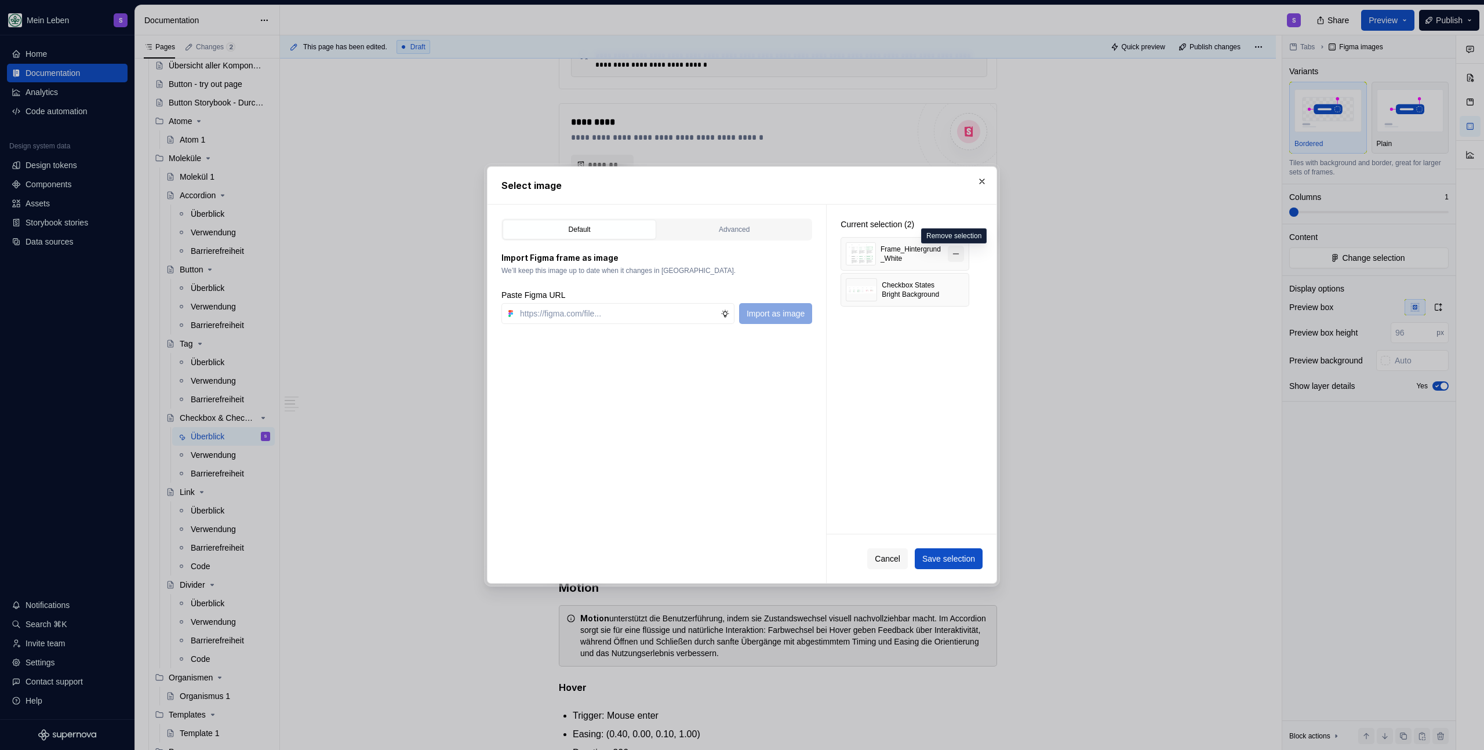
click at [949, 255] on button "button" at bounding box center [956, 254] width 16 height 16
click at [942, 563] on span "Save selection" at bounding box center [948, 559] width 53 height 12
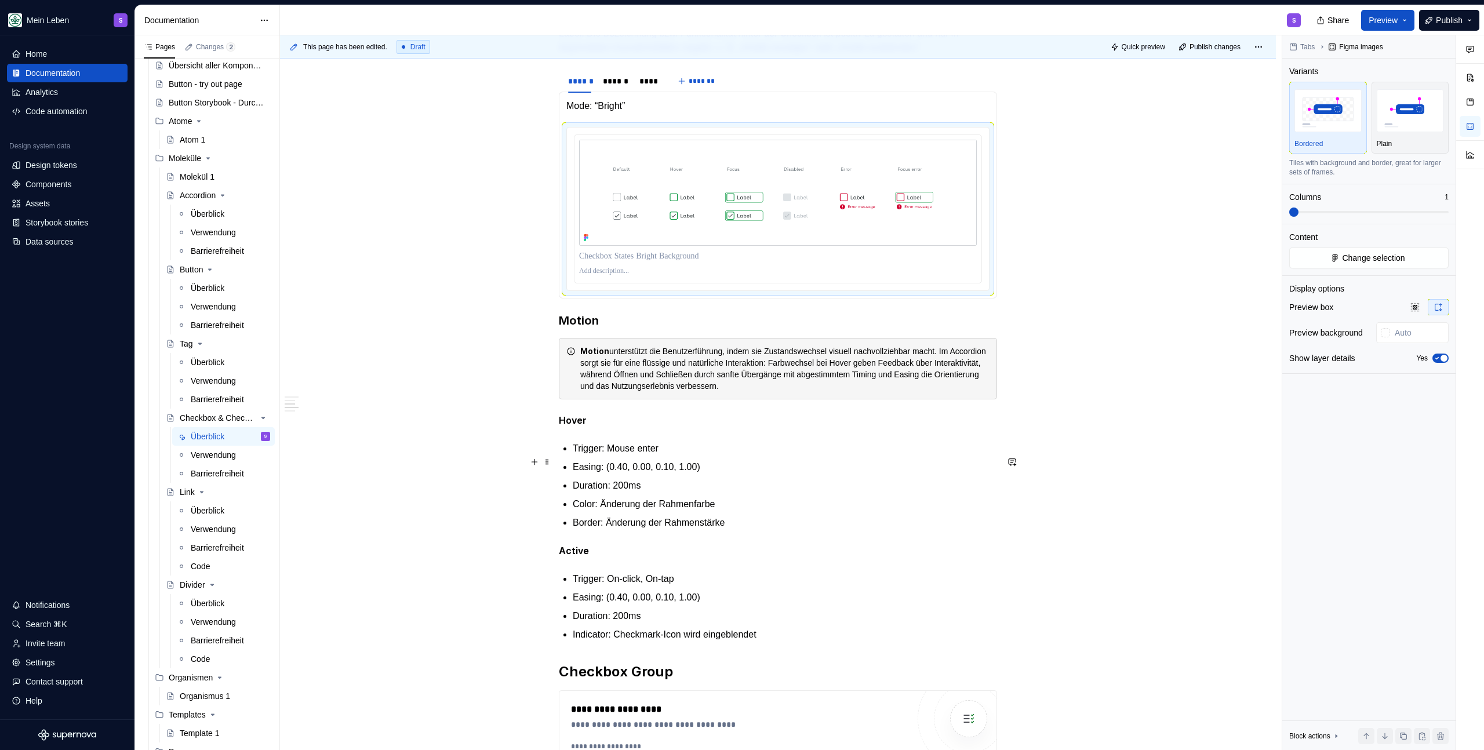
scroll to position [573, 0]
click at [612, 86] on div "******" at bounding box center [615, 81] width 25 height 12
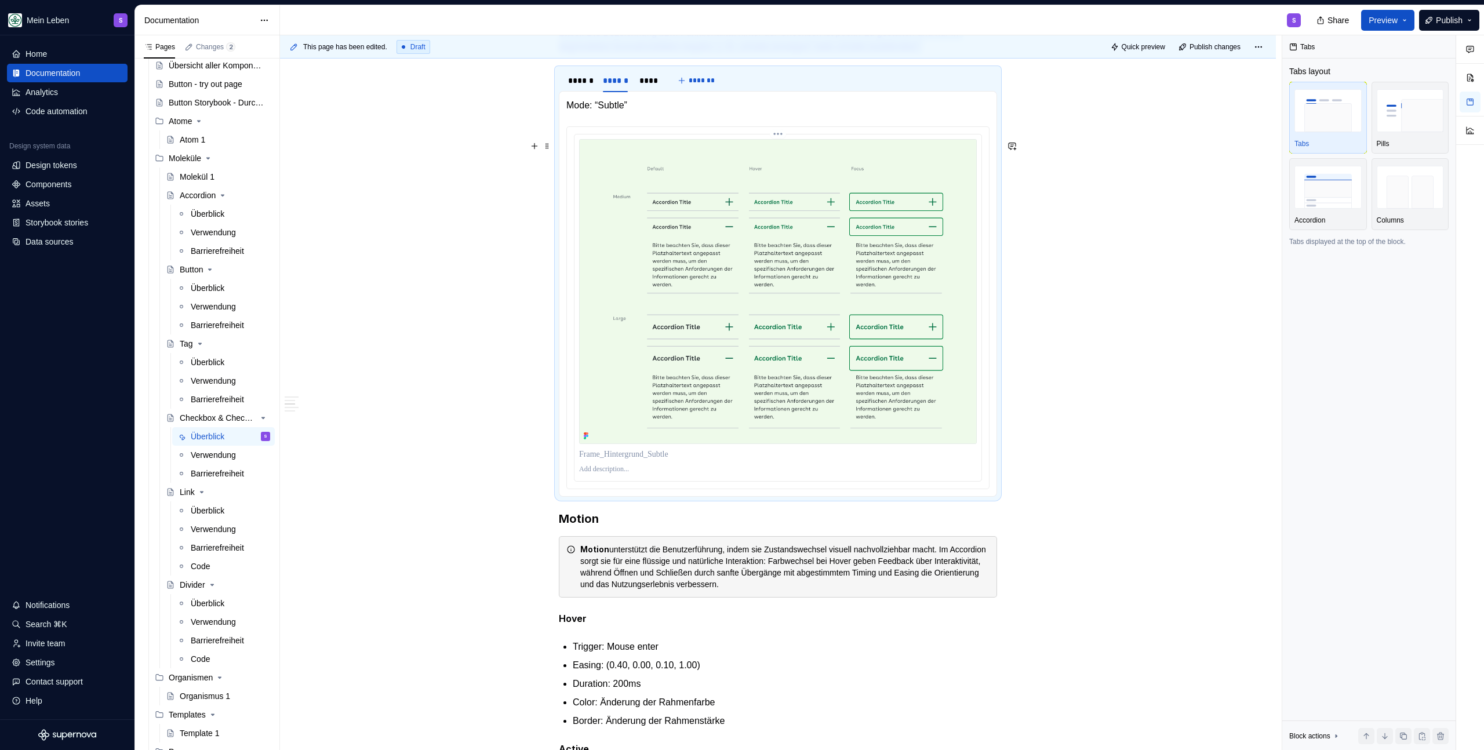
click at [735, 262] on img at bounding box center [778, 291] width 398 height 305
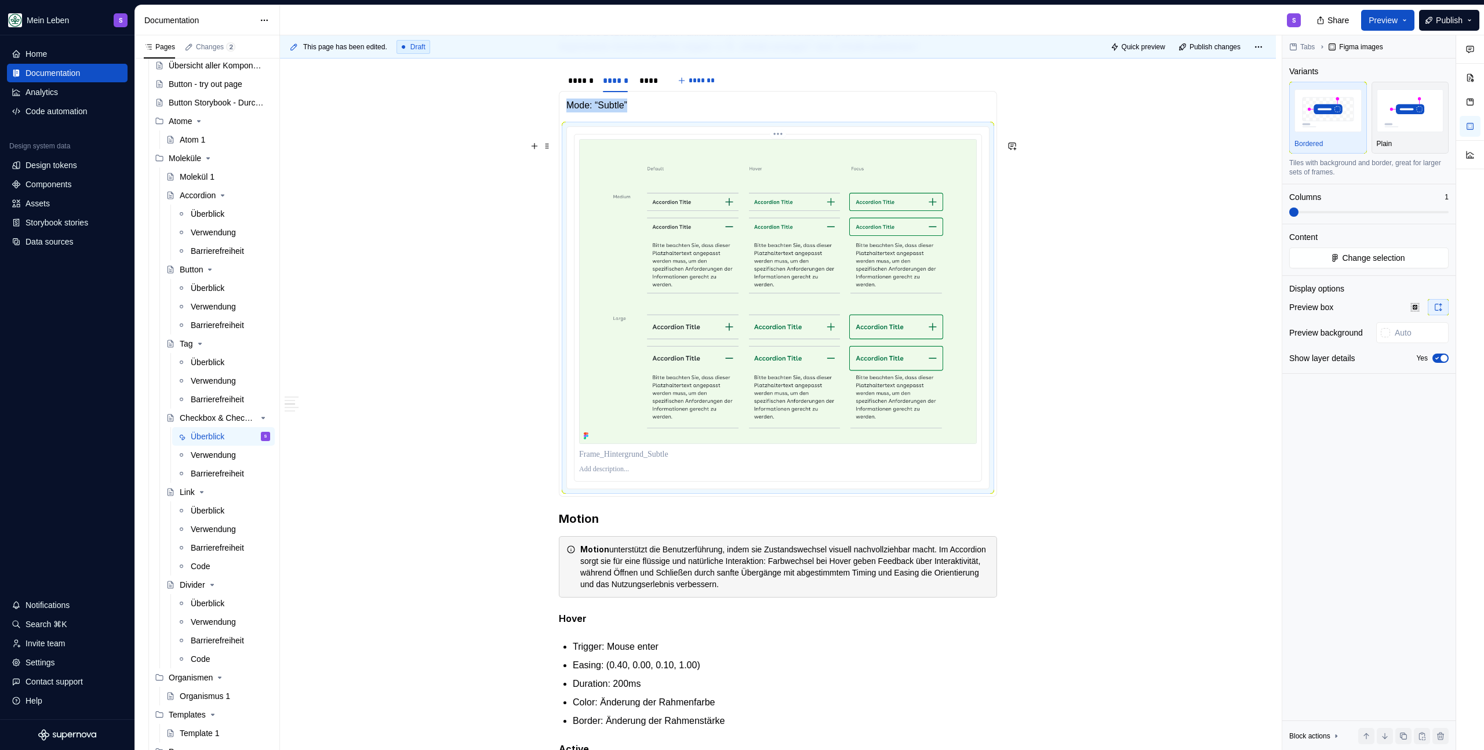
click at [804, 241] on img at bounding box center [778, 291] width 398 height 305
click at [1382, 256] on span "Change selection" at bounding box center [1373, 258] width 63 height 12
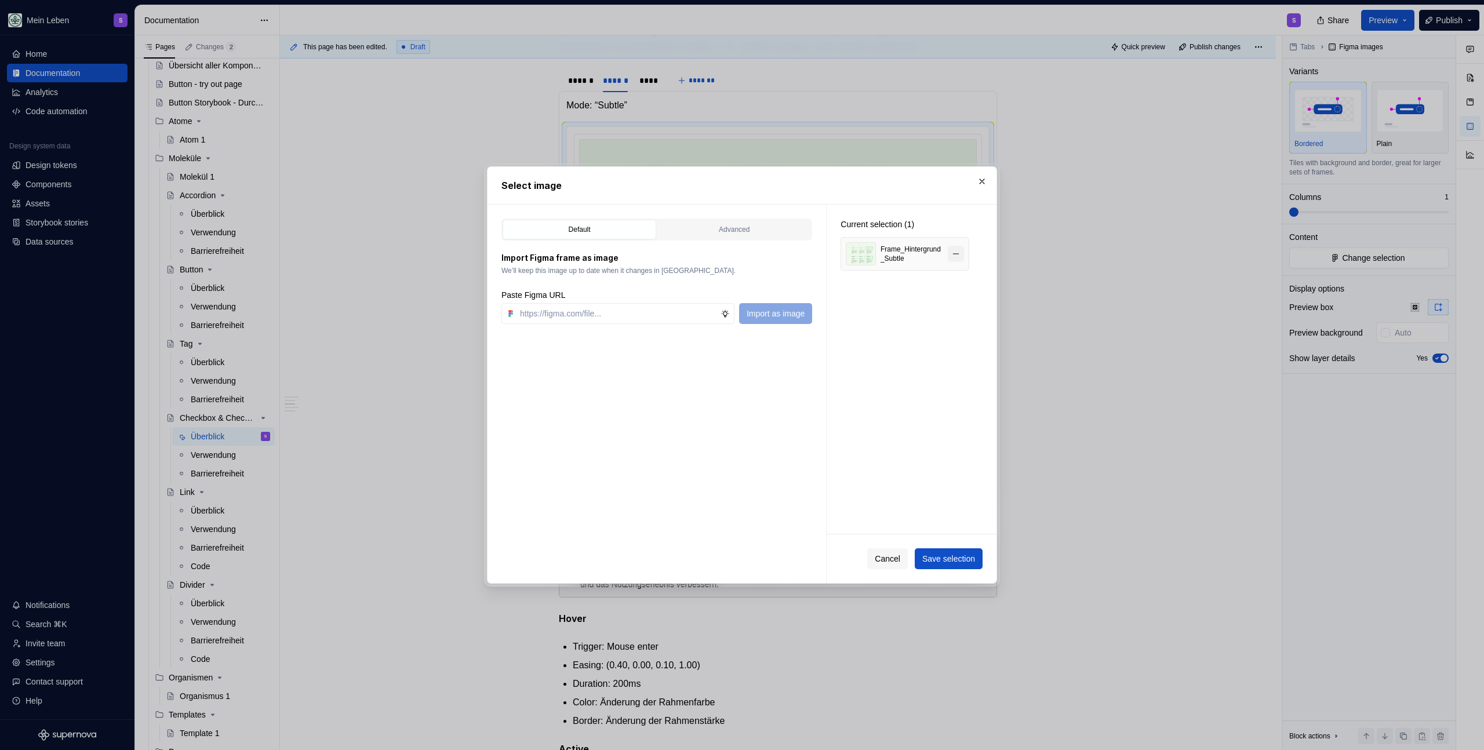
click at [961, 256] on button "button" at bounding box center [956, 254] width 16 height 16
click at [593, 314] on input "text" at bounding box center [617, 313] width 205 height 21
paste input "[URL][DOMAIN_NAME]"
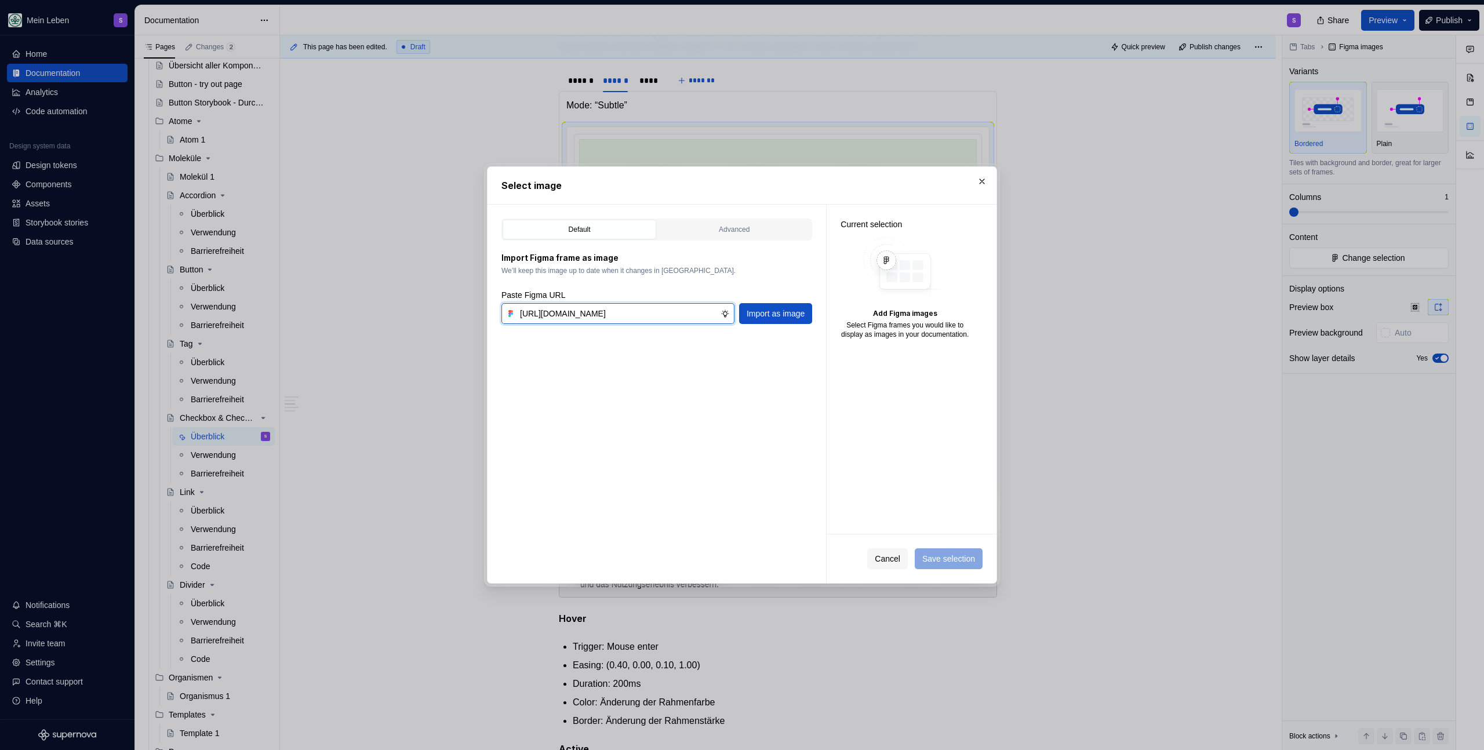
scroll to position [0, 297]
type input "[URL][DOMAIN_NAME]"
click at [788, 318] on span "Import as image" at bounding box center [776, 314] width 58 height 12
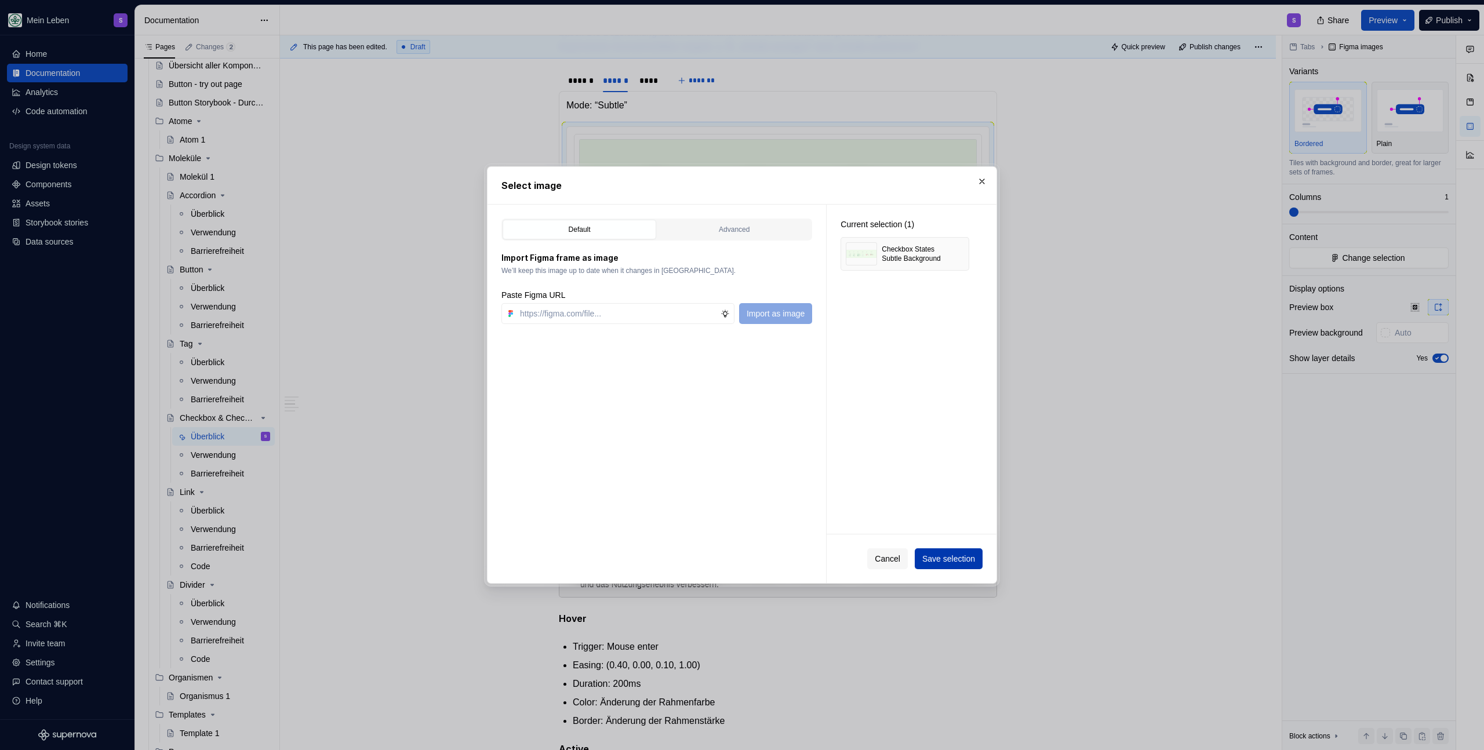
click at [957, 555] on span "Save selection" at bounding box center [948, 559] width 53 height 12
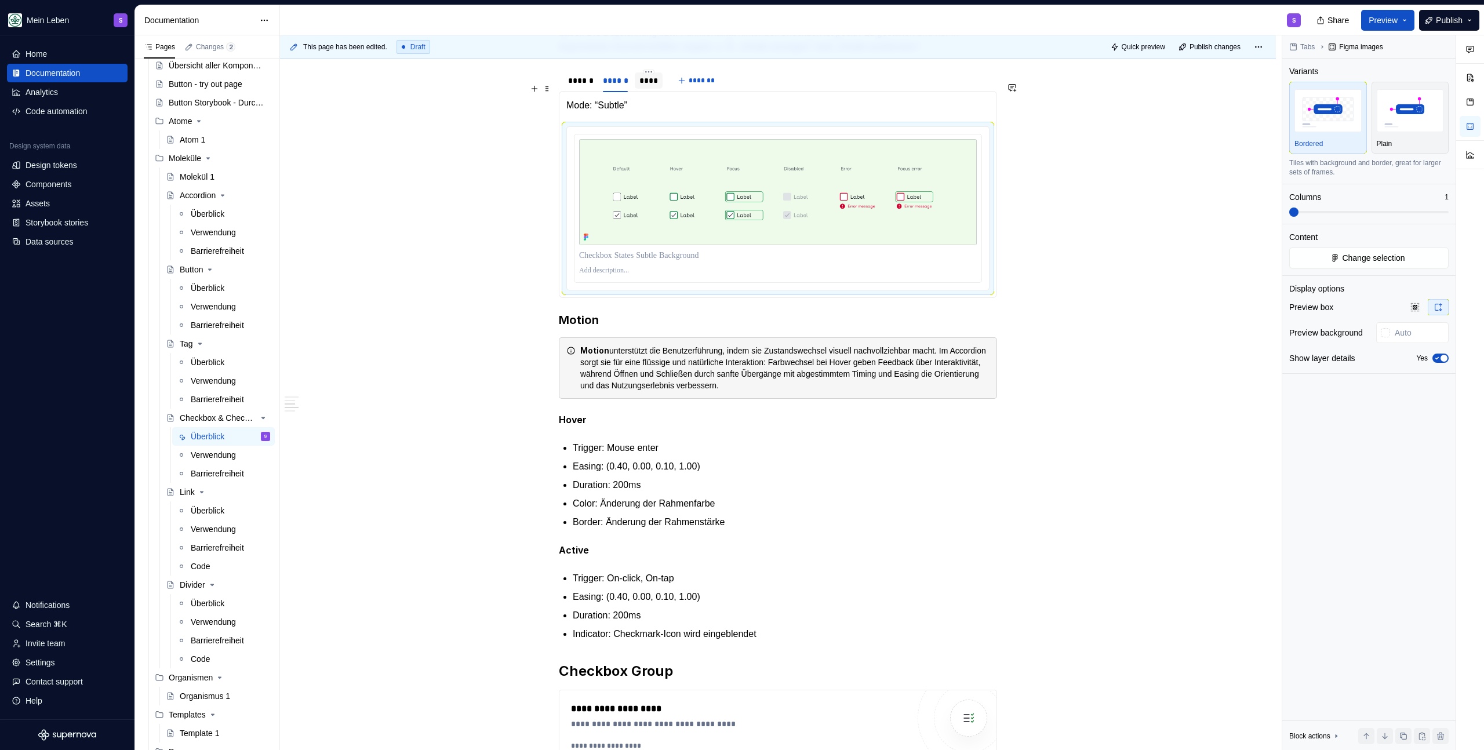
click at [648, 86] on div "****" at bounding box center [648, 81] width 18 height 12
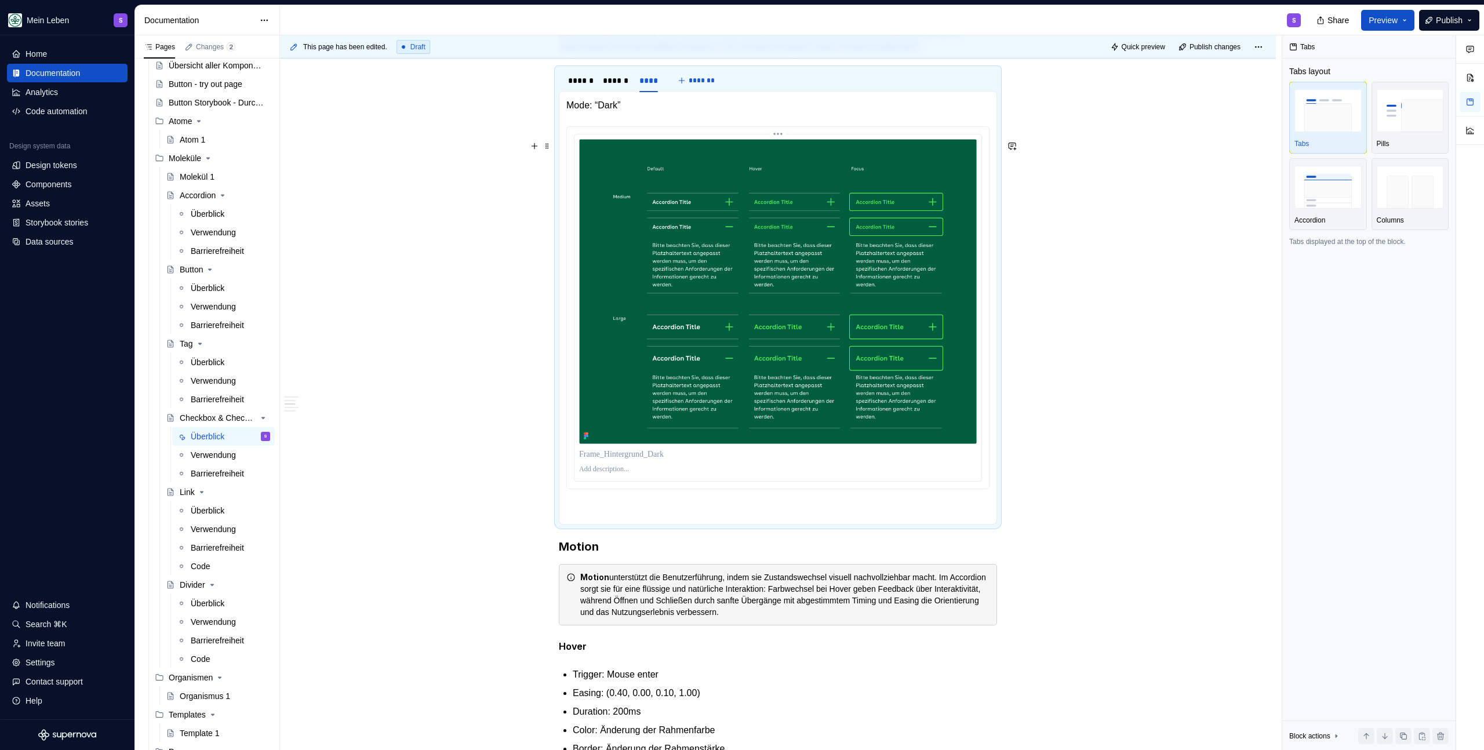
click at [735, 279] on img at bounding box center [778, 291] width 398 height 305
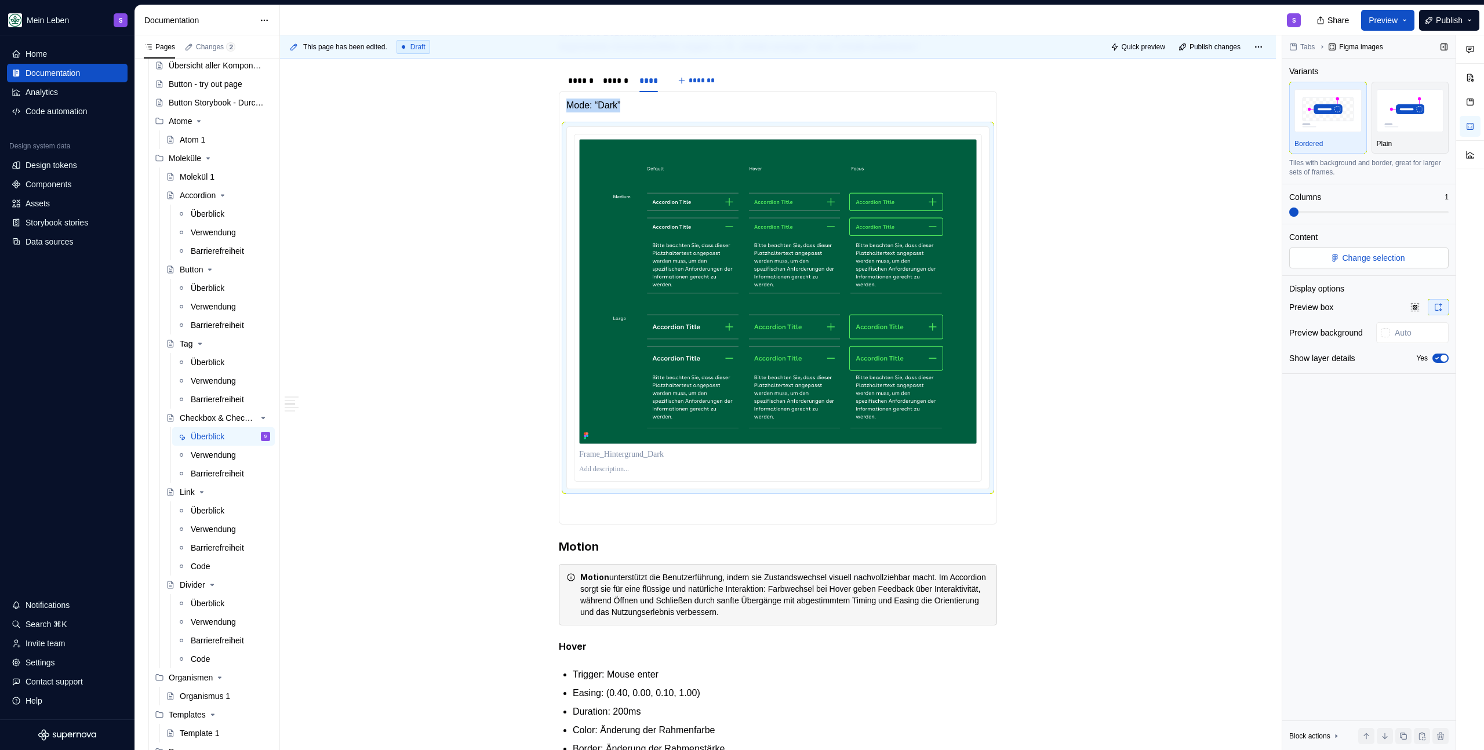
click at [1361, 254] on span "Change selection" at bounding box center [1373, 258] width 63 height 12
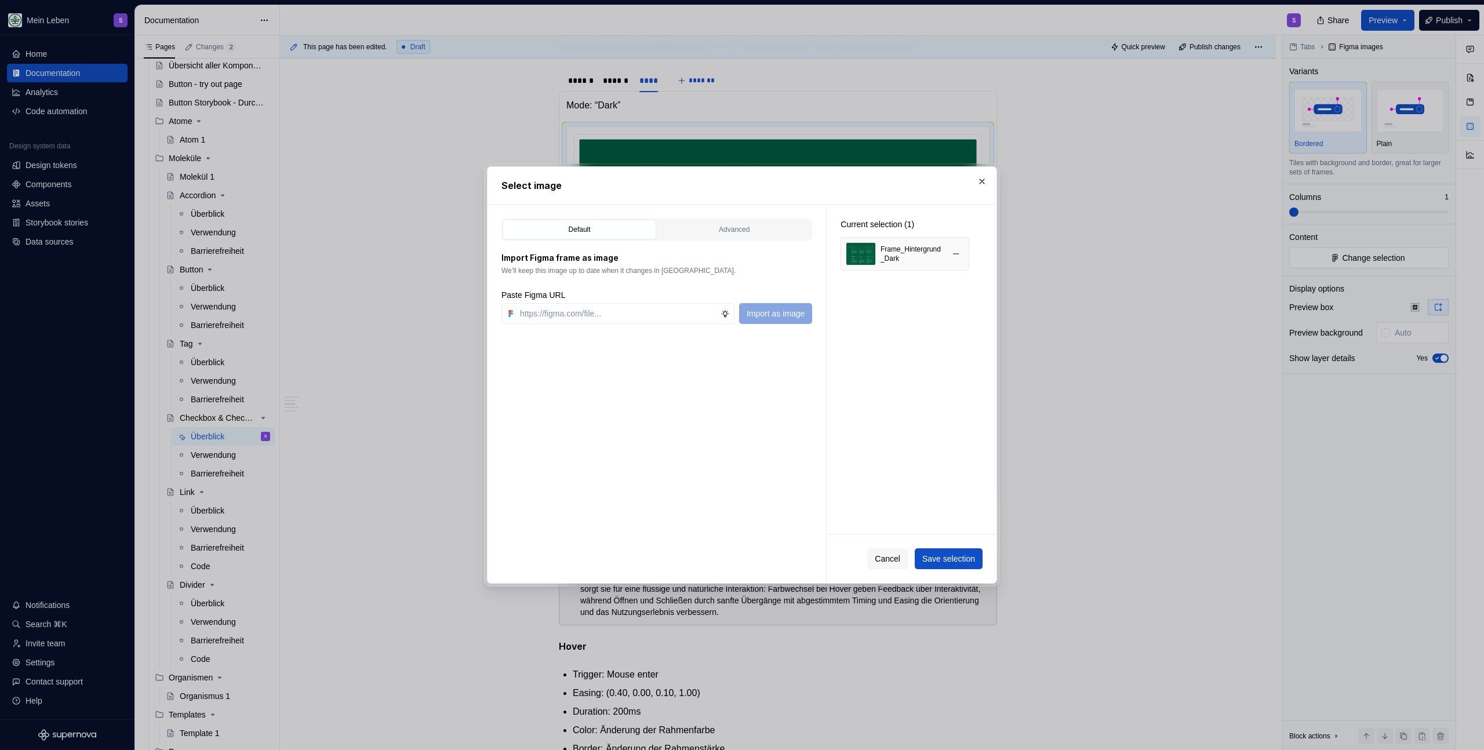
type textarea "*"
click at [951, 256] on button "button" at bounding box center [956, 254] width 16 height 16
click at [614, 310] on input "text" at bounding box center [617, 313] width 205 height 21
paste input "[URL][DOMAIN_NAME]"
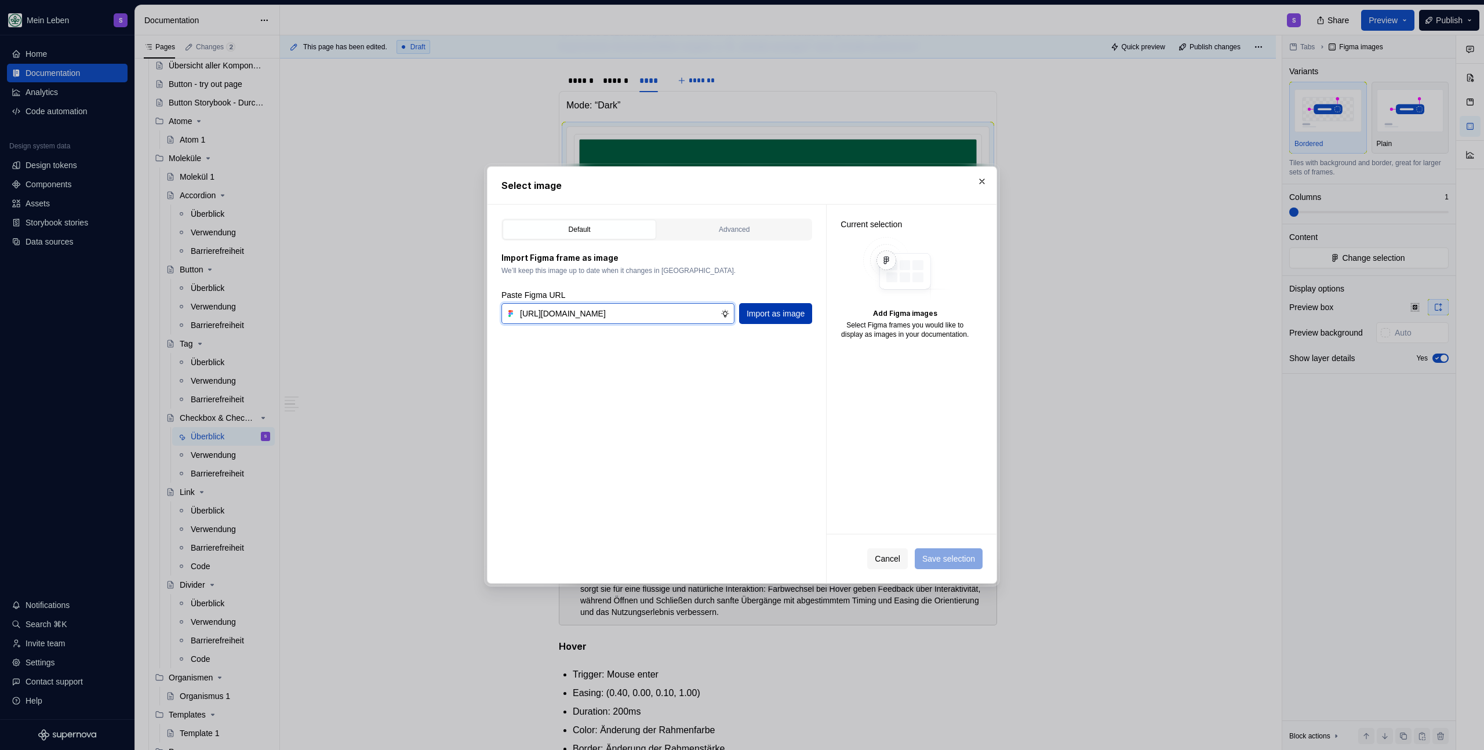
type input "[URL][DOMAIN_NAME]"
click at [782, 308] on span "Import as image" at bounding box center [776, 314] width 58 height 12
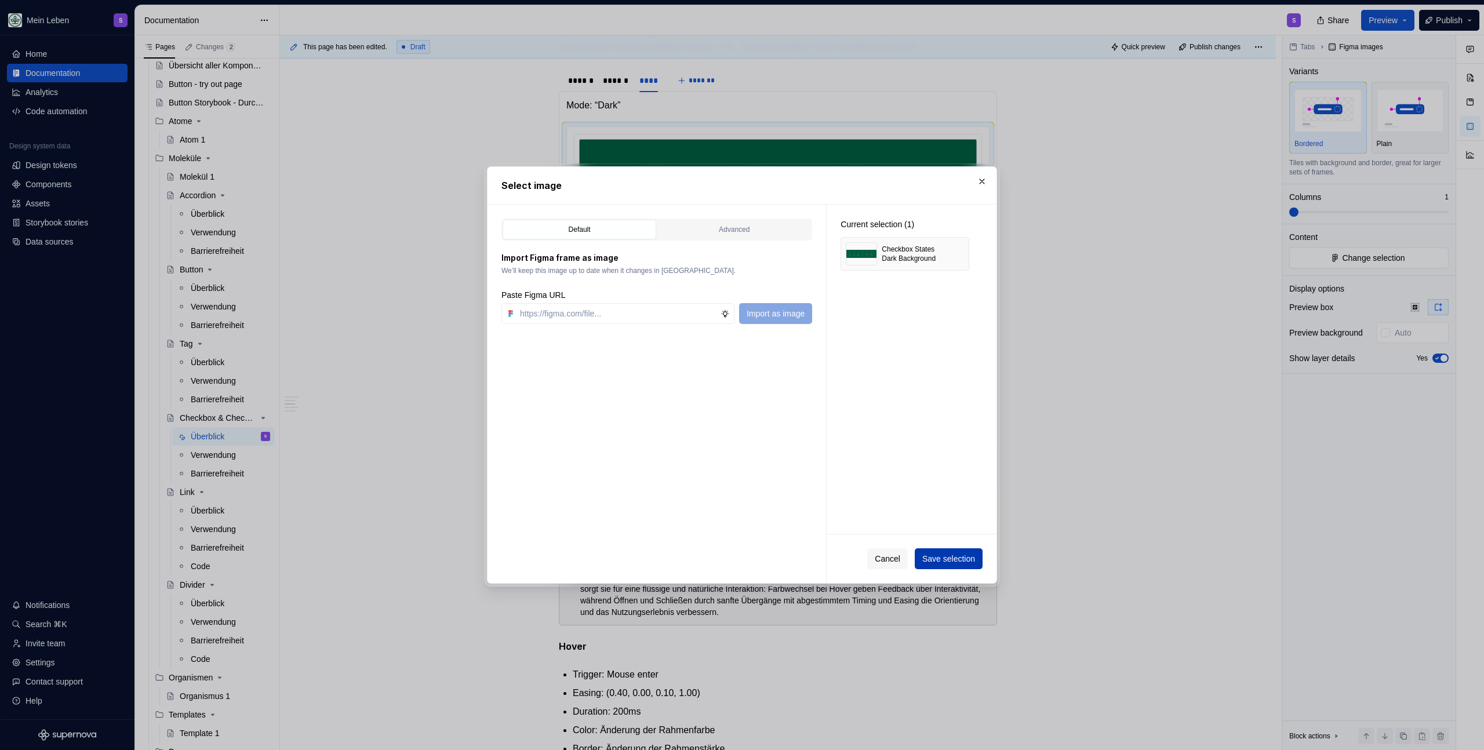
click at [946, 560] on span "Save selection" at bounding box center [948, 559] width 53 height 12
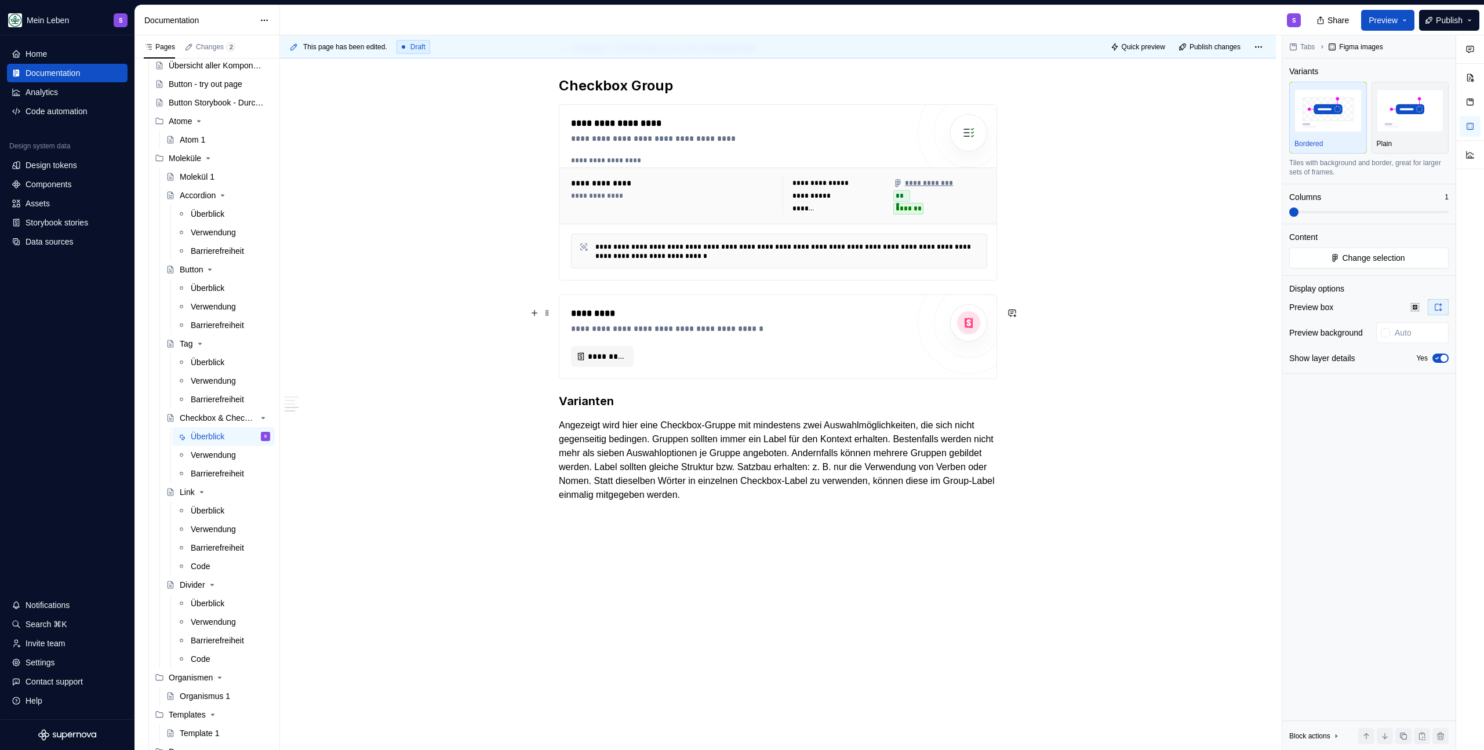
scroll to position [1210, 0]
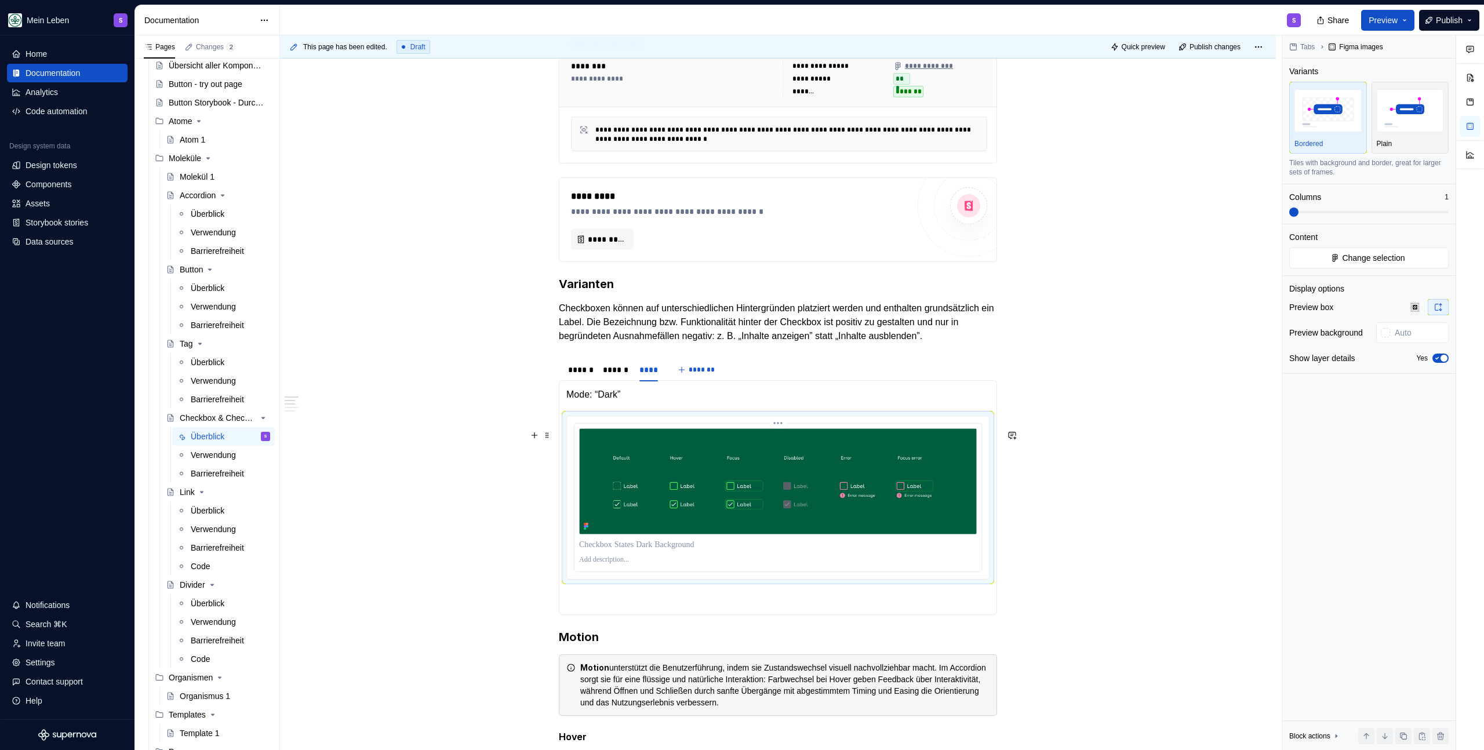
scroll to position [213, 0]
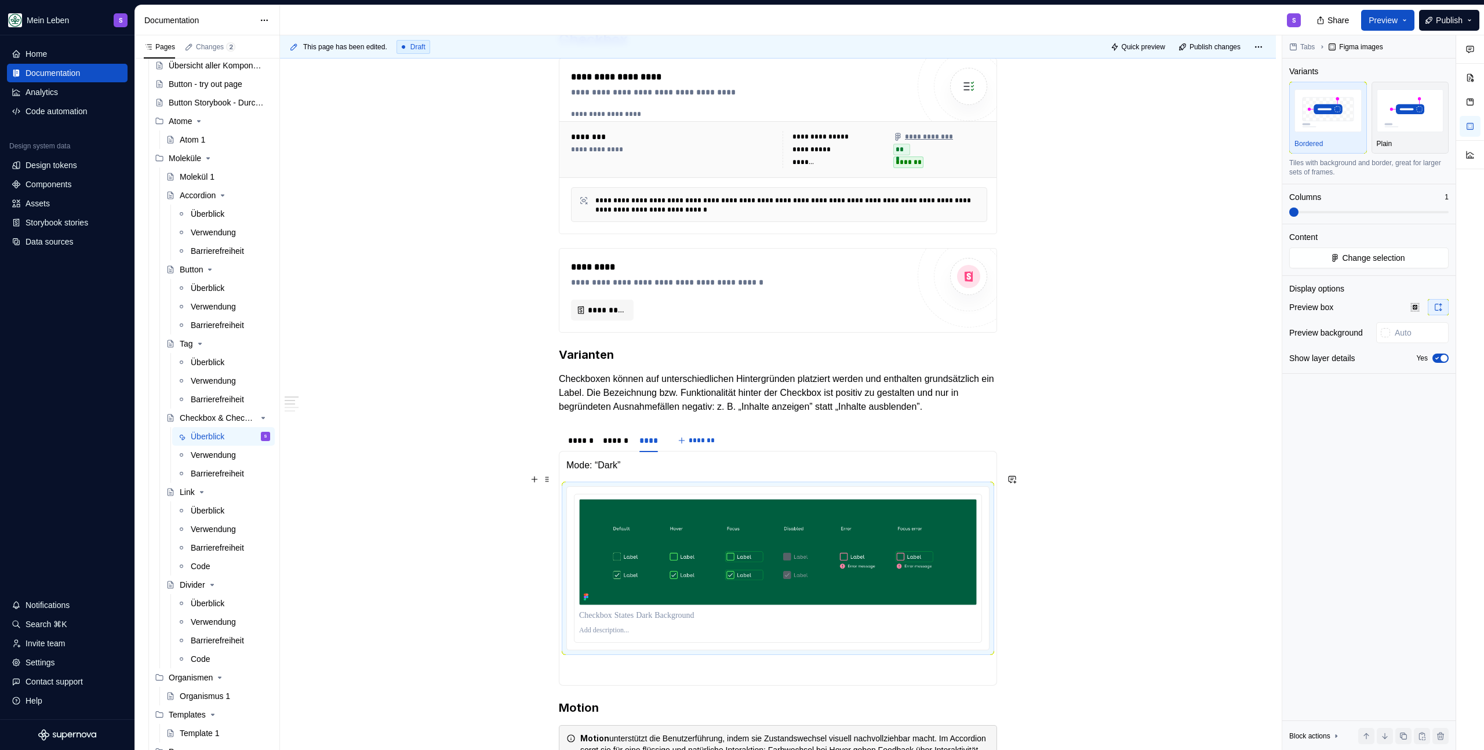
click at [580, 473] on p "Mode: “Dark”" at bounding box center [777, 466] width 423 height 14
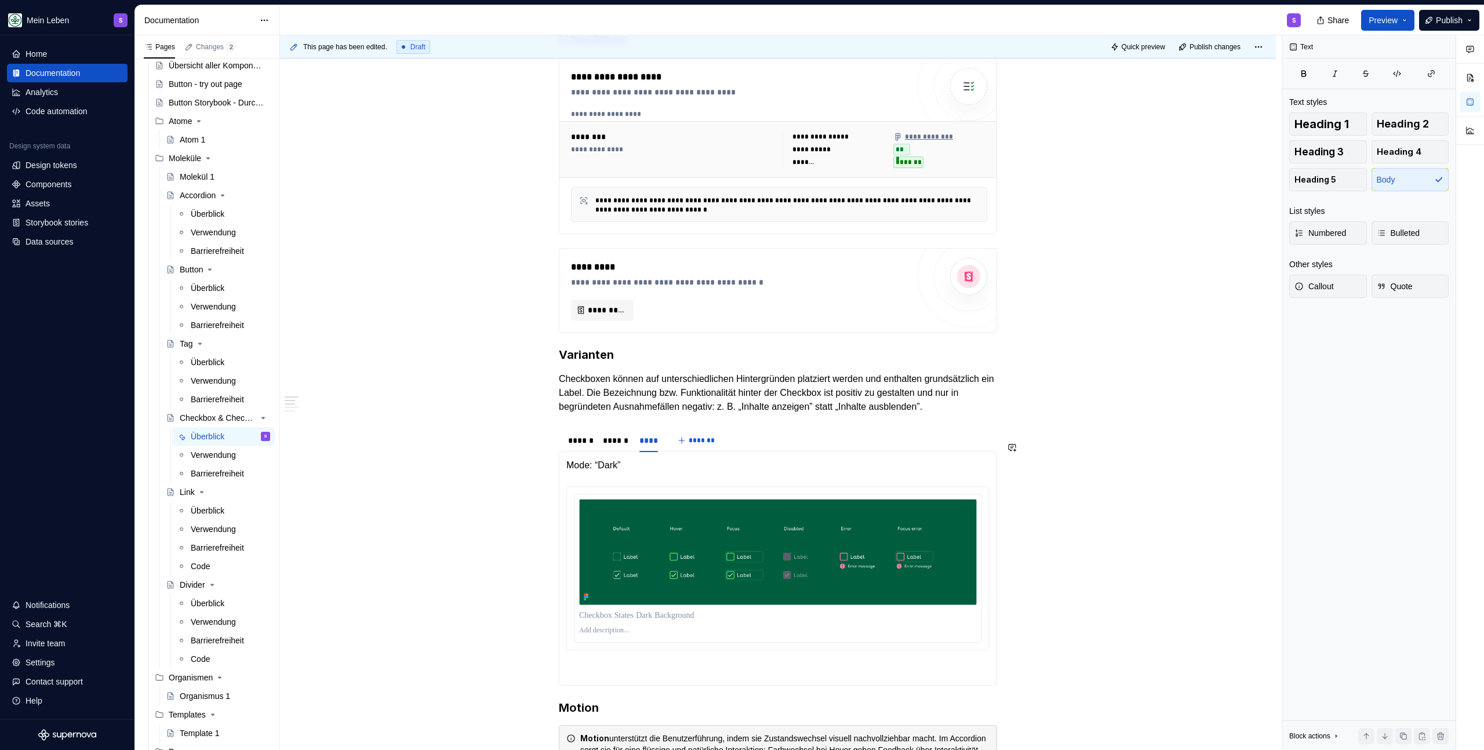
drag, startPoint x: 571, startPoint y: 434, endPoint x: 644, endPoint y: 431, distance: 73.7
click at [571, 434] on div "**********" at bounding box center [778, 763] width 438 height 1466
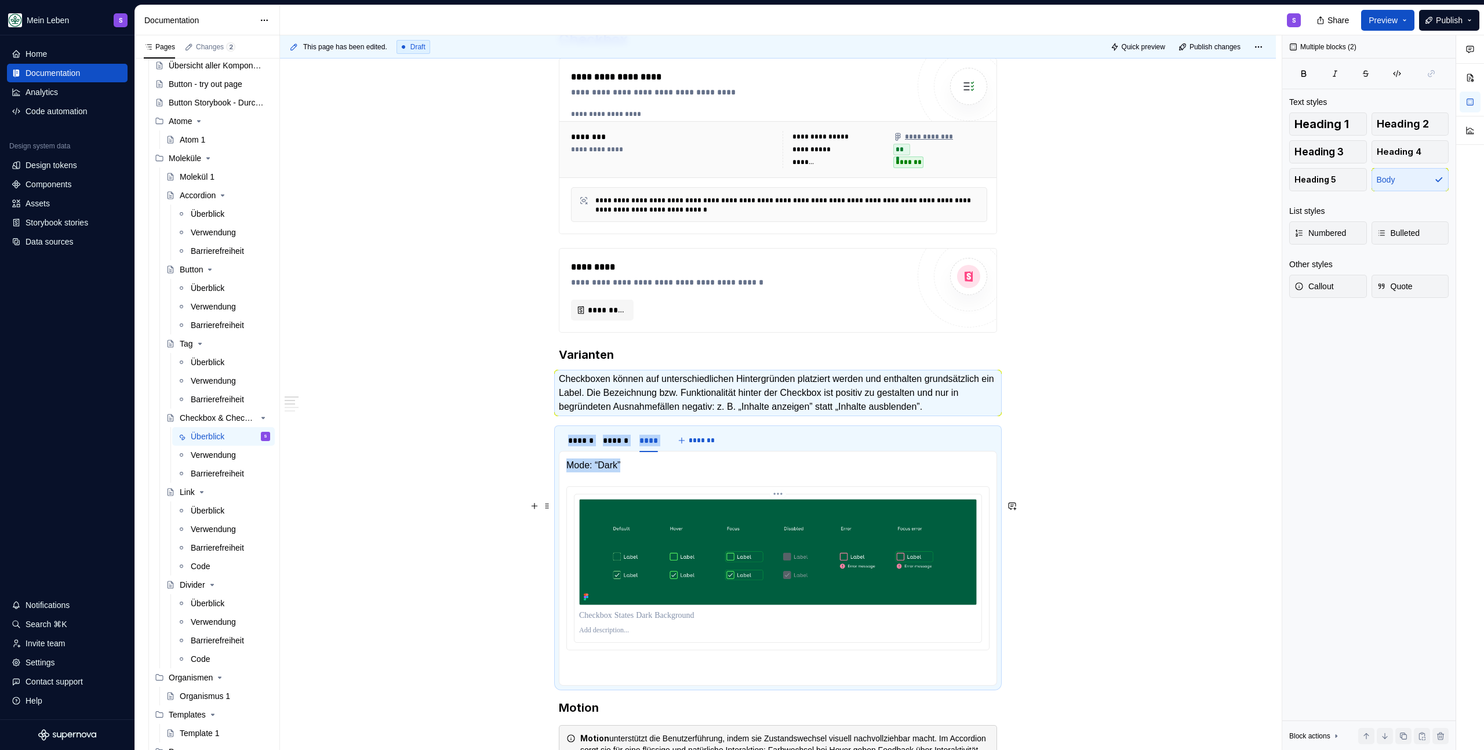
drag, startPoint x: 648, startPoint y: 430, endPoint x: 761, endPoint y: 588, distance: 194.8
click at [761, 589] on div "**********" at bounding box center [778, 763] width 438 height 1466
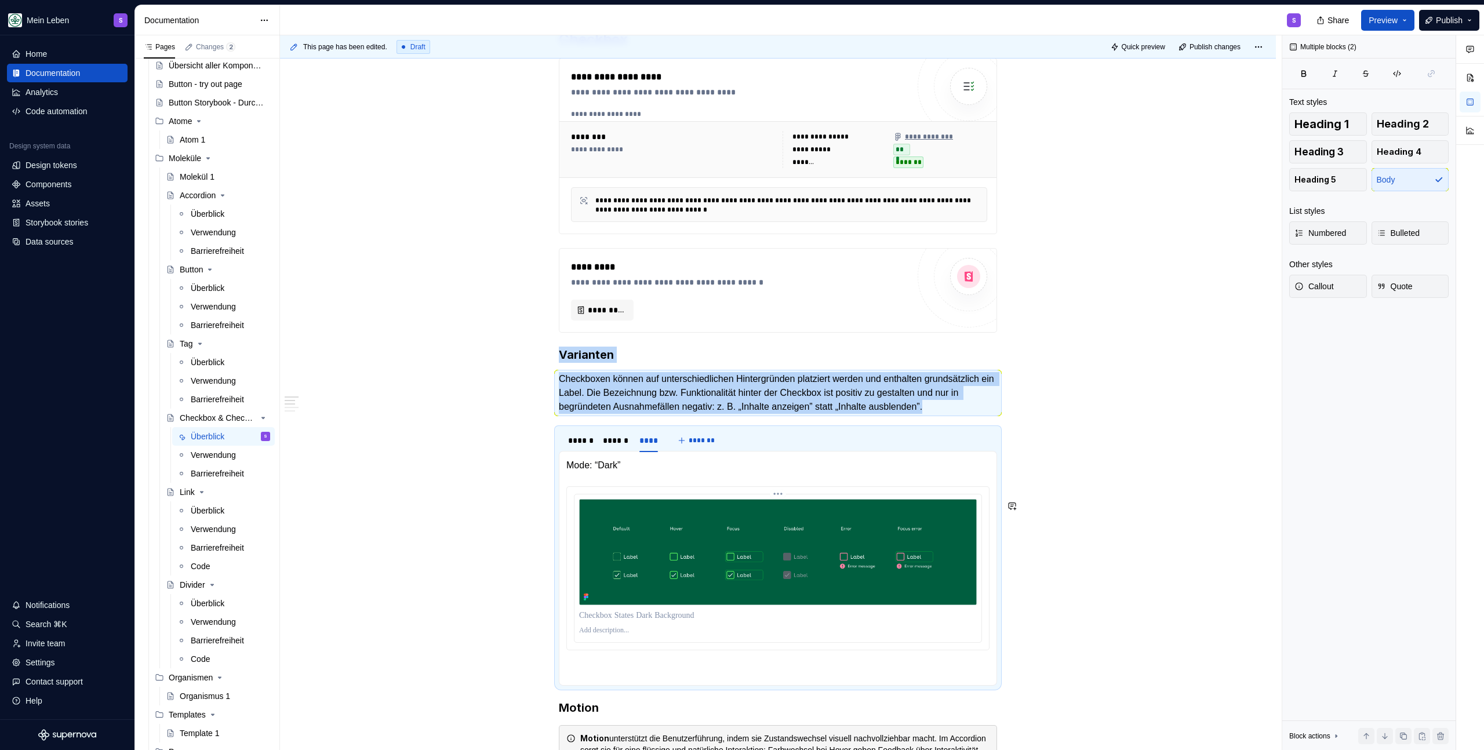
copy div "Varianten Checkboxen können auf unterschiedlichen Hintergründen platziert werde…"
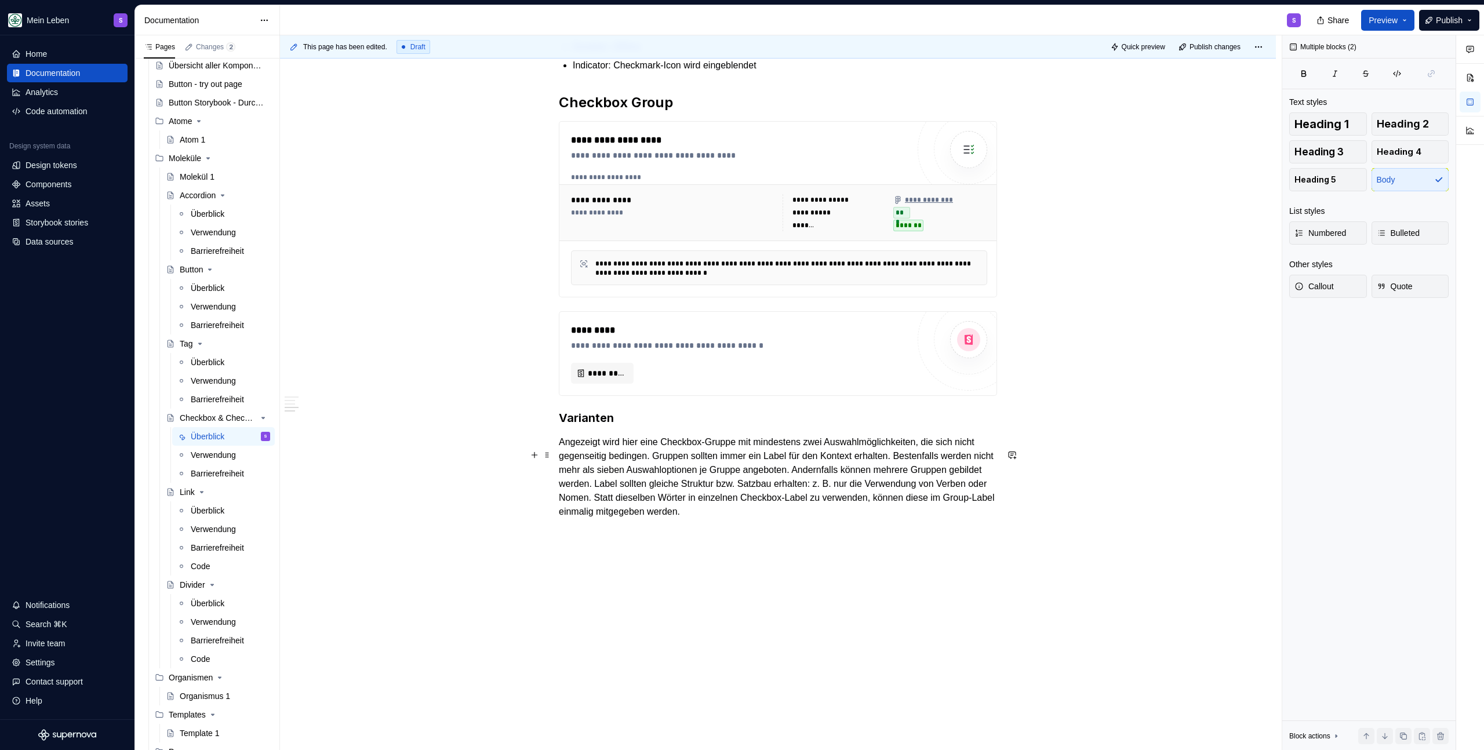
scroll to position [1210, 0]
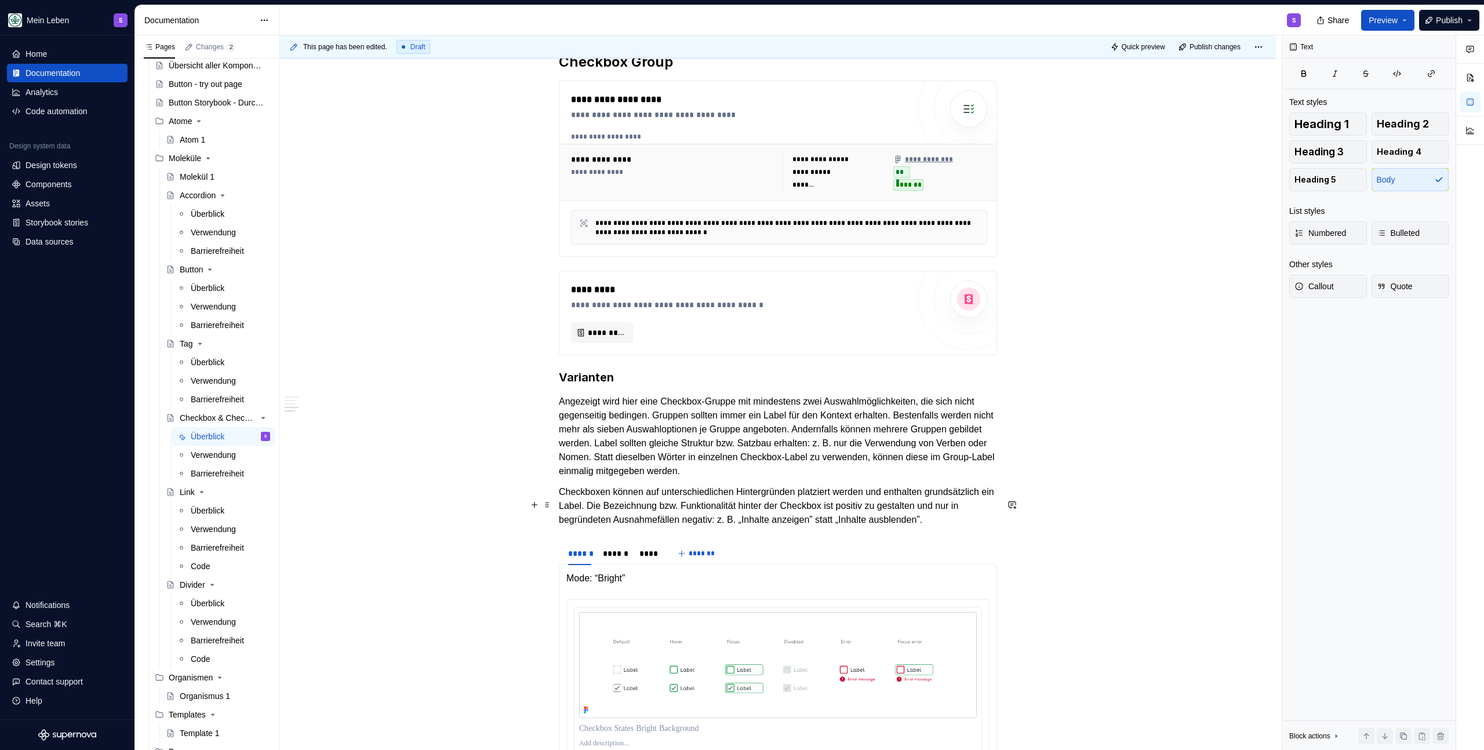
click at [680, 523] on p "Checkboxen können auf unterschiedlichen Hintergründen platziert werden und enth…" at bounding box center [778, 506] width 438 height 42
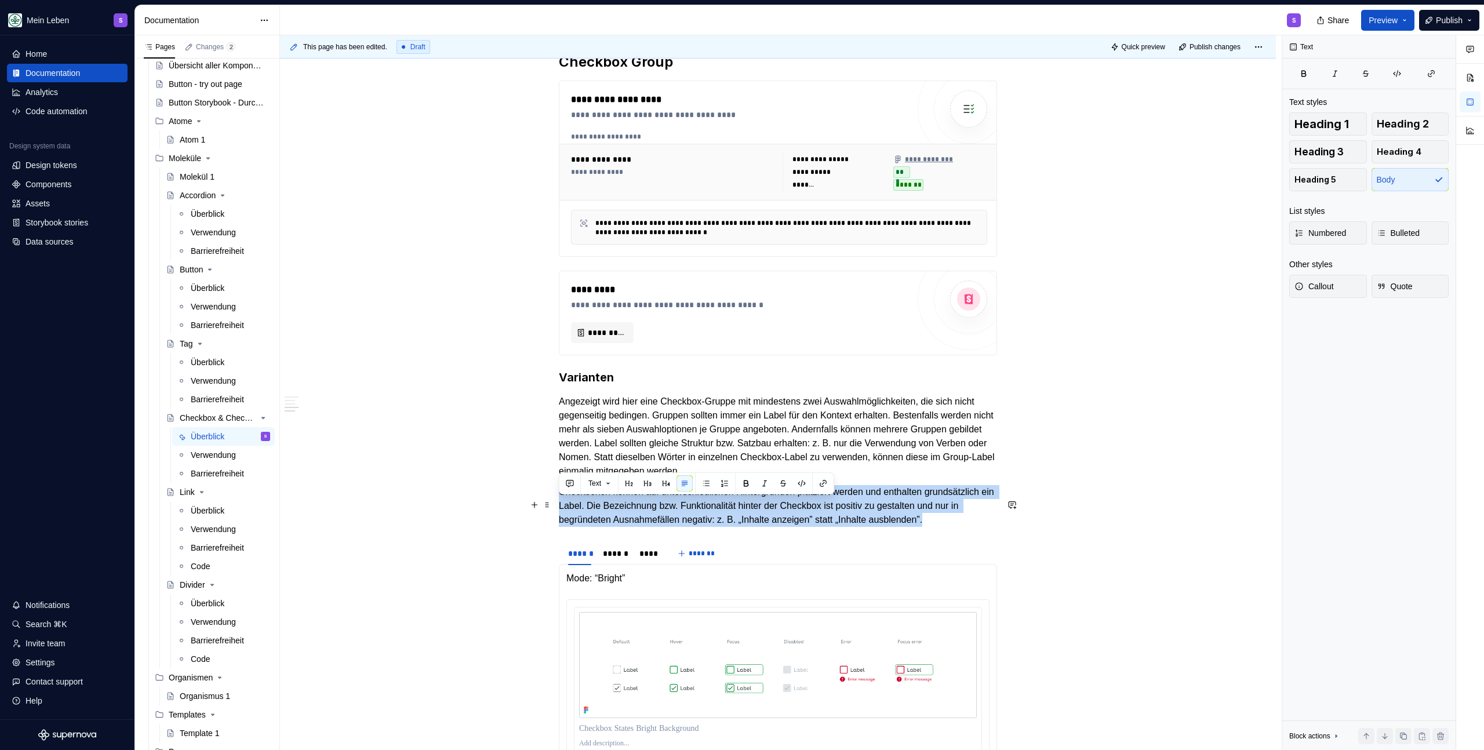
click at [680, 523] on p "Checkboxen können auf unterschiedlichen Hintergründen platziert werden und enth…" at bounding box center [778, 506] width 438 height 42
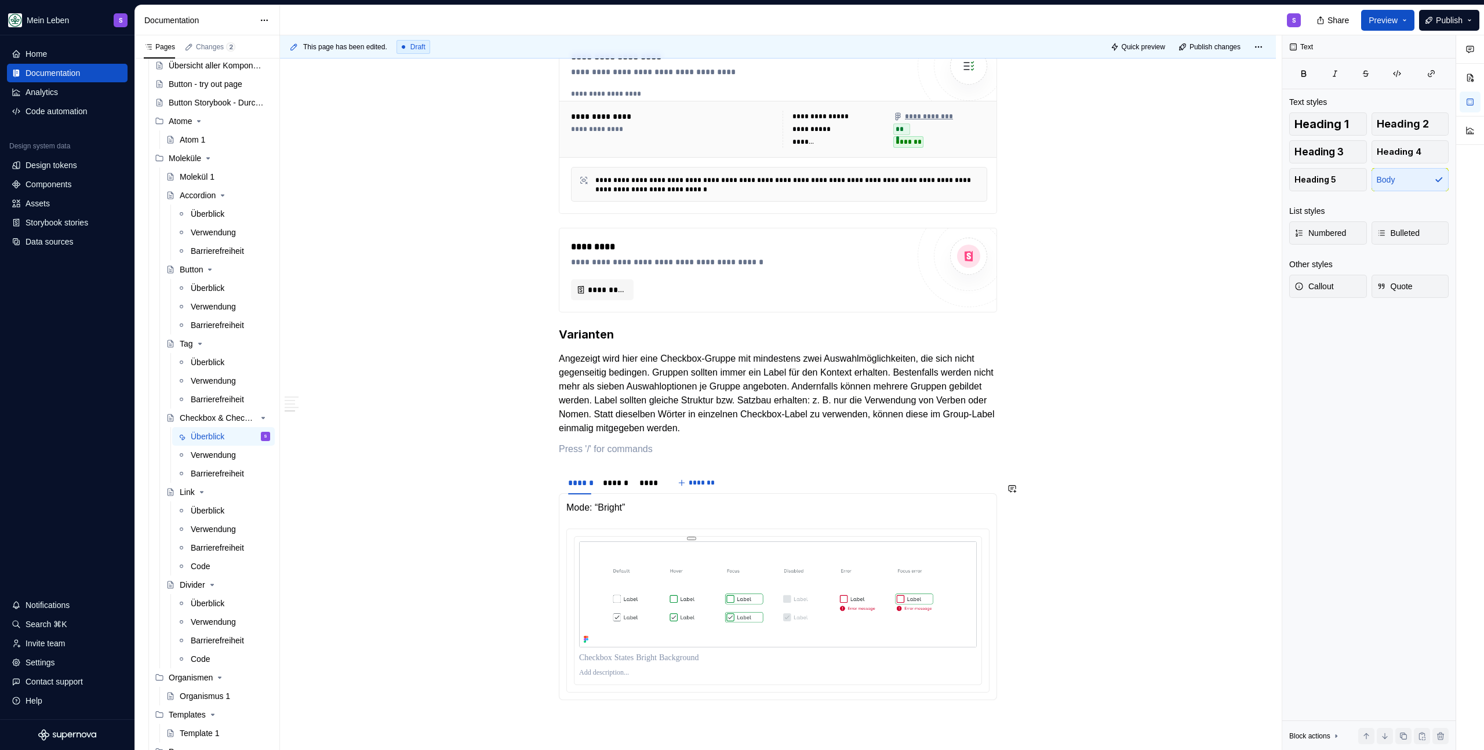
scroll to position [1307, 0]
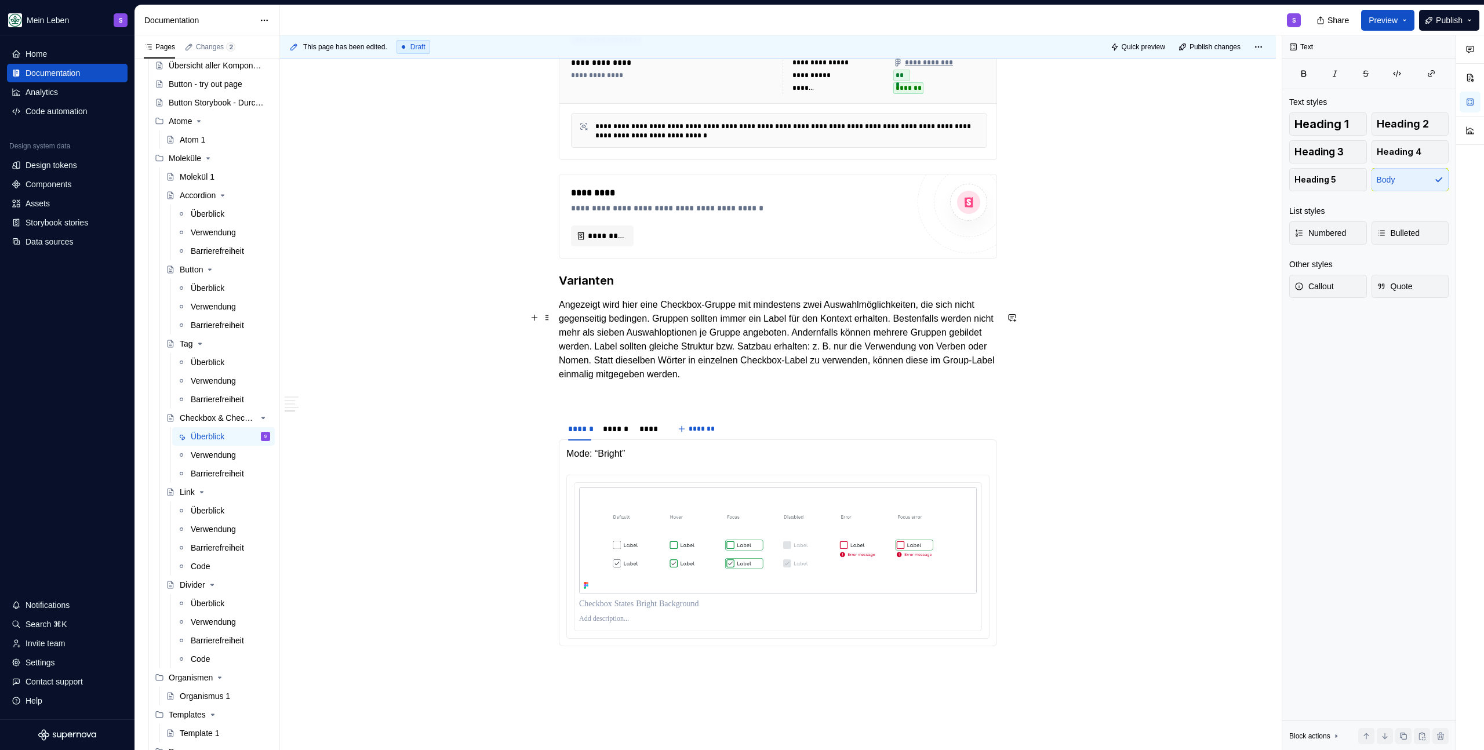
click at [918, 380] on p "Angezeigt wird hier eine Checkbox-Gruppe mit mindestens zwei Auswahlmöglichkeit…" at bounding box center [778, 339] width 438 height 83
click at [656, 402] on p at bounding box center [778, 395] width 438 height 14
click at [624, 510] on img at bounding box center [778, 541] width 398 height 106
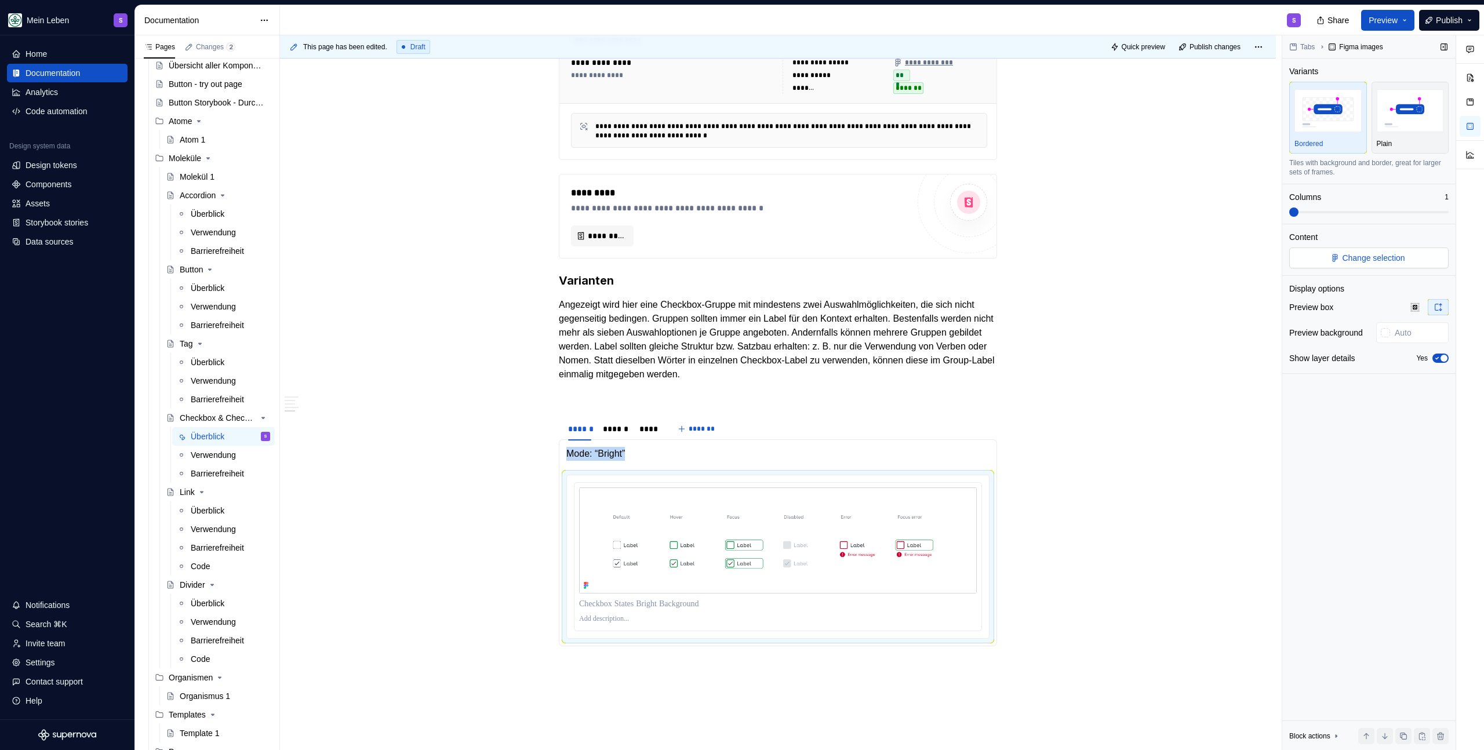
click at [1354, 267] on button "Change selection" at bounding box center [1368, 258] width 159 height 21
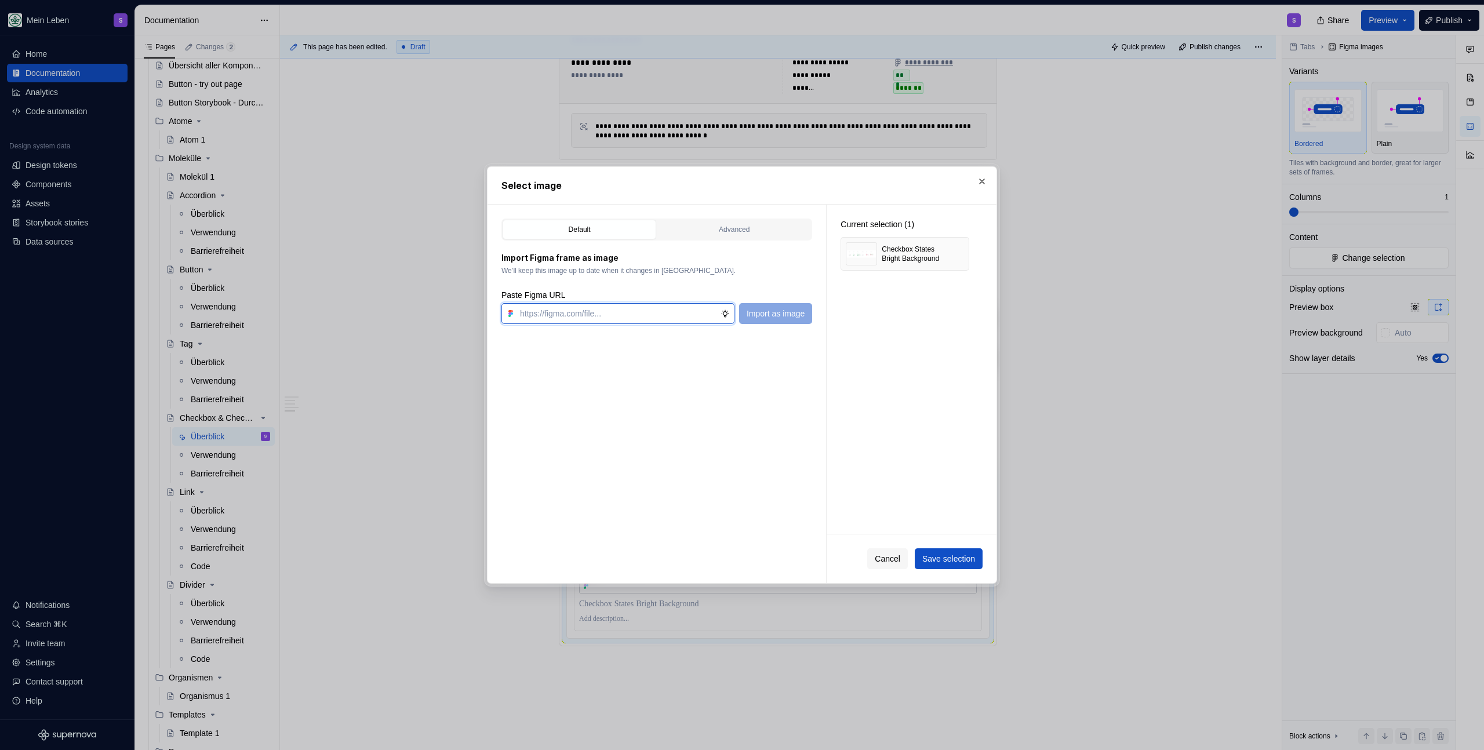
paste input "[URL][DOMAIN_NAME]"
type input "[URL][DOMAIN_NAME]"
click at [798, 320] on button "Import as image" at bounding box center [775, 313] width 73 height 21
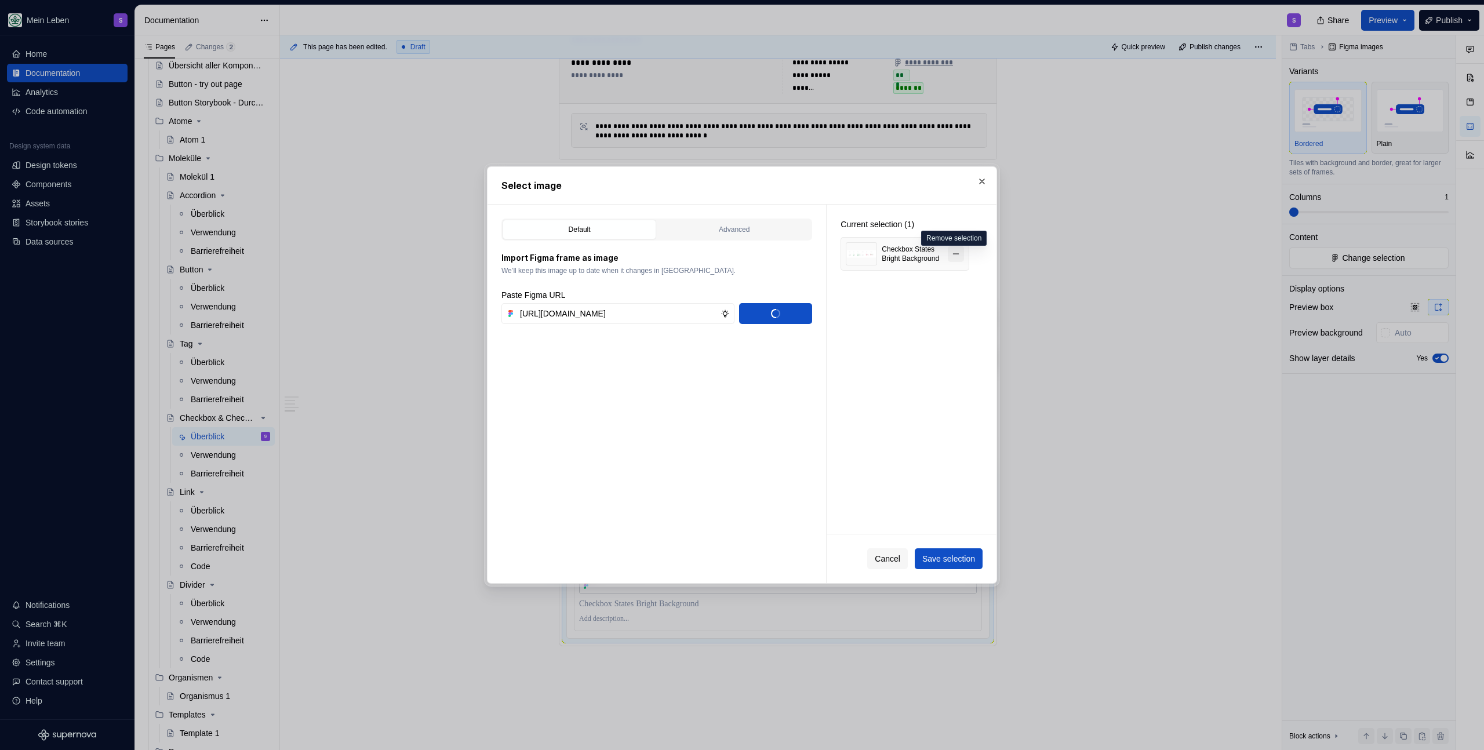
click at [961, 257] on button "button" at bounding box center [956, 254] width 16 height 16
click at [944, 562] on span "Save selection" at bounding box center [948, 559] width 53 height 12
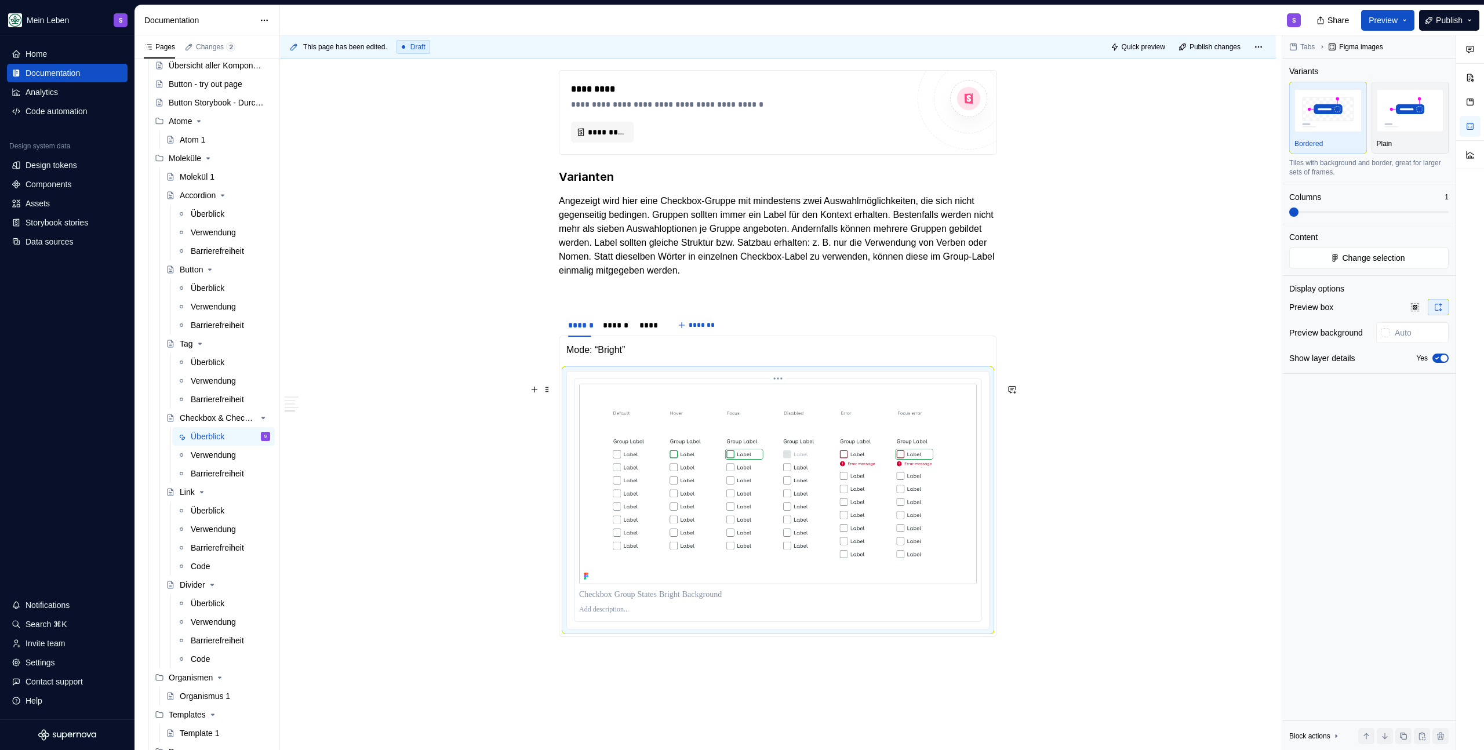
scroll to position [1521, 0]
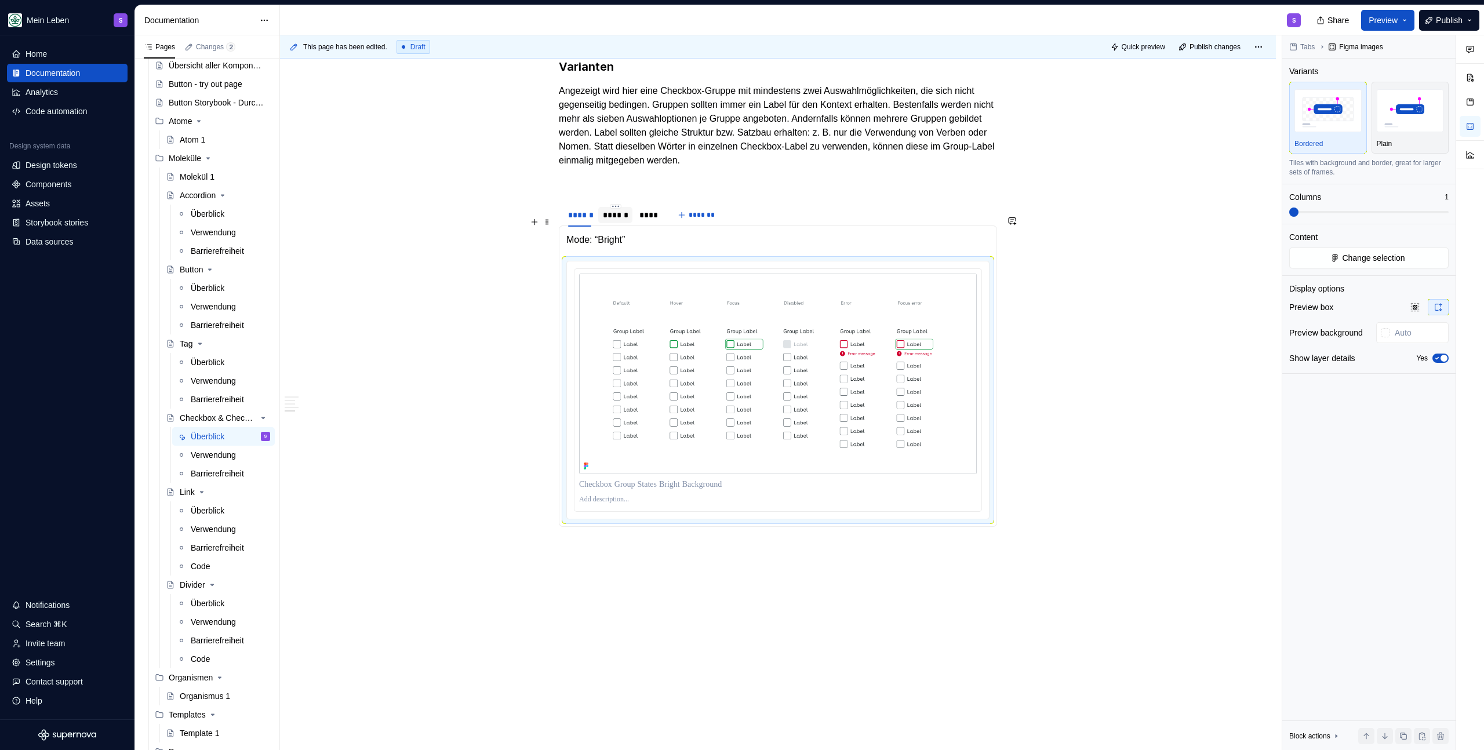
click at [613, 221] on div "******" at bounding box center [615, 215] width 25 height 12
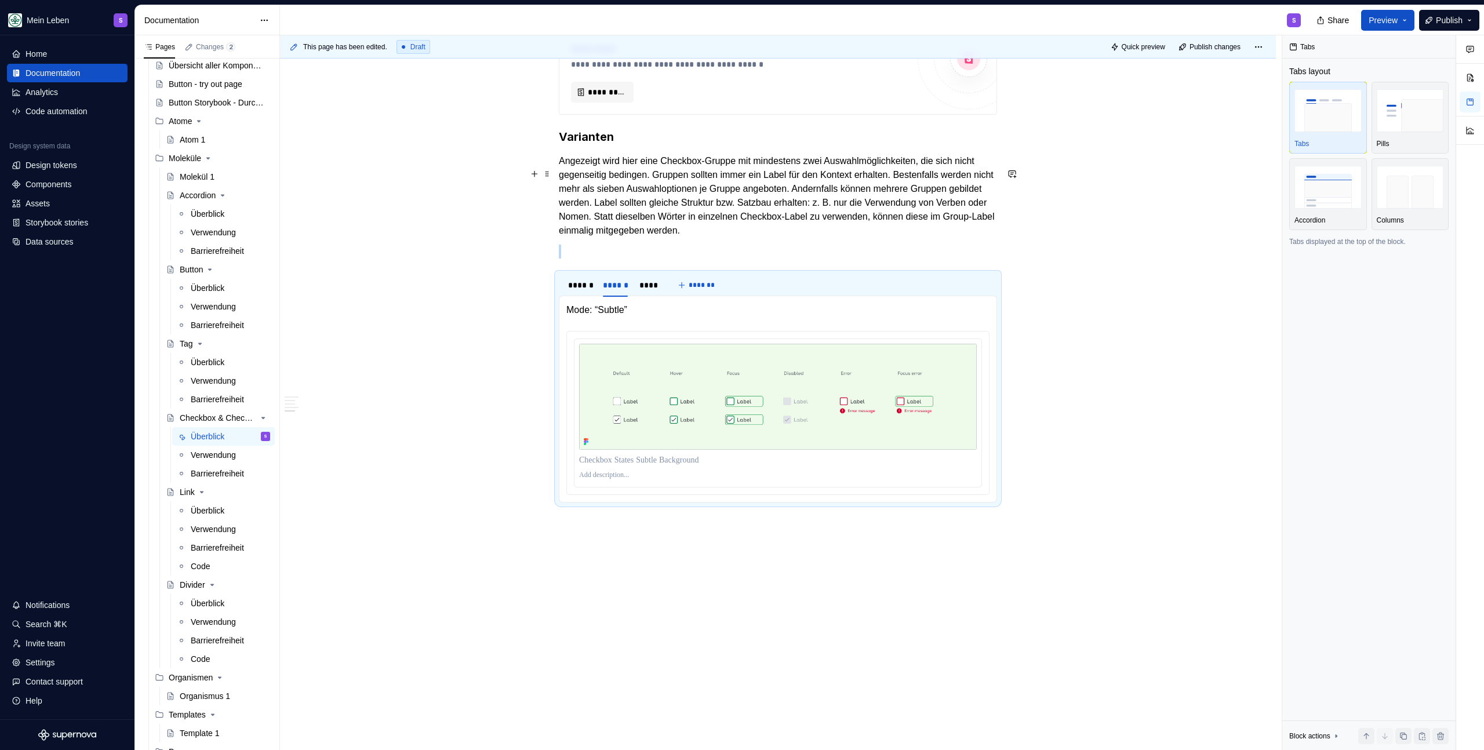
scroll to position [1463, 0]
click at [731, 366] on img at bounding box center [778, 397] width 398 height 106
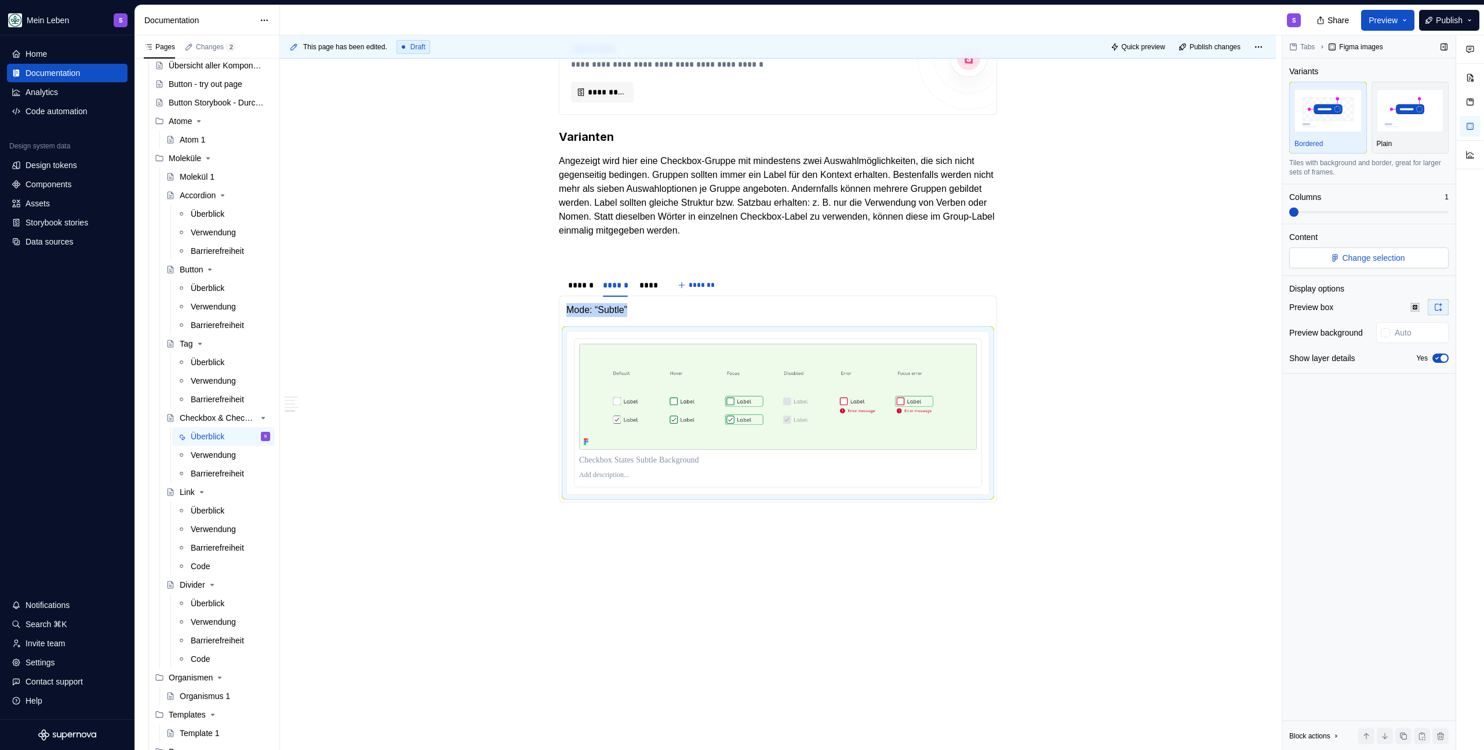
click at [1353, 255] on span "Change selection" at bounding box center [1373, 258] width 63 height 12
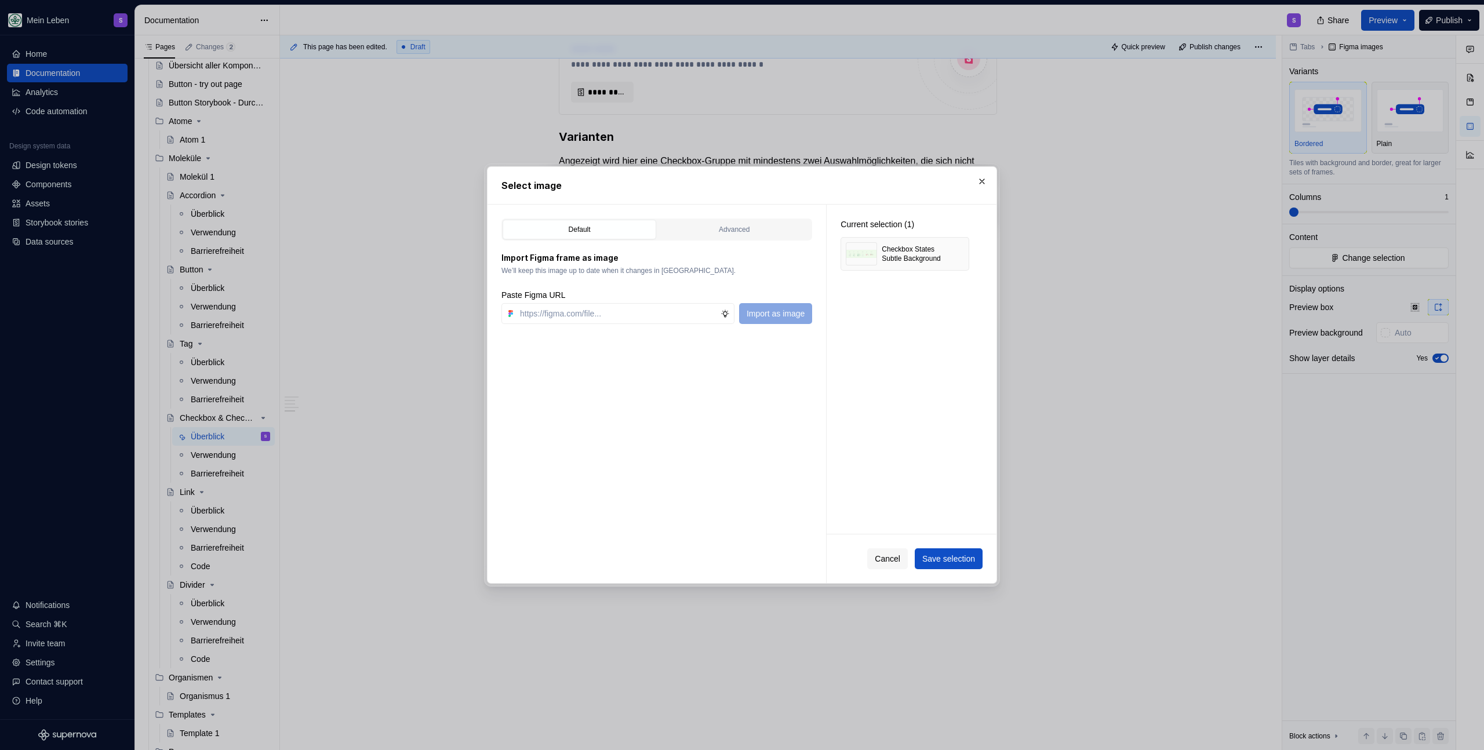
type textarea "*"
click at [951, 257] on button "button" at bounding box center [956, 254] width 16 height 16
click at [591, 301] on div "Paste Figma URL Import as image" at bounding box center [657, 306] width 311 height 35
click at [590, 314] on input "text" at bounding box center [617, 313] width 205 height 21
paste input "[URL][DOMAIN_NAME]"
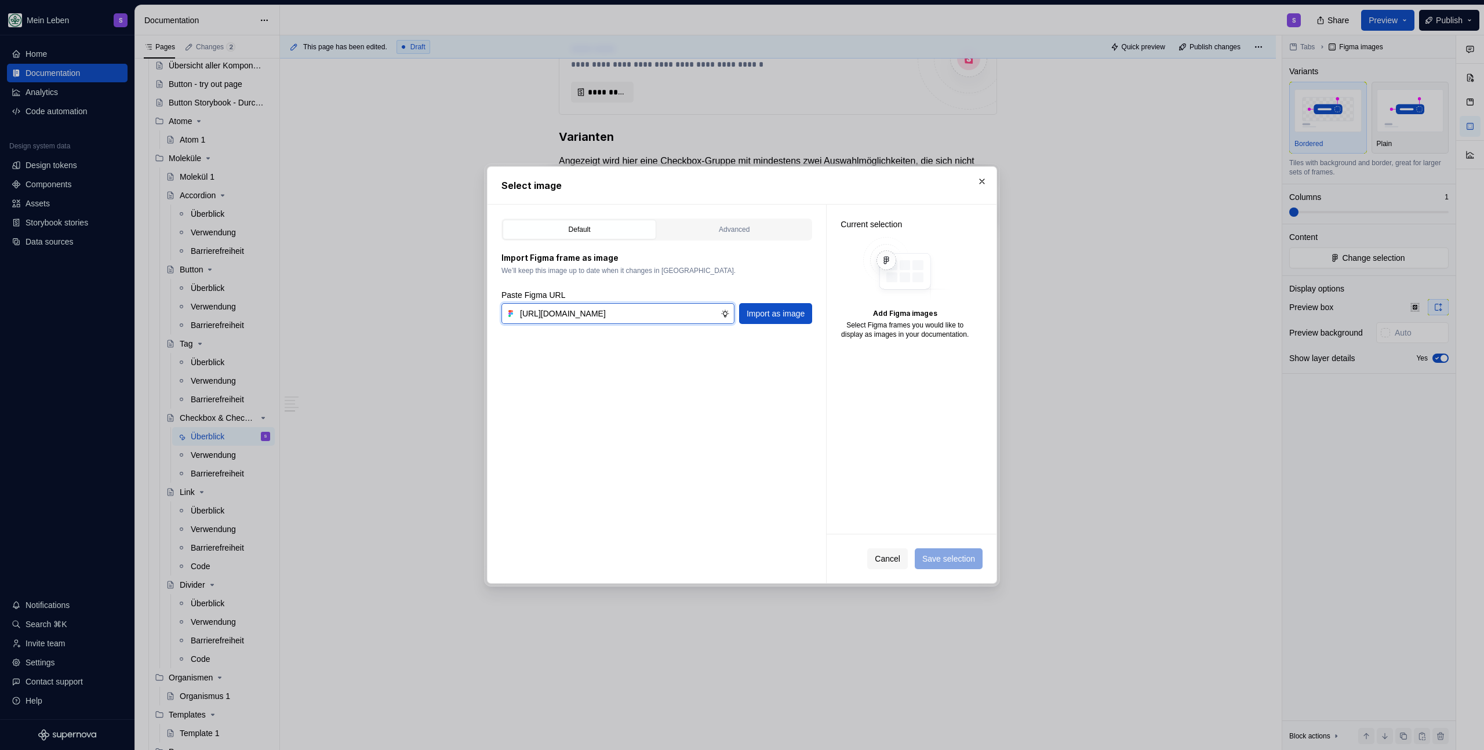
scroll to position [0, 481]
type input "[URL][DOMAIN_NAME]"
click at [755, 308] on span "Import as image" at bounding box center [776, 314] width 58 height 12
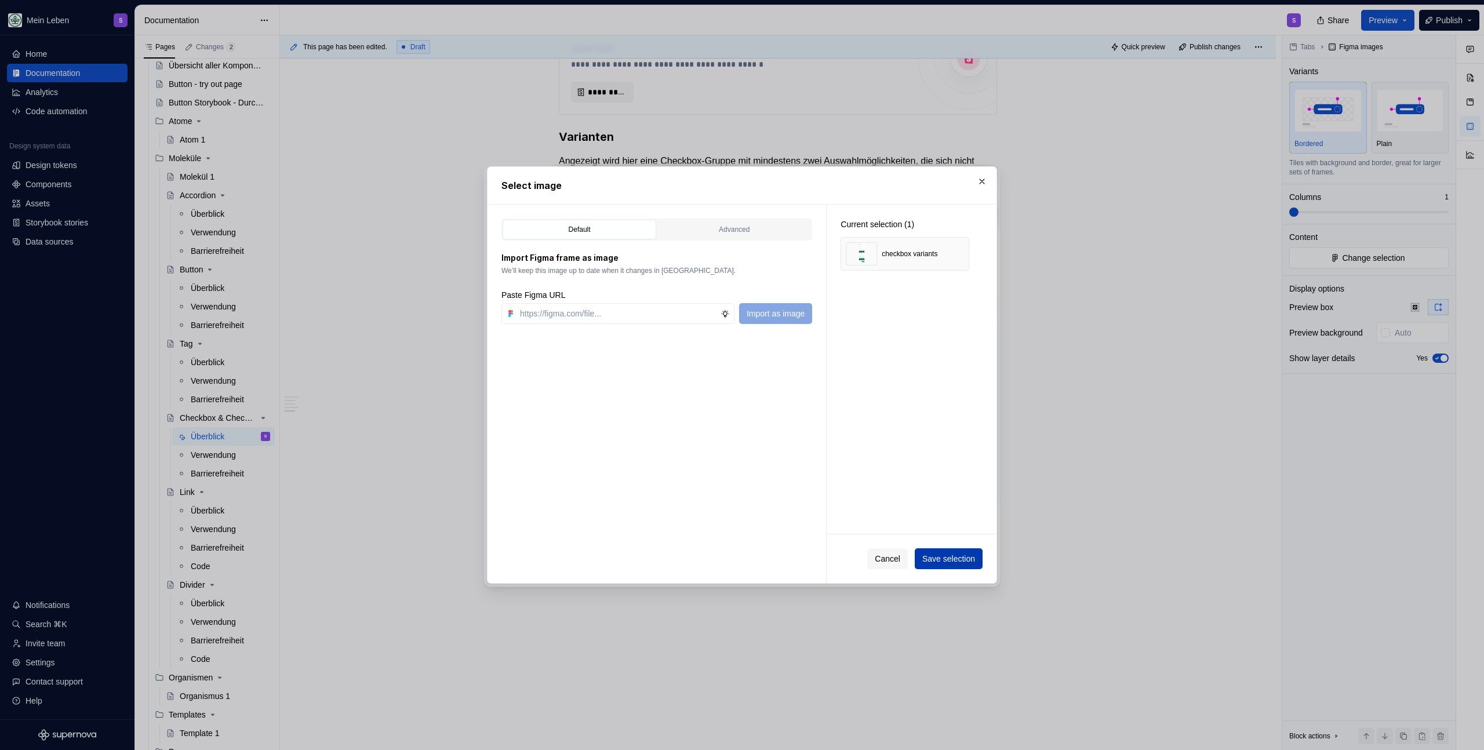
click at [953, 564] on button "Save selection" at bounding box center [949, 558] width 68 height 21
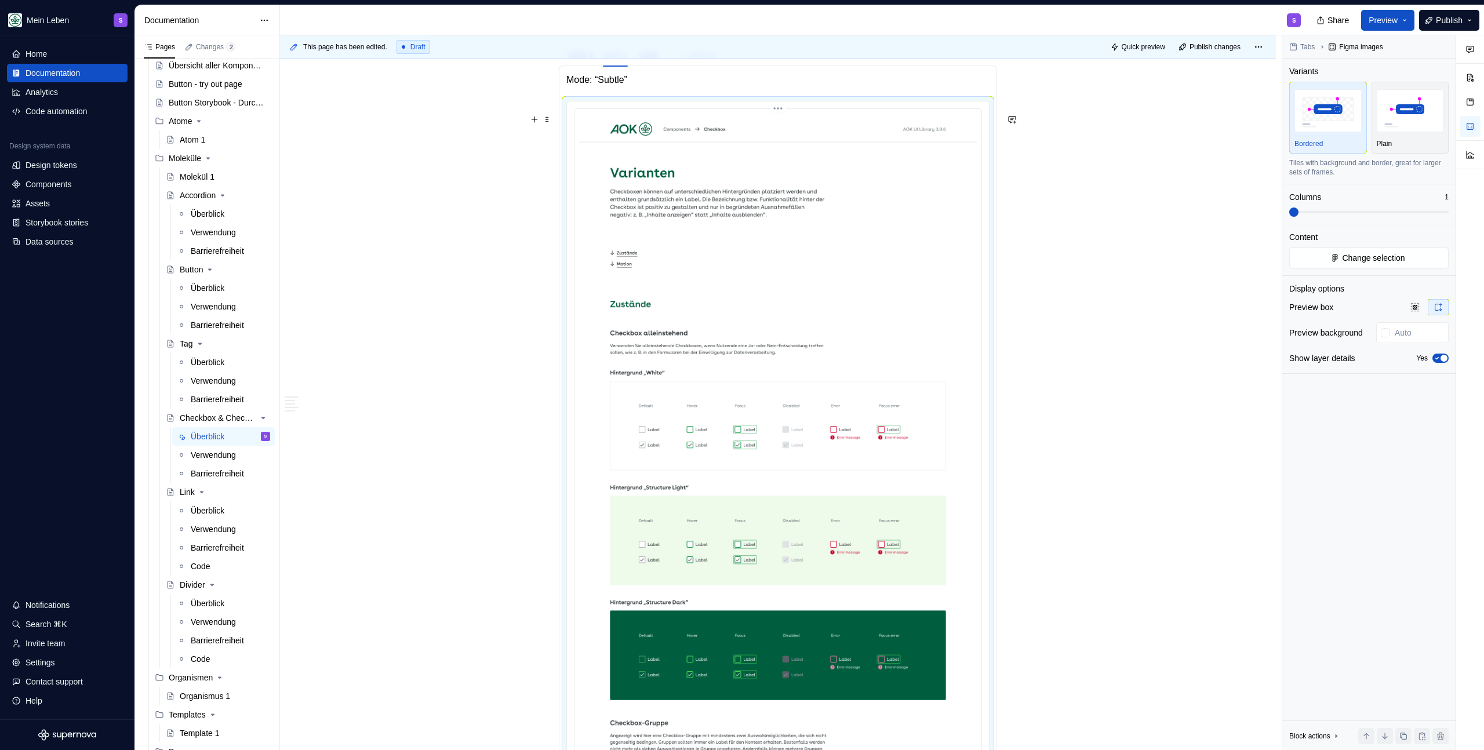
scroll to position [1674, 0]
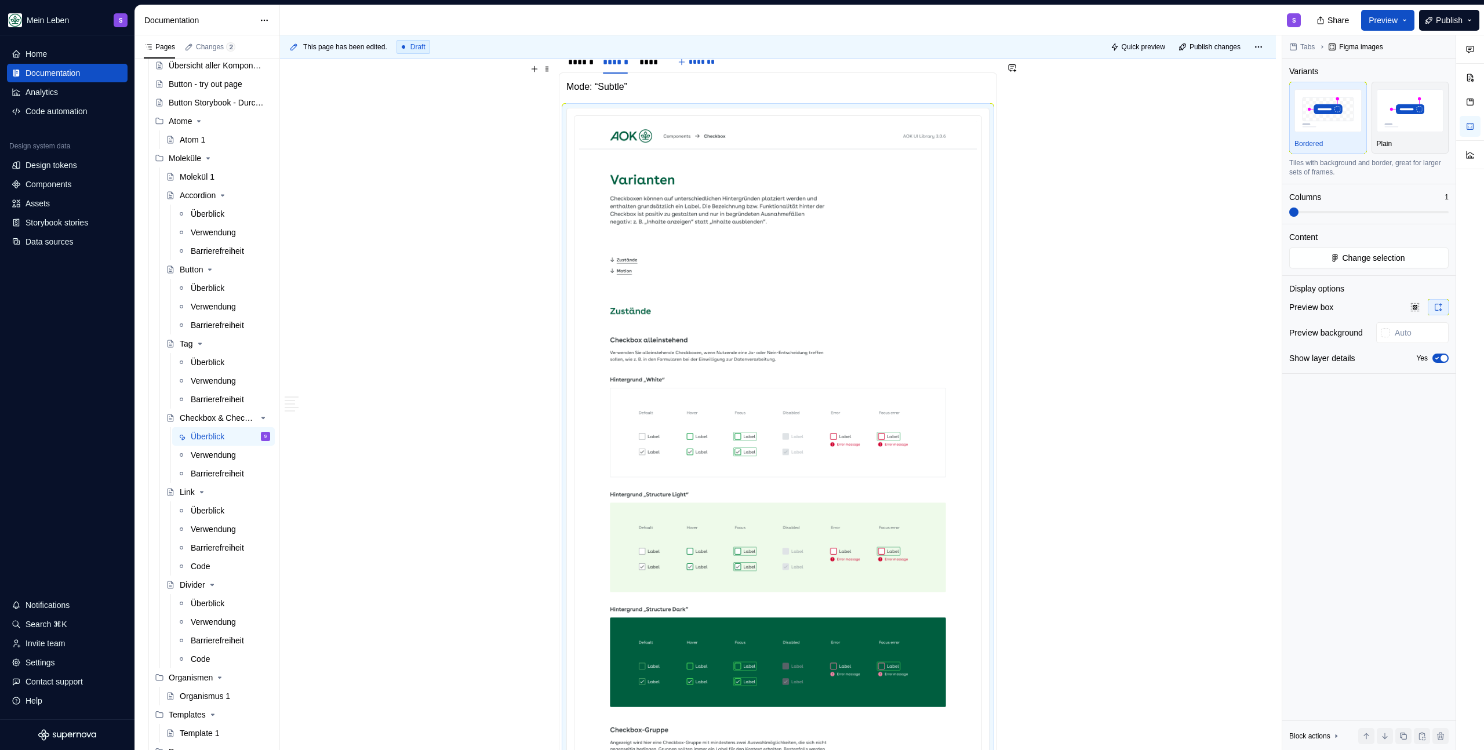
click at [577, 68] on div "******" at bounding box center [579, 62] width 23 height 12
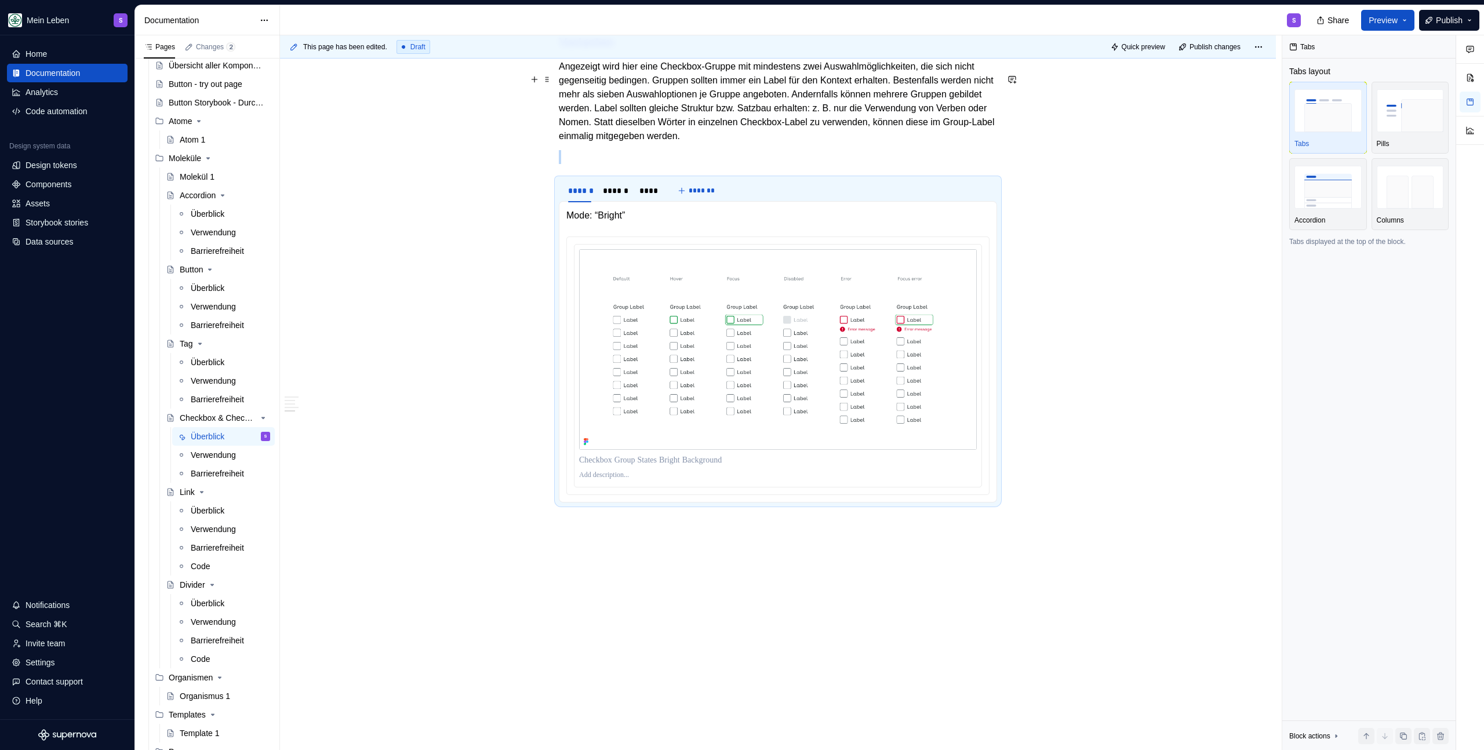
scroll to position [1558, 0]
click at [625, 190] on div "******" at bounding box center [615, 191] width 25 height 12
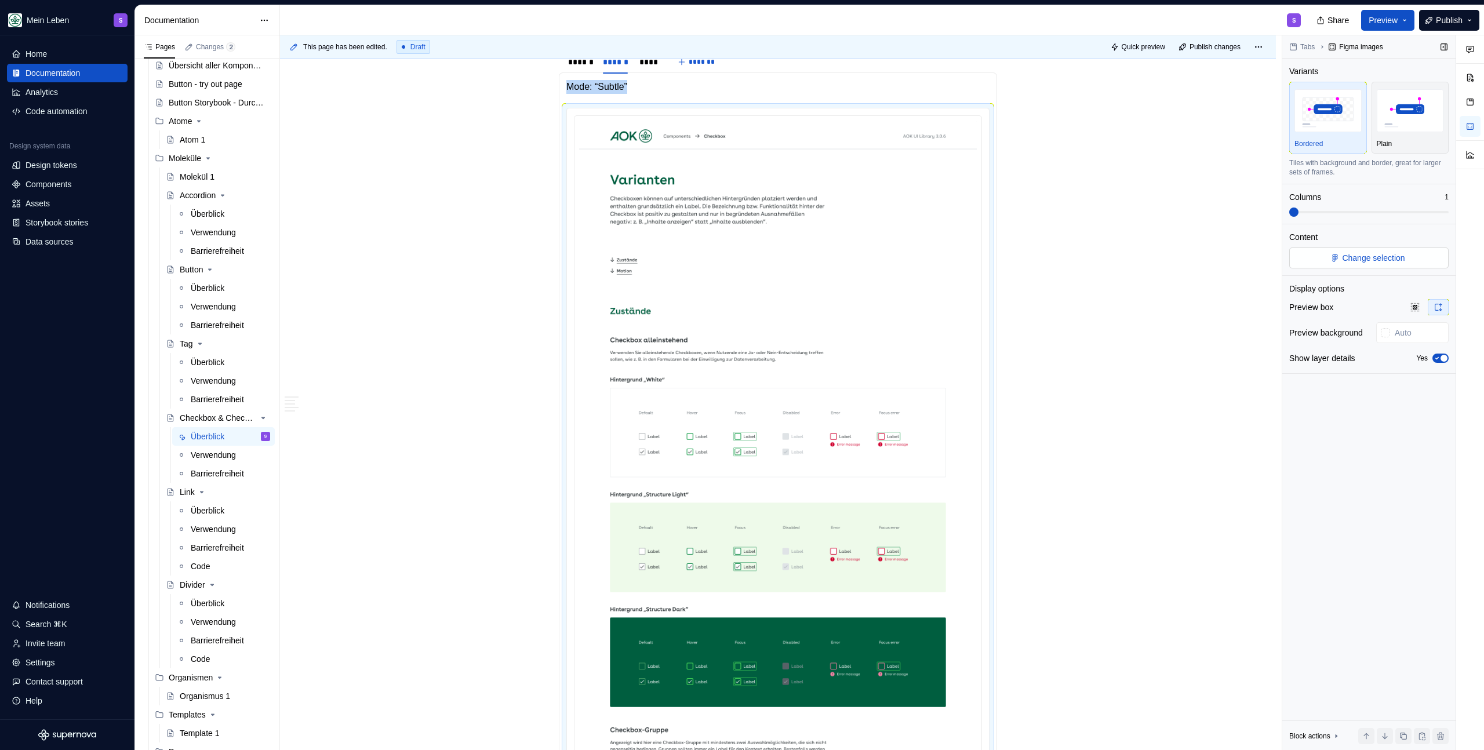
click at [1386, 257] on span "Change selection" at bounding box center [1373, 258] width 63 height 12
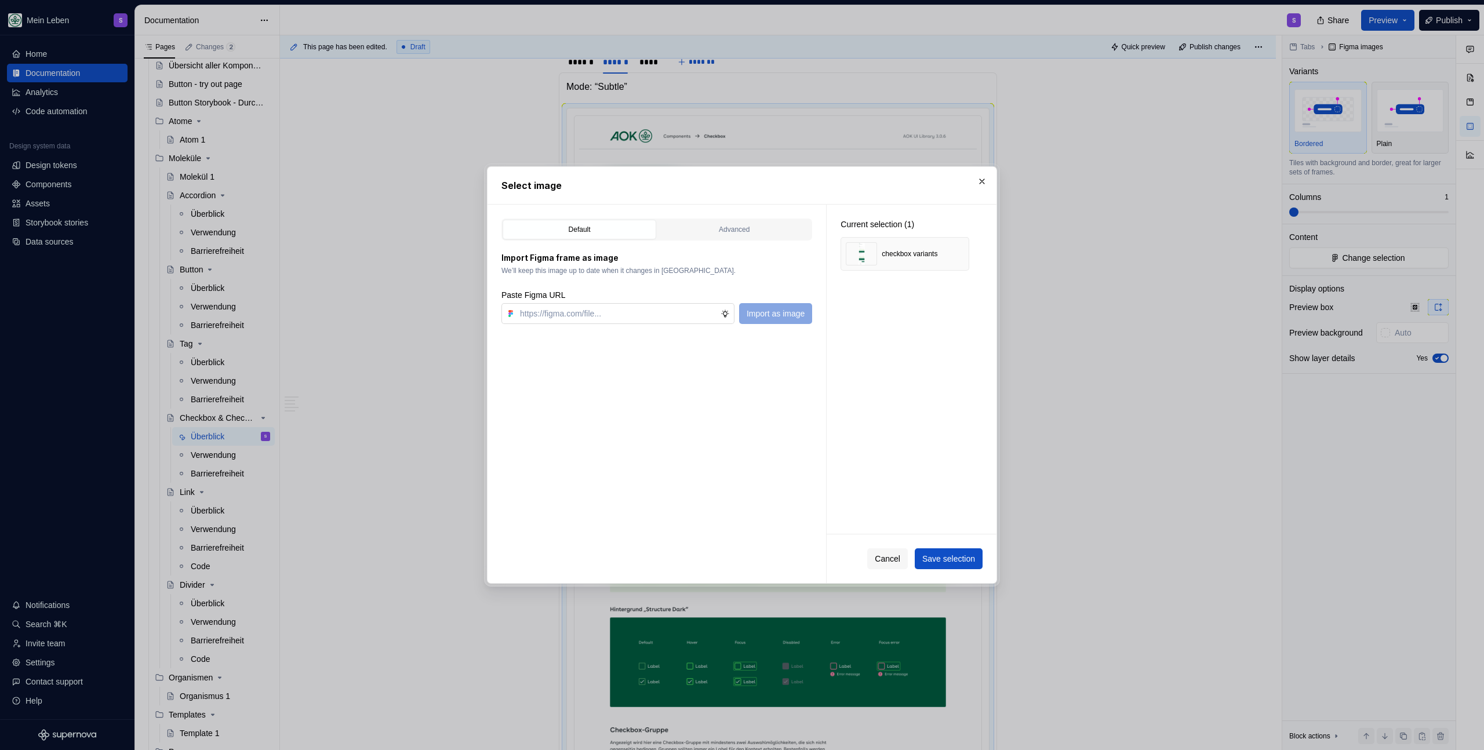
click at [606, 318] on input "text" at bounding box center [617, 313] width 205 height 21
type input "[URL][DOMAIN_NAME]"
click at [780, 313] on span "Import as image" at bounding box center [776, 314] width 58 height 12
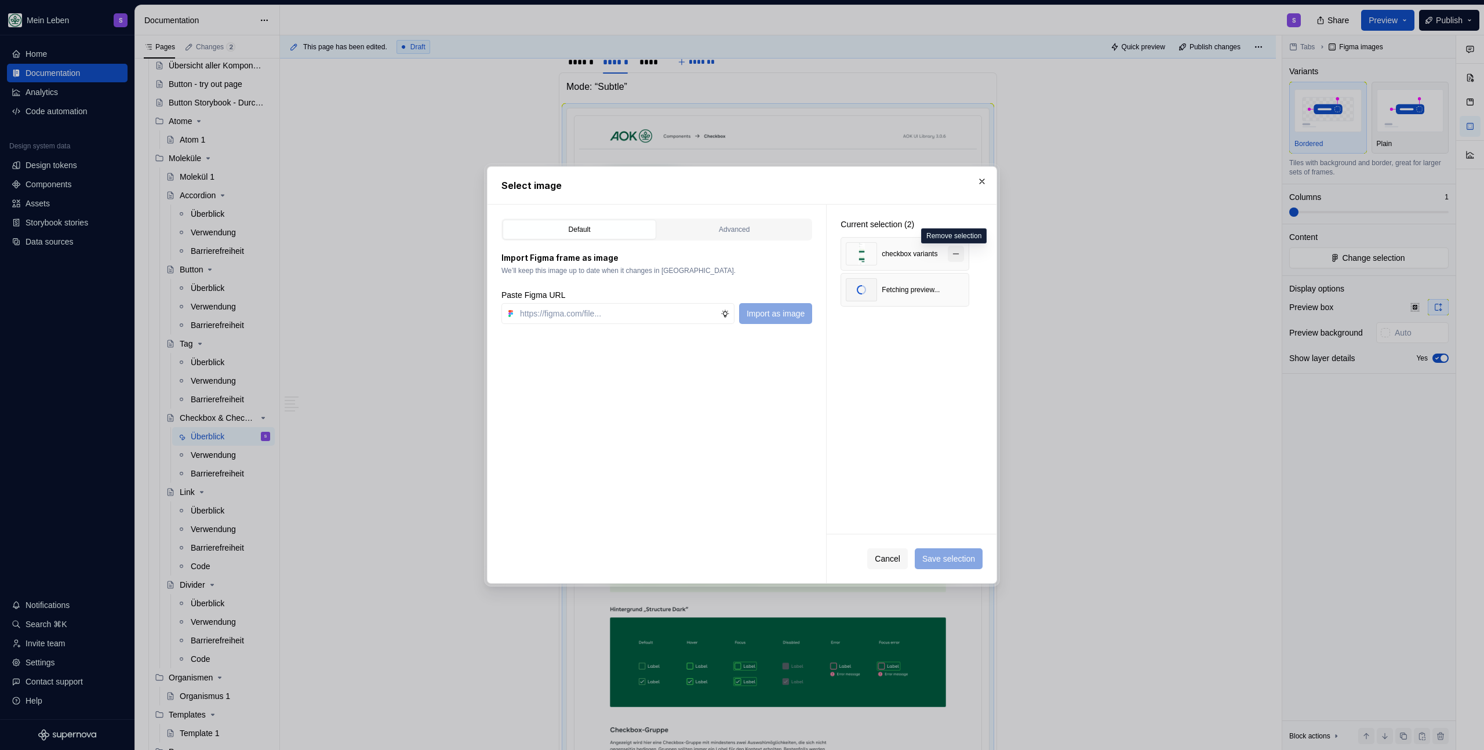
click at [957, 252] on button "button" at bounding box center [956, 254] width 16 height 16
click at [940, 556] on span "Save selection" at bounding box center [948, 559] width 53 height 12
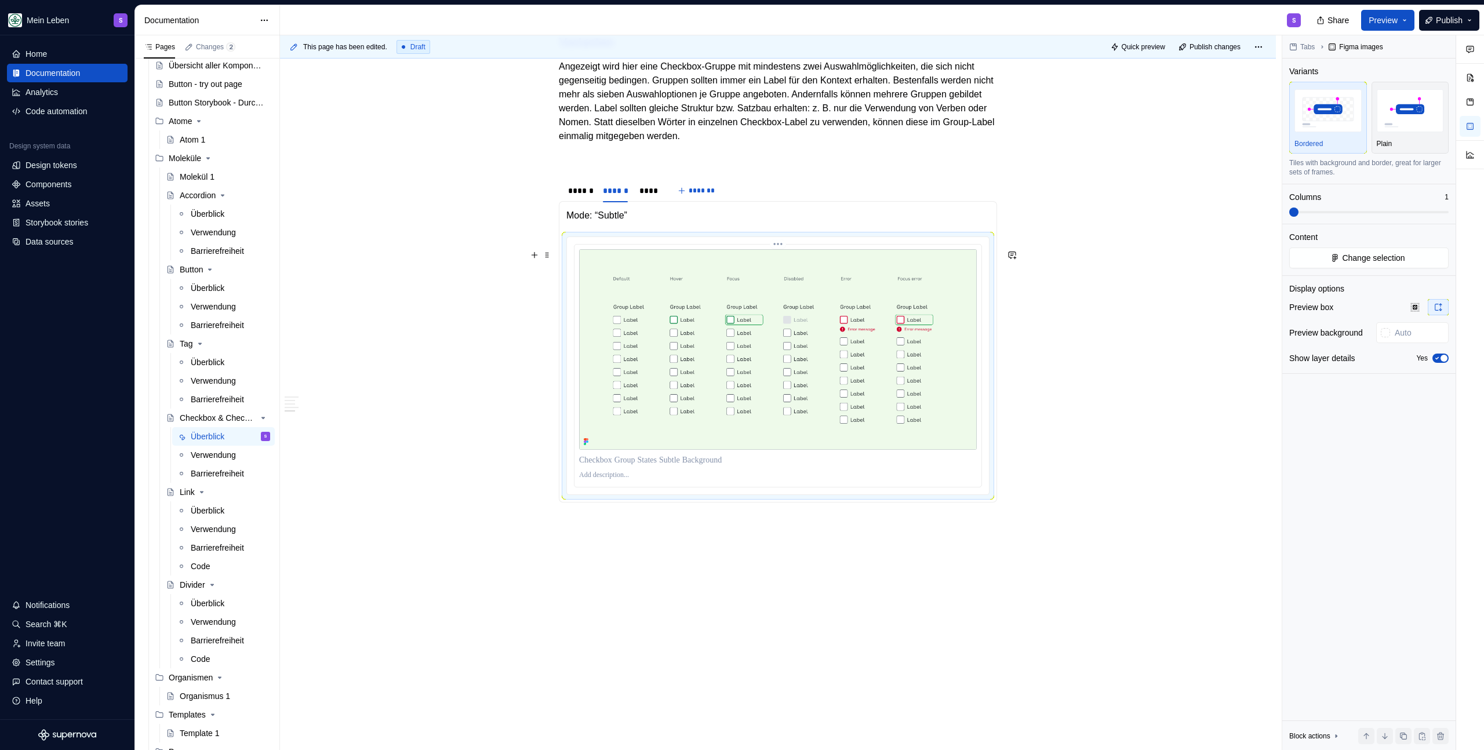
scroll to position [1558, 0]
click at [658, 188] on div "****" at bounding box center [648, 191] width 27 height 16
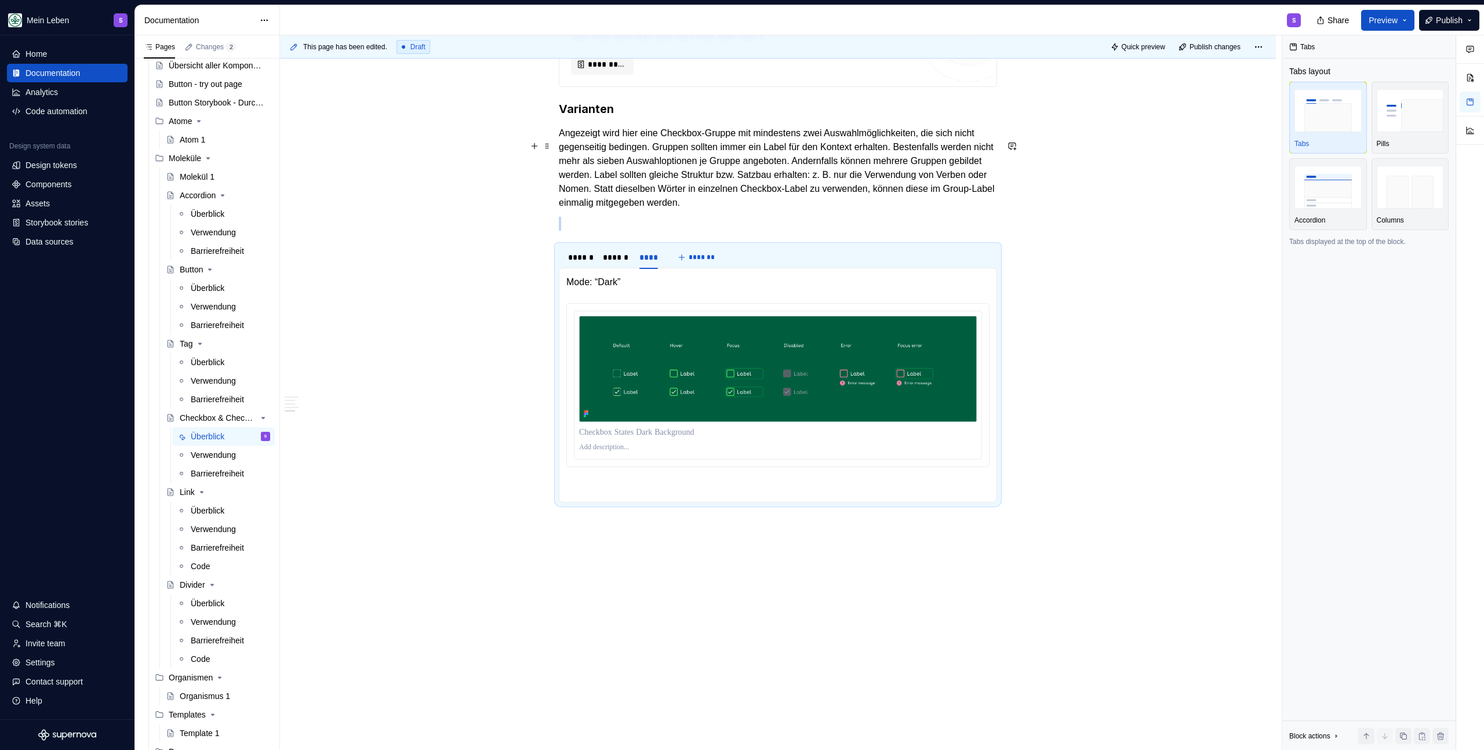
scroll to position [1491, 0]
click at [663, 361] on img at bounding box center [778, 369] width 398 height 106
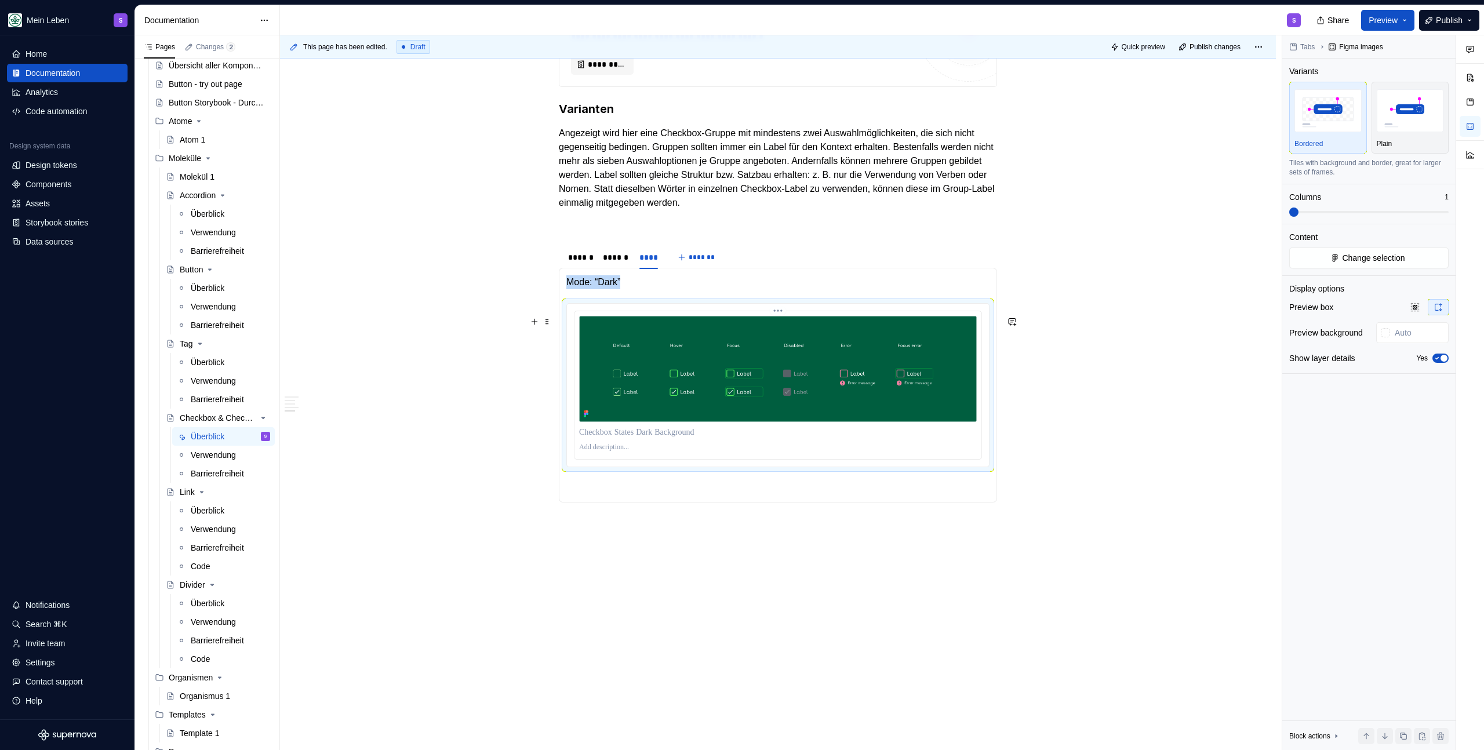
click at [731, 365] on img at bounding box center [778, 369] width 398 height 106
click at [1329, 250] on button "Change selection" at bounding box center [1368, 258] width 159 height 21
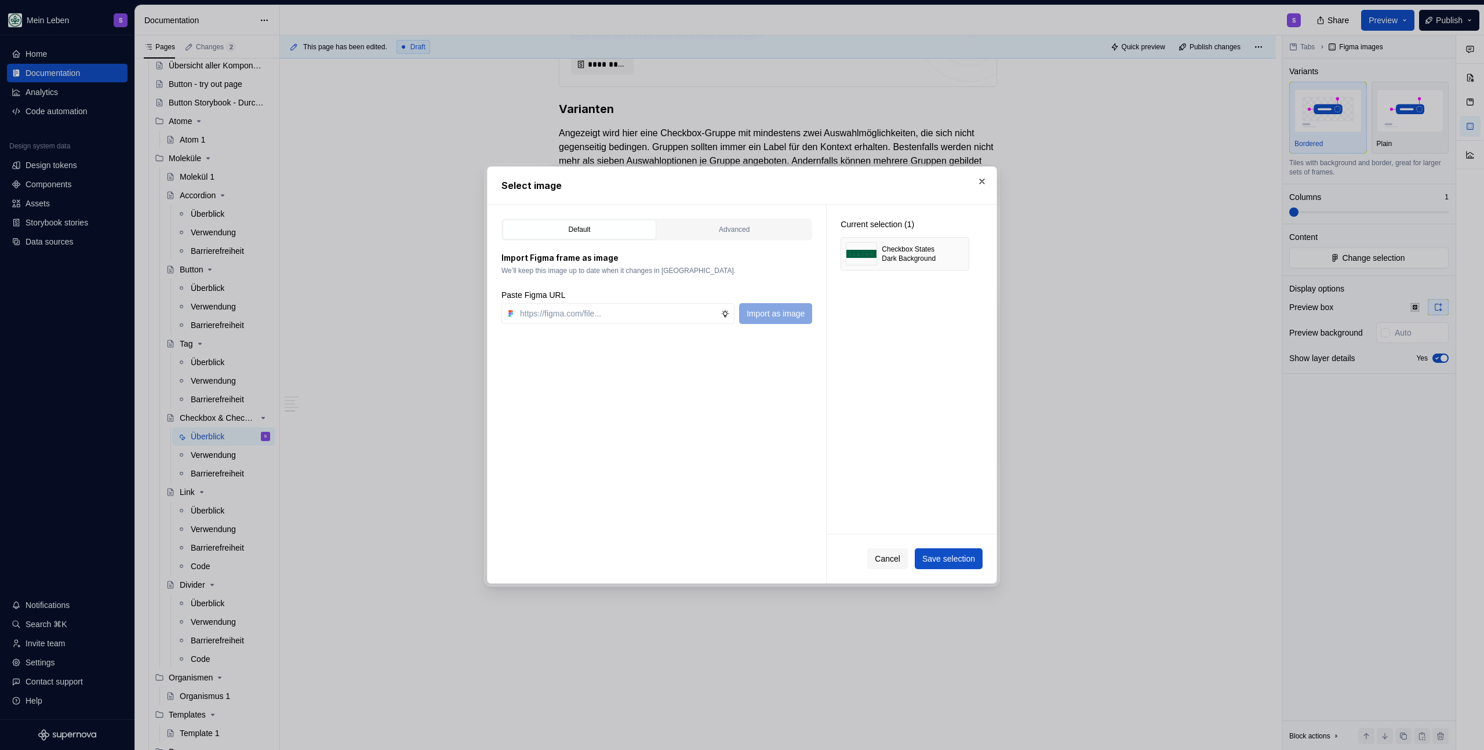
type textarea "*"
click at [590, 316] on input "text" at bounding box center [617, 313] width 205 height 21
click at [959, 253] on button "button" at bounding box center [956, 254] width 16 height 16
click at [625, 307] on input "text" at bounding box center [617, 313] width 205 height 21
paste input "[URL][DOMAIN_NAME]"
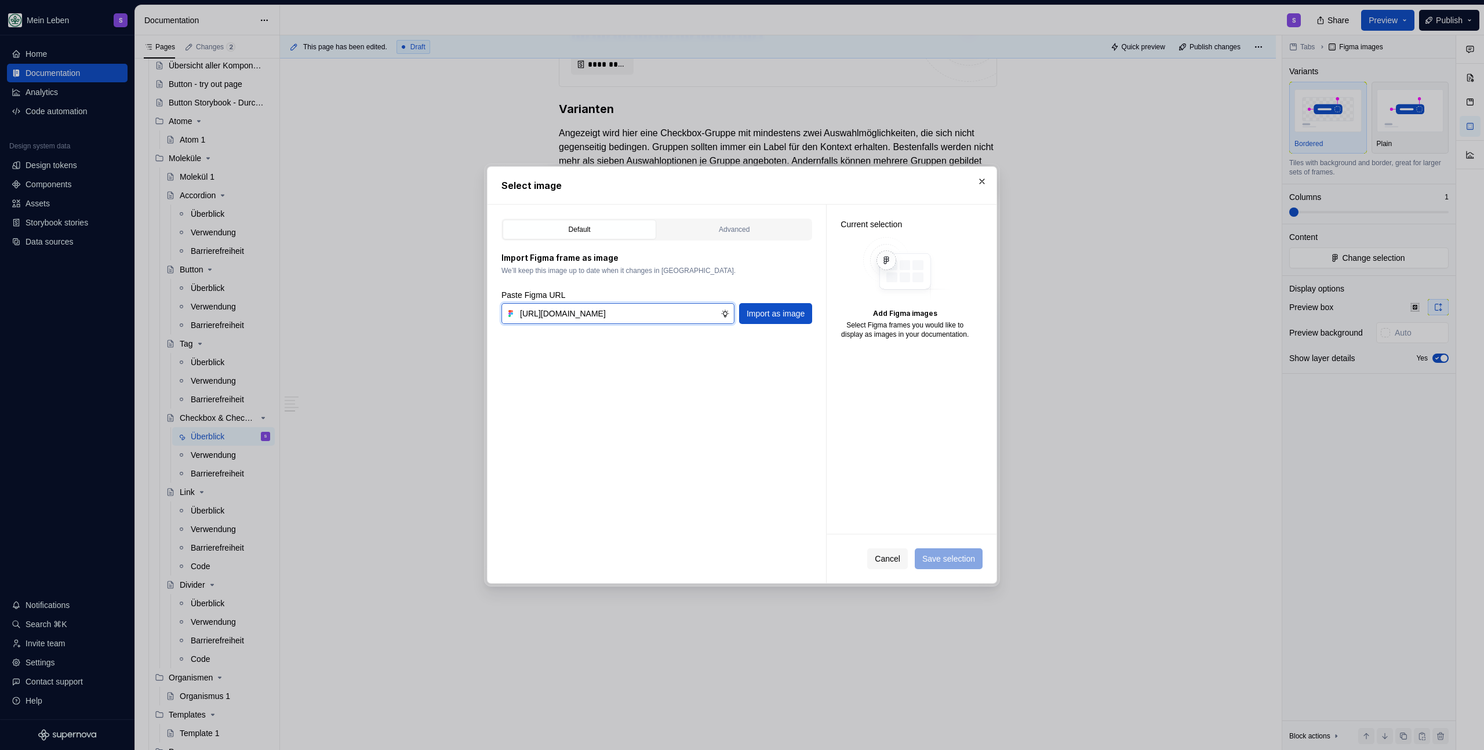
scroll to position [0, 297]
type input "[URL][DOMAIN_NAME]"
click at [771, 313] on span "Import as image" at bounding box center [776, 314] width 58 height 12
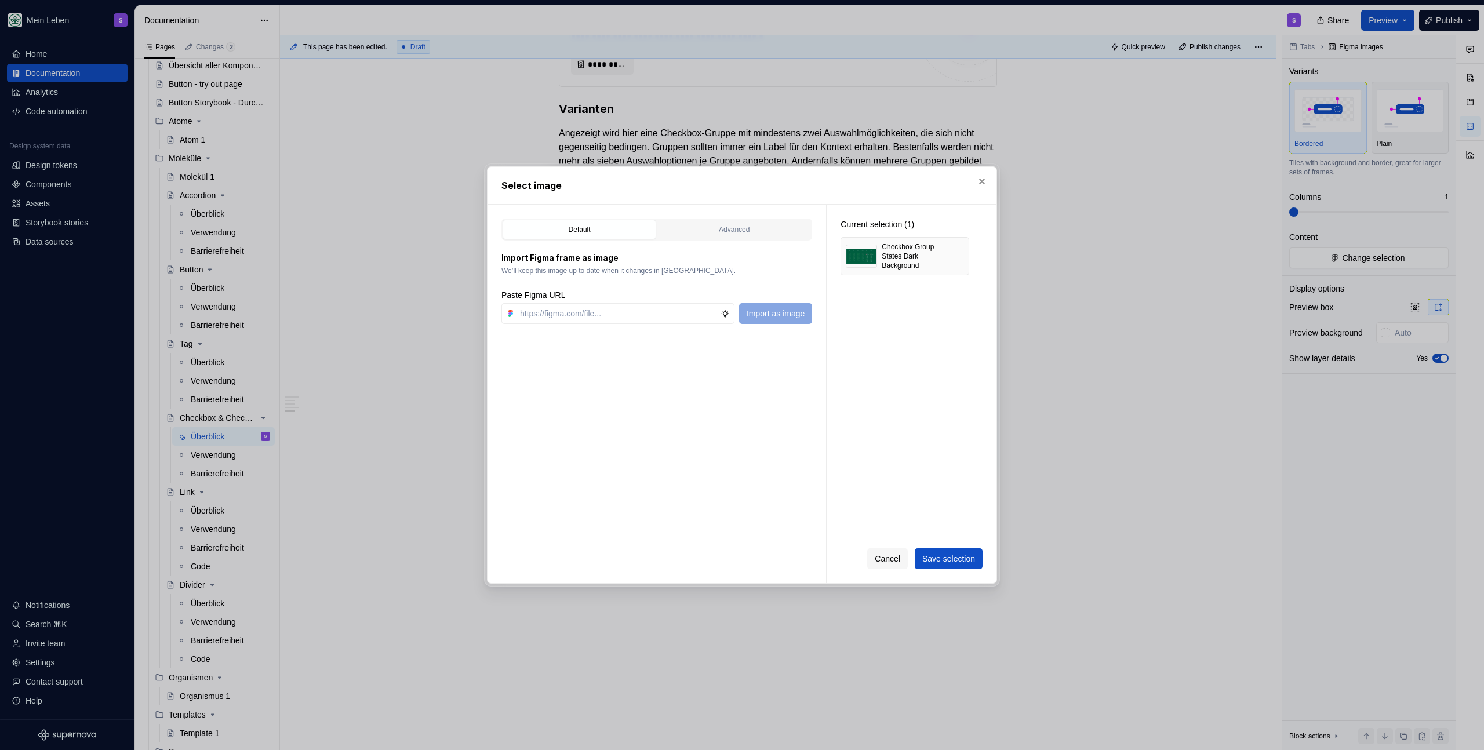
type textarea "*"
click at [947, 559] on span "Save selection" at bounding box center [948, 559] width 53 height 12
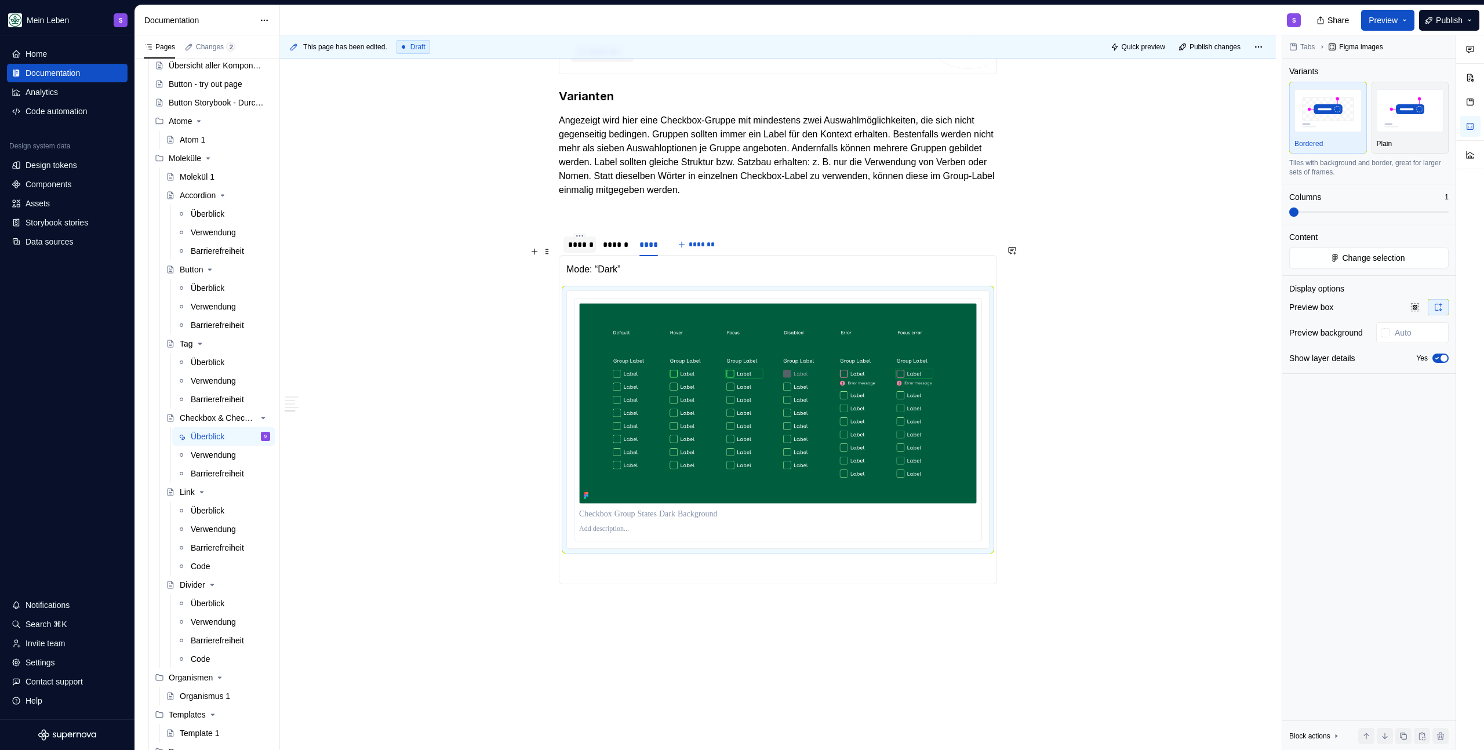
click at [586, 250] on div "******" at bounding box center [579, 245] width 23 height 12
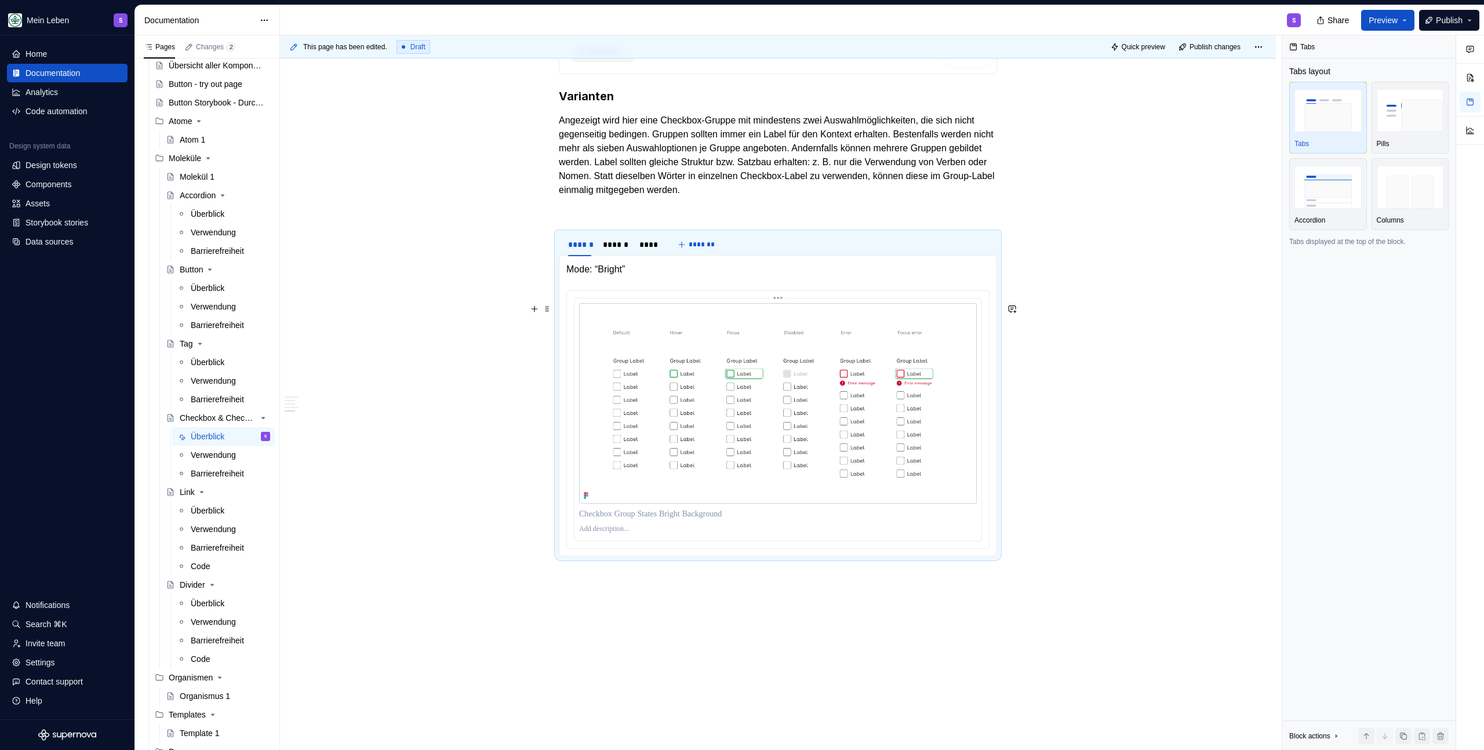
click at [612, 534] on p at bounding box center [778, 529] width 398 height 9
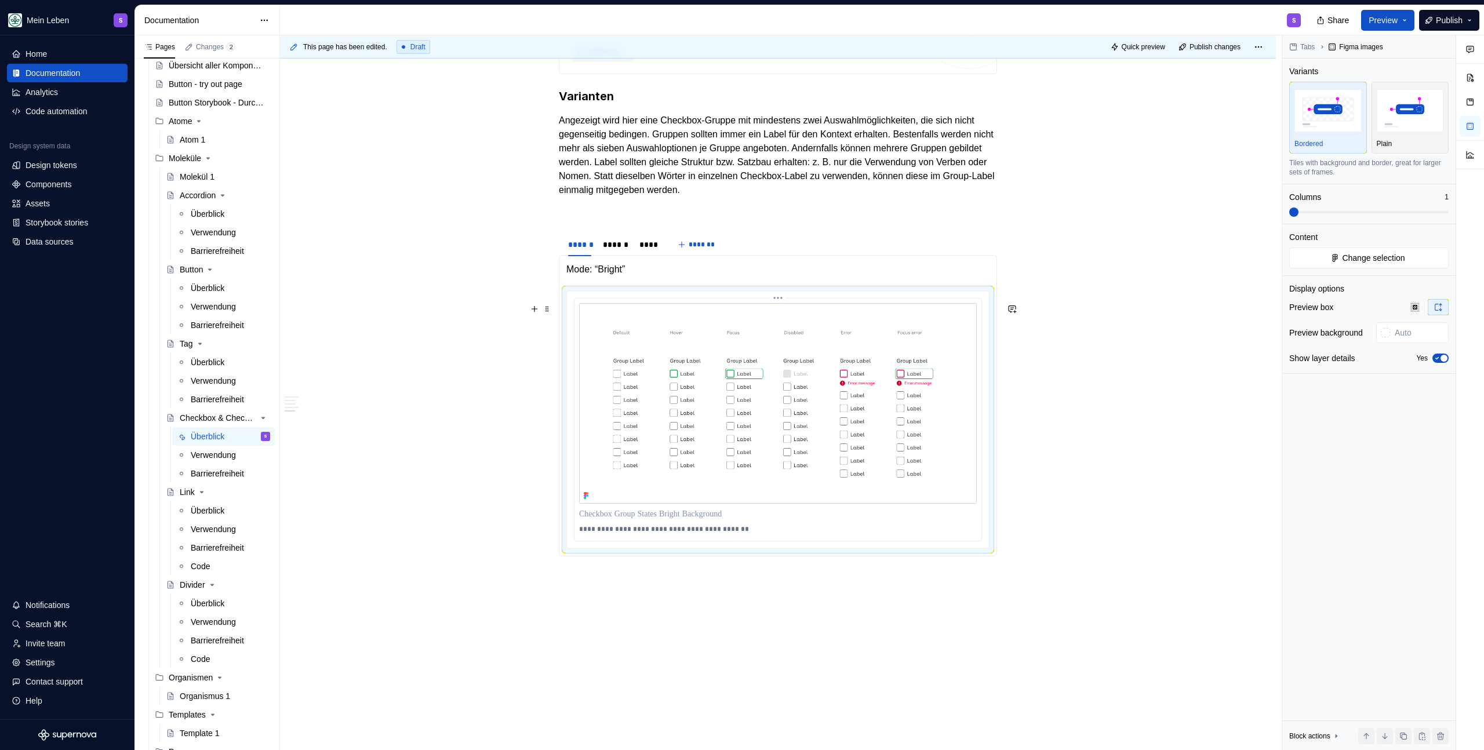
click at [648, 534] on p "**********" at bounding box center [778, 529] width 398 height 9
click at [701, 534] on p "**********" at bounding box center [778, 529] width 398 height 9
click at [685, 534] on p "**********" at bounding box center [778, 529] width 398 height 9
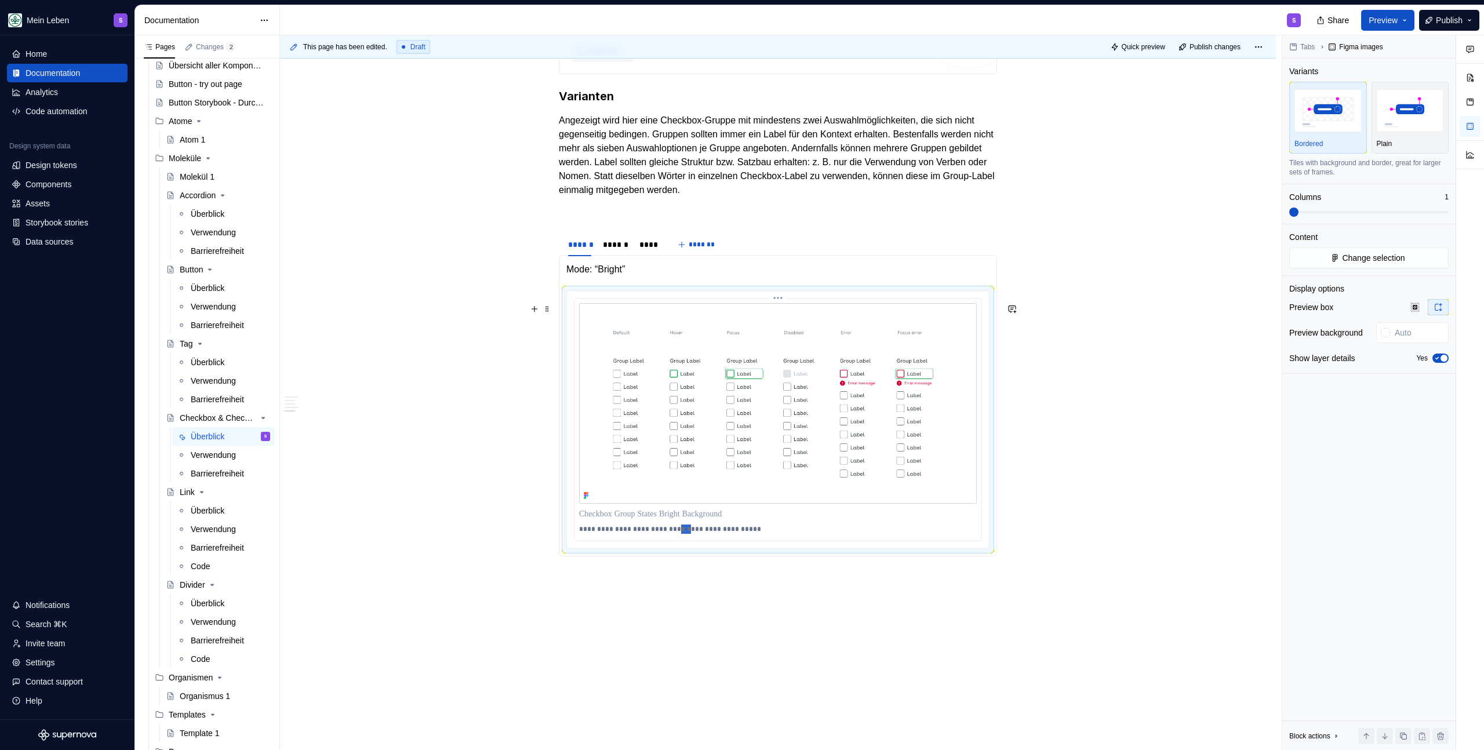
click at [685, 534] on p "**********" at bounding box center [778, 529] width 398 height 9
type textarea "*"
click at [615, 250] on div "******" at bounding box center [615, 245] width 25 height 12
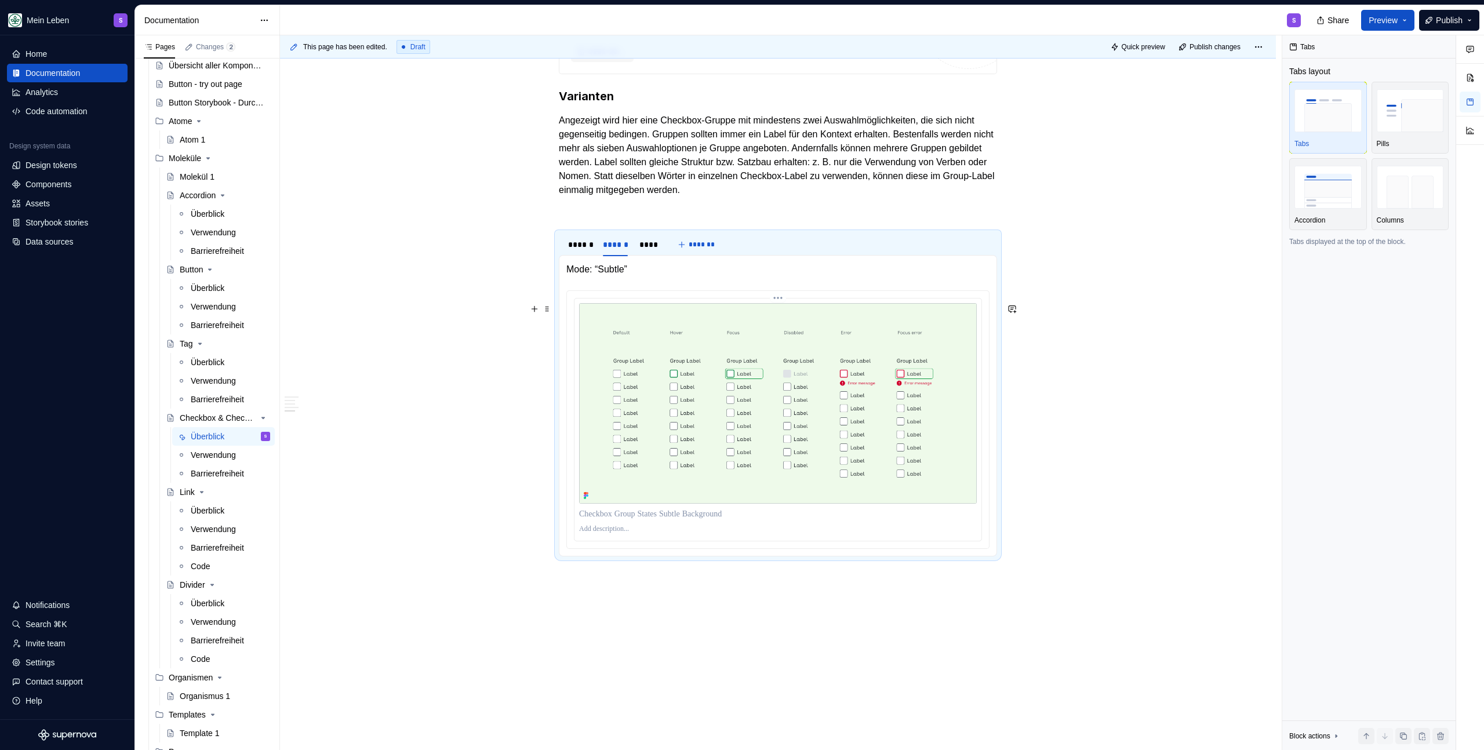
click at [602, 534] on p at bounding box center [778, 529] width 398 height 9
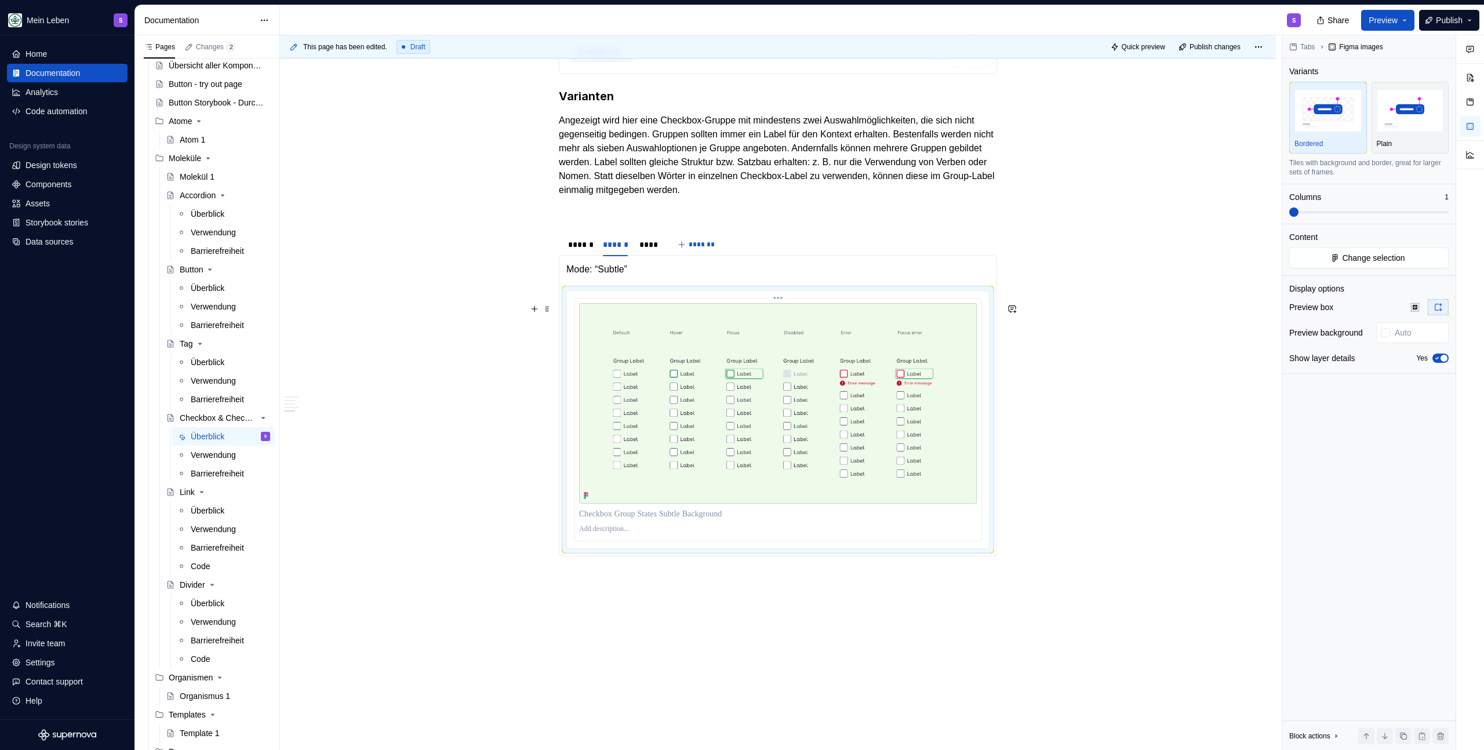
paste div
click at [746, 534] on p "**********" at bounding box center [778, 529] width 398 height 9
click at [648, 250] on div "****" at bounding box center [648, 245] width 18 height 12
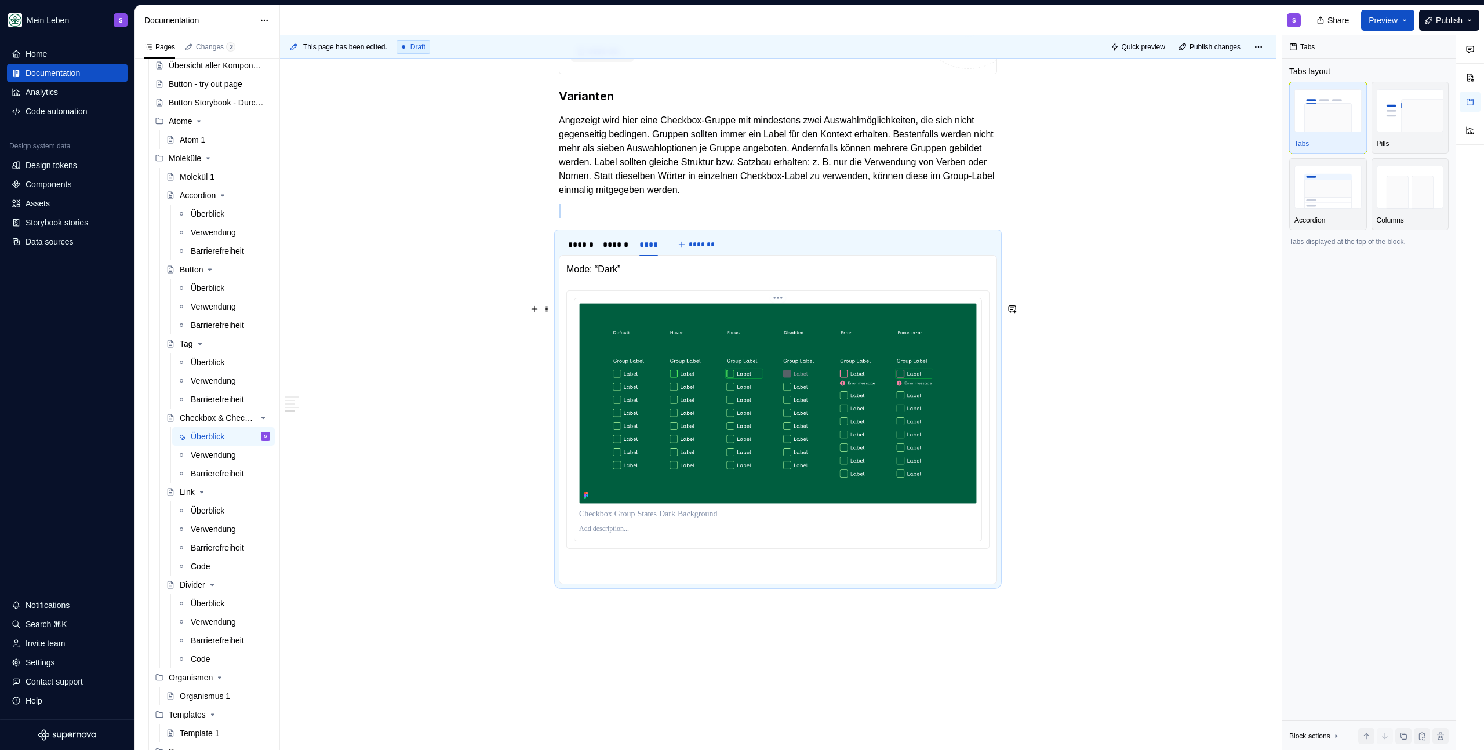
click at [605, 534] on p at bounding box center [778, 529] width 398 height 9
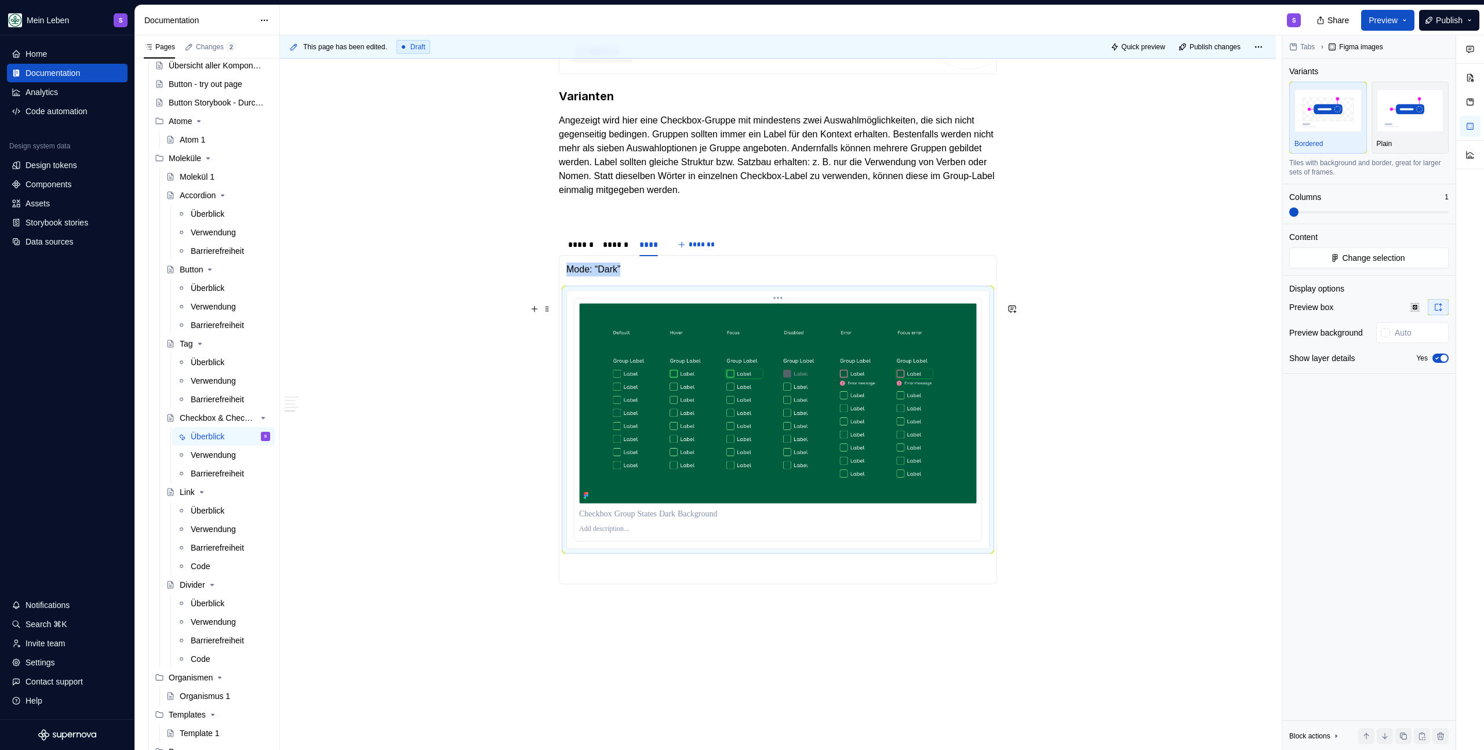
click at [602, 534] on p at bounding box center [778, 529] width 398 height 9
paste div
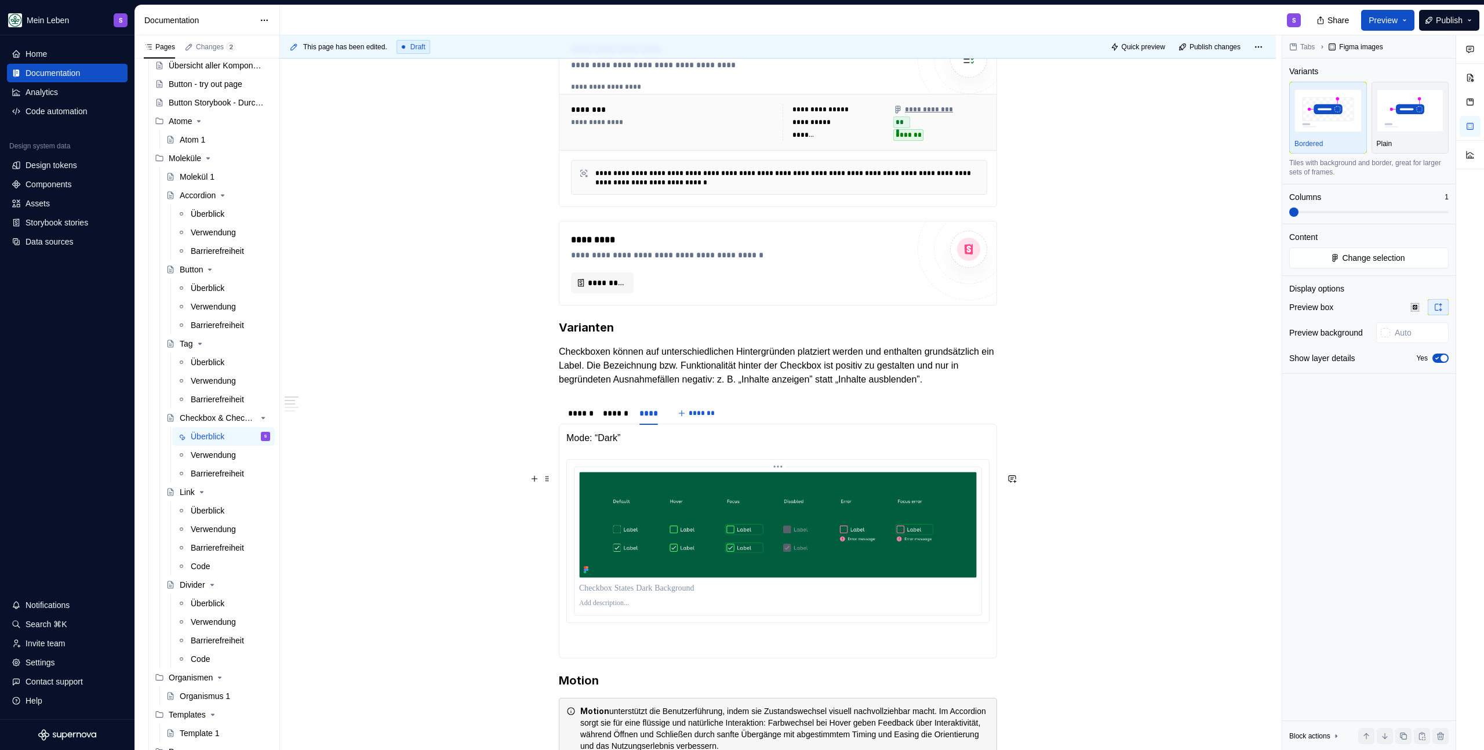
scroll to position [439, 0]
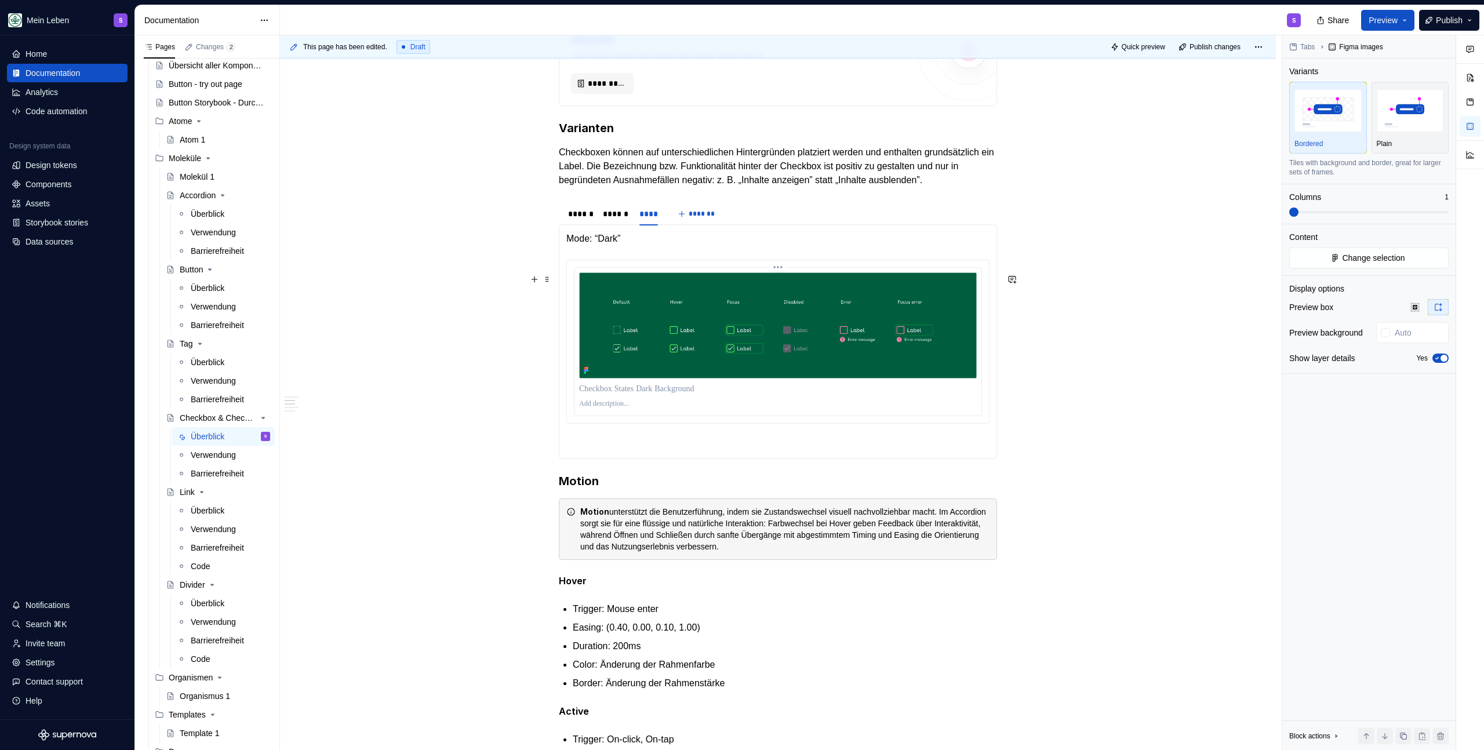
click at [598, 409] on p at bounding box center [778, 403] width 398 height 9
paste div
click at [624, 409] on p "**********" at bounding box center [778, 403] width 398 height 9
click at [731, 409] on p "**********" at bounding box center [778, 403] width 398 height 9
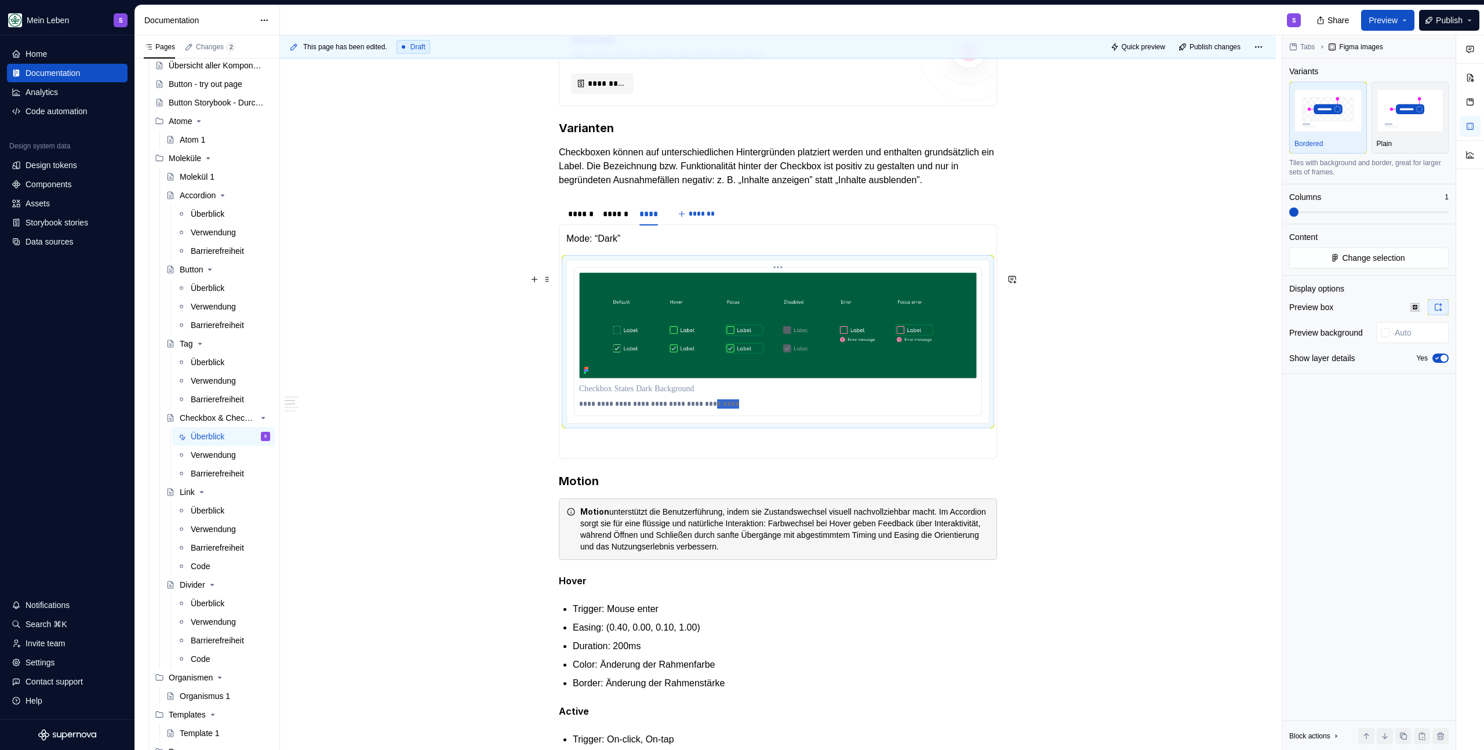
click at [731, 409] on p "**********" at bounding box center [778, 403] width 398 height 9
click at [612, 220] on div "******" at bounding box center [615, 214] width 25 height 12
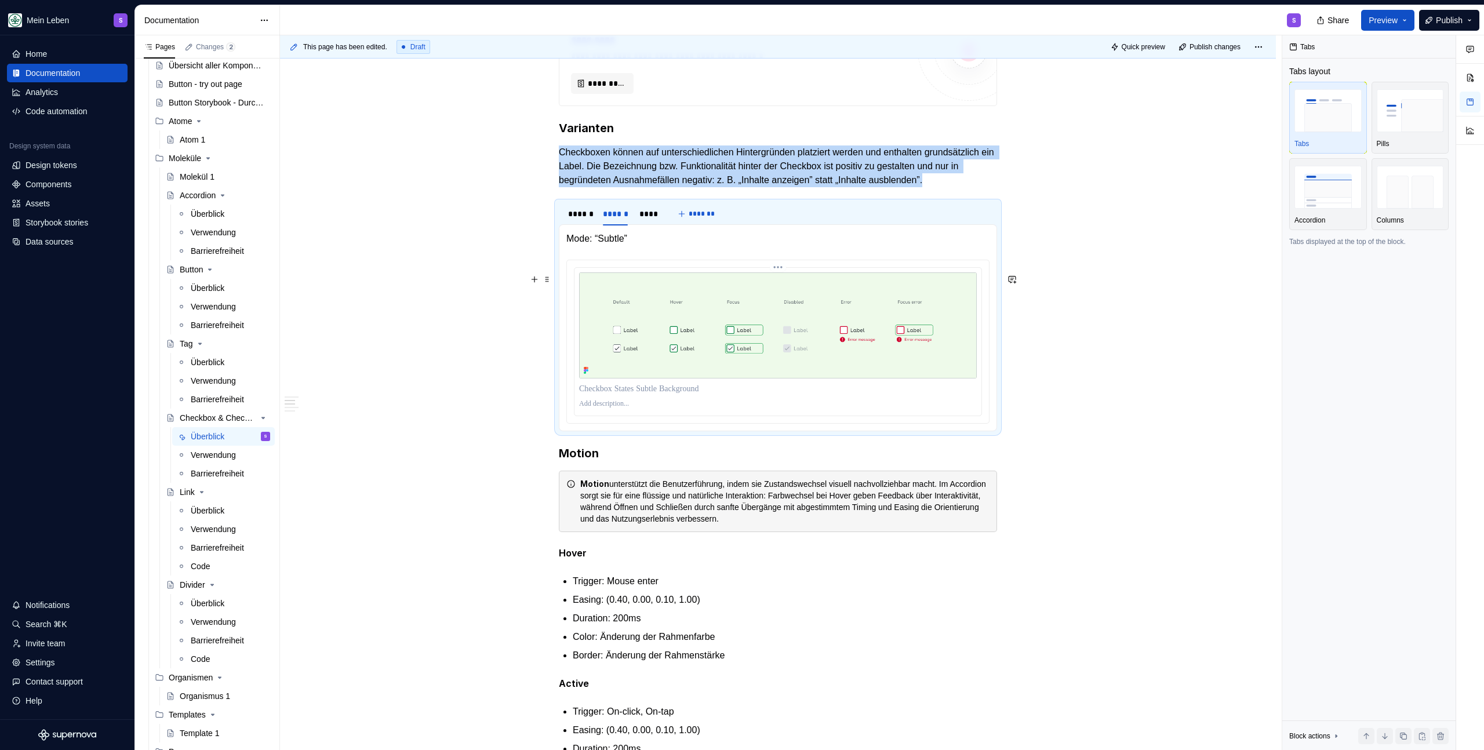
click at [610, 409] on p at bounding box center [778, 403] width 398 height 9
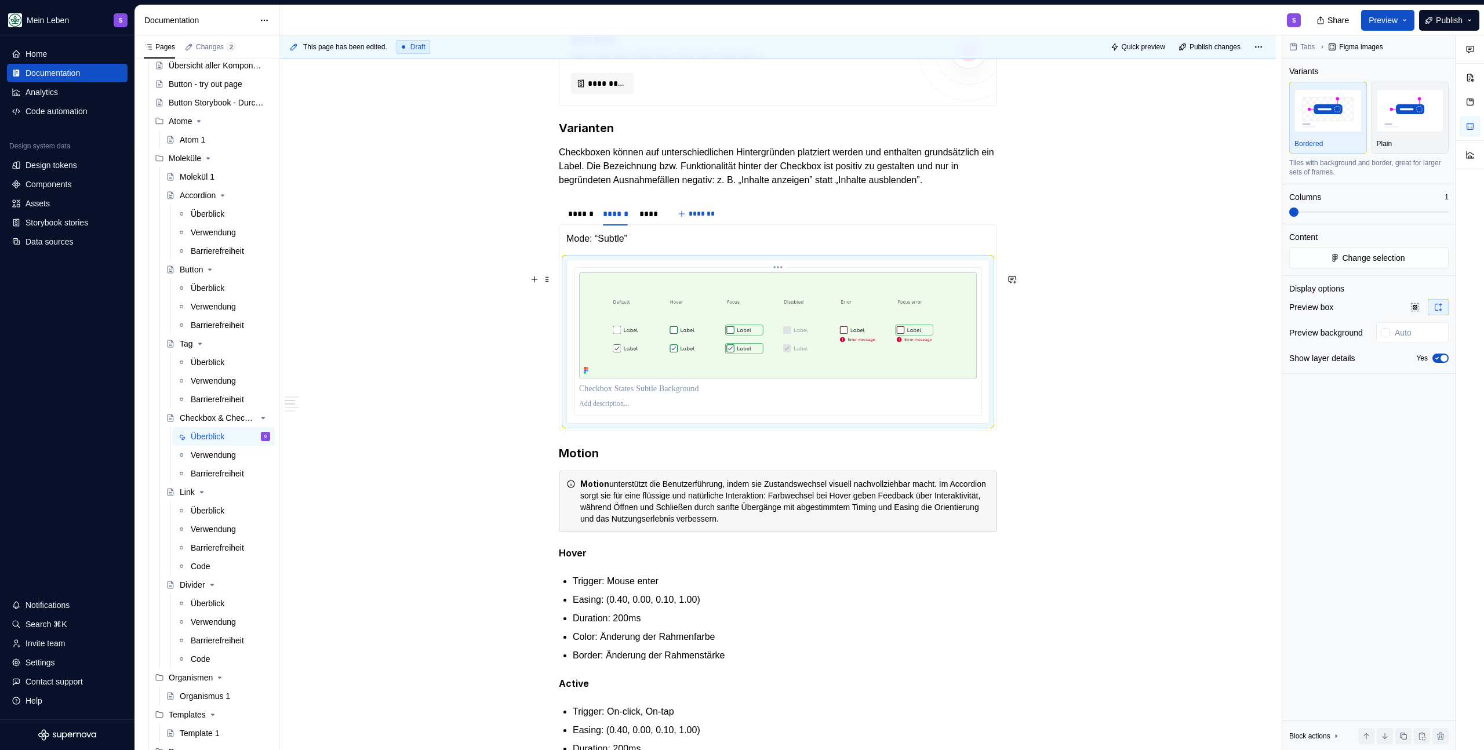
paste div
click at [725, 409] on p "**********" at bounding box center [778, 403] width 398 height 9
click at [724, 409] on p "**********" at bounding box center [778, 403] width 398 height 9
click at [573, 220] on div "******" at bounding box center [579, 214] width 23 height 12
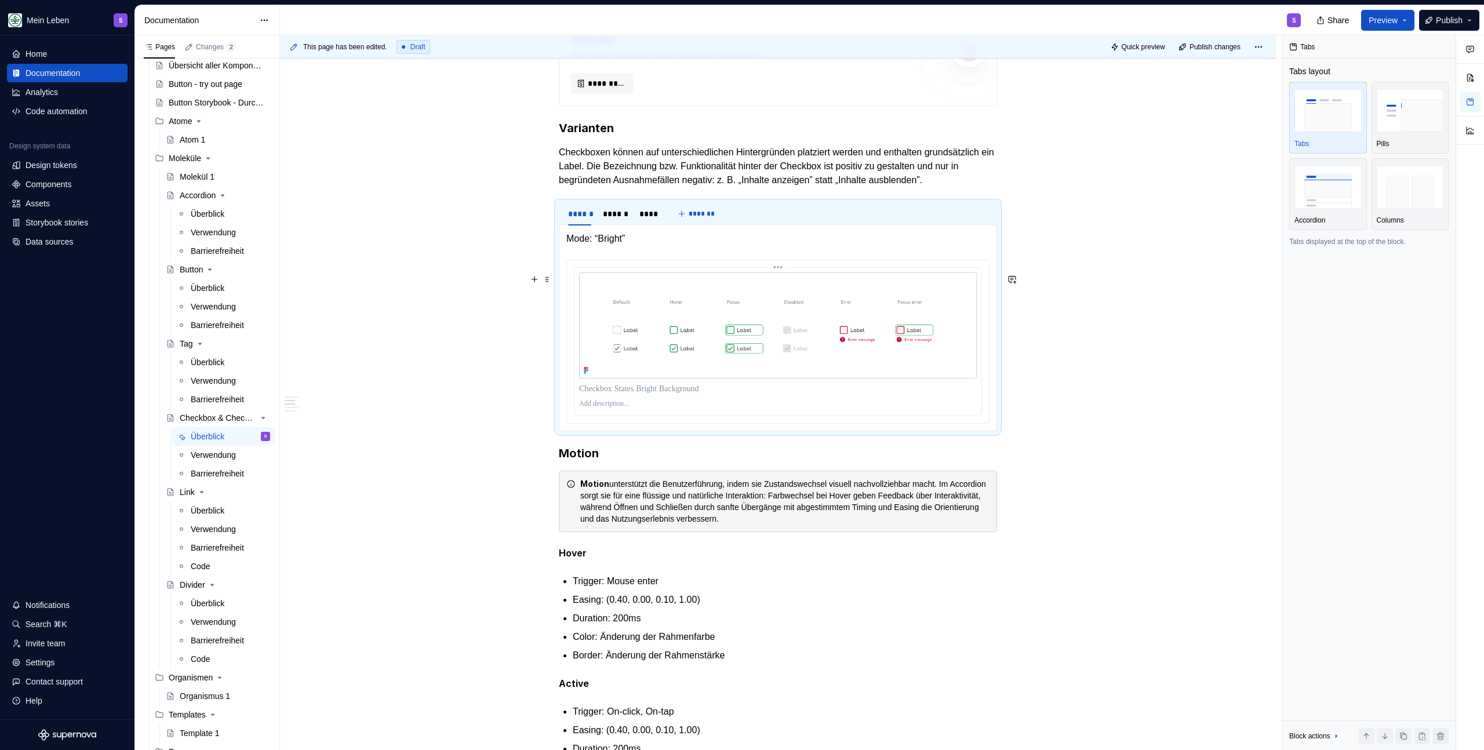
click at [588, 409] on p at bounding box center [778, 403] width 398 height 9
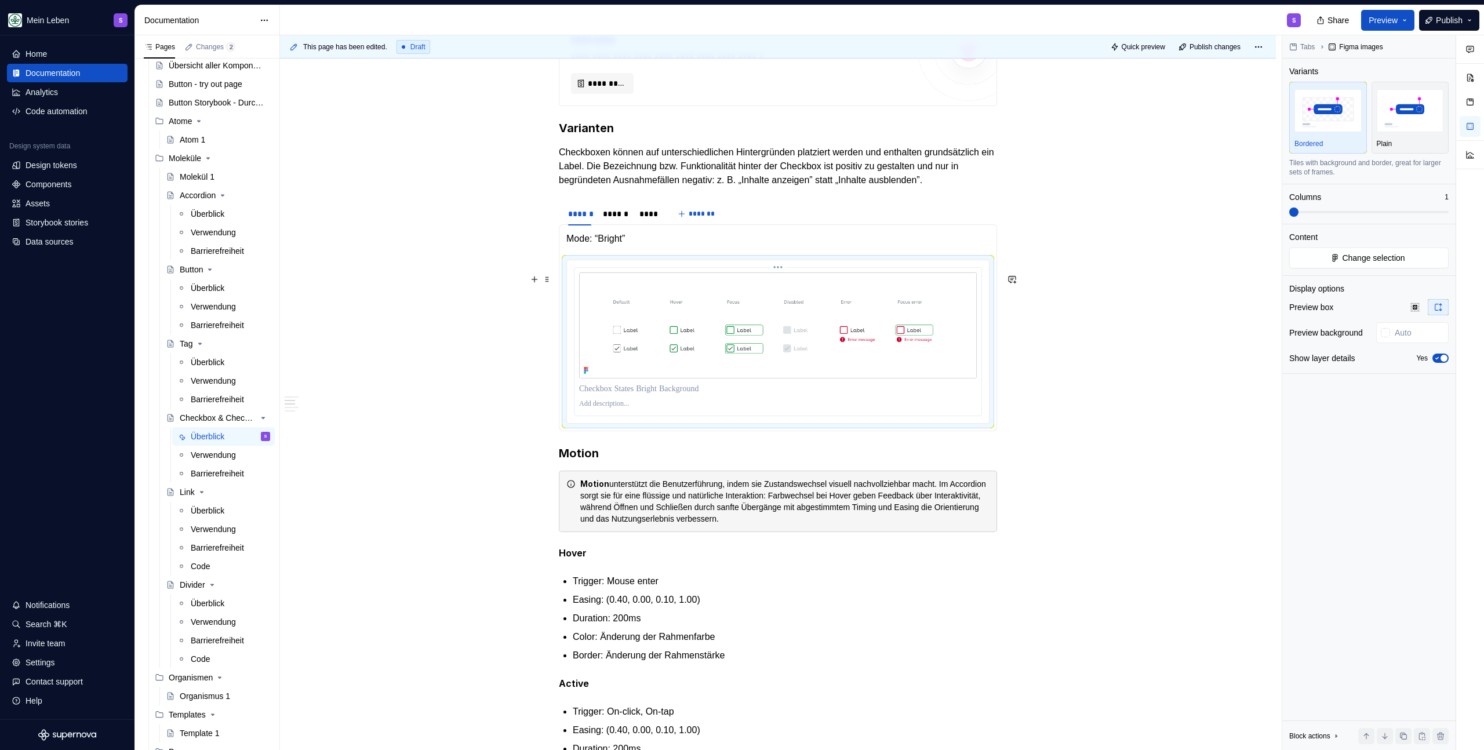
paste div
click at [720, 409] on p "**********" at bounding box center [778, 403] width 398 height 9
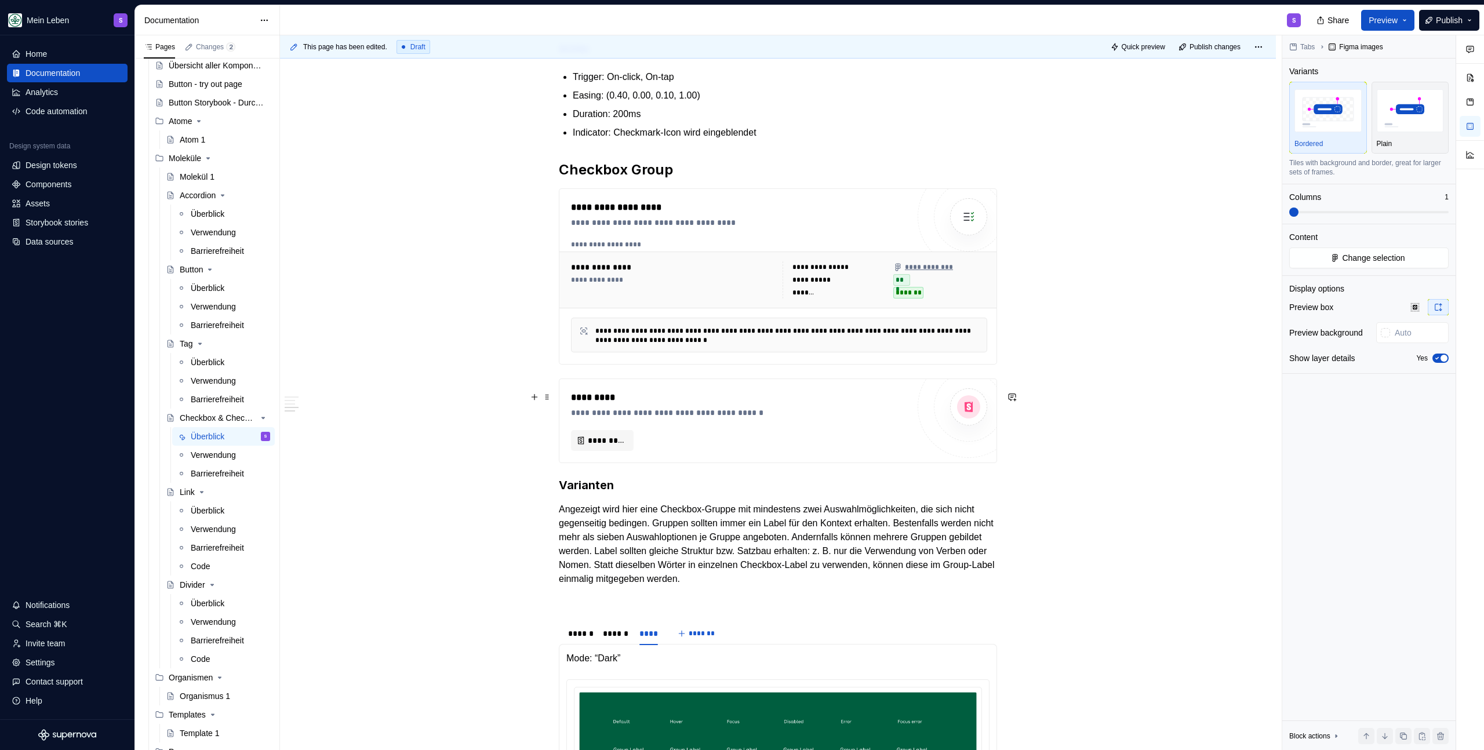
scroll to position [1081, 0]
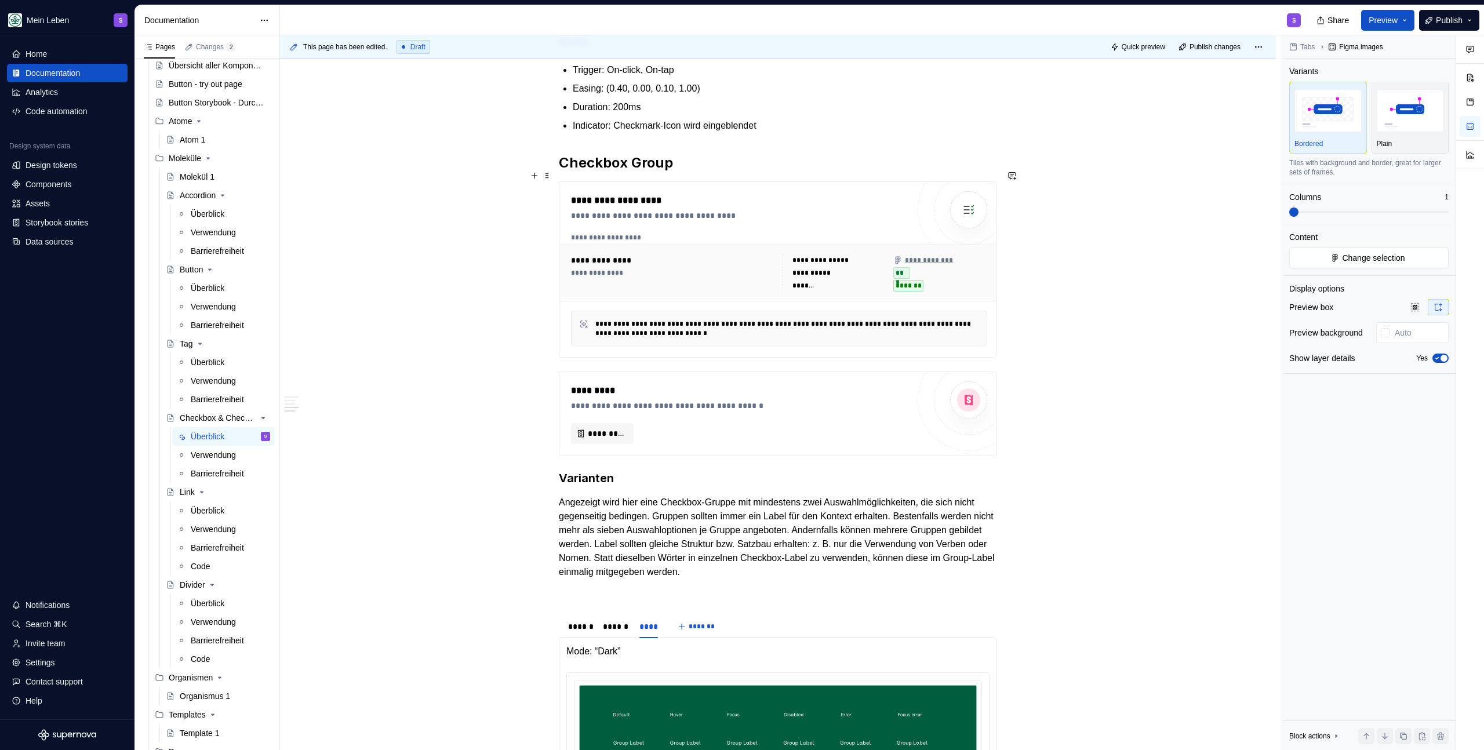
click at [556, 172] on div "**********" at bounding box center [778, 174] width 996 height 2081
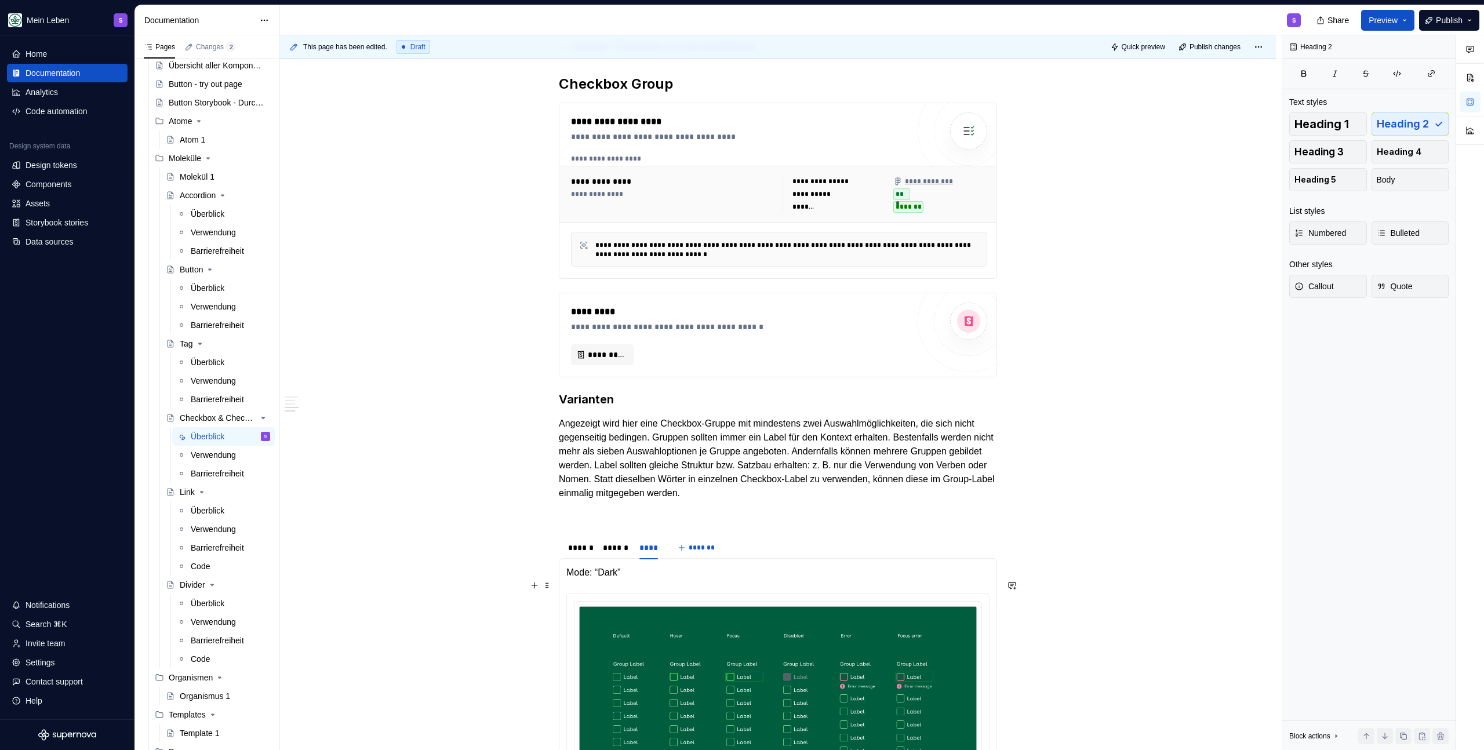
scroll to position [1162, 0]
click at [866, 498] on p "Angezeigt wird hier eine Checkbox-Gruppe mit mindestens zwei Auswahlmöglichkeit…" at bounding box center [778, 456] width 438 height 83
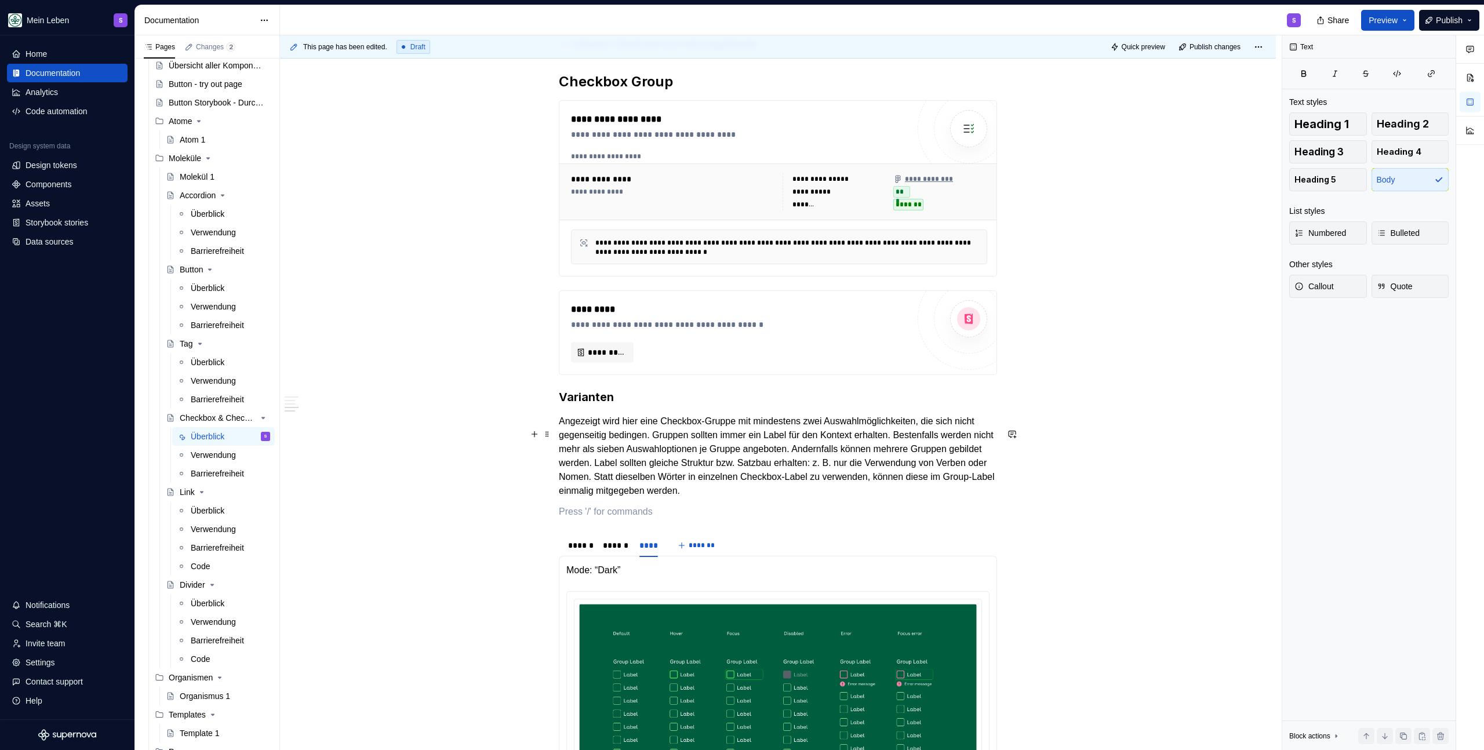
click at [888, 498] on p "Angezeigt wird hier eine Checkbox-Gruppe mit mindestens zwei Auswahlmöglichkeit…" at bounding box center [778, 456] width 438 height 83
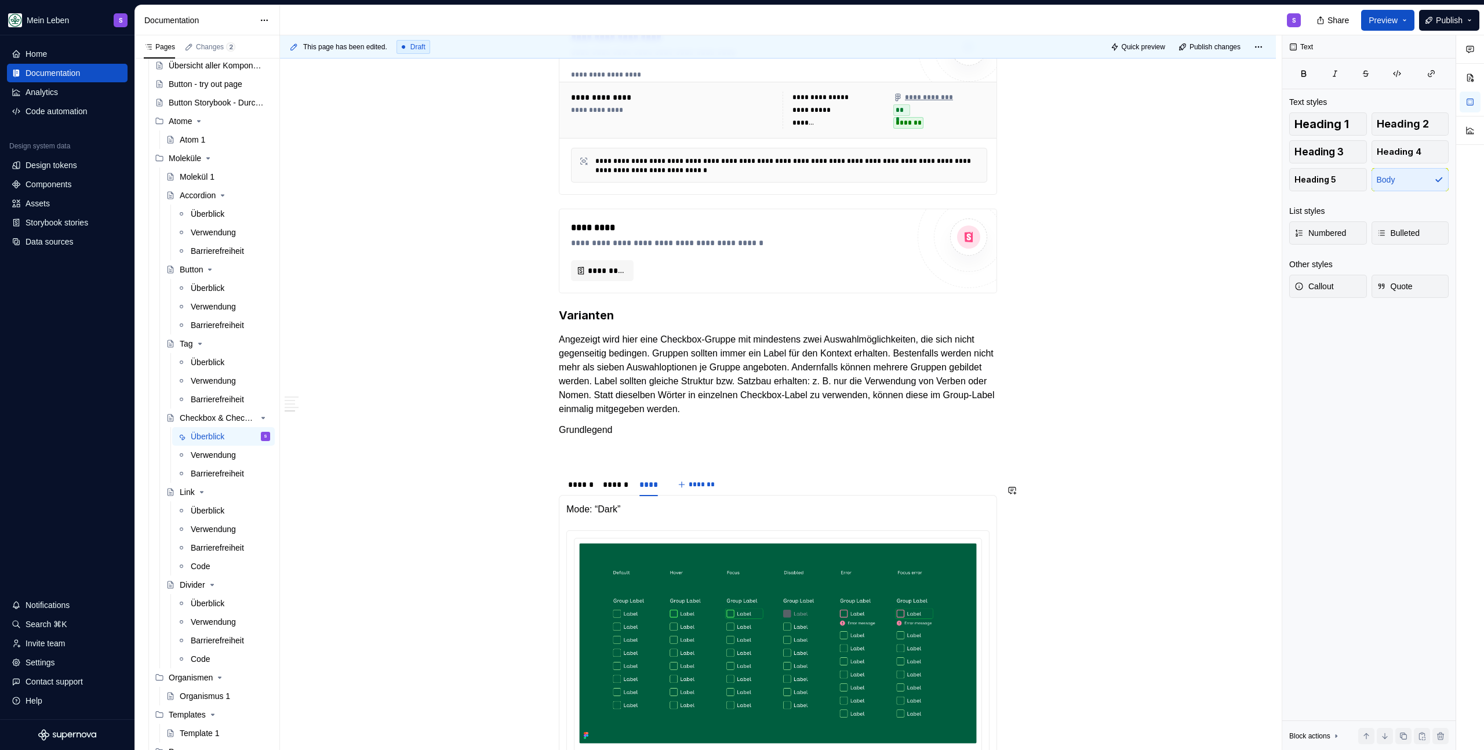
scroll to position [1258, 0]
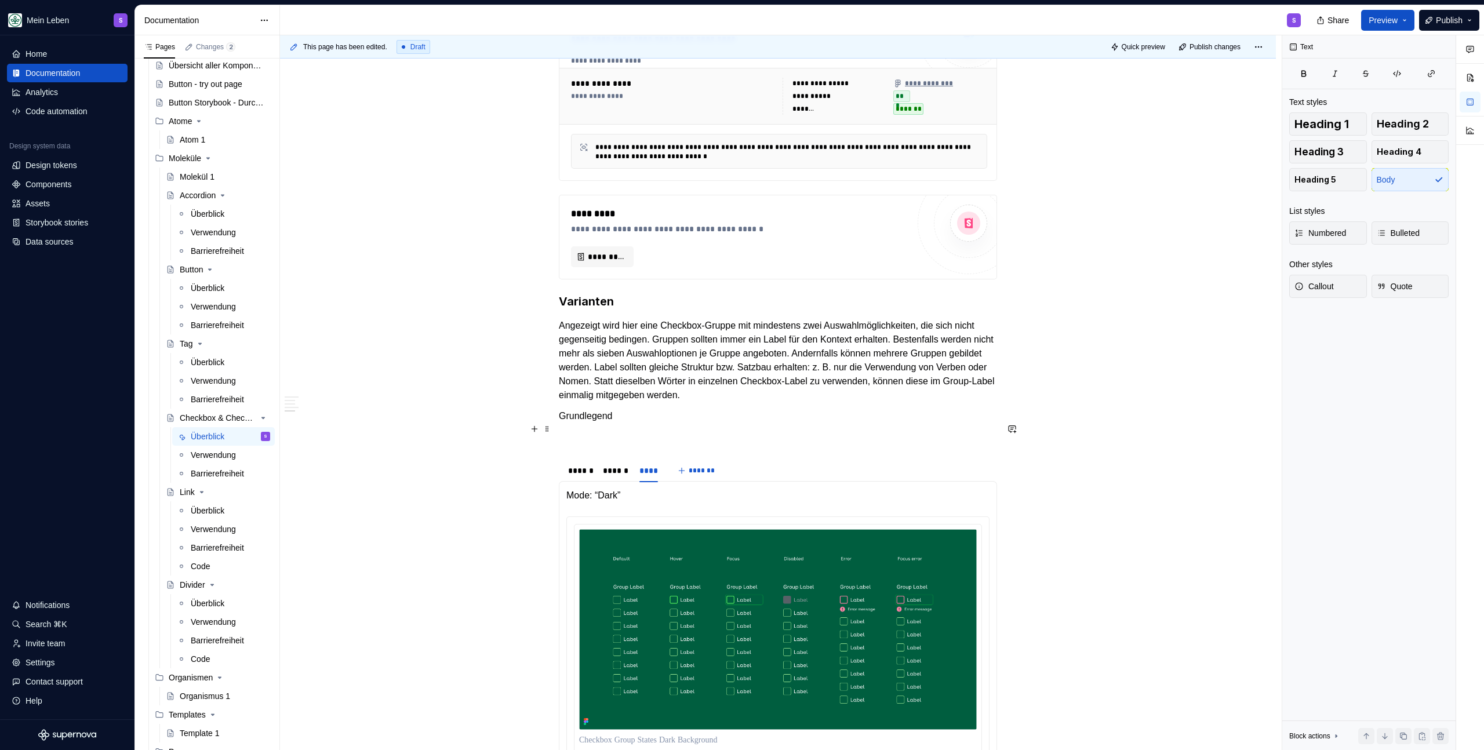
click at [693, 423] on p "Grundlegend" at bounding box center [778, 416] width 438 height 14
click at [583, 423] on p "Grundlegend hat jede Checkbox ihren eigenen Zustand" at bounding box center [778, 416] width 438 height 14
click at [624, 423] on p "Jede Checkbox ihren eigenen Zustand" at bounding box center [778, 416] width 438 height 14
click at [818, 423] on p "Jede Checkbox in der Gruppe hat ihren eigenen Zustand" at bounding box center [778, 416] width 438 height 14
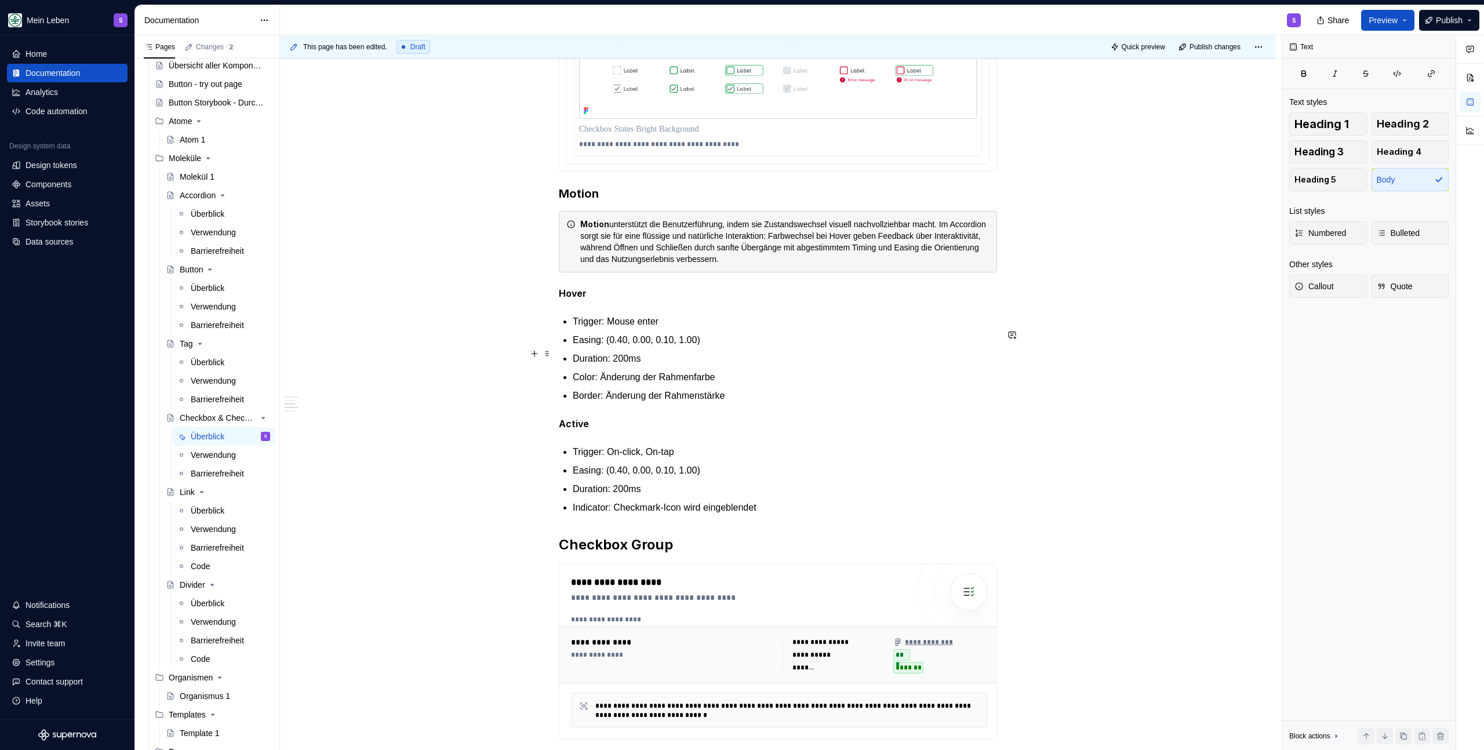
scroll to position [319, 0]
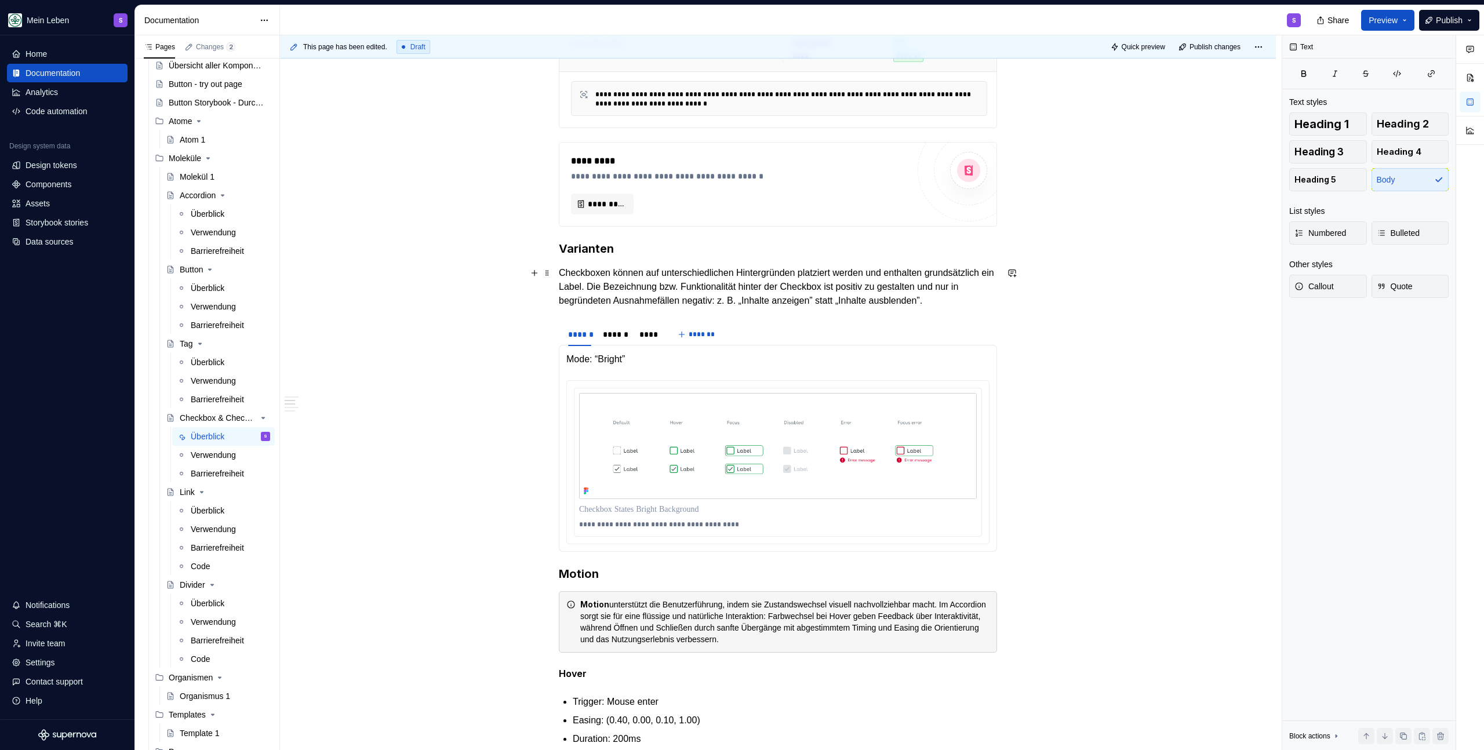
click at [673, 308] on p "Checkboxen können auf unterschiedlichen Hintergründen platziert werden und enth…" at bounding box center [778, 287] width 438 height 42
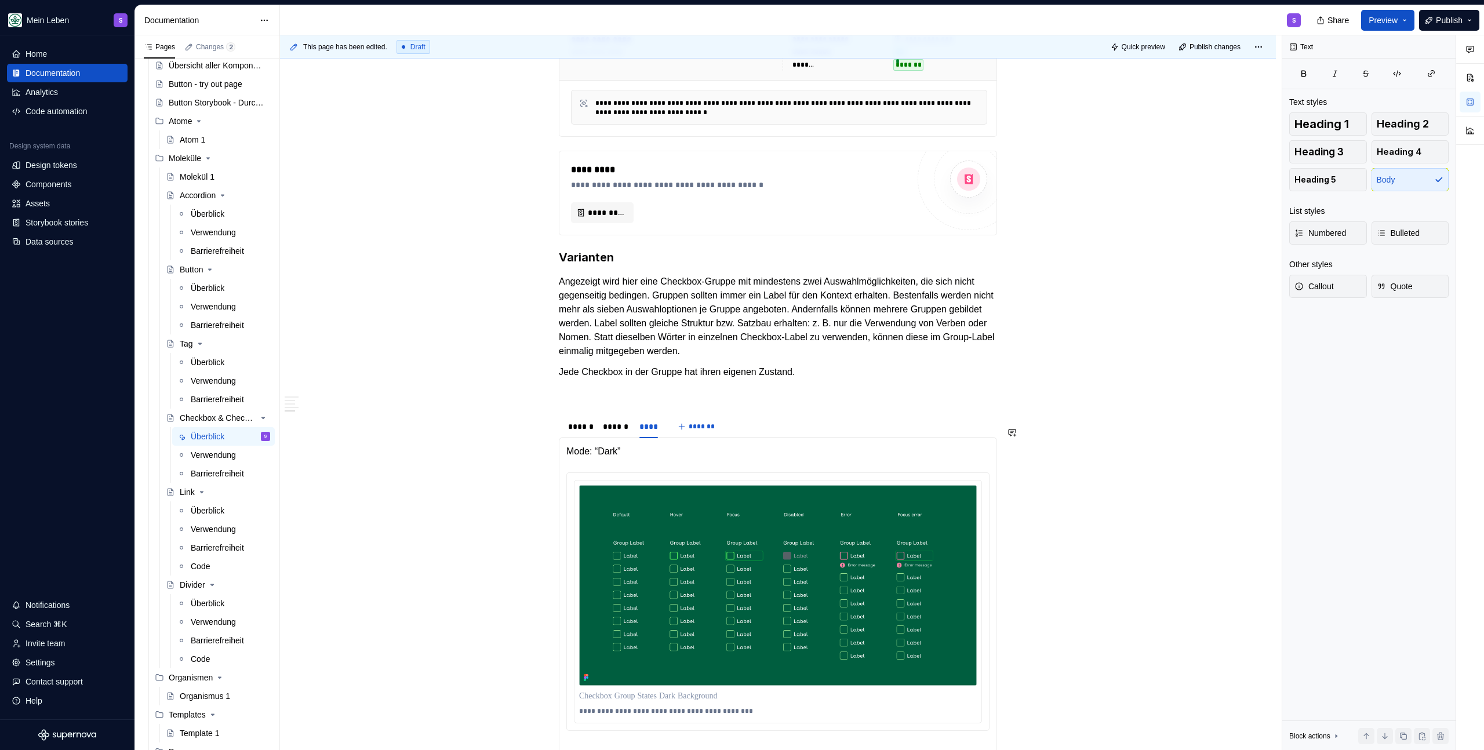
scroll to position [1313, 0]
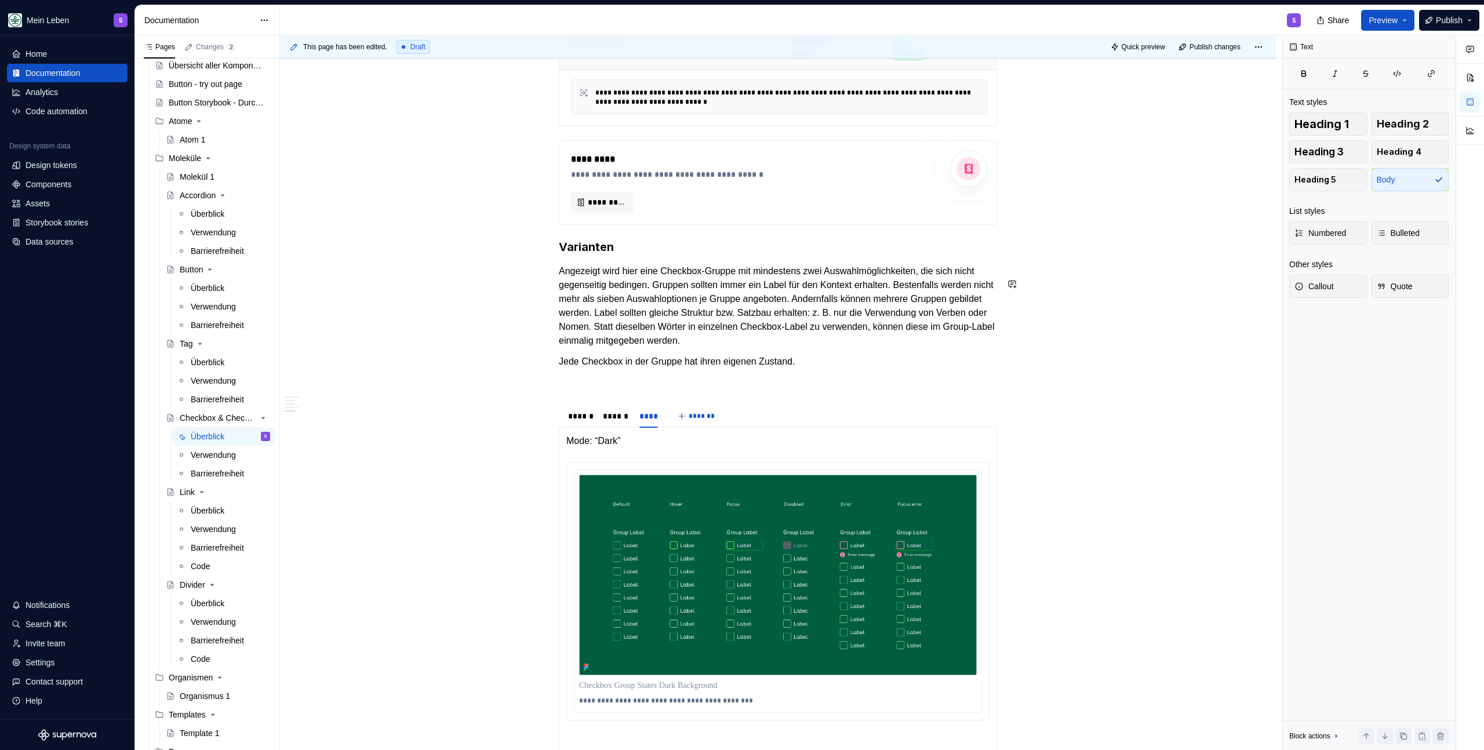
click at [833, 369] on p "Jede Checkbox in der Gruppe hat ihren eigenen Zustand." at bounding box center [778, 362] width 438 height 14
click at [551, 377] on span at bounding box center [547, 374] width 9 height 16
click at [559, 369] on p "Jede Checkbox in der Gruppe hat ihren eigenen Zustand." at bounding box center [778, 362] width 438 height 14
click at [811, 369] on p "Jede Checkbox in der Gruppe hat ihren eigenen Zustand." at bounding box center [778, 362] width 438 height 14
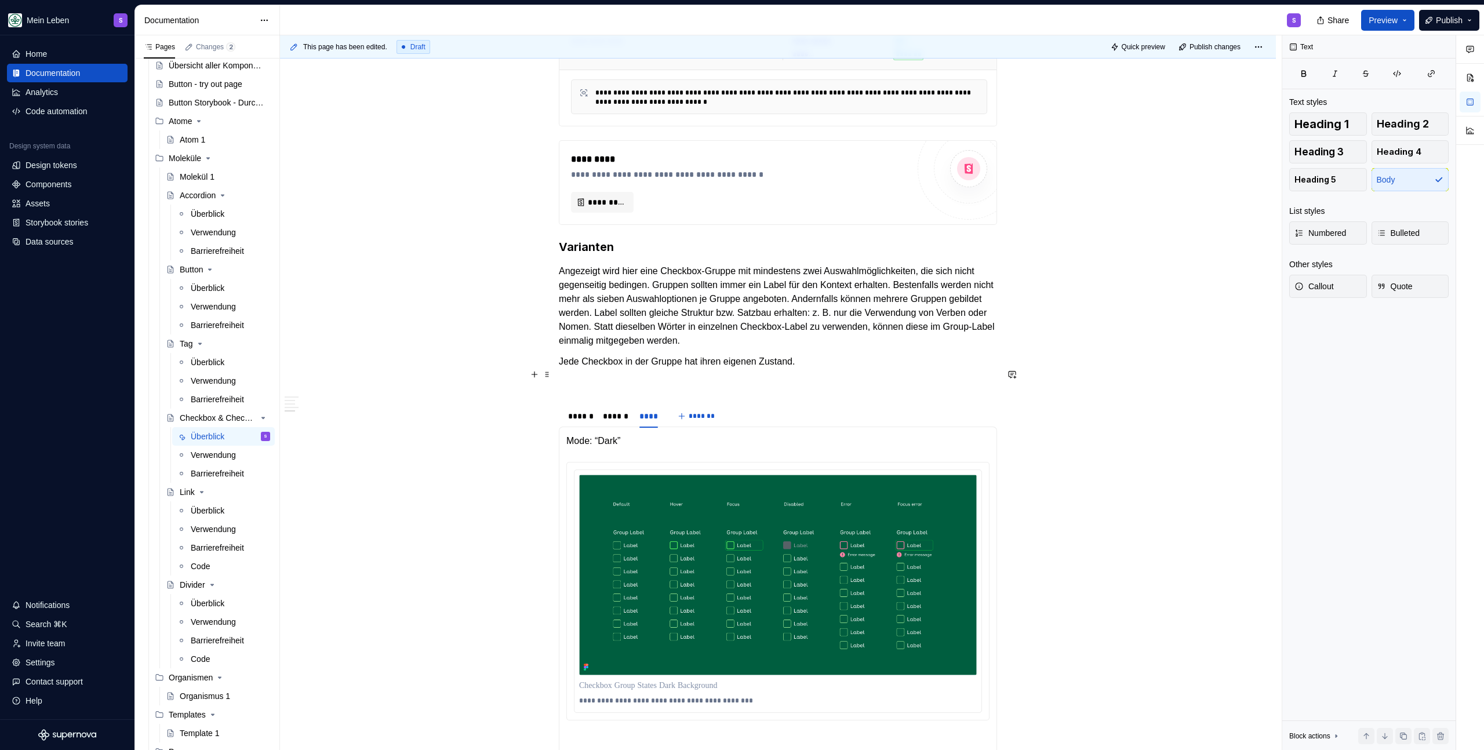
click at [833, 369] on p "Jede Checkbox in der Gruppe hat ihren eigenen Zustand." at bounding box center [778, 362] width 438 height 14
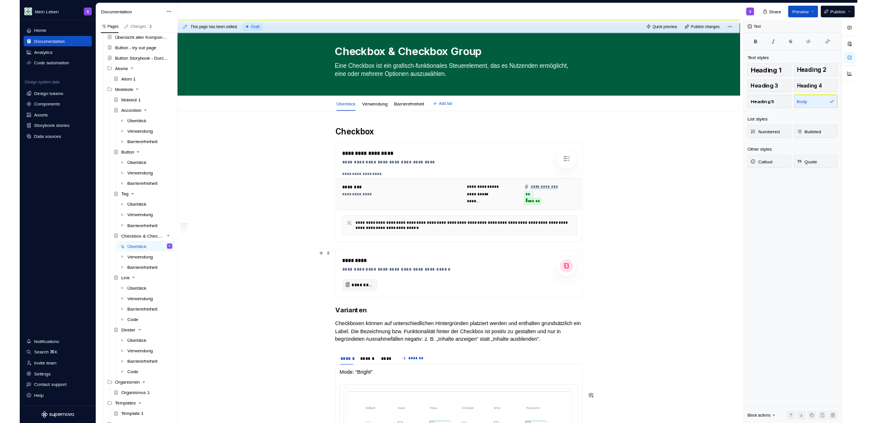
scroll to position [0, 0]
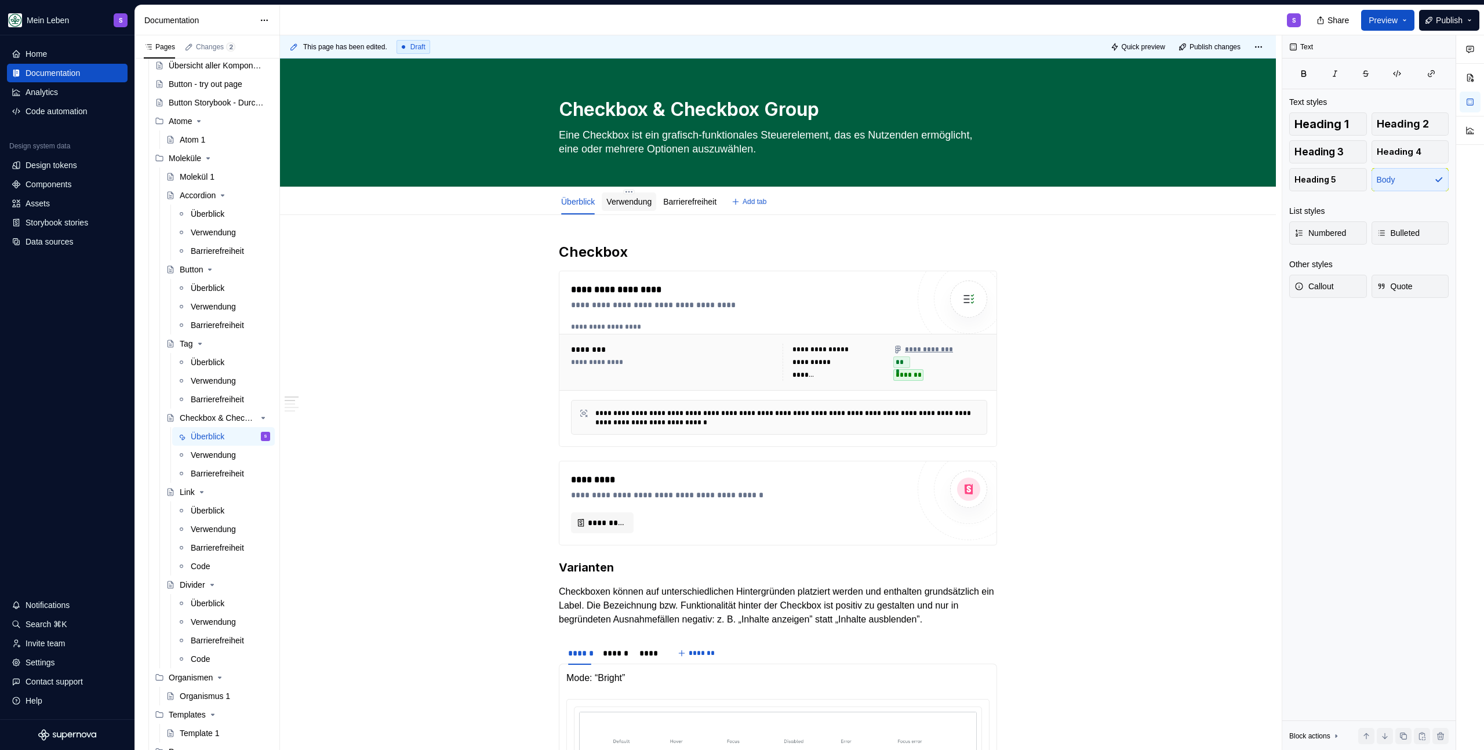
click at [623, 198] on link "Verwendung" at bounding box center [628, 201] width 45 height 9
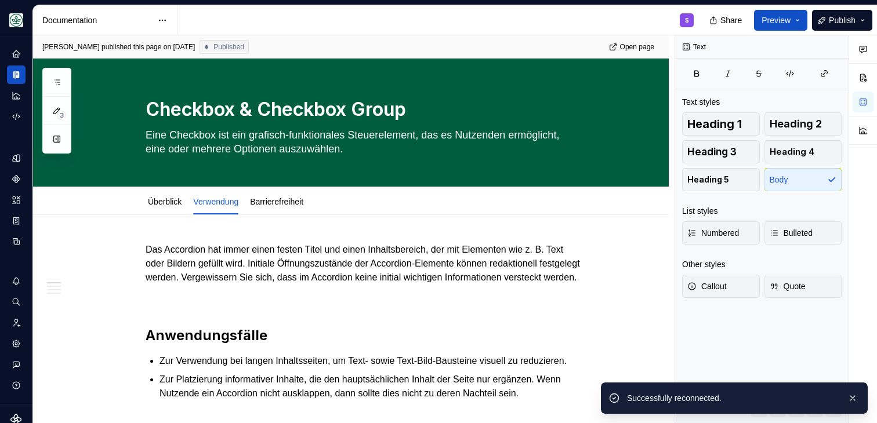
click at [480, 30] on div "S" at bounding box center [440, 20] width 525 height 30
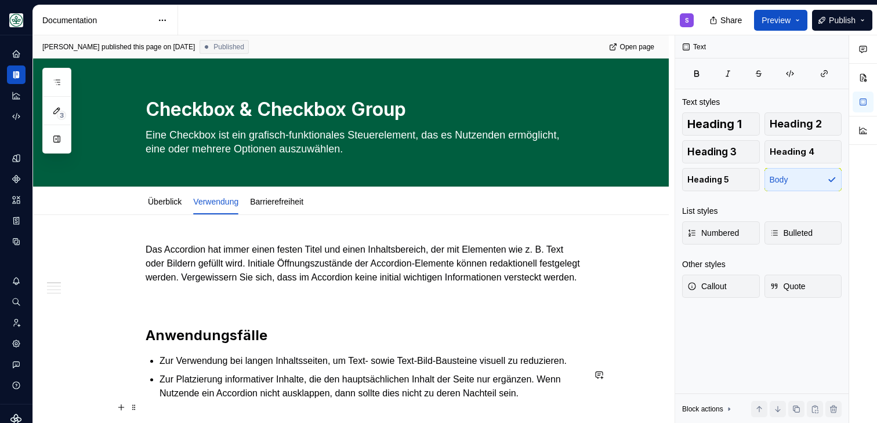
type textarea "*"
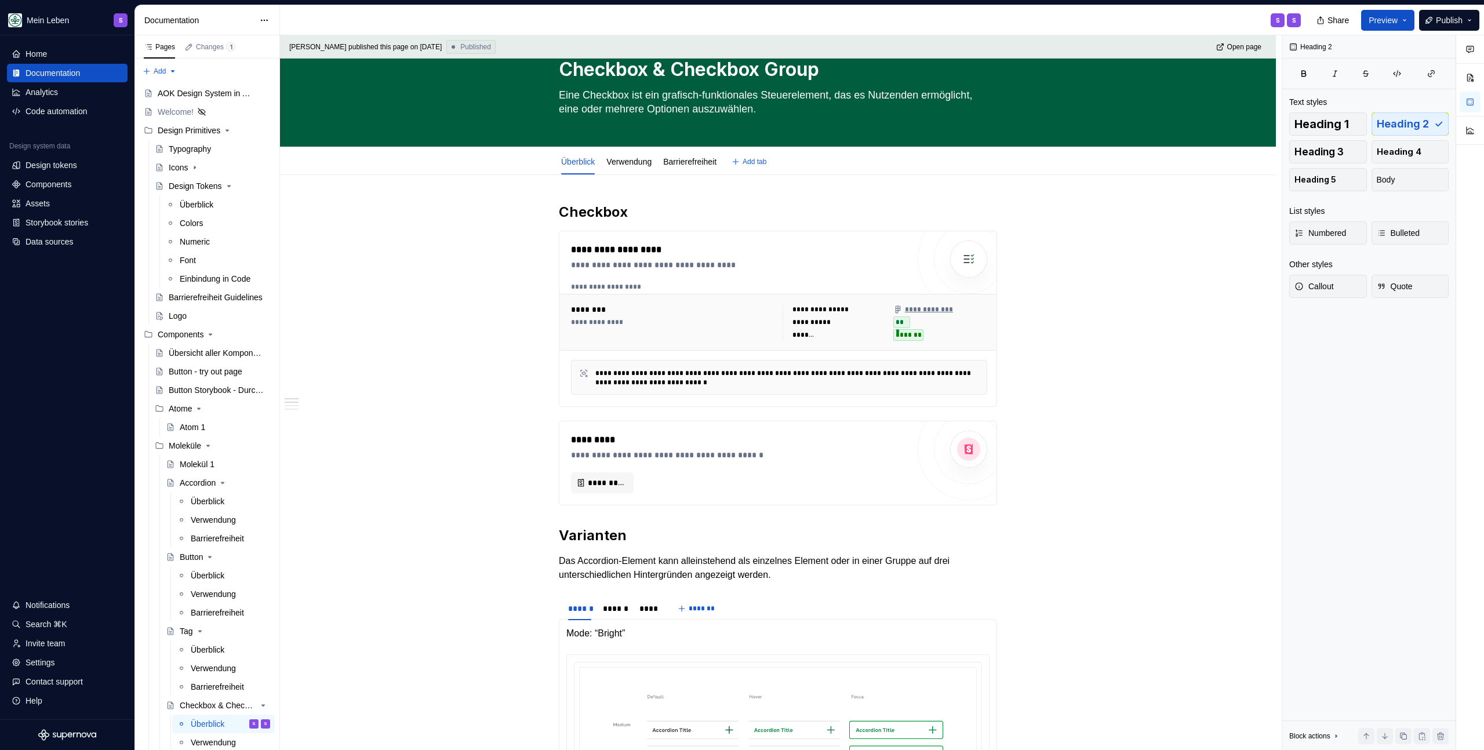
type textarea "*"
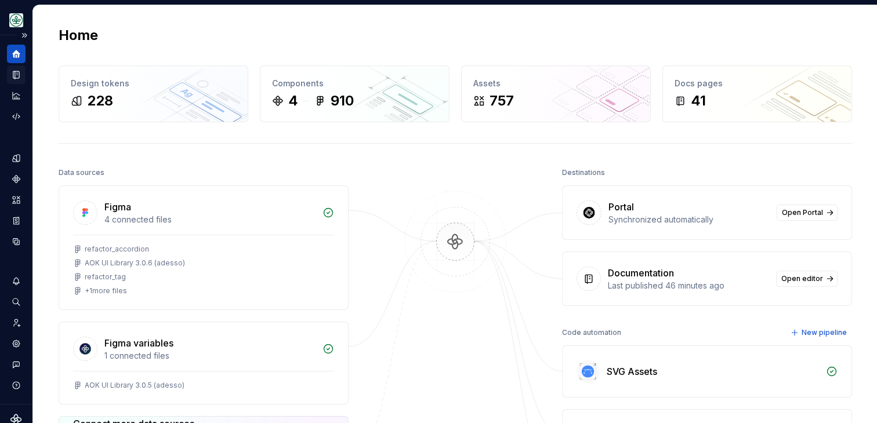
click at [17, 72] on icon "Documentation" at bounding box center [17, 75] width 5 height 6
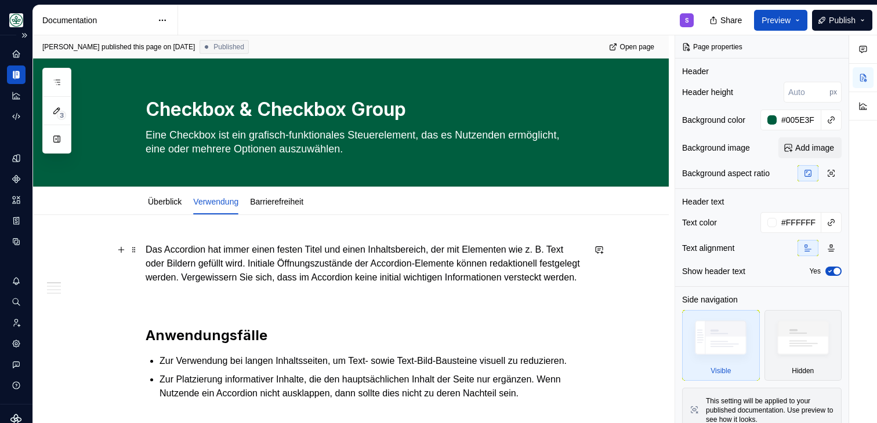
click at [205, 260] on p "Das Accordion hat immer einen festen Titel und einen Inhaltsbereich, der mit El…" at bounding box center [365, 264] width 438 height 42
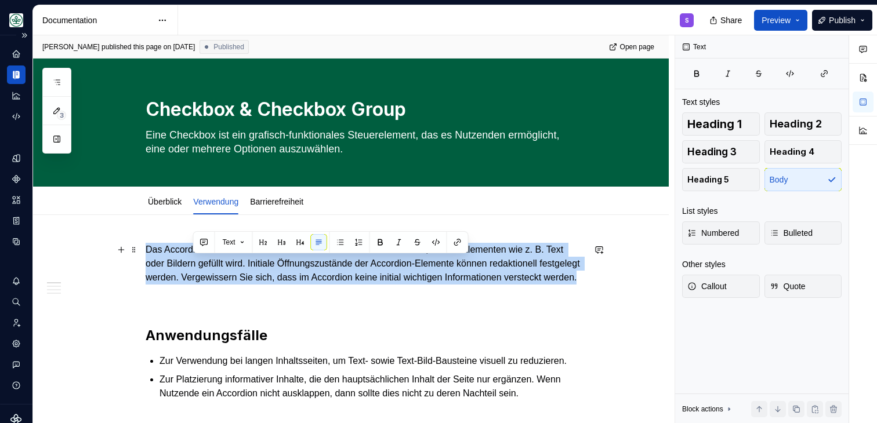
click at [205, 260] on p "Das Accordion hat immer einen festen Titel und einen Inhaltsbereich, der mit El…" at bounding box center [365, 264] width 438 height 42
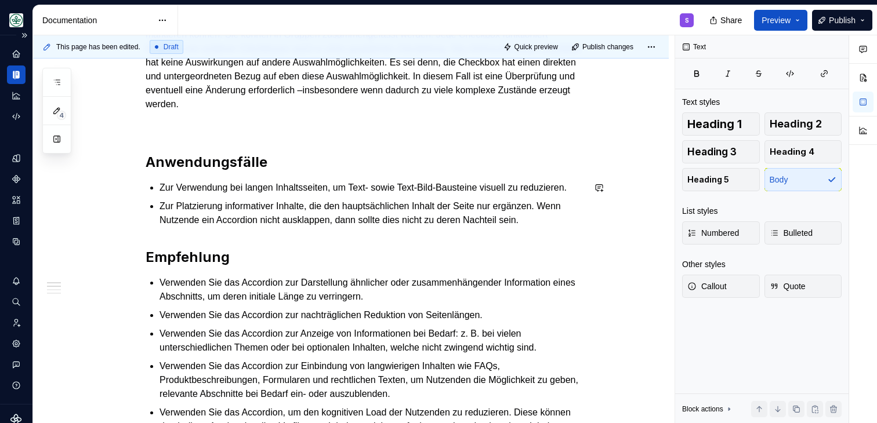
scroll to position [228, 0]
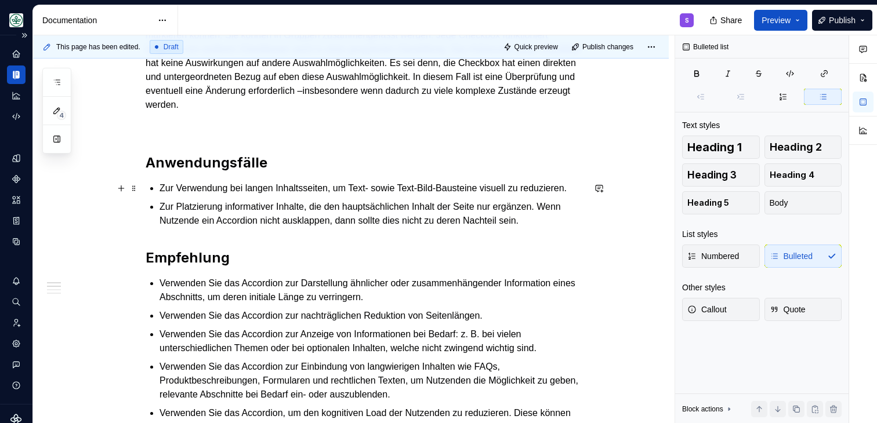
click at [184, 195] on p "Zur Verwendung bei langen Inhaltsseiten, um Text- sowie Text-Bild-Bausteine vis…" at bounding box center [371, 188] width 424 height 14
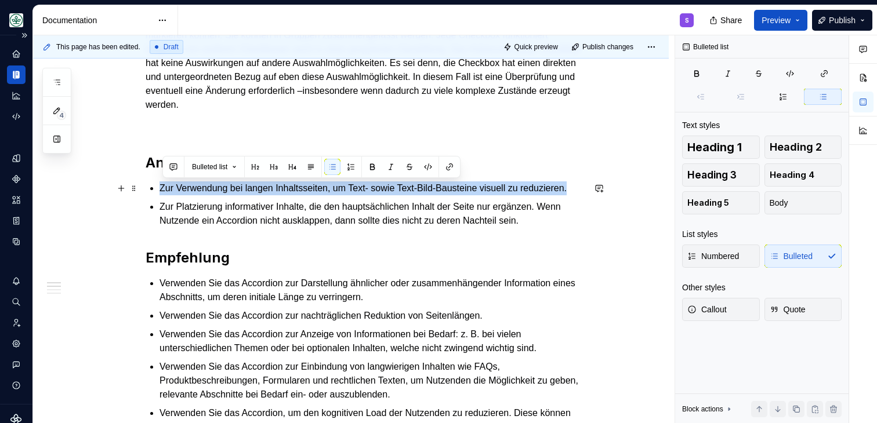
click at [184, 195] on p "Zur Verwendung bei langen Inhaltsseiten, um Text- sowie Text-Bild-Bausteine vis…" at bounding box center [371, 188] width 424 height 14
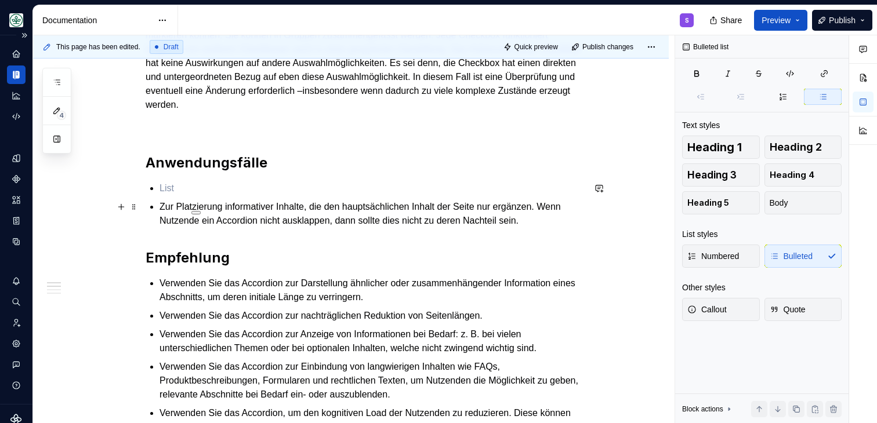
click at [172, 210] on p "Zur Platzierung informativer Inhalte, die den hauptsächlichen Inhalt der Seite …" at bounding box center [371, 214] width 424 height 28
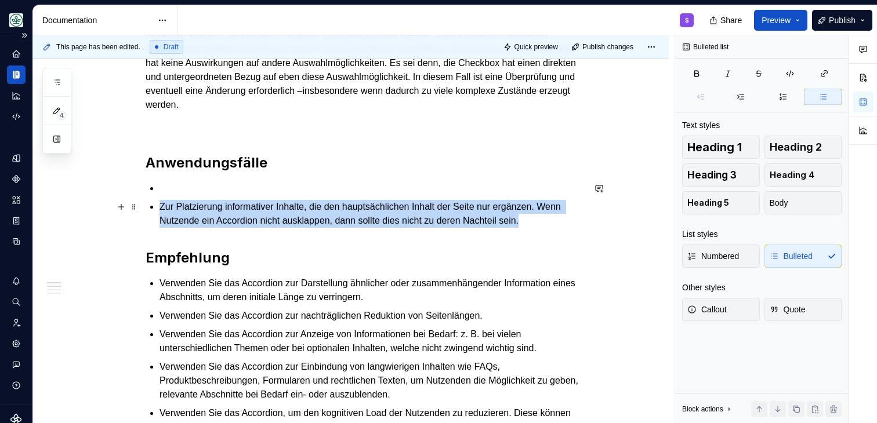
click at [172, 210] on p "Zur Platzierung informativer Inhalte, die den hauptsächlichen Inhalt der Seite …" at bounding box center [371, 214] width 424 height 28
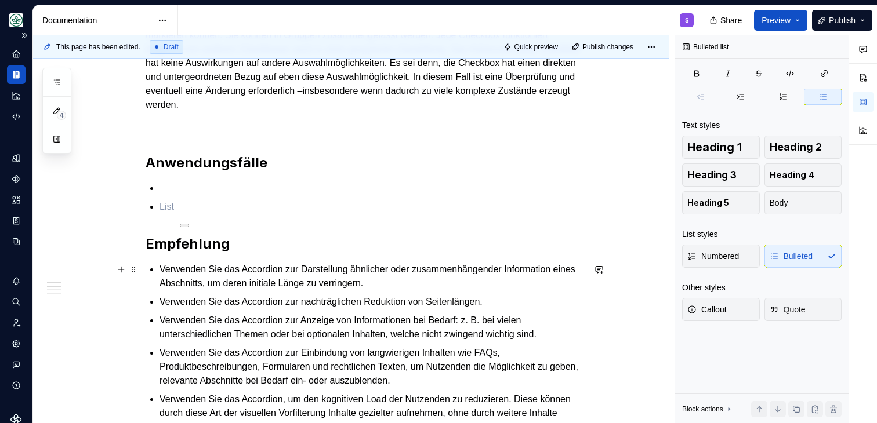
click at [170, 275] on p "Verwenden Sie das Accordion zur Darstellung ähnlicher oder zusammenhängender In…" at bounding box center [371, 277] width 424 height 28
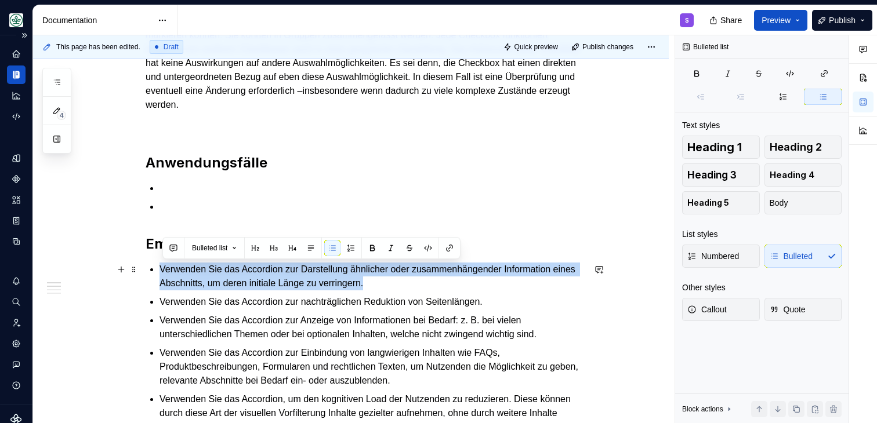
click at [170, 275] on p "Verwenden Sie das Accordion zur Darstellung ähnlicher oder zusammenhängender In…" at bounding box center [371, 277] width 424 height 28
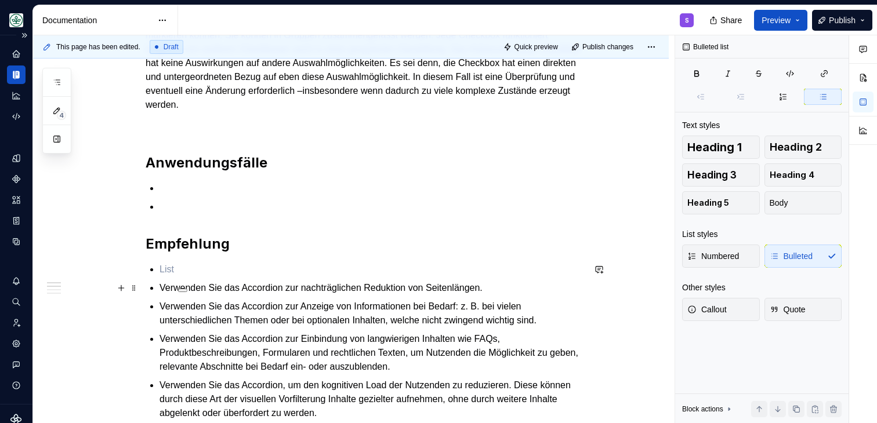
click at [176, 286] on html at bounding box center [187, 288] width 29 height 20
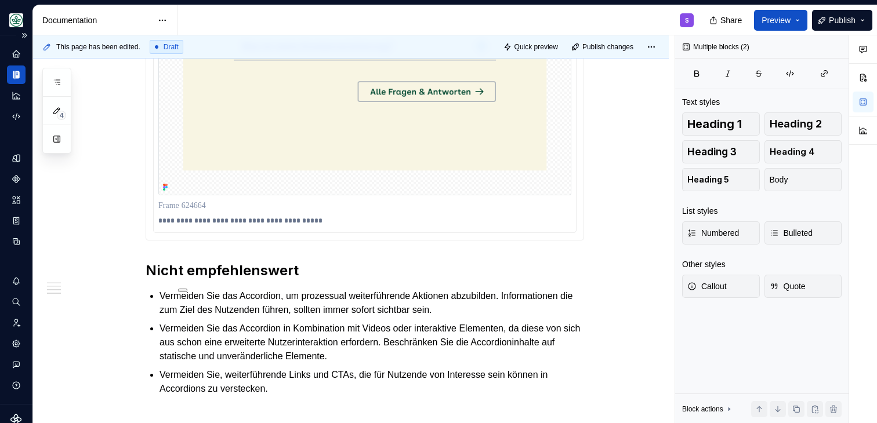
scroll to position [0, 0]
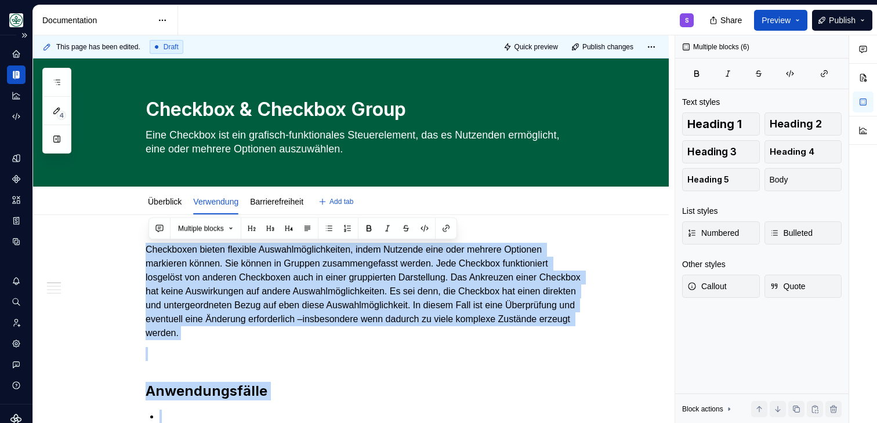
type textarea "*"
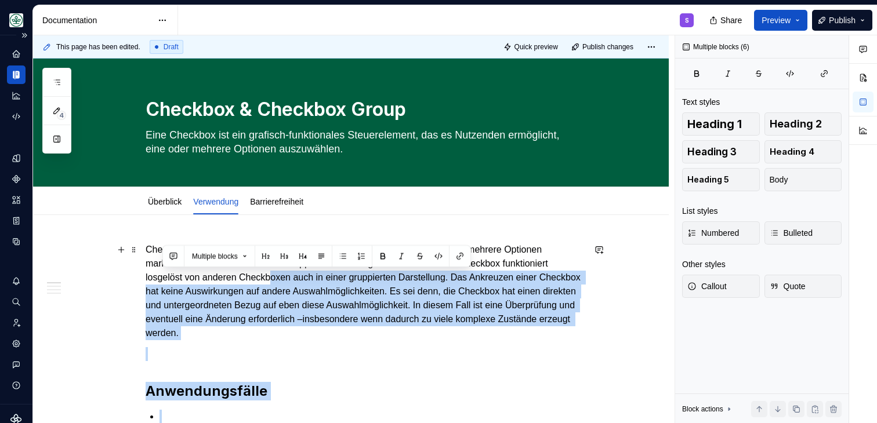
drag, startPoint x: 168, startPoint y: 264, endPoint x: 282, endPoint y: 284, distance: 115.8
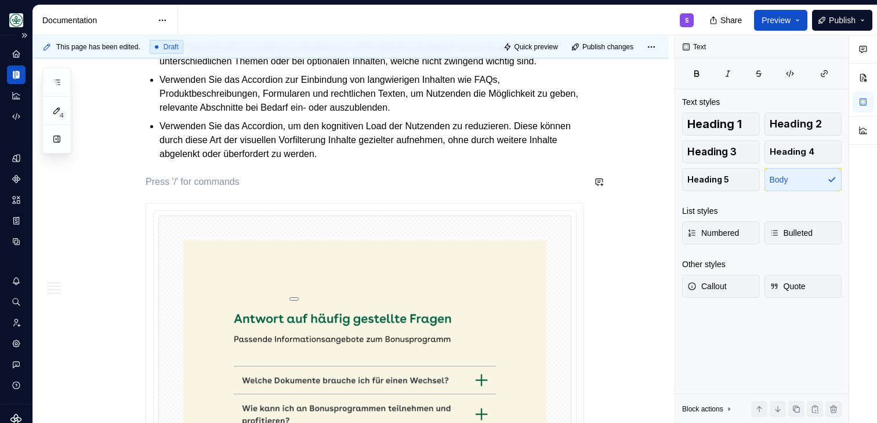
click at [259, 166] on div "**********" at bounding box center [365, 338] width 438 height 1166
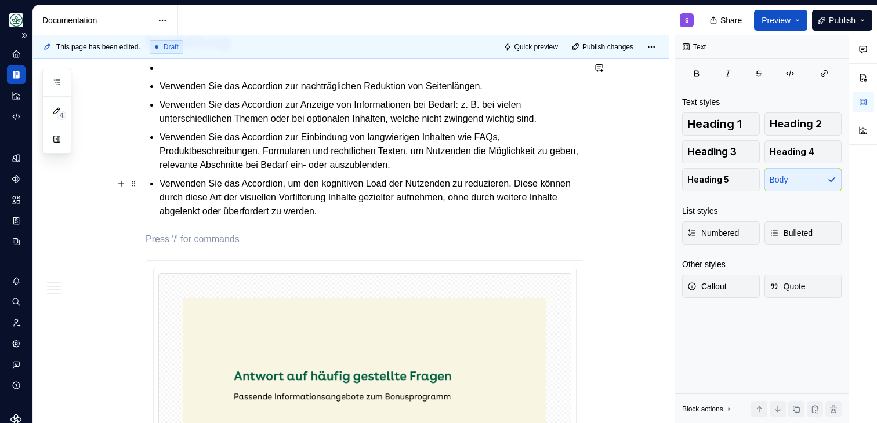
scroll to position [421, 0]
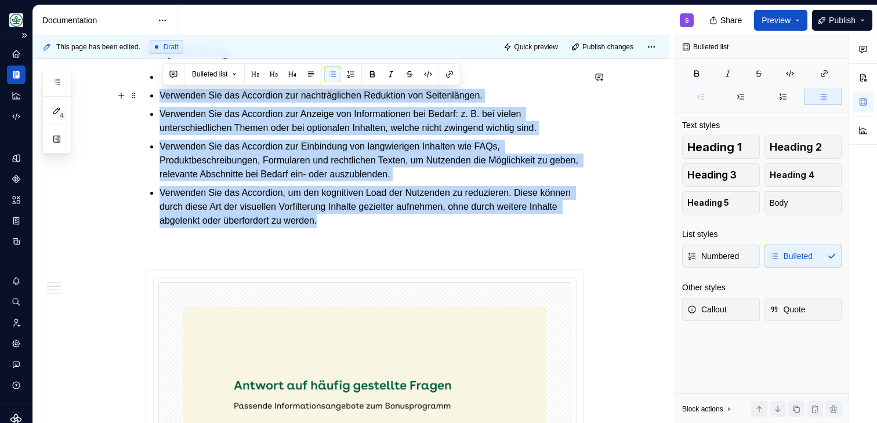
drag, startPoint x: 420, startPoint y: 220, endPoint x: 157, endPoint y: 100, distance: 289.5
click at [159, 100] on ul "Verwenden Sie das Accordion zur nachträglichen Reduktion von Seitenlängen. Verw…" at bounding box center [371, 149] width 424 height 158
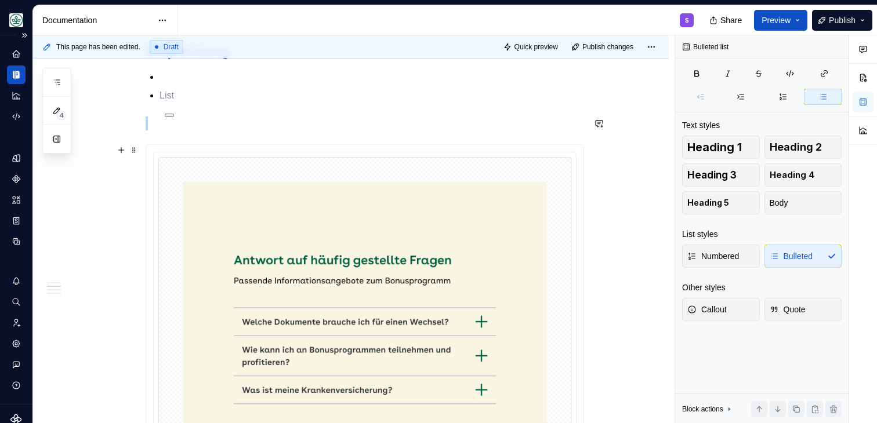
click at [204, 166] on img at bounding box center [364, 348] width 413 height 382
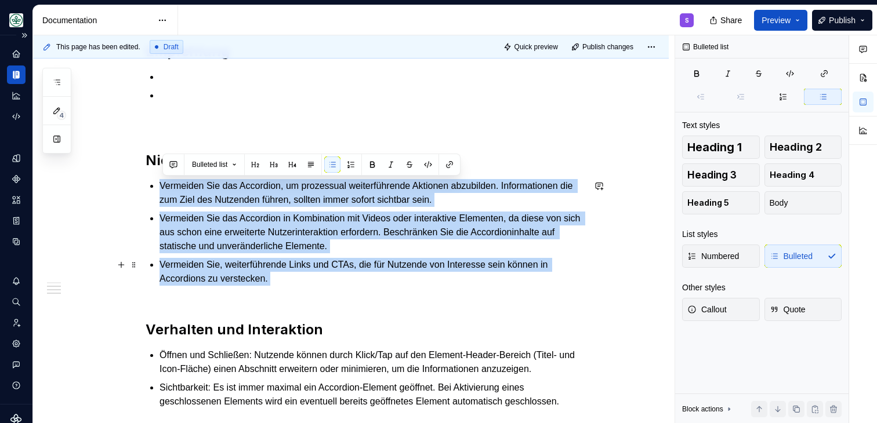
drag, startPoint x: 159, startPoint y: 188, endPoint x: 330, endPoint y: 296, distance: 202.4
click at [330, 296] on div "Checkboxen bieten flexible Auswahlmöglichkeiten, indem Nutzende eine oder mehre…" at bounding box center [365, 115] width 438 height 587
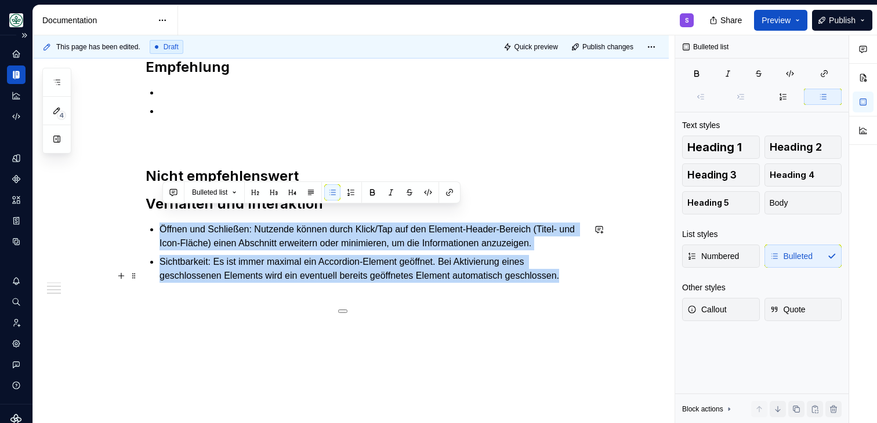
drag, startPoint x: 160, startPoint y: 210, endPoint x: 238, endPoint y: 289, distance: 111.1
click at [238, 283] on div "Checkboxen bieten flexible Auswahlmöglichkeiten, indem Nutzende eine oder mehre…" at bounding box center [365, 60] width 438 height 445
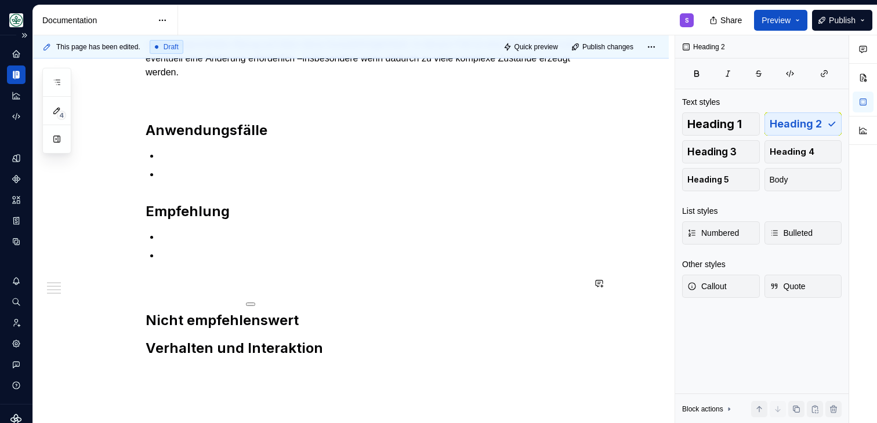
scroll to position [246, 0]
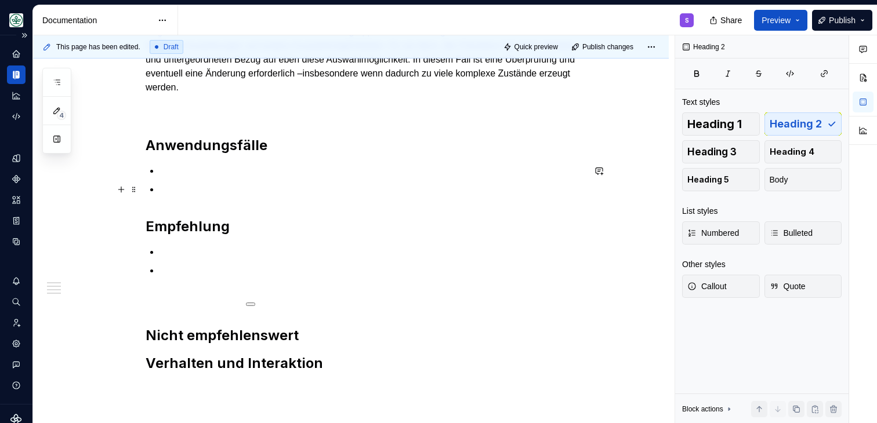
click at [193, 163] on div "Checkboxen bieten flexible Auswahlmöglichkeiten, indem Nutzende eine oder mehre…" at bounding box center [365, 185] width 438 height 376
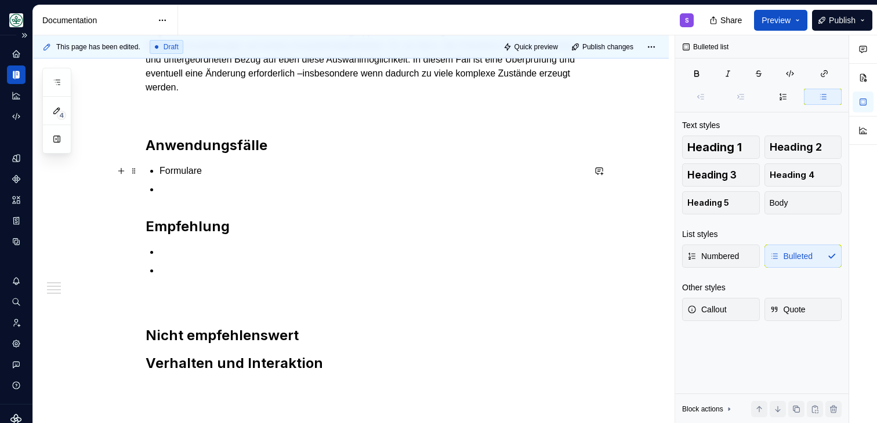
click at [162, 171] on p "Formulare" at bounding box center [371, 171] width 424 height 14
click at [225, 183] on p at bounding box center [371, 190] width 424 height 14
click at [220, 169] on p "Formulare" at bounding box center [371, 171] width 424 height 14
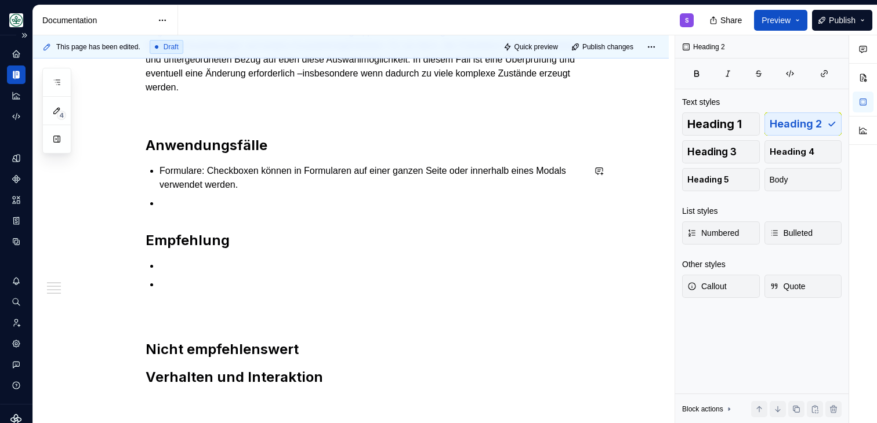
click at [201, 220] on div "Checkboxen bieten flexible Auswahlmöglichkeiten, indem Nutzende eine oder mehre…" at bounding box center [365, 192] width 438 height 390
click at [188, 201] on p at bounding box center [371, 204] width 424 height 14
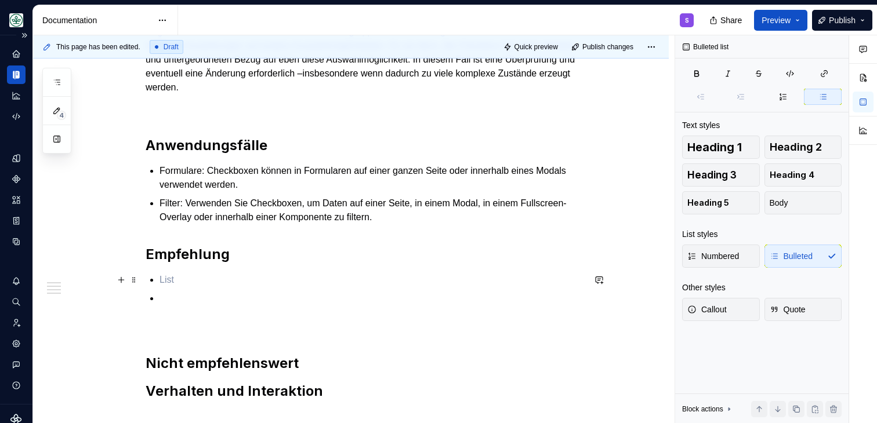
click at [180, 276] on p at bounding box center [371, 280] width 424 height 14
click at [475, 216] on p "Filter: Verwenden Sie Checkboxen, um Daten auf einer Seite, in einem Modal, in …" at bounding box center [371, 211] width 424 height 28
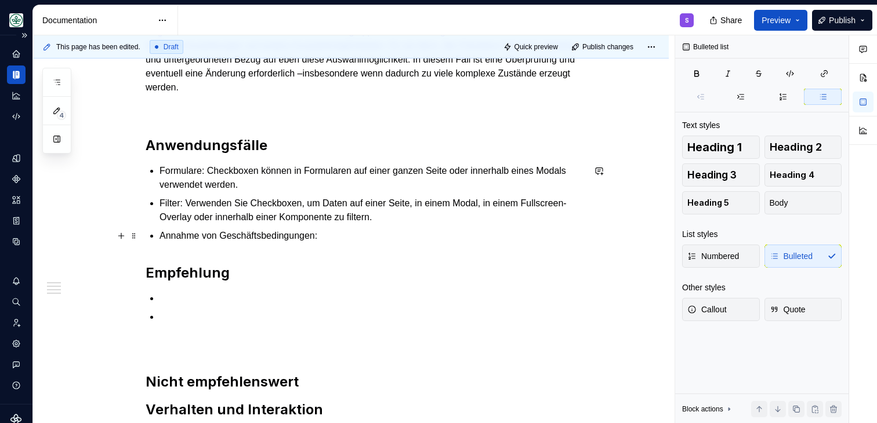
click at [350, 241] on p "Annahme von Geschäftsbedingungen:" at bounding box center [371, 236] width 424 height 14
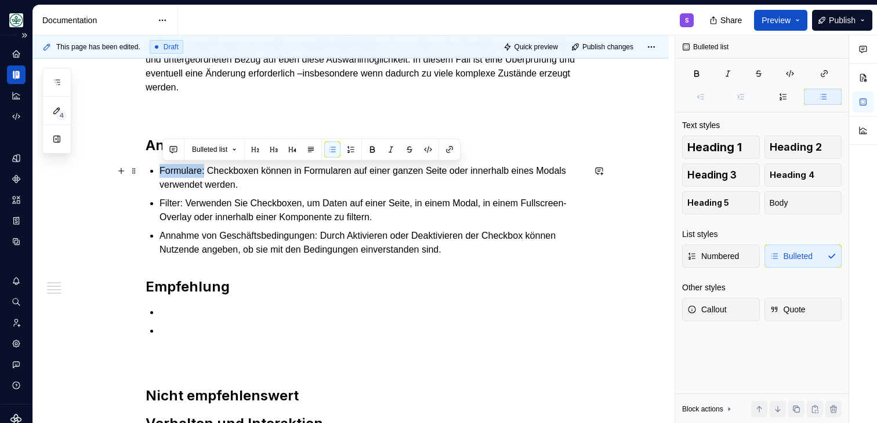
drag, startPoint x: 208, startPoint y: 172, endPoint x: 161, endPoint y: 170, distance: 47.6
click at [161, 170] on div "Checkboxen bieten flexible Auswahlmöglichkeiten, indem Nutzende eine oder mehre…" at bounding box center [365, 215] width 438 height 436
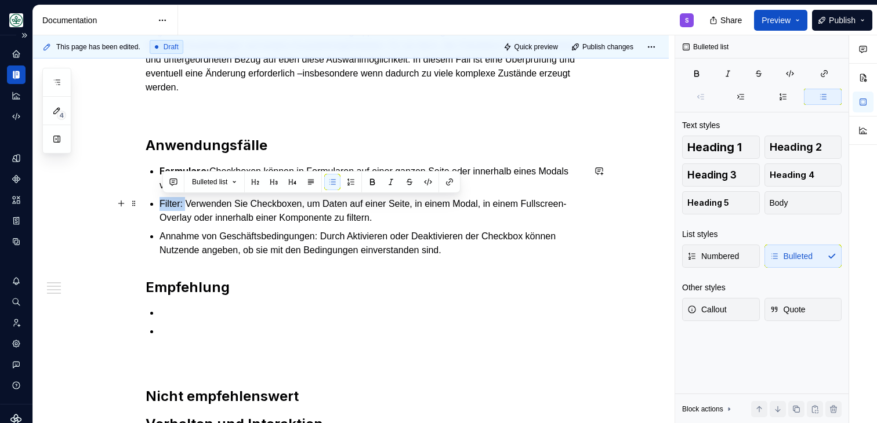
drag, startPoint x: 163, startPoint y: 205, endPoint x: 186, endPoint y: 201, distance: 23.5
click at [187, 202] on p "Filter: Verwenden Sie Checkboxen, um Daten auf einer Seite, in einem Modal, in …" at bounding box center [371, 211] width 424 height 28
click at [166, 240] on p "Annahme von Geschäftsbedingungen: Durch Aktivieren oder Deaktivieren der Checkb…" at bounding box center [371, 244] width 424 height 28
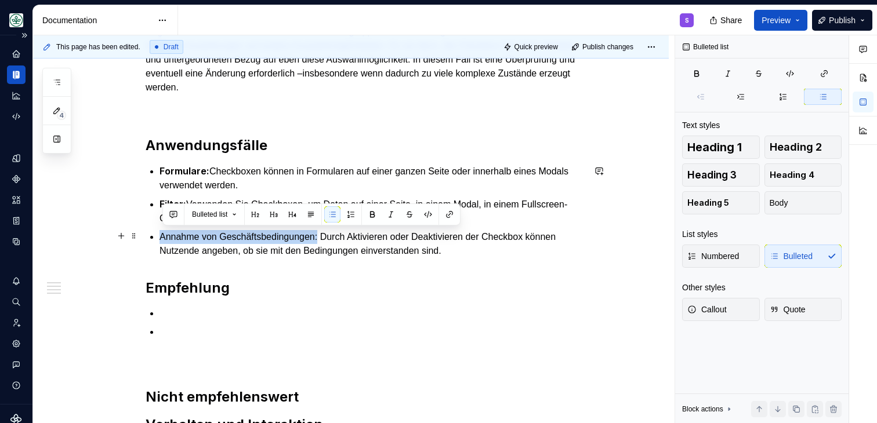
drag, startPoint x: 159, startPoint y: 233, endPoint x: 329, endPoint y: 239, distance: 170.0
click at [329, 239] on div "Checkboxen bieten flexible Auswahlmöglichkeiten, indem Nutzende eine oder mehre…" at bounding box center [365, 215] width 438 height 437
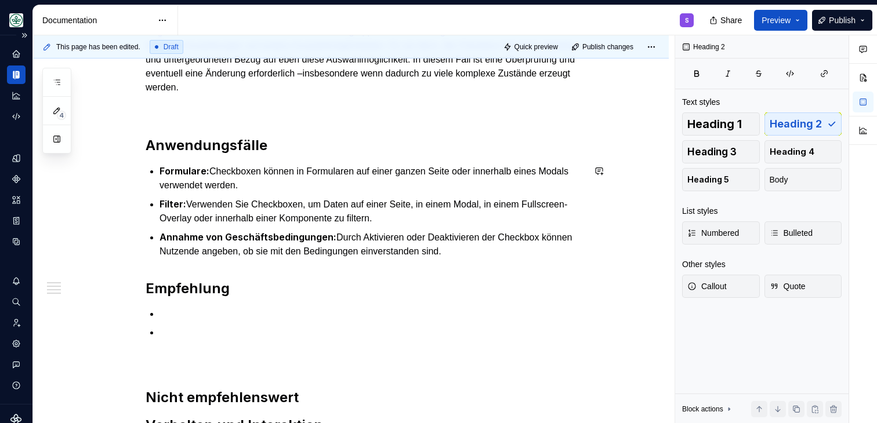
click at [256, 270] on div "Checkboxen bieten flexible Auswahlmöglichkeiten, indem Nutzende eine oder mehre…" at bounding box center [365, 216] width 438 height 438
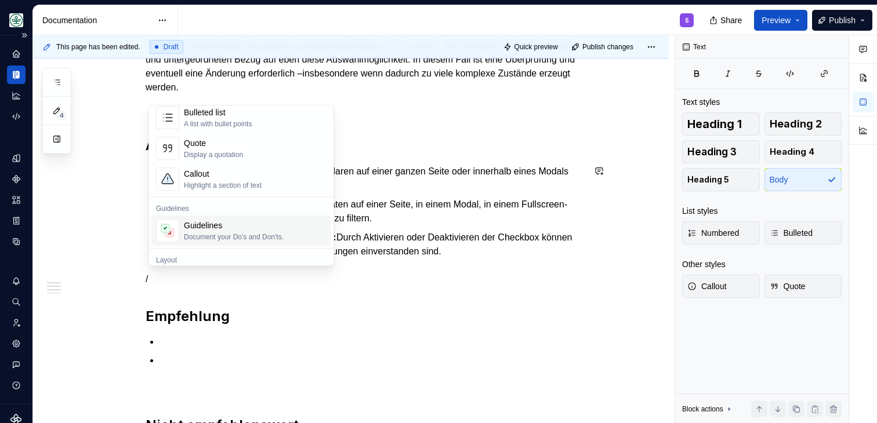
scroll to position [244, 0]
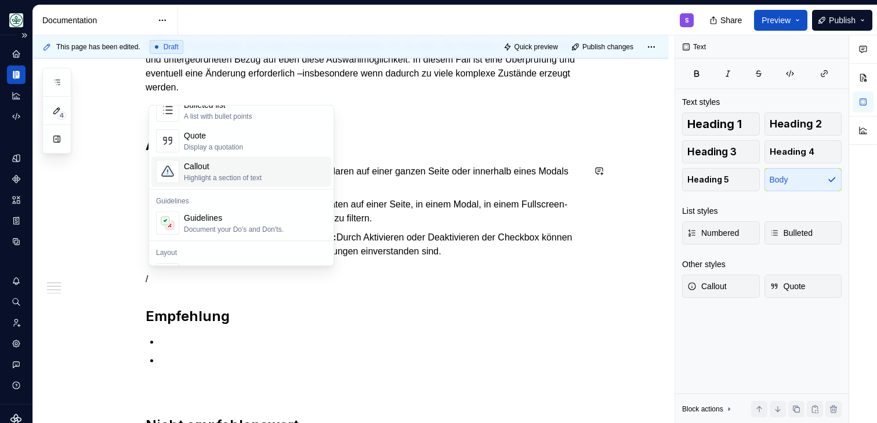
click at [244, 179] on div "Highlight a section of text" at bounding box center [223, 177] width 78 height 9
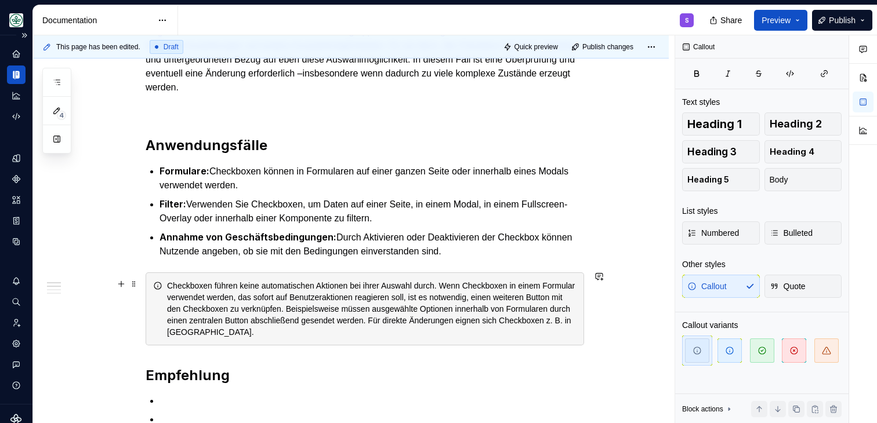
click at [170, 282] on div "Checkboxen führen keine automatischen Aktionen bei ihrer Auswahl durch. Wenn Ch…" at bounding box center [371, 309] width 409 height 58
click at [195, 288] on div "HinweisCheckboxen führen keine automatischen Aktionen bei ihrer Auswahl durch. …" at bounding box center [371, 309] width 409 height 58
click at [200, 288] on div "HinweisCheckboxen führen keine automatischen Aktionen bei ihrer Auswahl durch. …" at bounding box center [371, 309] width 409 height 58
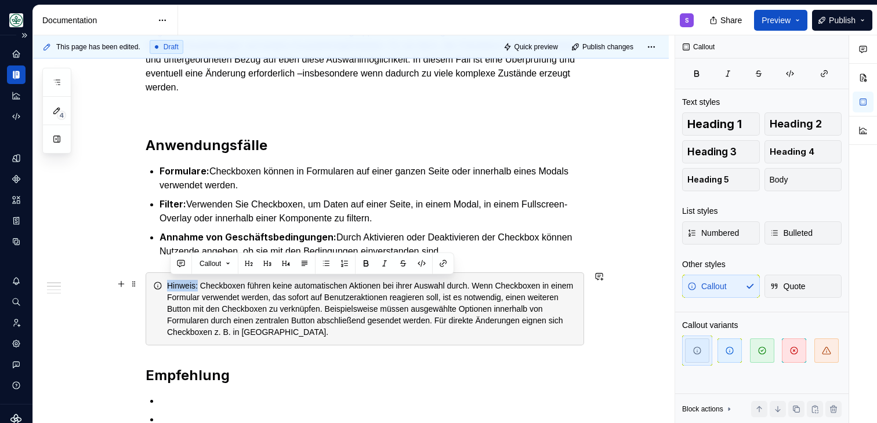
drag, startPoint x: 170, startPoint y: 285, endPoint x: 201, endPoint y: 284, distance: 31.3
click at [202, 284] on div "Hinweis: Checkboxen führen keine automatischen Aktionen bei ihrer Auswahl durch…" at bounding box center [371, 309] width 409 height 58
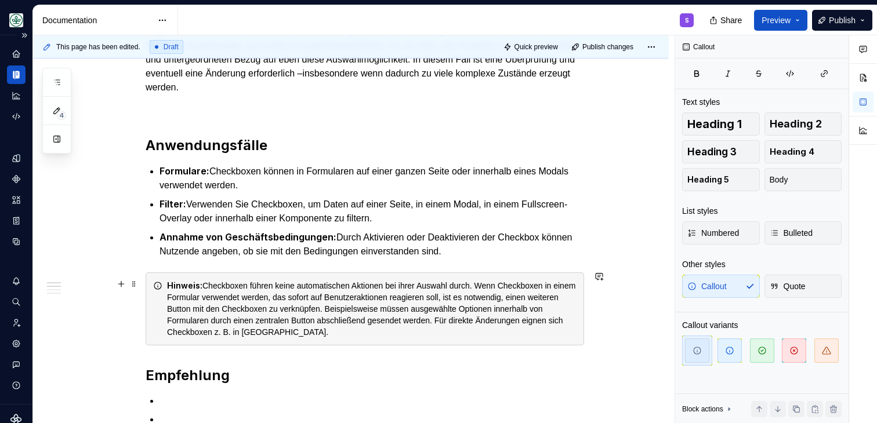
click at [231, 315] on div "Hinweis: Checkboxen führen keine automatischen Aktionen bei ihrer Auswahl durch…" at bounding box center [371, 309] width 409 height 58
click at [288, 310] on div "Hinweis: Checkboxen führen keine automatischen Aktionen bei ihrer Auswahl durch…" at bounding box center [371, 309] width 409 height 58
click at [383, 319] on div "Hinweis: Checkboxen führen keine automatischen Aktionen bei ihrer Auswahl durch…" at bounding box center [371, 309] width 409 height 58
click at [386, 328] on div "Hinweis: Checkboxen führen keine automatischen Aktionen bei ihrer Auswahl durch…" at bounding box center [371, 309] width 409 height 58
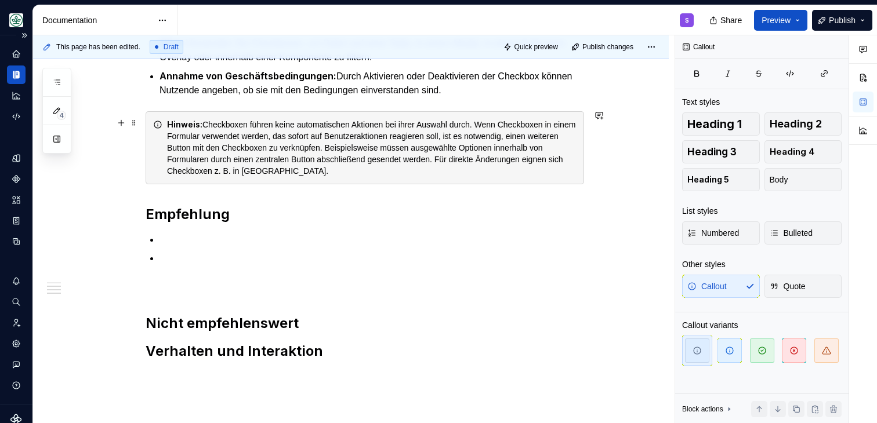
scroll to position [415, 0]
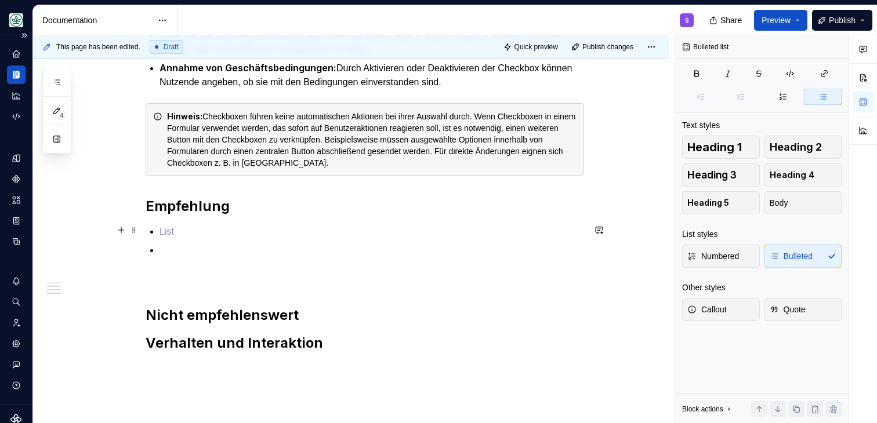
click at [199, 228] on p at bounding box center [371, 232] width 424 height 14
click at [268, 143] on div "Hinweis: Checkboxen führen keine automatischen Aktionen bei ihrer Auswahl durch…" at bounding box center [371, 140] width 409 height 58
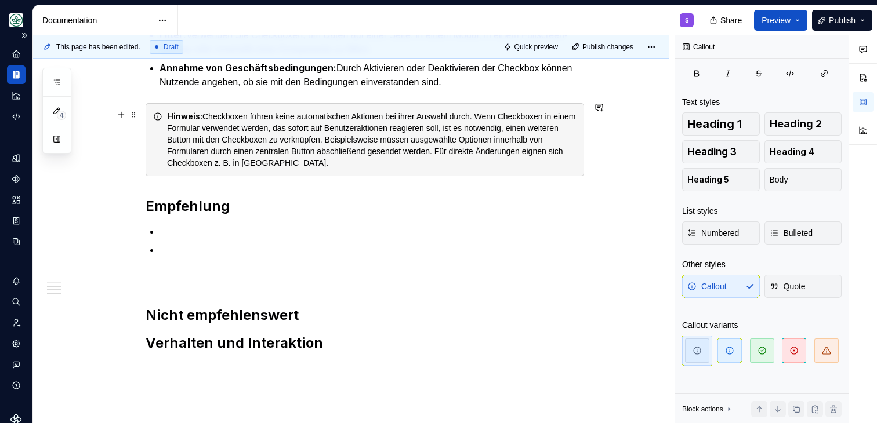
click at [264, 112] on div "Hinweis: Checkboxen führen keine automatischen Aktionen bei ihrer Auswahl durch…" at bounding box center [371, 140] width 409 height 58
click at [200, 107] on div "Hinweis: Checkboxen führen keine automatischen Aktionen bei ihrer Auswahl durch…" at bounding box center [365, 139] width 438 height 73
click at [170, 103] on div "Hinweis: Checkboxen führen keine automatischen Aktionen bei ihrer Auswahl durch…" at bounding box center [365, 139] width 438 height 73
click at [153, 103] on div "Hinweis: Checkboxen führen keine automatischen Aktionen bei ihrer Auswahl durch…" at bounding box center [365, 139] width 438 height 73
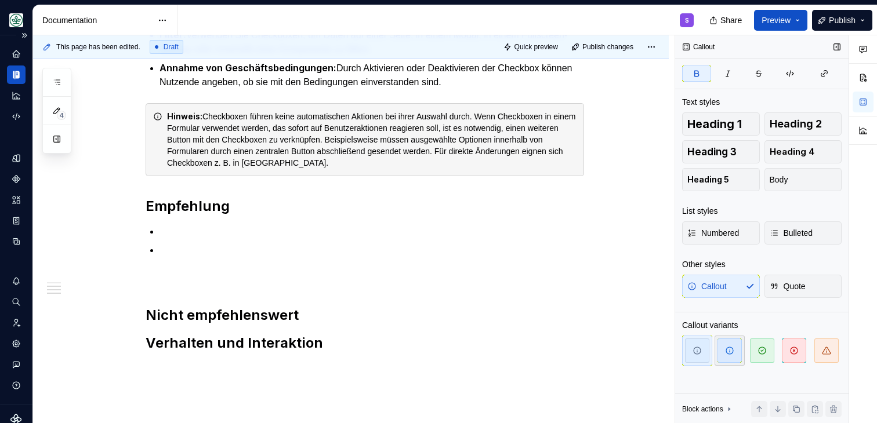
click at [723, 347] on span "button" at bounding box center [729, 351] width 24 height 24
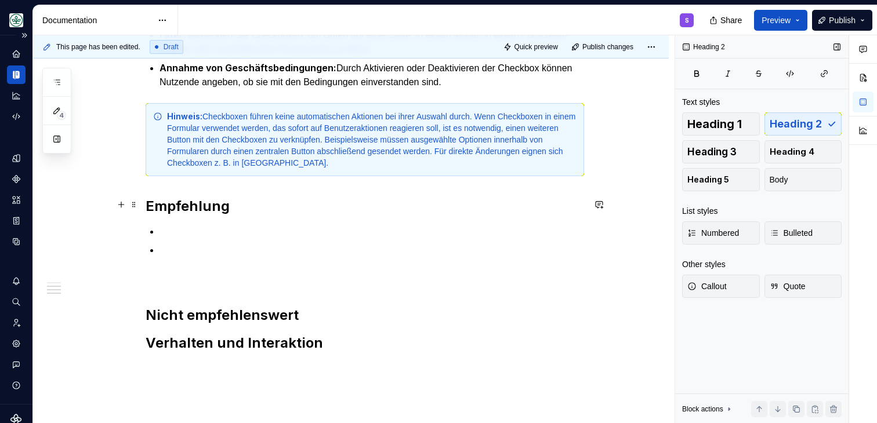
click at [276, 209] on h2 "Empfehlung" at bounding box center [365, 206] width 438 height 19
click at [255, 228] on p at bounding box center [371, 232] width 424 height 14
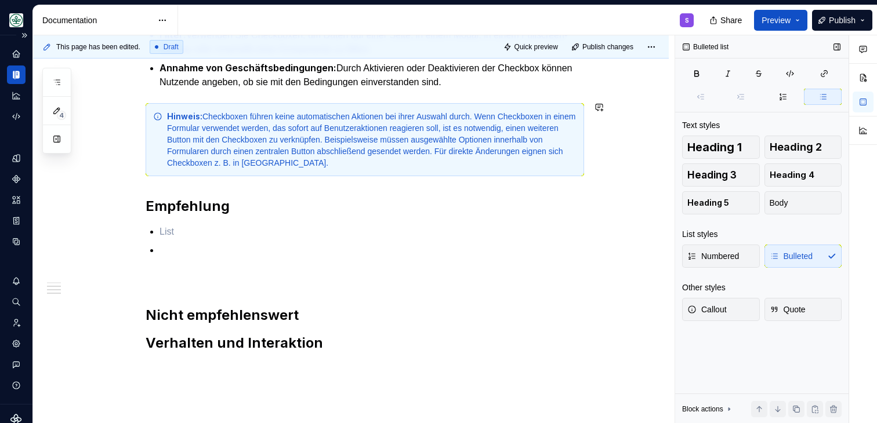
click at [174, 100] on div "Checkboxen bieten flexible Auswahlmöglichkeiten, indem Nutzende eine oder mehre…" at bounding box center [365, 90] width 438 height 525
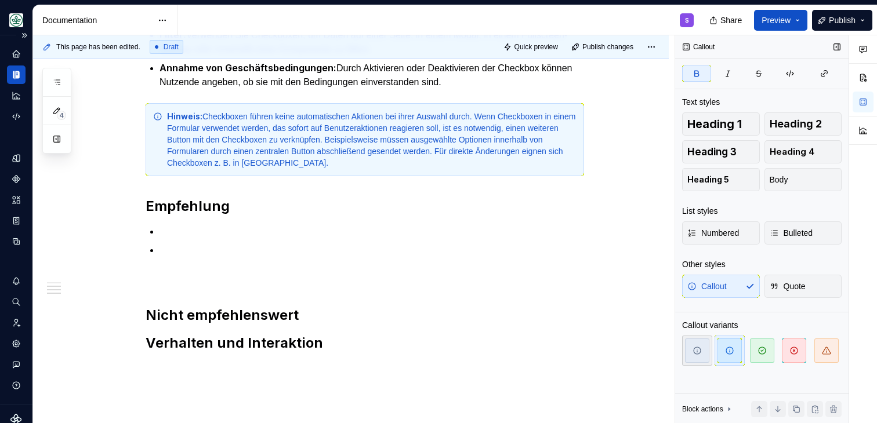
click at [696, 353] on icon "button" at bounding box center [696, 350] width 9 height 9
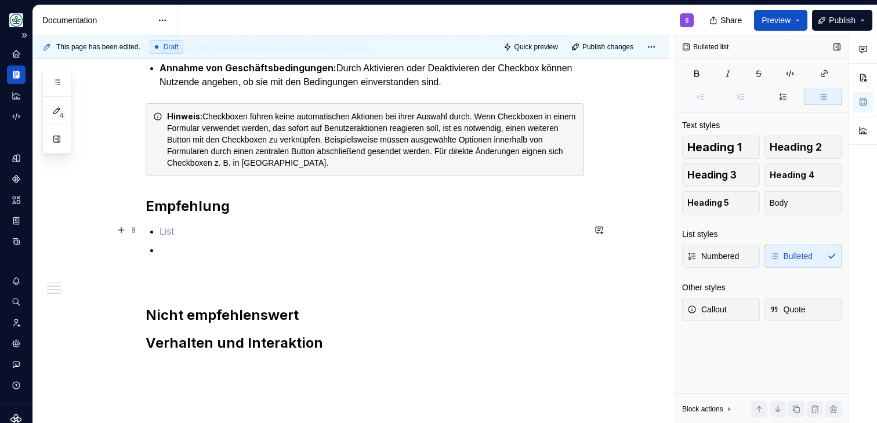
click at [185, 234] on p at bounding box center [371, 232] width 424 height 14
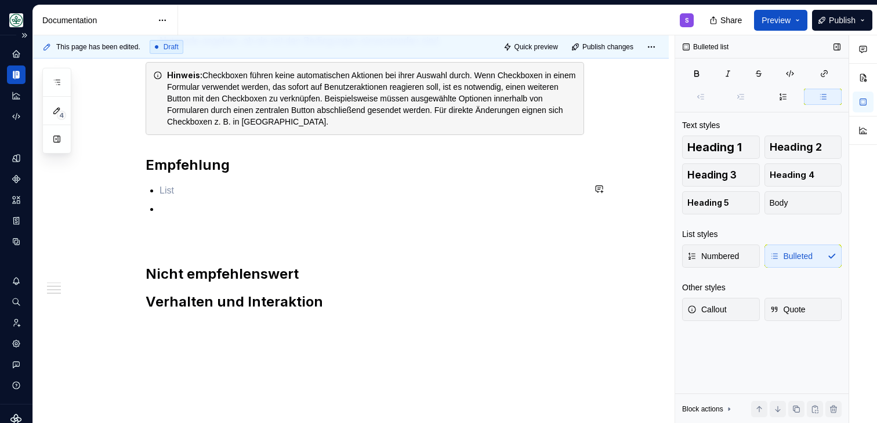
scroll to position [457, 0]
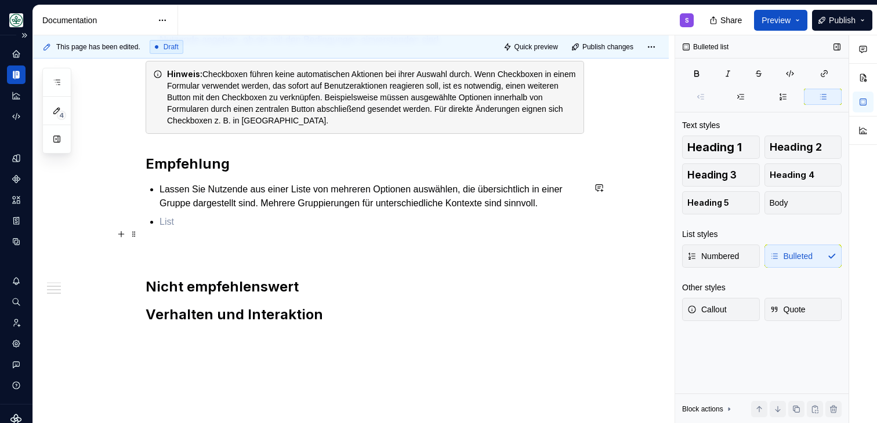
click at [172, 229] on p at bounding box center [371, 222] width 424 height 14
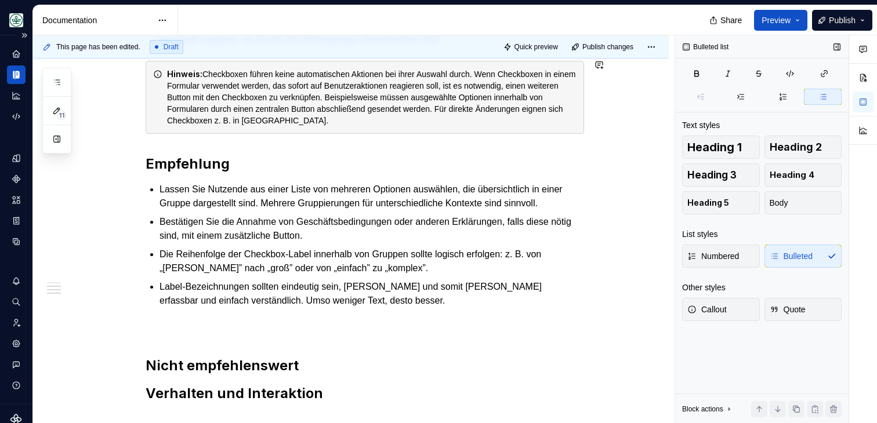
type textarea "*"
